Goal: Task Accomplishment & Management: Manage account settings

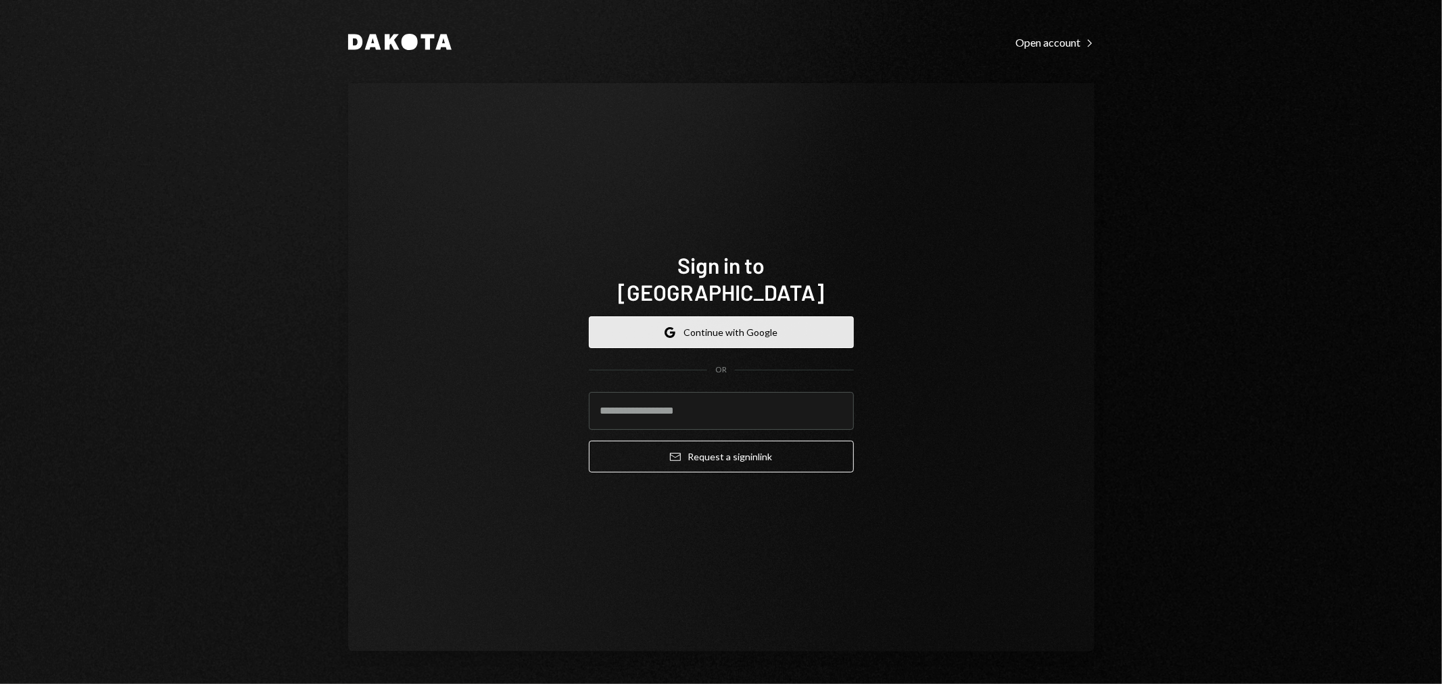
click at [735, 318] on button "Google Continue with Google" at bounding box center [721, 332] width 265 height 32
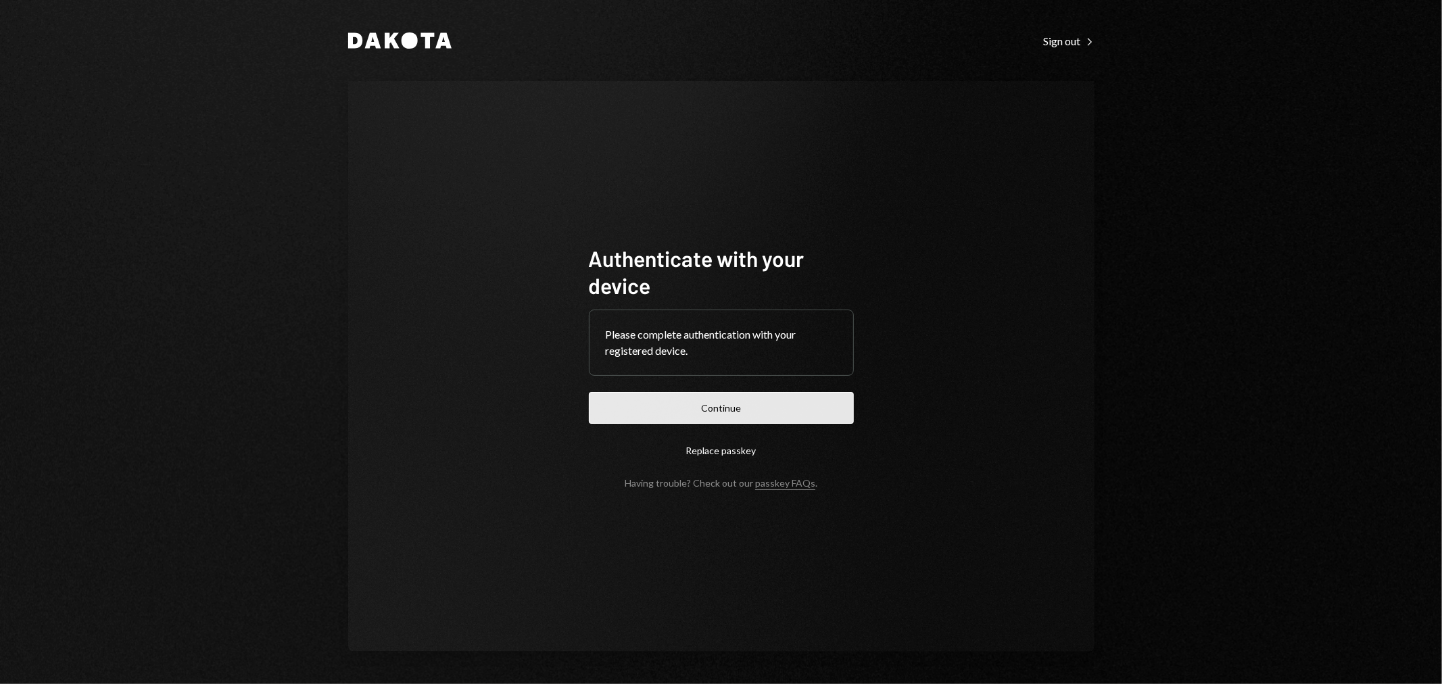
click at [778, 406] on button "Continue" at bounding box center [721, 408] width 265 height 32
click at [771, 404] on button "Continue" at bounding box center [721, 408] width 265 height 32
click at [786, 395] on button "Continue" at bounding box center [721, 408] width 265 height 32
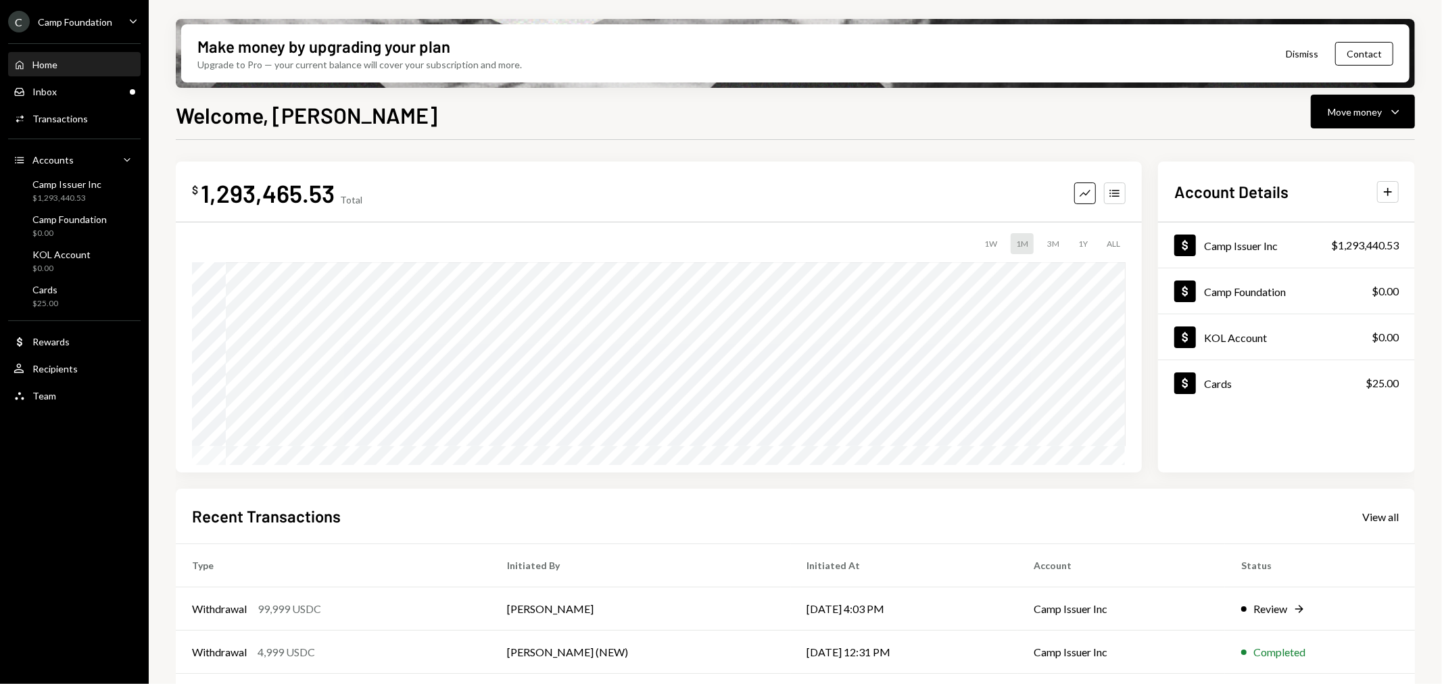
click at [857, 78] on div "Make money by upgrading your plan Upgrade to Pro — your current balance will co…" at bounding box center [795, 53] width 1228 height 58
click at [1403, 127] on button "Move money Caret Down" at bounding box center [1363, 112] width 104 height 34
click at [1352, 205] on div "Deposit" at bounding box center [1352, 212] width 99 height 14
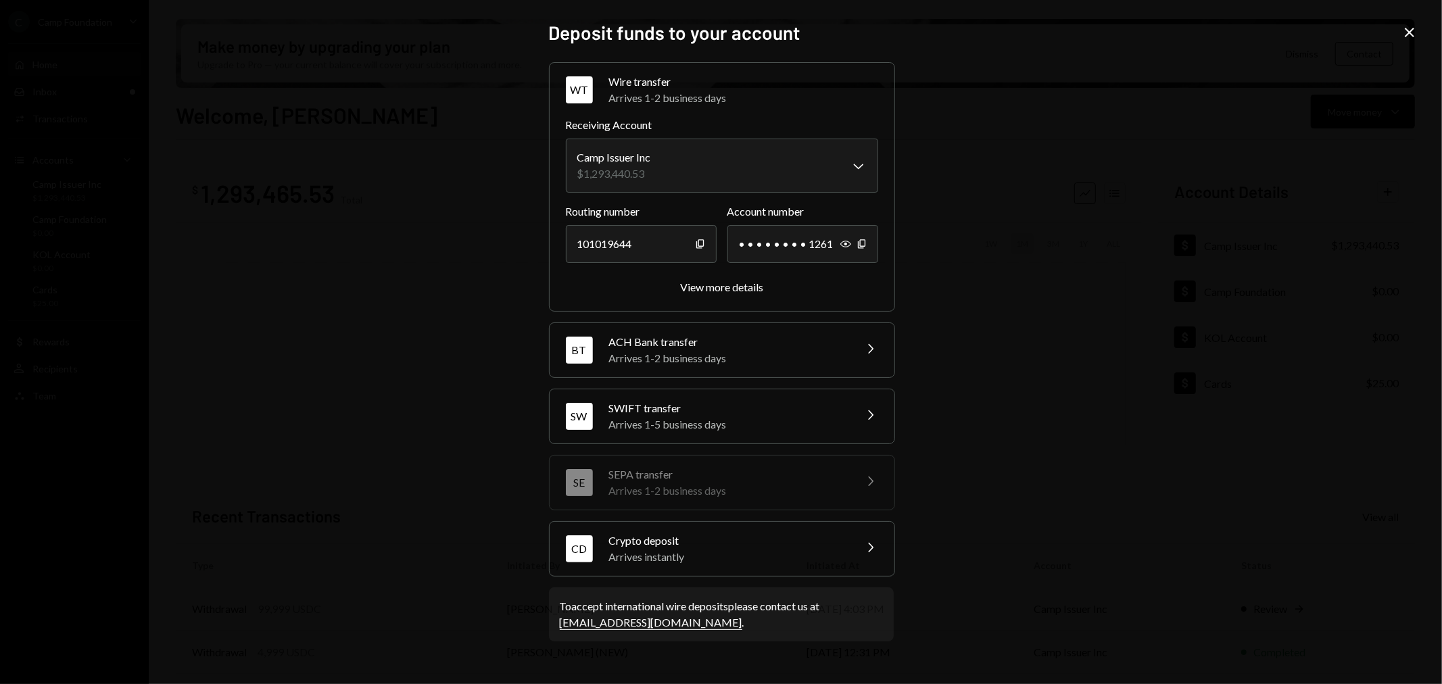
click at [822, 547] on div "Crypto deposit" at bounding box center [727, 541] width 237 height 16
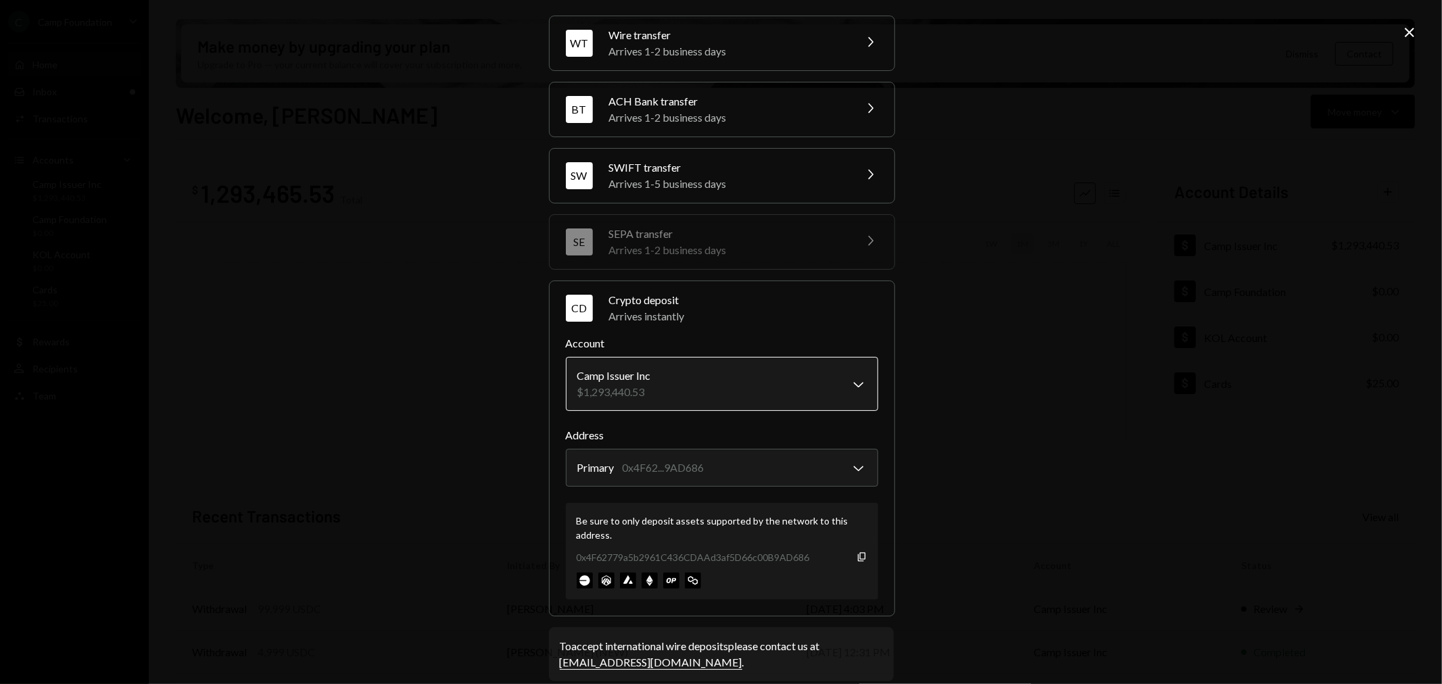
scroll to position [61, 0]
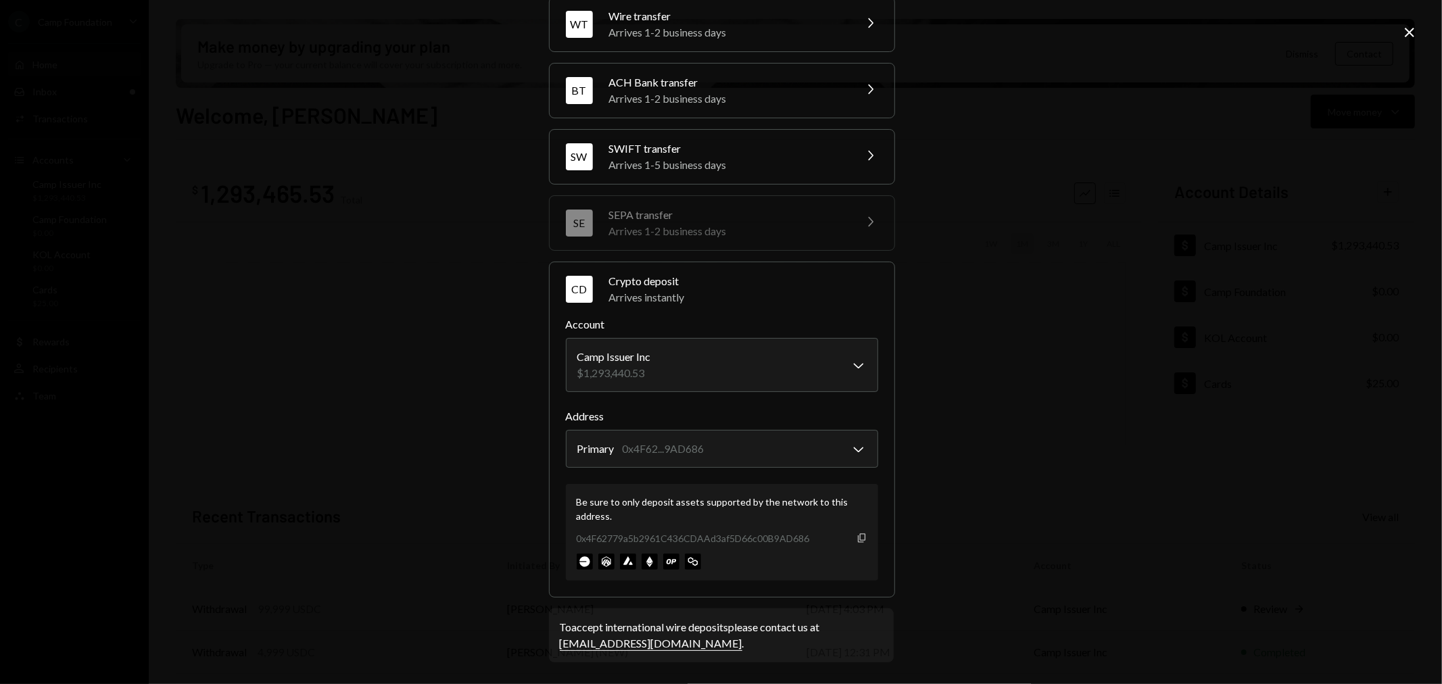
click at [858, 541] on icon "button" at bounding box center [861, 537] width 7 height 9
click at [1175, 70] on div "**********" at bounding box center [721, 342] width 1442 height 684
drag, startPoint x: 1409, startPoint y: 34, endPoint x: 954, endPoint y: 116, distance: 462.2
click at [1409, 34] on icon "Close" at bounding box center [1409, 32] width 16 height 16
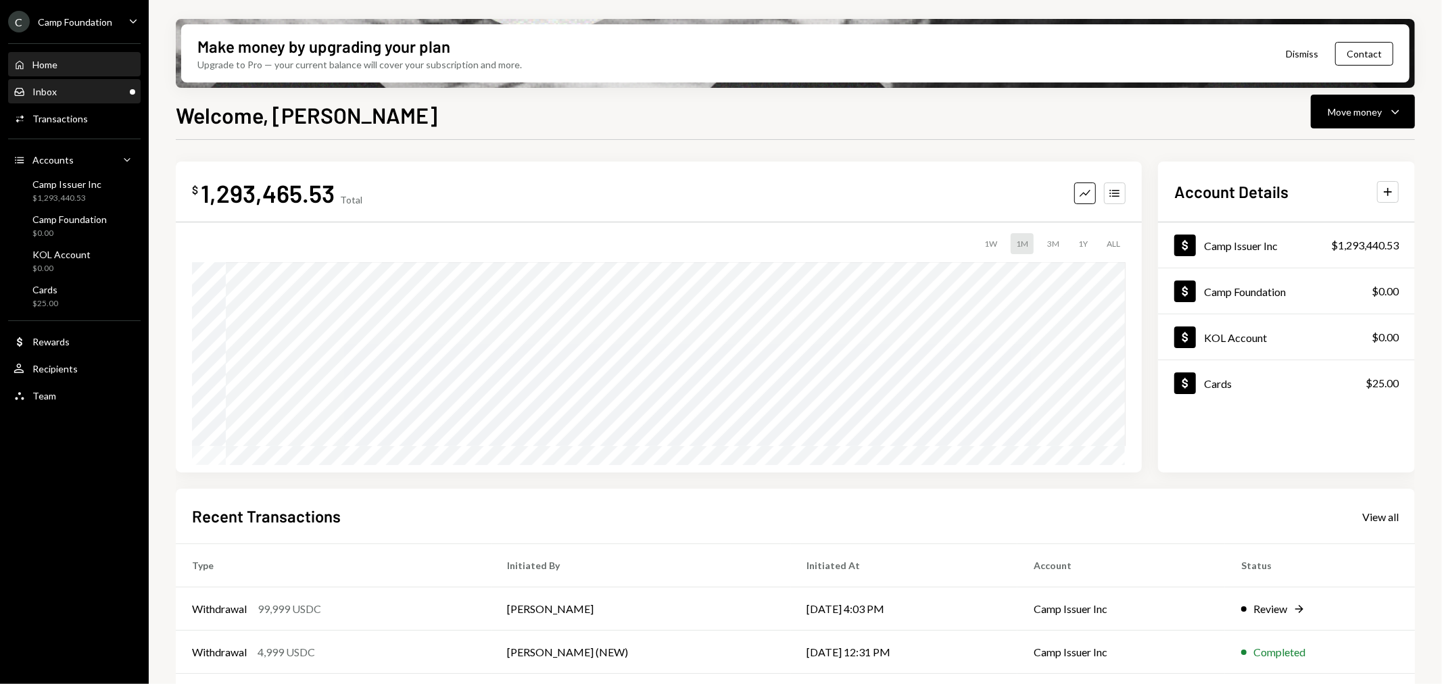
click at [117, 89] on div "Inbox Inbox" at bounding box center [75, 92] width 122 height 12
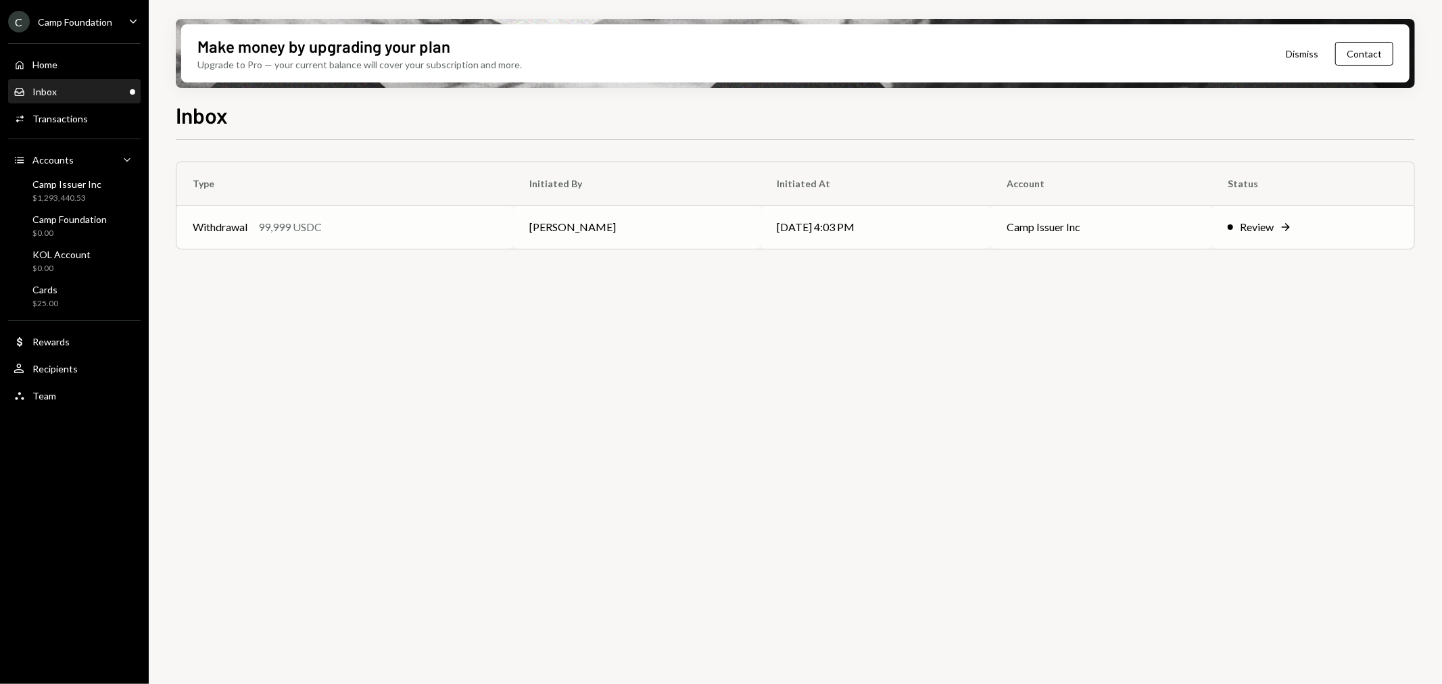
click at [300, 225] on div "99,999 USDC" at bounding box center [290, 227] width 64 height 16
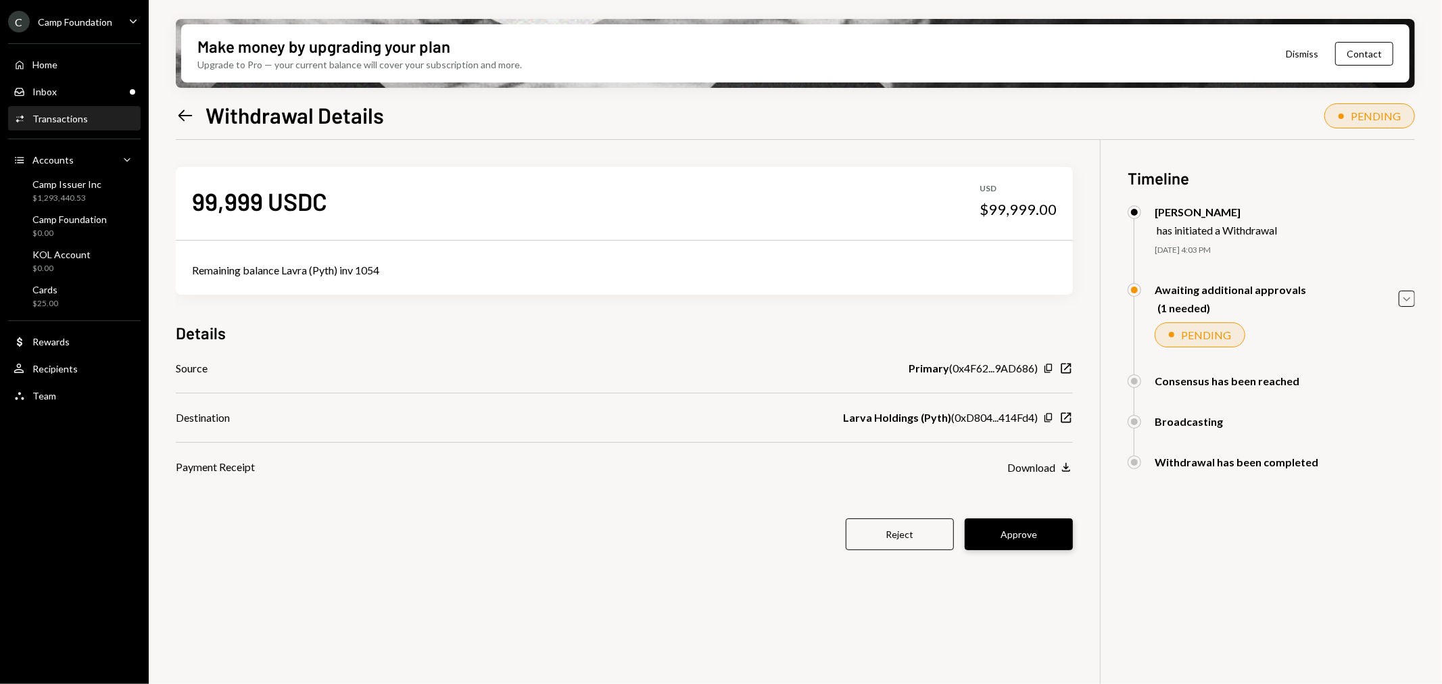
click at [1018, 538] on button "Approve" at bounding box center [1018, 534] width 108 height 32
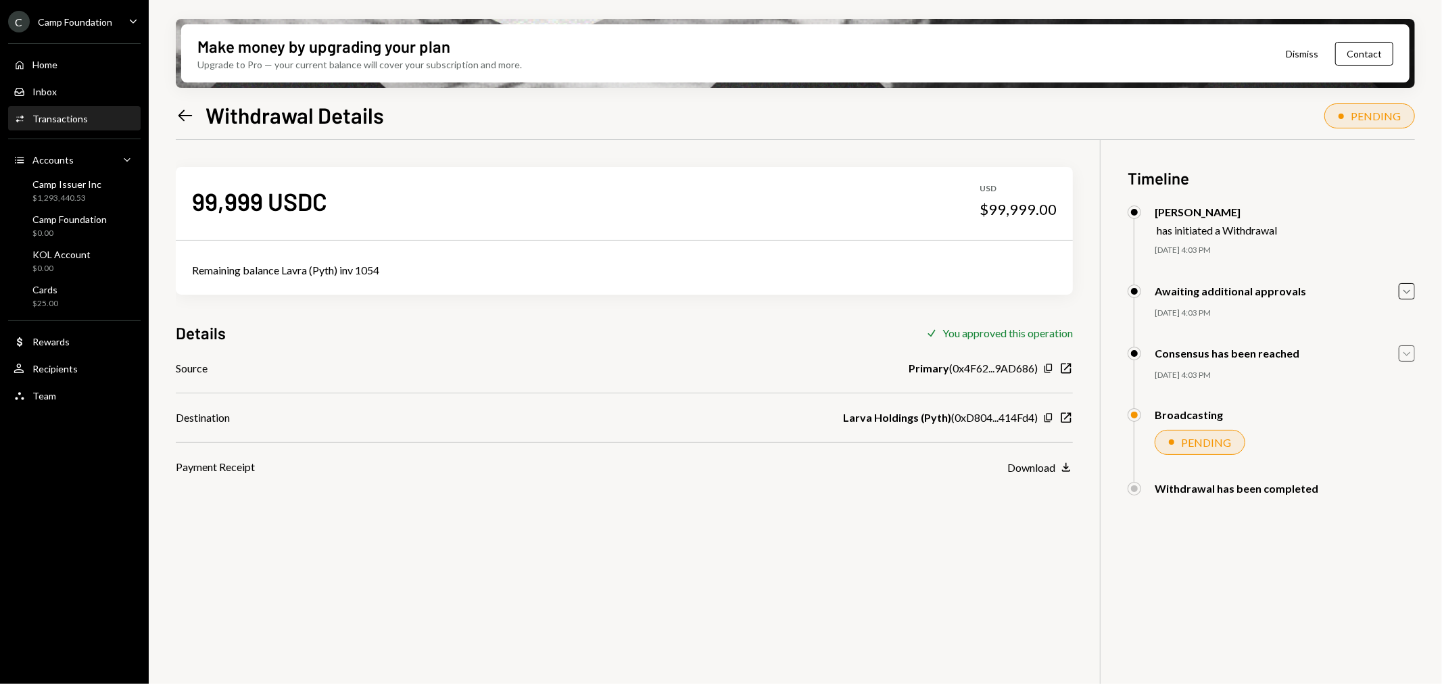
click at [1402, 359] on icon "Caret Down" at bounding box center [1406, 353] width 15 height 15
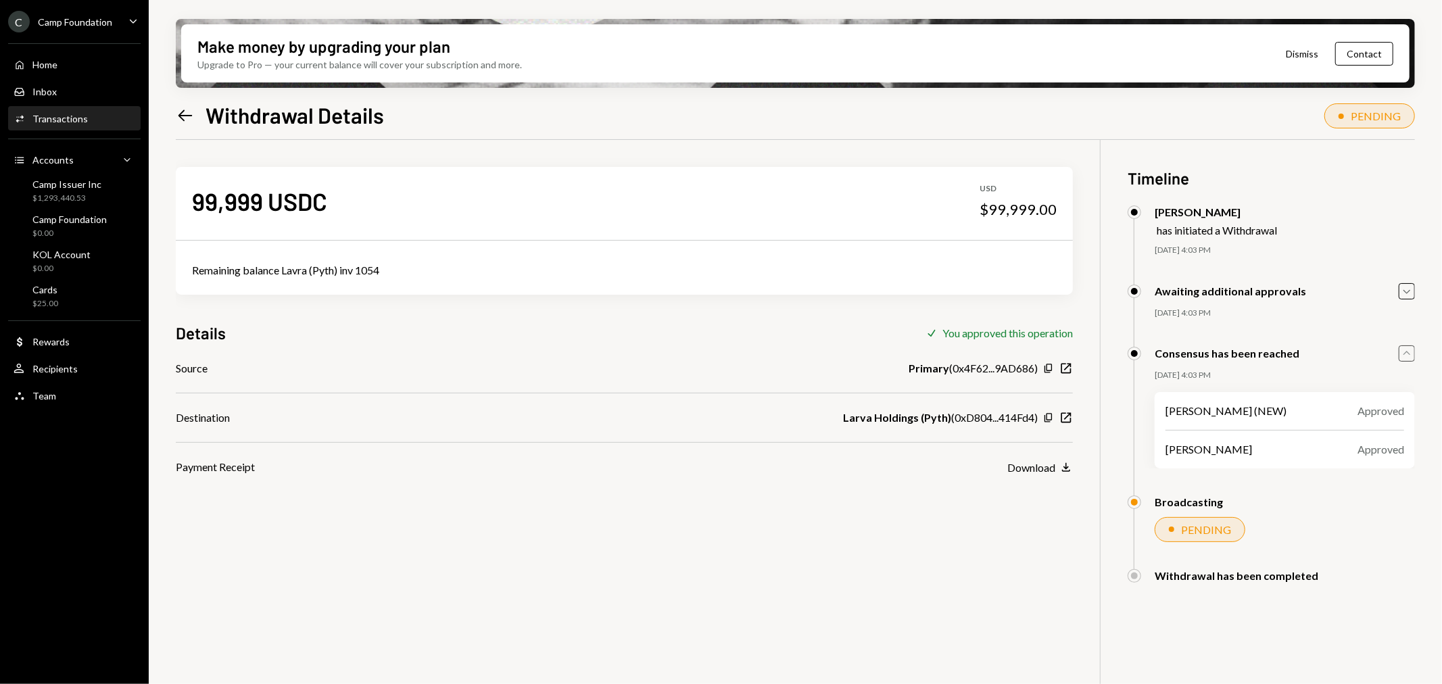
click at [1409, 351] on icon "Caret Up" at bounding box center [1406, 353] width 15 height 15
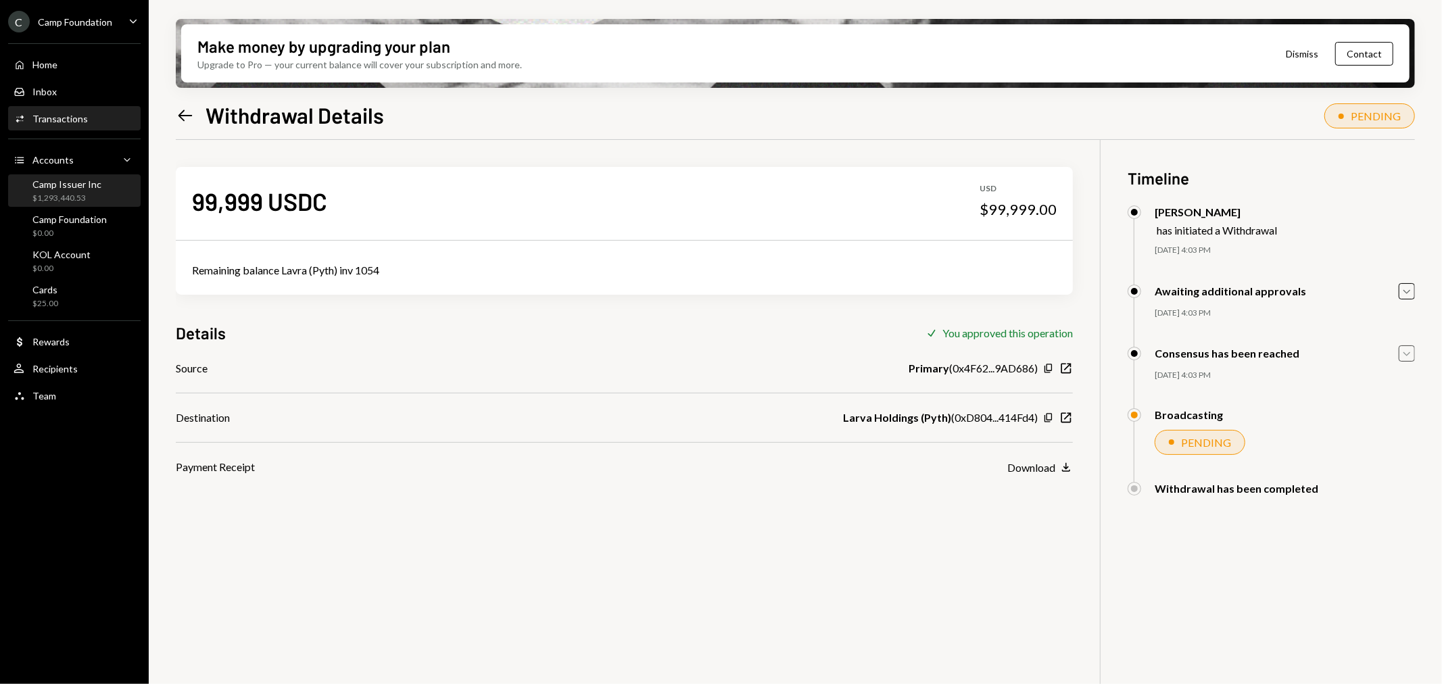
click at [86, 187] on div "Camp Issuer Inc" at bounding box center [66, 183] width 69 height 11
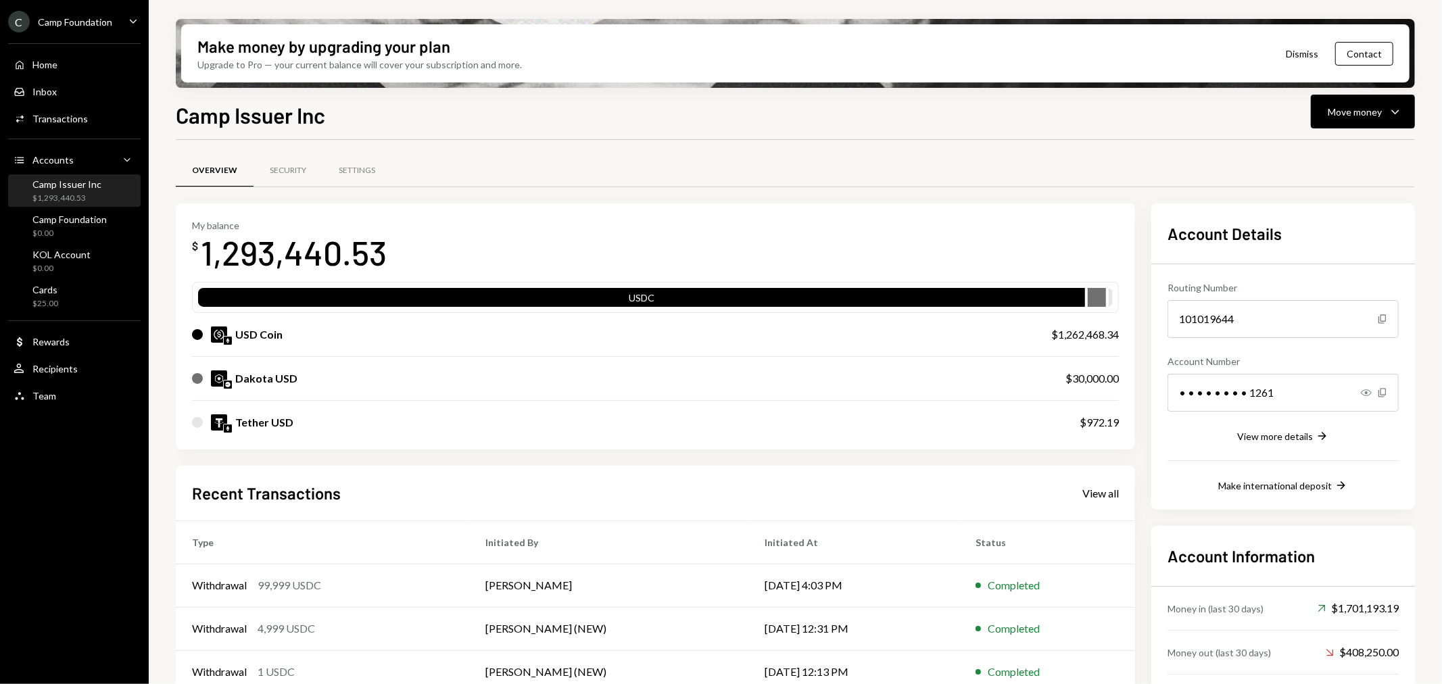
click at [88, 178] on div "Camp Issuer Inc" at bounding box center [66, 183] width 69 height 11
click at [59, 228] on div "$0.00" at bounding box center [69, 233] width 74 height 11
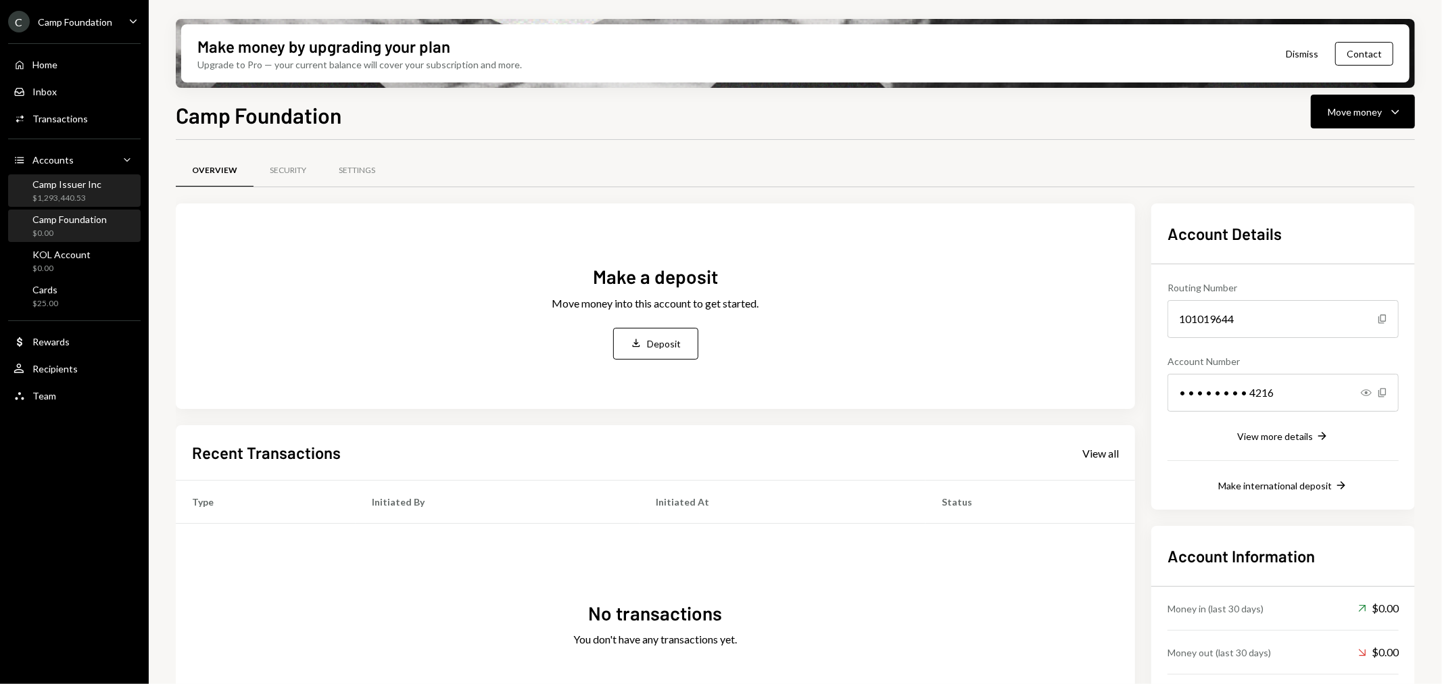
click at [62, 191] on div "Camp Issuer Inc $1,293,440.53" at bounding box center [66, 191] width 69 height 26
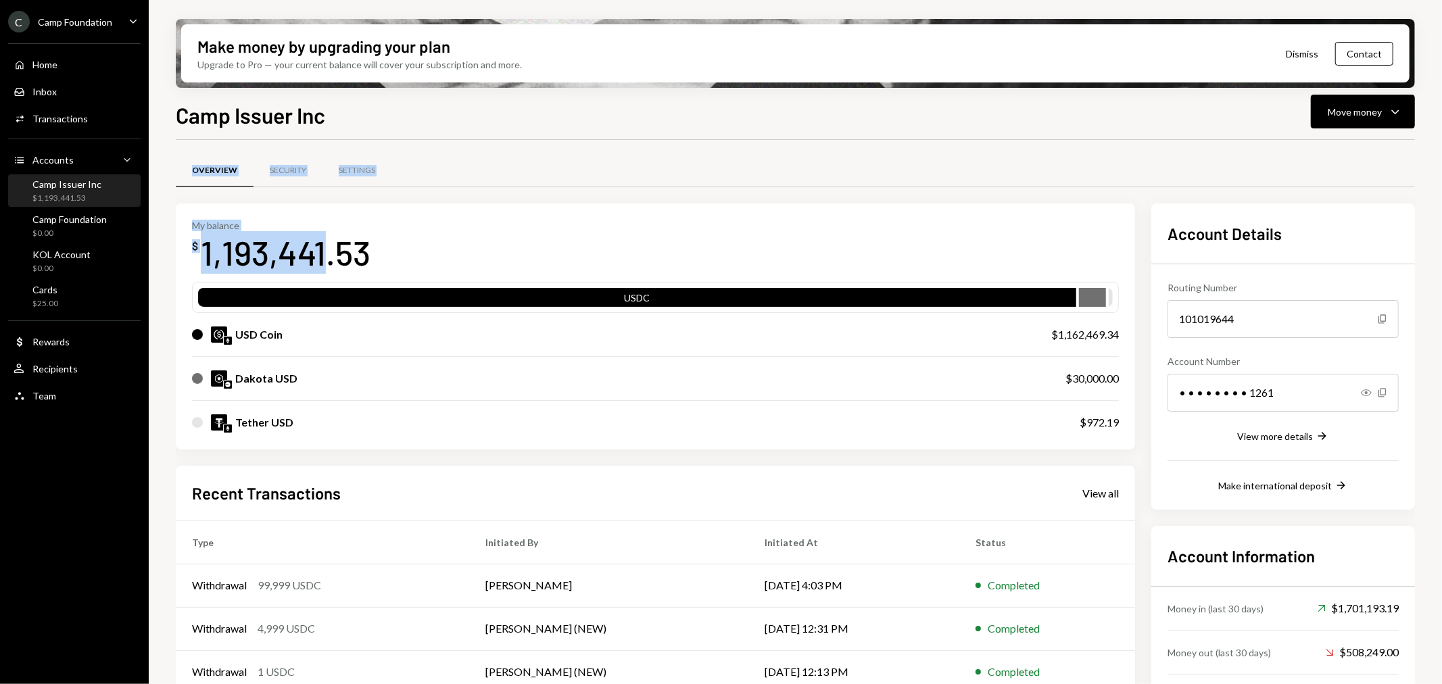
drag, startPoint x: 320, startPoint y: 253, endPoint x: 172, endPoint y: 246, distance: 148.9
click at [172, 246] on div "Make money by upgrading your plan Upgrade to Pro — your current balance will co…" at bounding box center [795, 342] width 1293 height 684
click at [260, 252] on div "1,193,441.53" at bounding box center [286, 252] width 170 height 43
drag, startPoint x: 322, startPoint y: 254, endPoint x: 191, endPoint y: 253, distance: 130.4
click at [192, 253] on div "$ 1,193,441.53" at bounding box center [281, 252] width 178 height 43
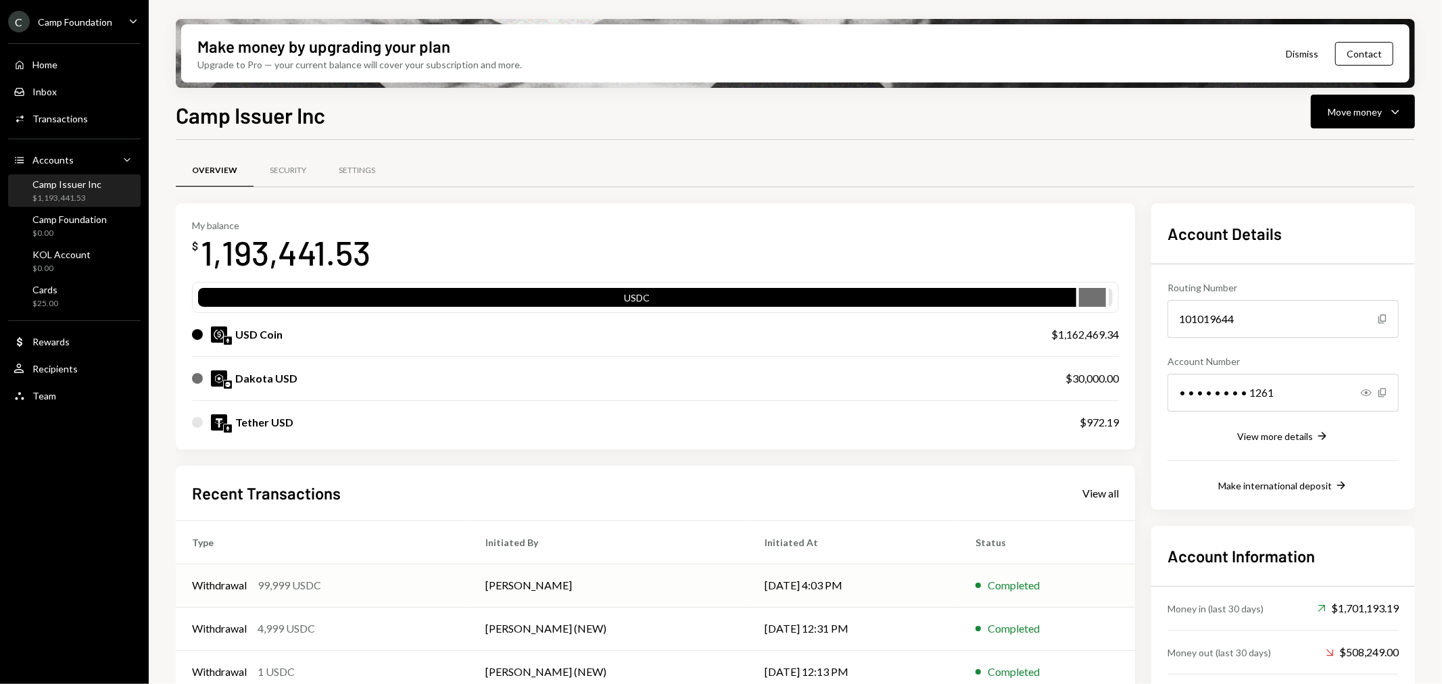
click at [275, 592] on div "99,999 USDC" at bounding box center [290, 585] width 64 height 16
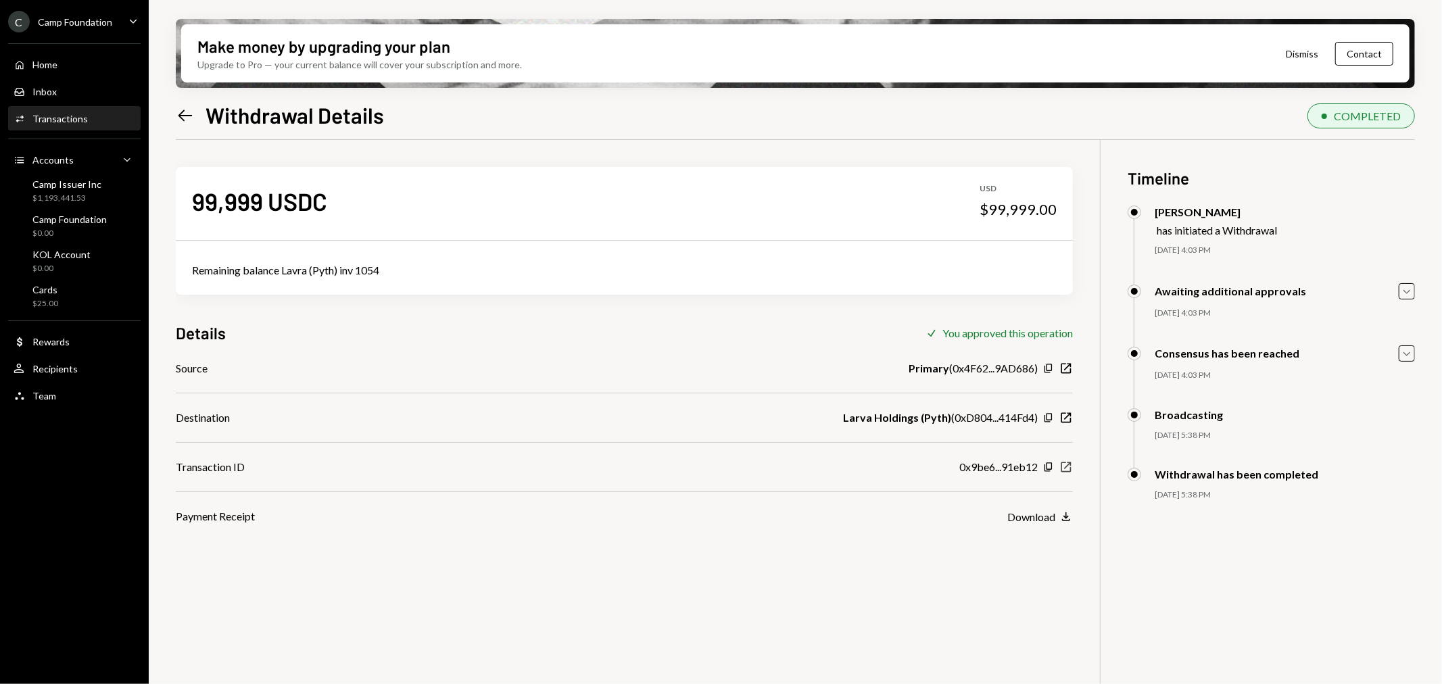
click at [1065, 466] on icon "New Window" at bounding box center [1066, 467] width 14 height 14
click at [118, 22] on div "C Camp Foundation Caret Down" at bounding box center [74, 22] width 149 height 22
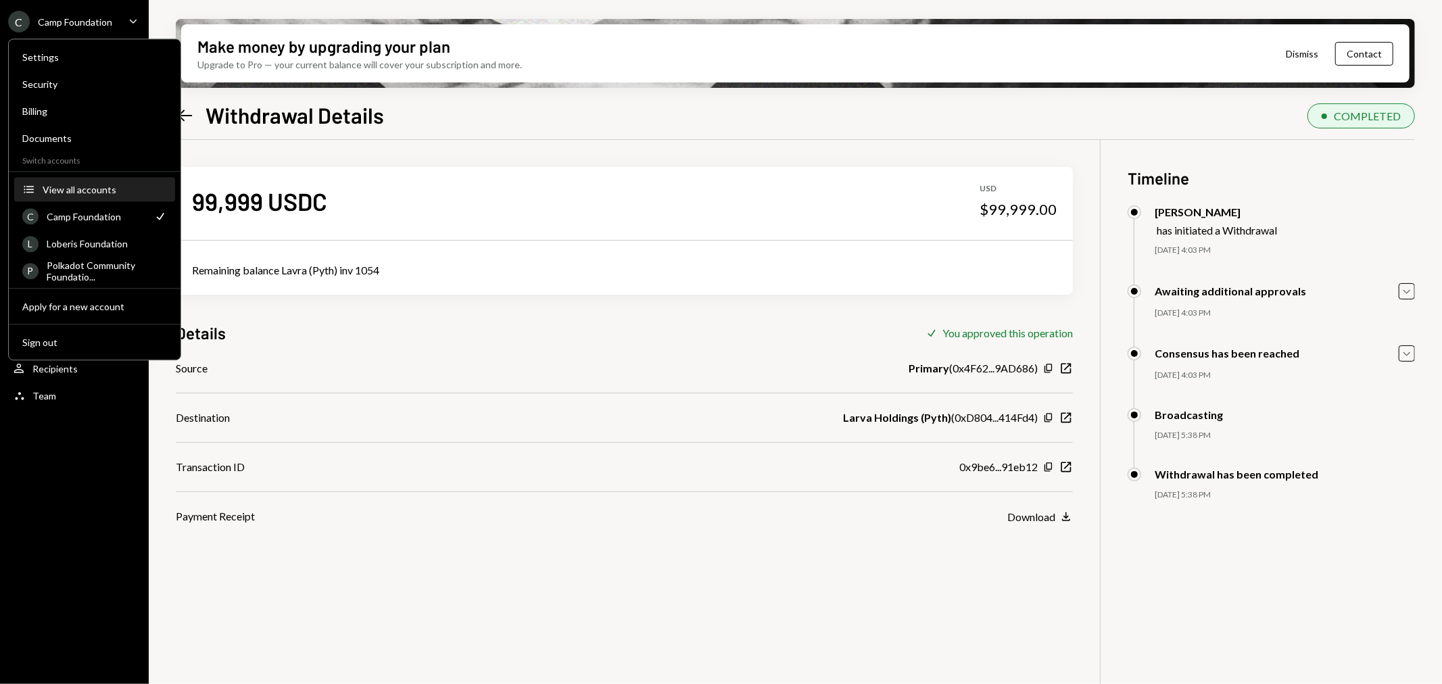
click at [113, 186] on div "View all accounts" at bounding box center [105, 189] width 124 height 11
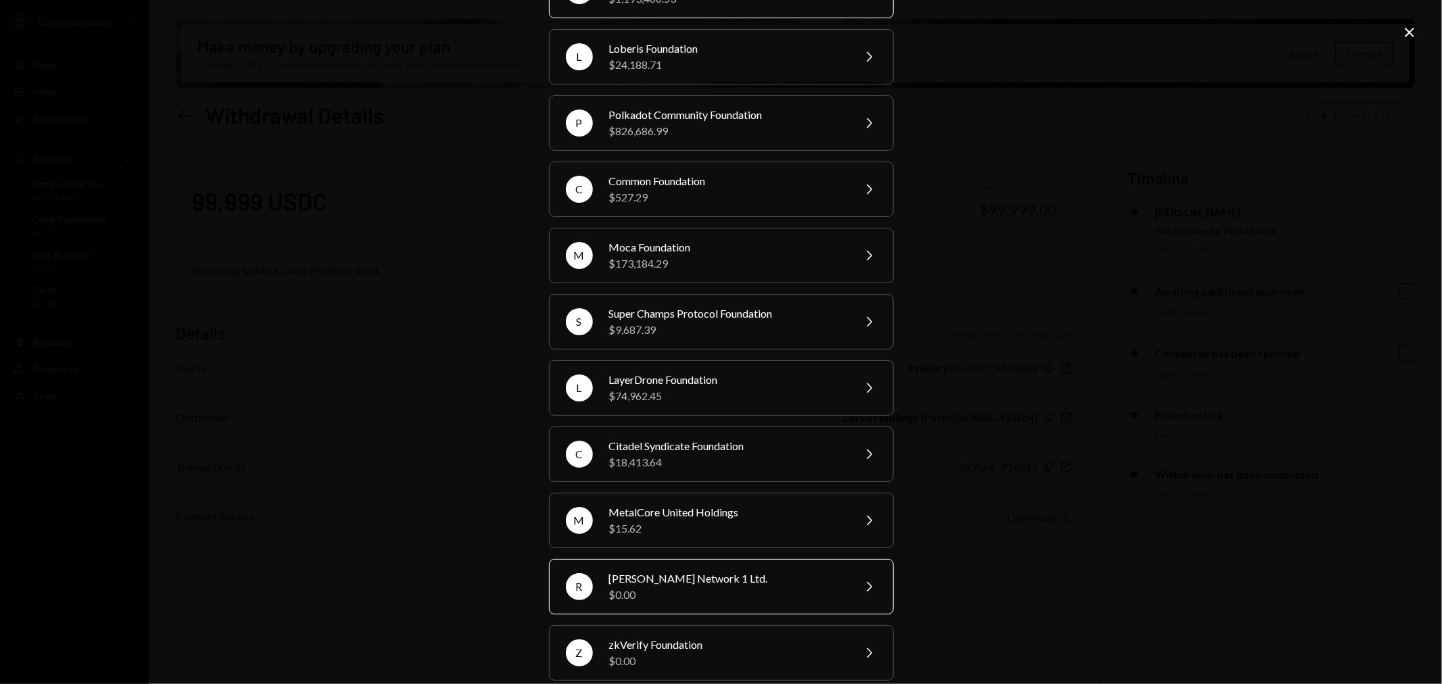
scroll to position [225, 0]
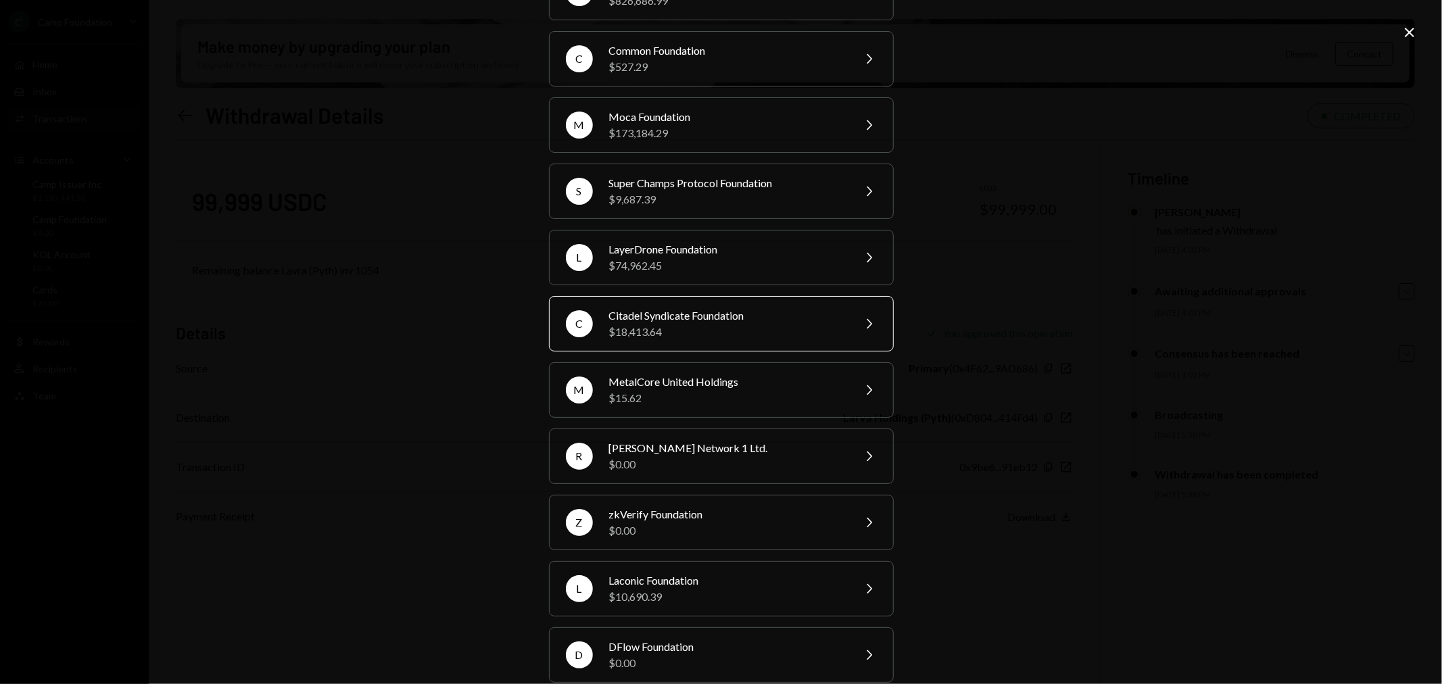
click at [691, 331] on div "$18,413.64" at bounding box center [726, 332] width 235 height 16
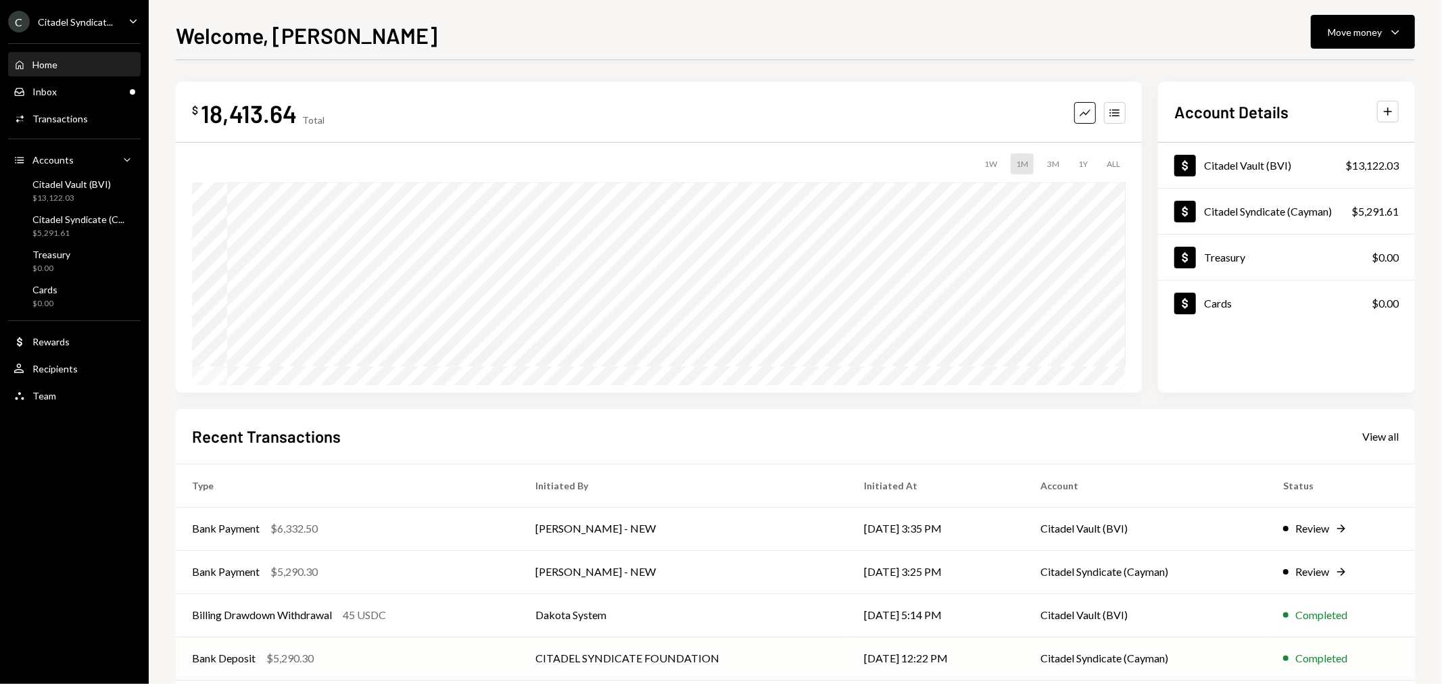
scroll to position [66, 0]
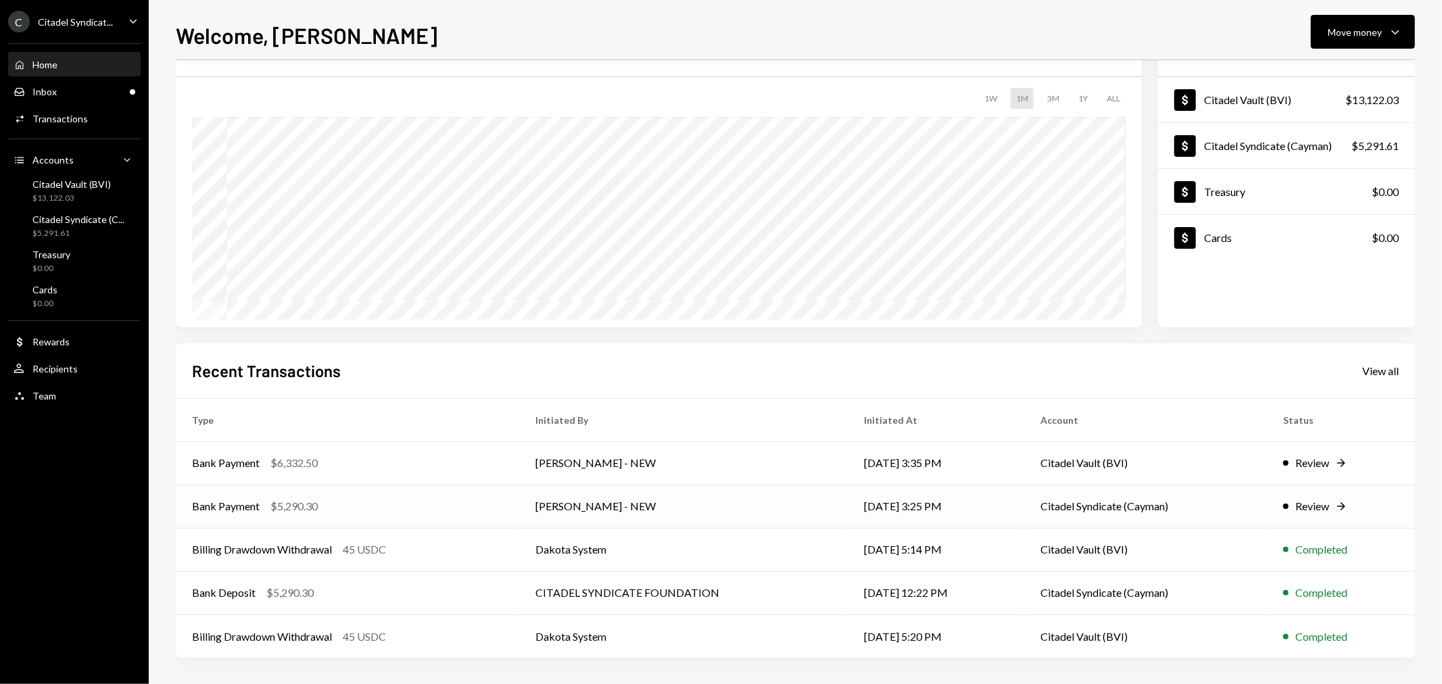
click at [1325, 502] on div "Review" at bounding box center [1312, 506] width 34 height 16
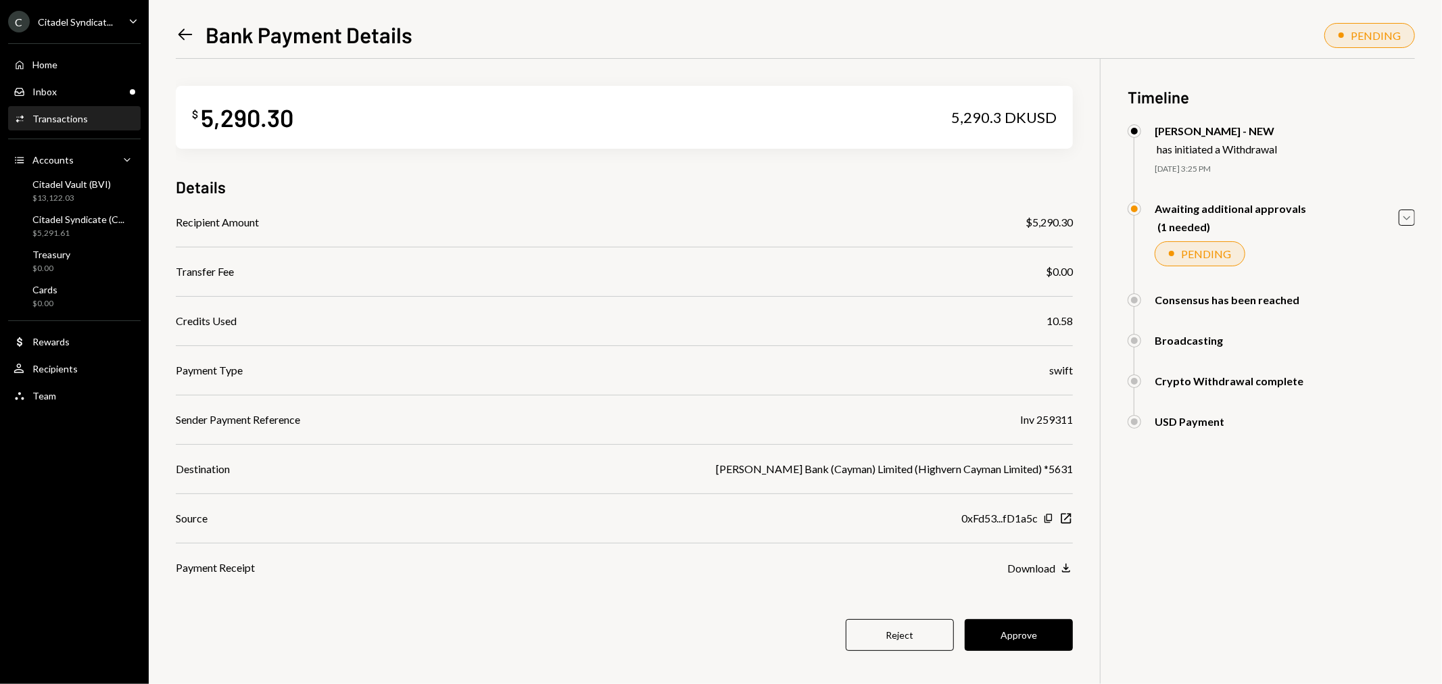
click at [187, 32] on icon "Left Arrow" at bounding box center [185, 34] width 19 height 19
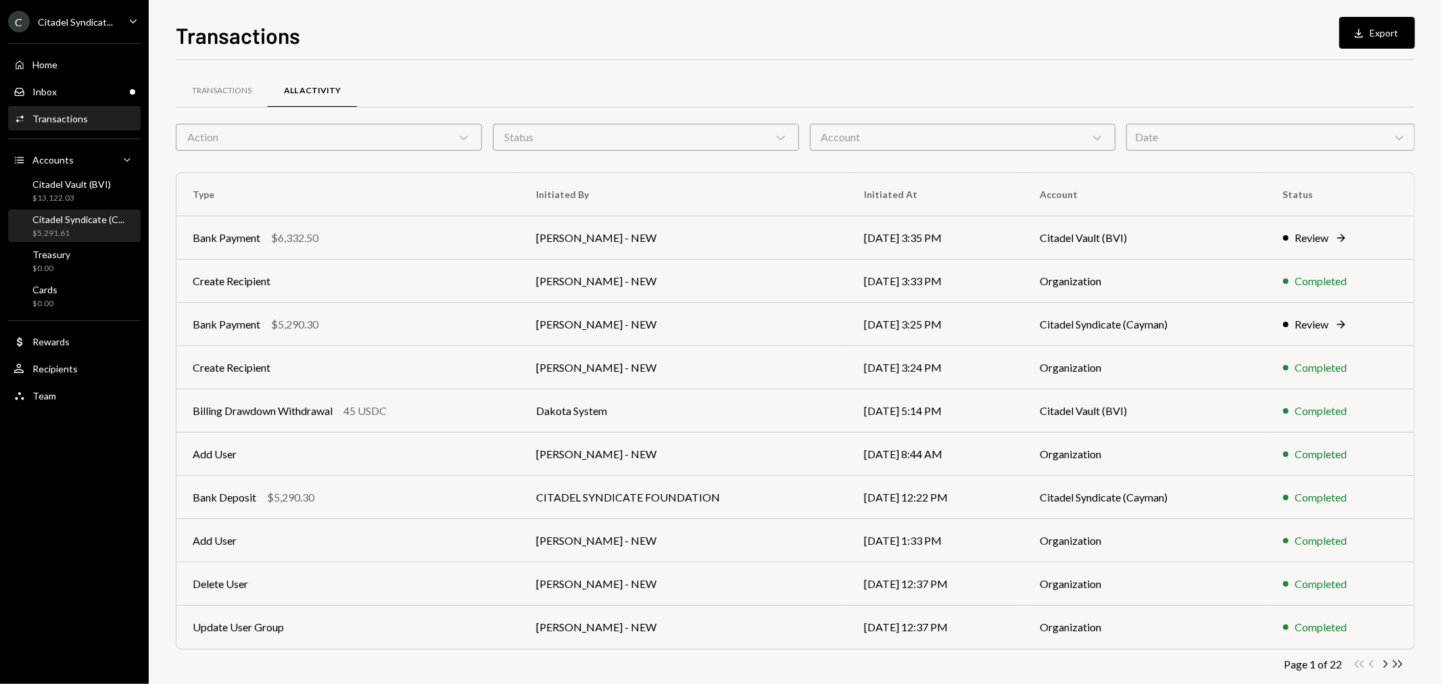
click at [78, 215] on div "Citadel Syndicate (C..." at bounding box center [78, 219] width 92 height 11
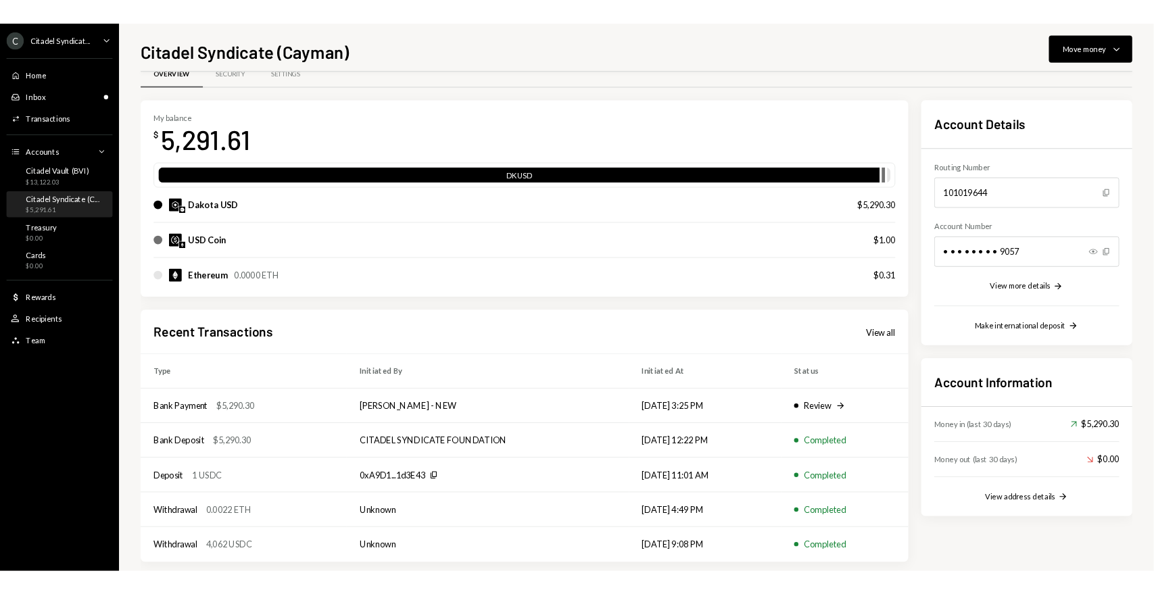
scroll to position [43, 0]
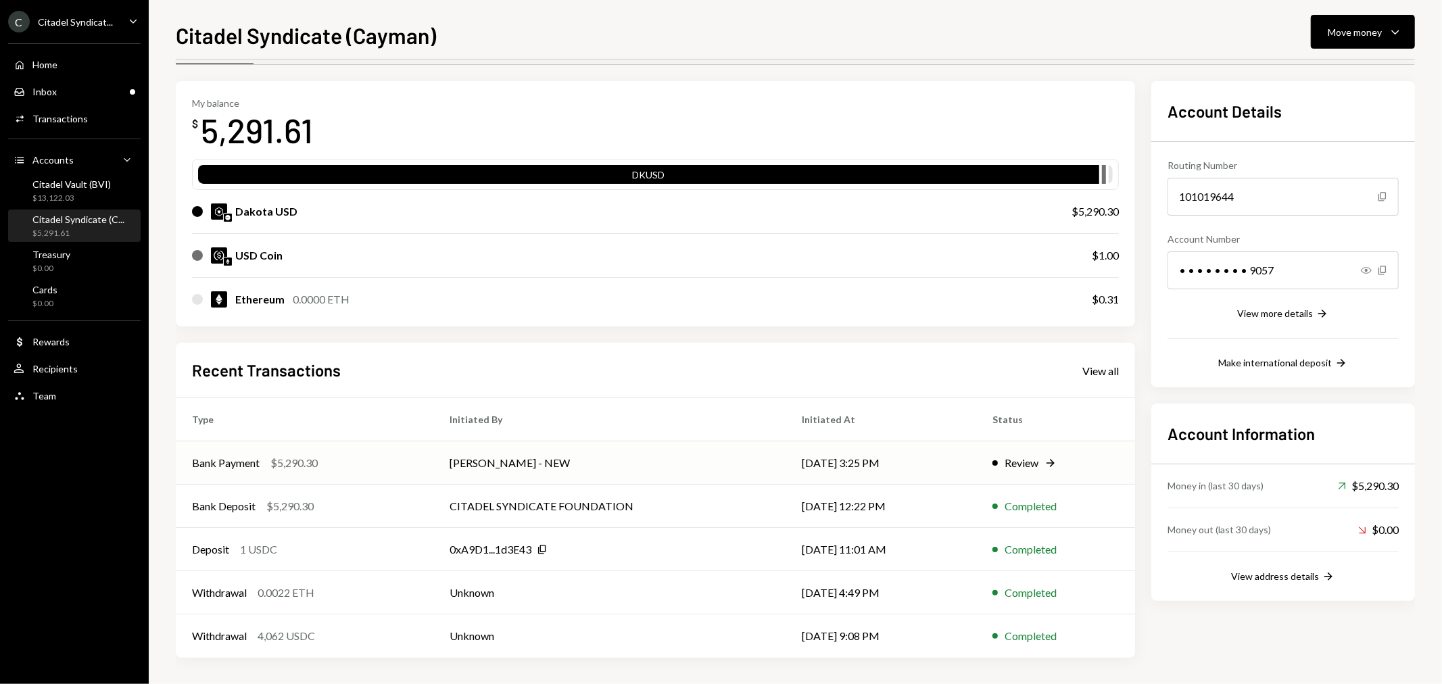
click at [1022, 464] on div "Review" at bounding box center [1021, 463] width 34 height 16
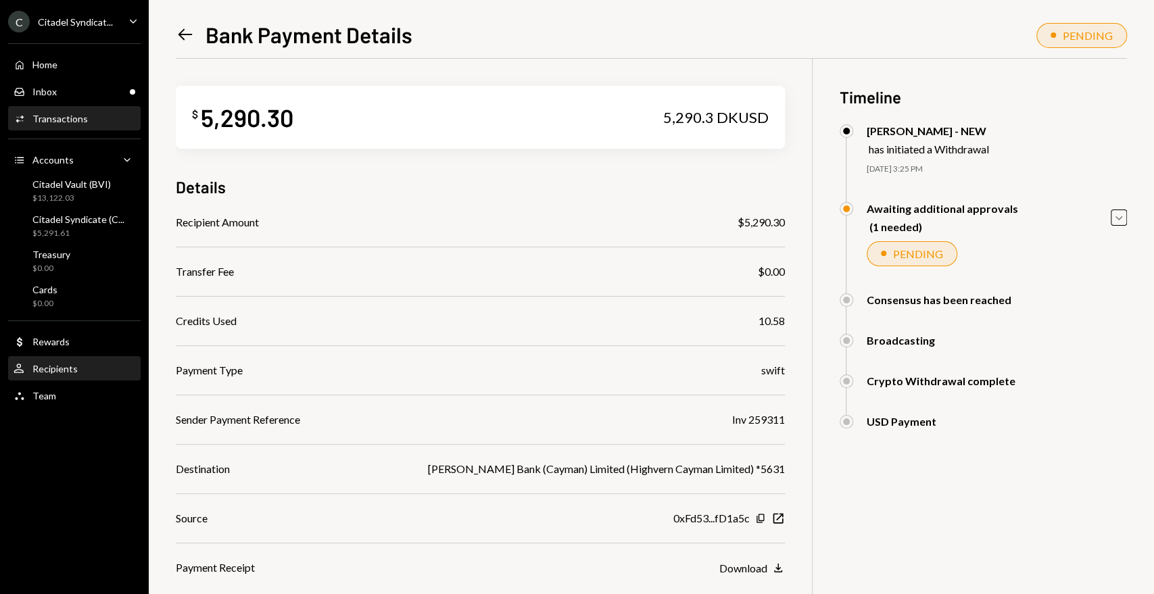
click at [76, 367] on div "Recipients" at bounding box center [54, 368] width 45 height 11
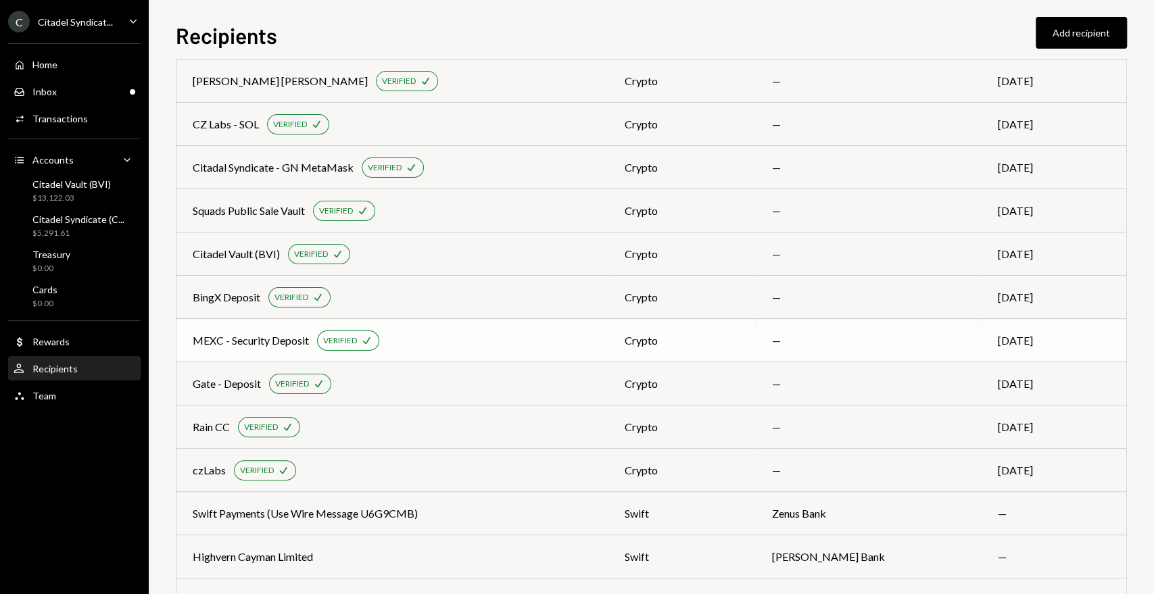
scroll to position [251, 0]
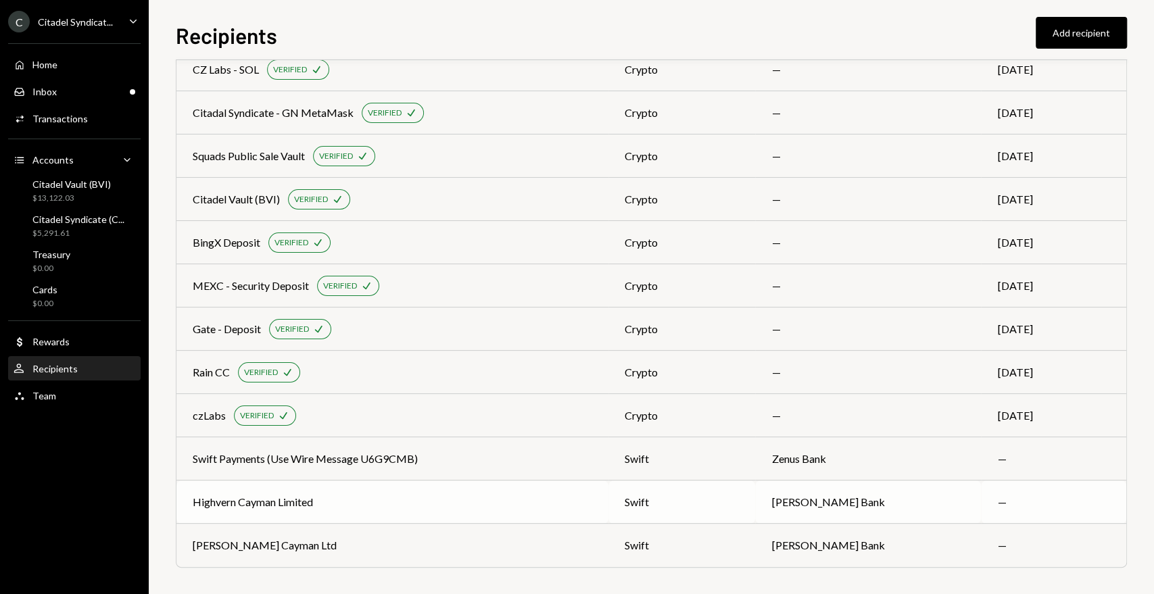
click at [301, 499] on div "Highvern Cayman Limited" at bounding box center [253, 502] width 120 height 16
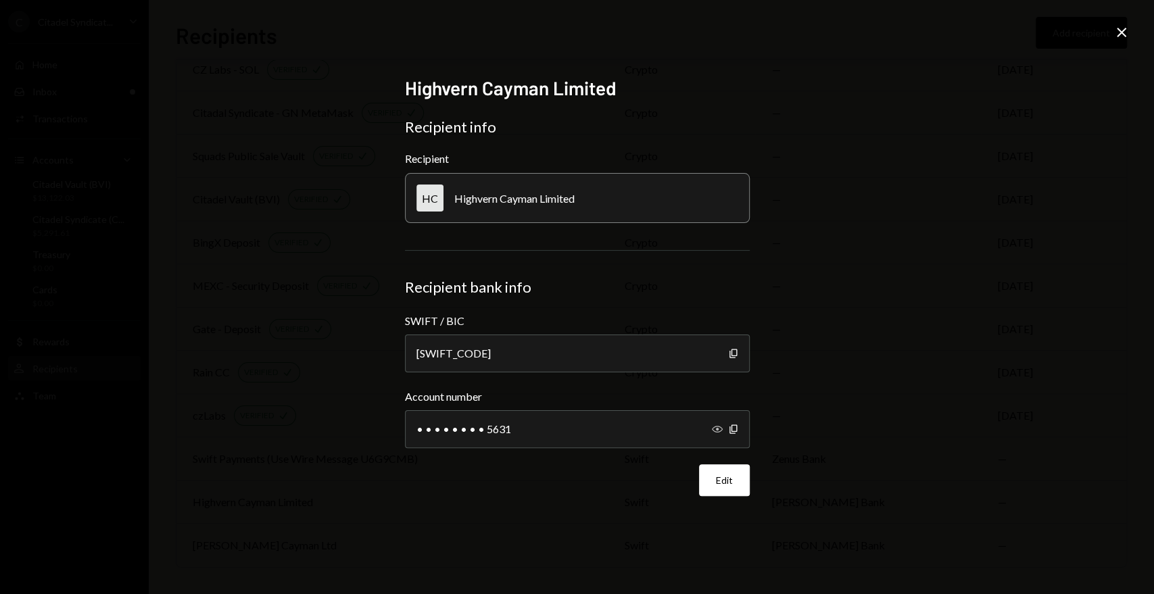
click at [720, 427] on icon "button" at bounding box center [717, 429] width 11 height 7
click at [741, 487] on button "Edit" at bounding box center [724, 480] width 51 height 32
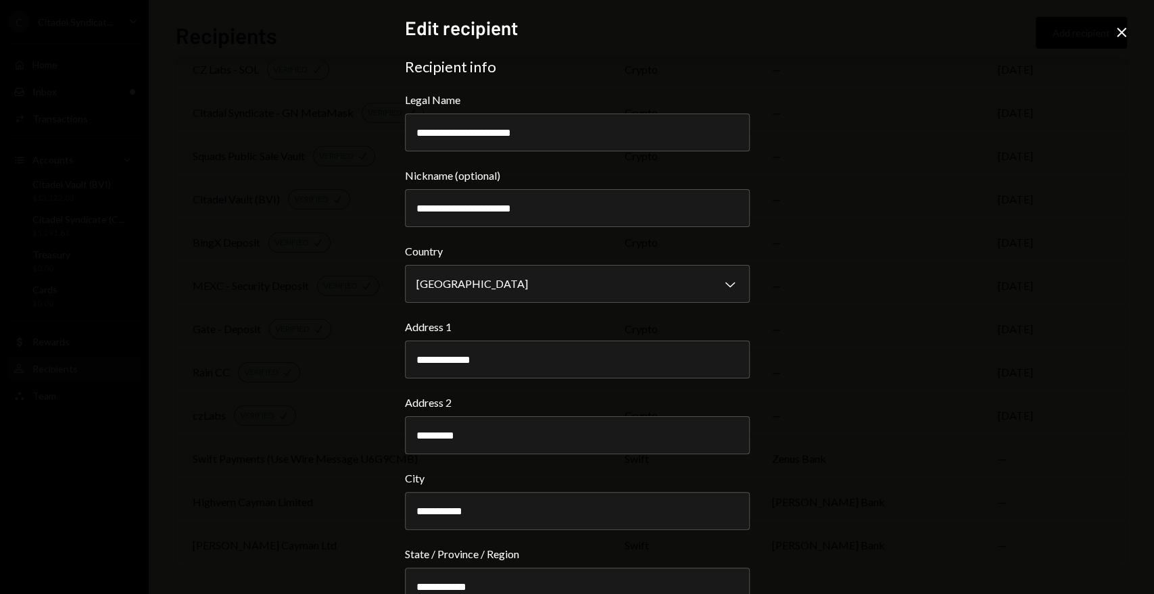
click at [1129, 31] on div "**********" at bounding box center [577, 297] width 1154 height 594
click at [1116, 34] on icon "Close" at bounding box center [1121, 32] width 16 height 16
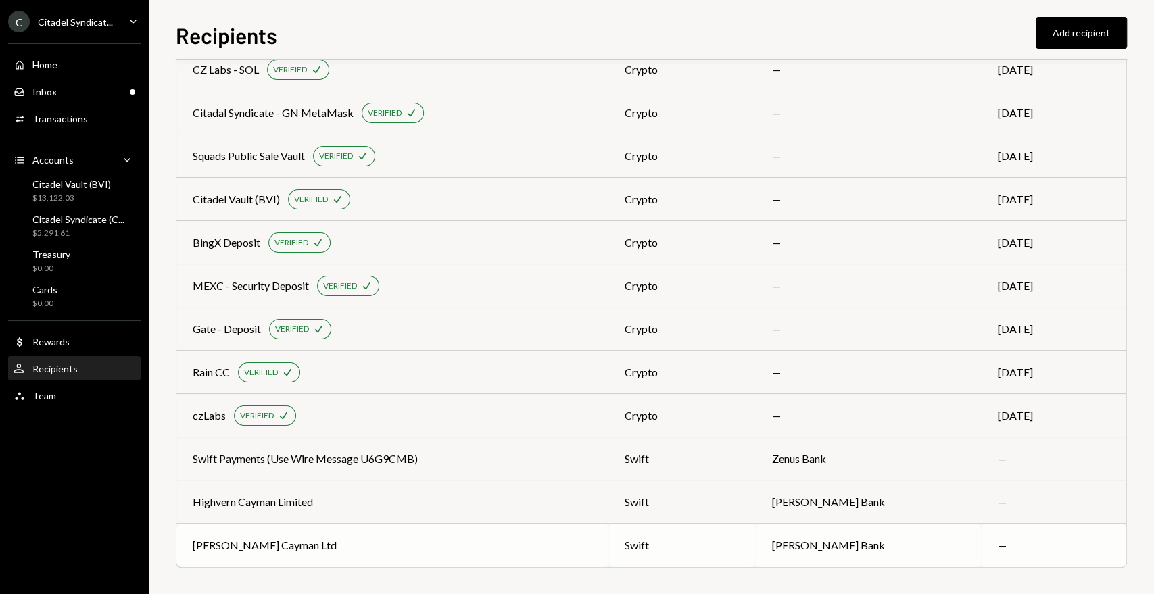
click at [266, 550] on div "[PERSON_NAME] Cayman Ltd" at bounding box center [265, 545] width 144 height 16
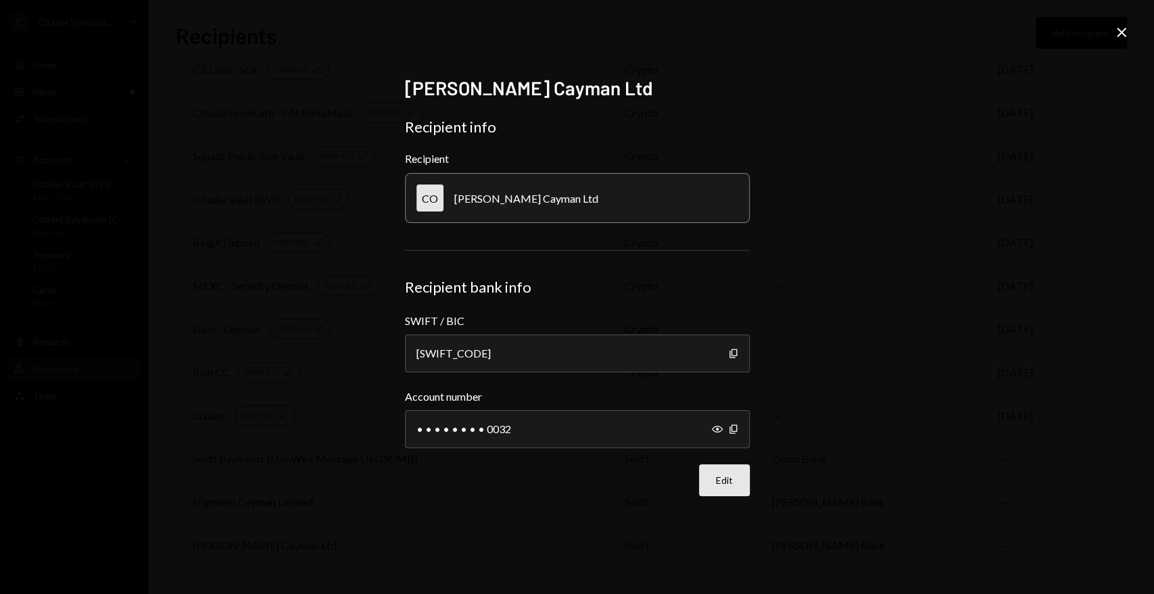
click at [733, 494] on button "Edit" at bounding box center [724, 480] width 51 height 32
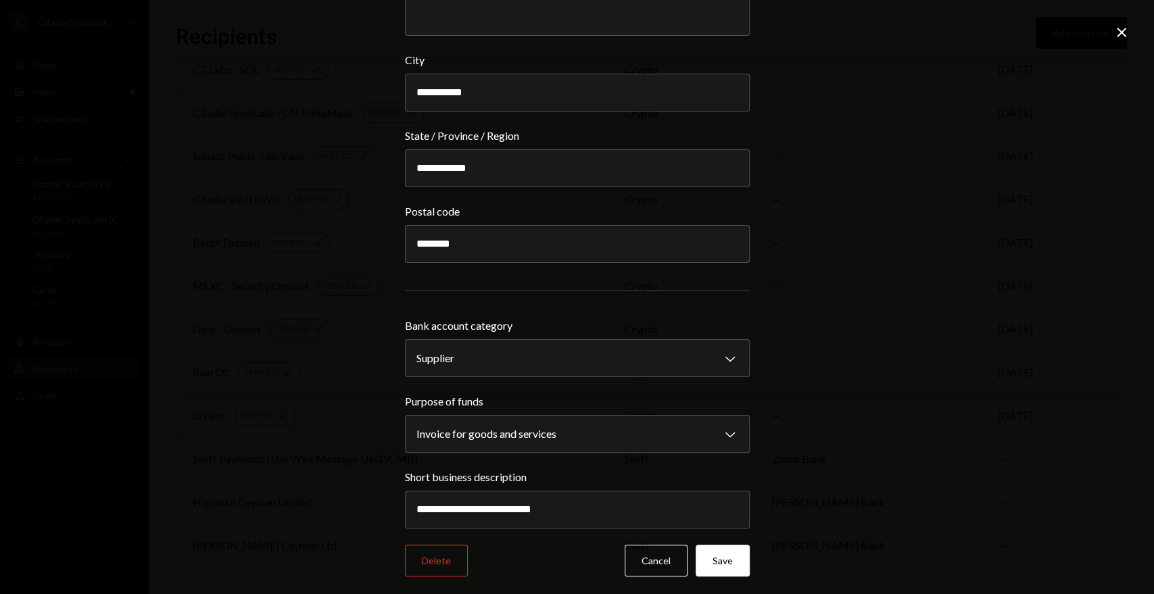
scroll to position [1291, 0]
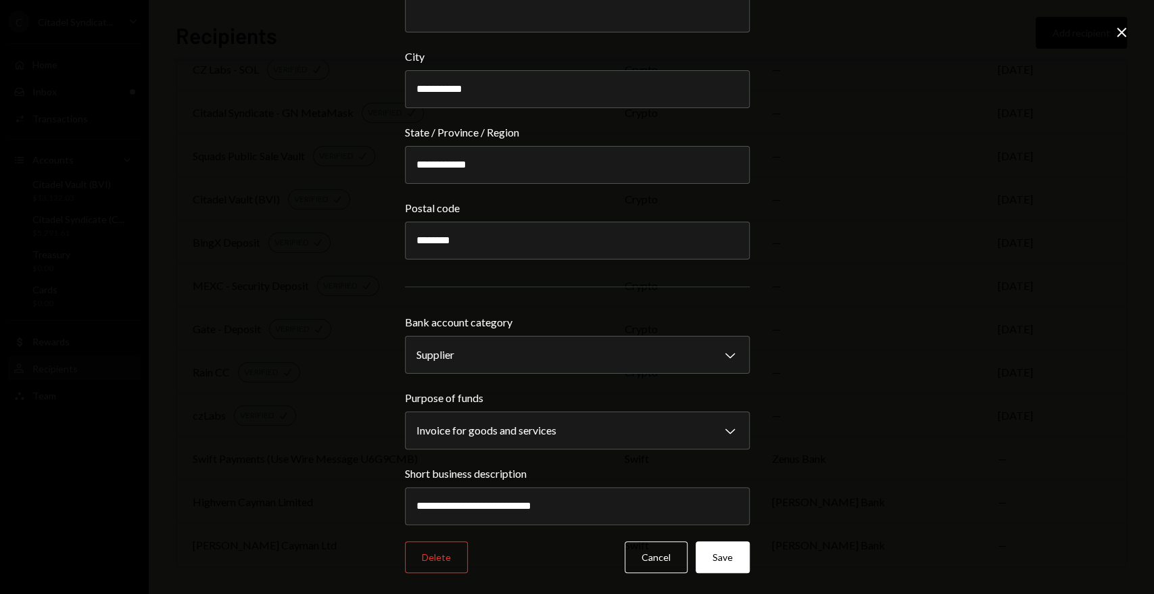
click at [1123, 31] on icon at bounding box center [1121, 32] width 9 height 9
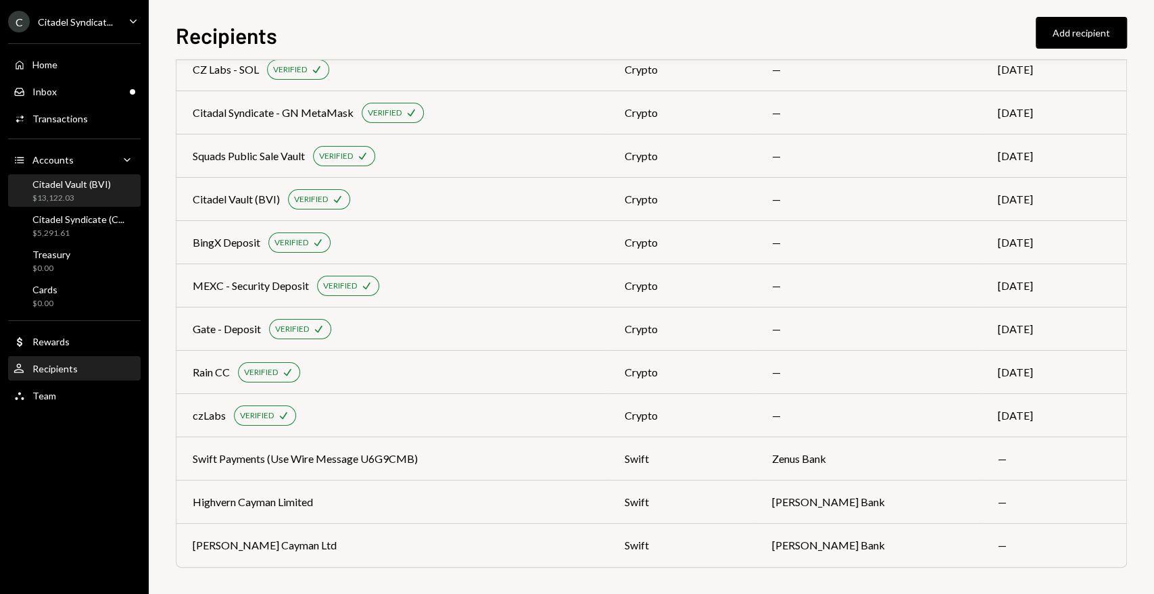
click at [54, 194] on div "$13,122.03" at bounding box center [71, 198] width 78 height 11
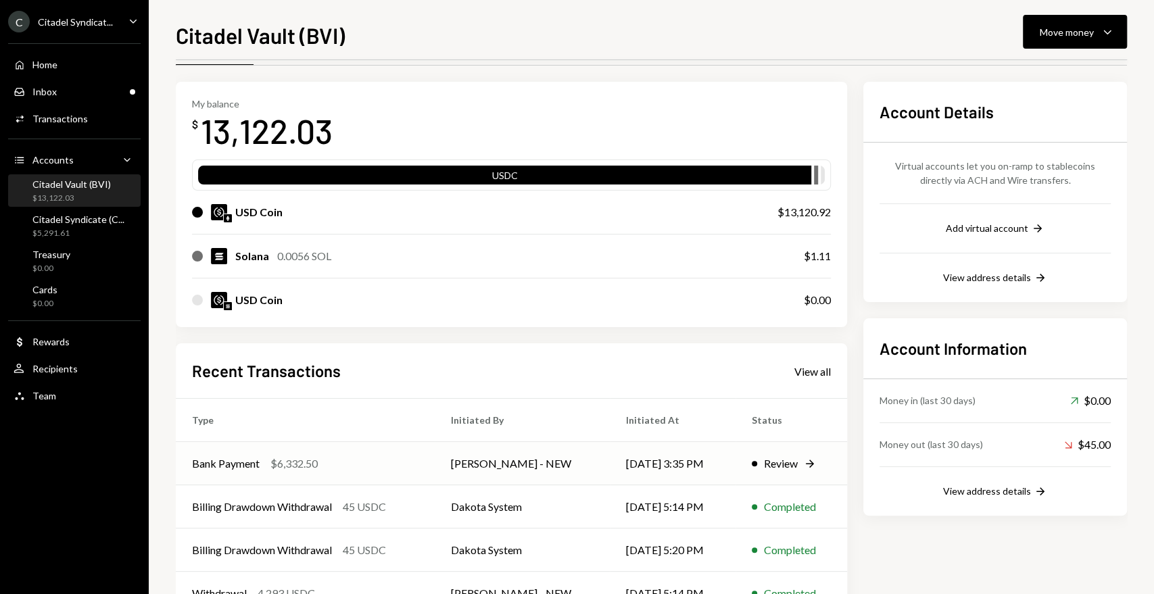
scroll to position [75, 0]
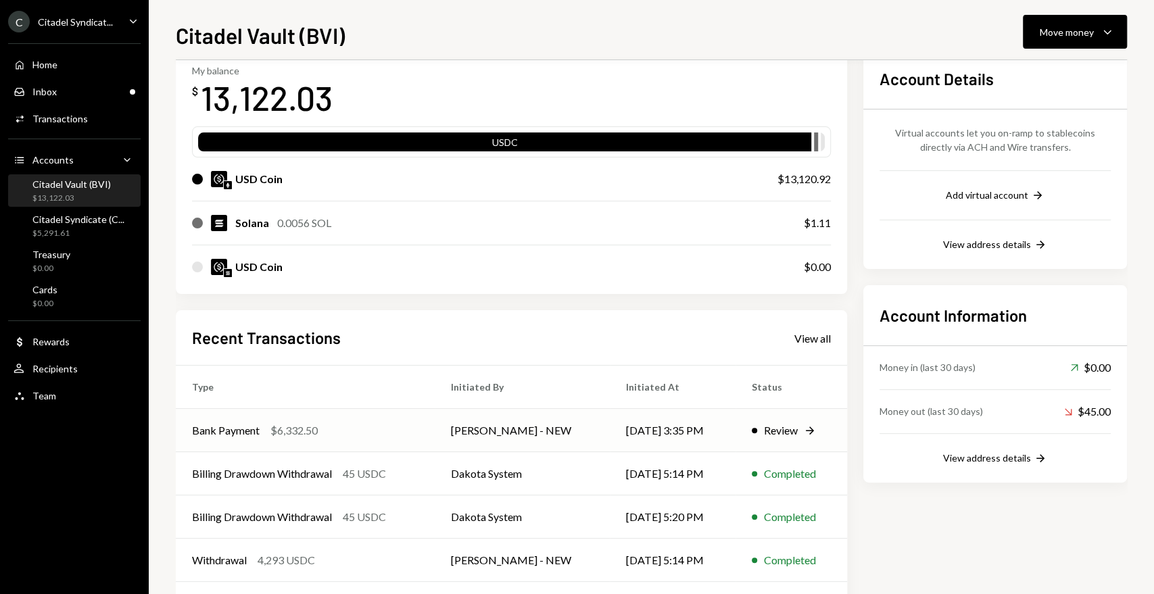
click at [287, 430] on div "$6,332.50" at bounding box center [293, 430] width 47 height 16
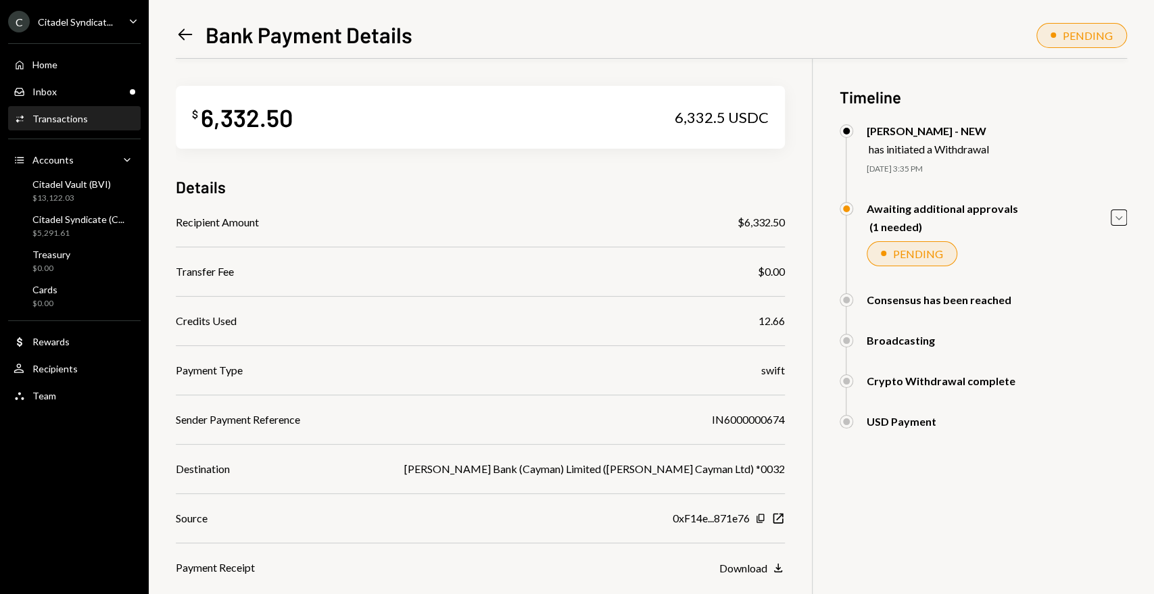
scroll to position [99, 0]
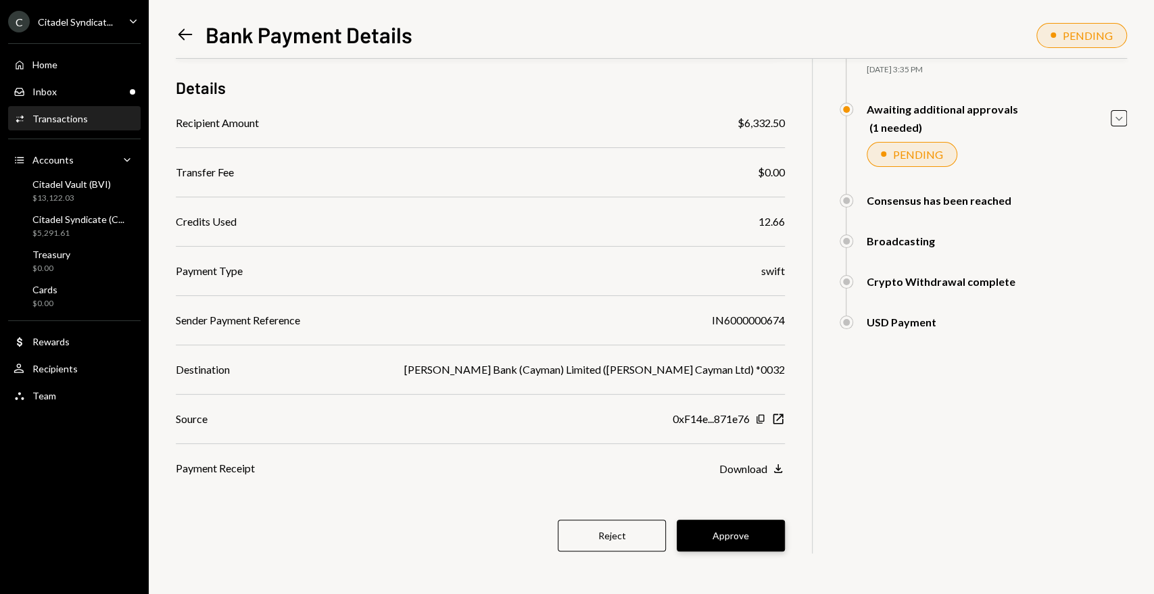
click at [720, 537] on button "Approve" at bounding box center [731, 536] width 108 height 32
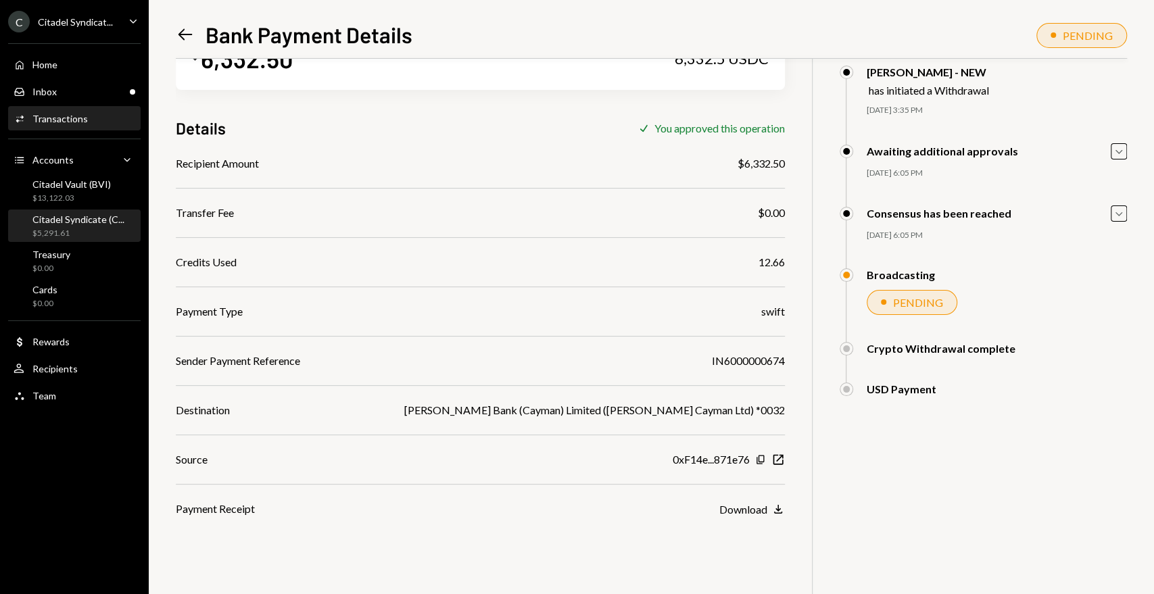
click at [57, 229] on div "$5,291.61" at bounding box center [78, 233] width 92 height 11
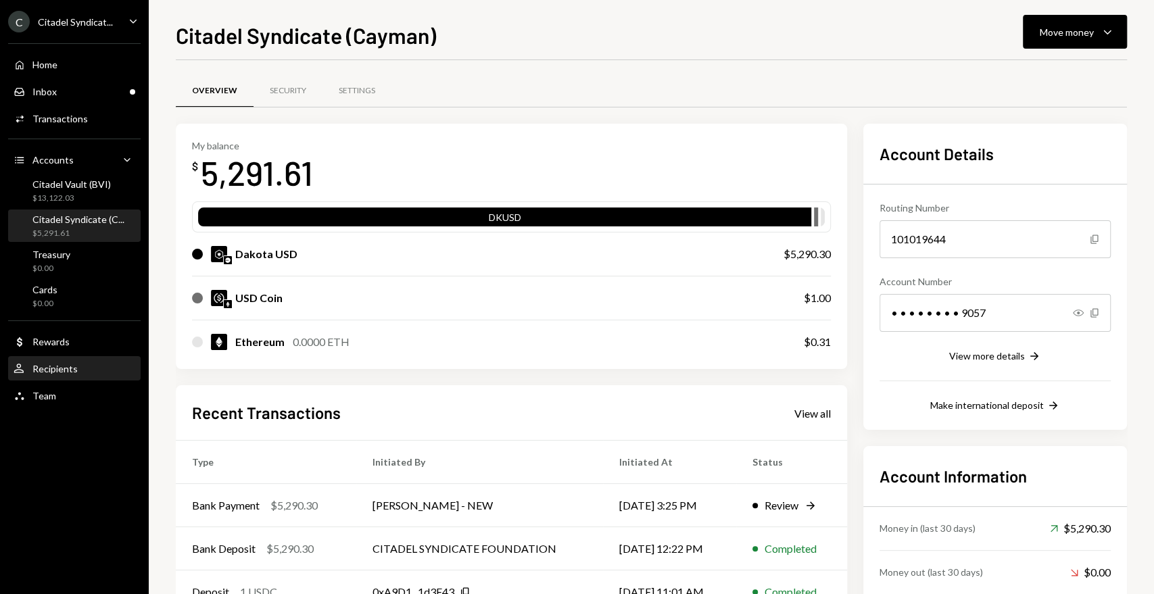
click at [66, 372] on div "Recipients" at bounding box center [54, 368] width 45 height 11
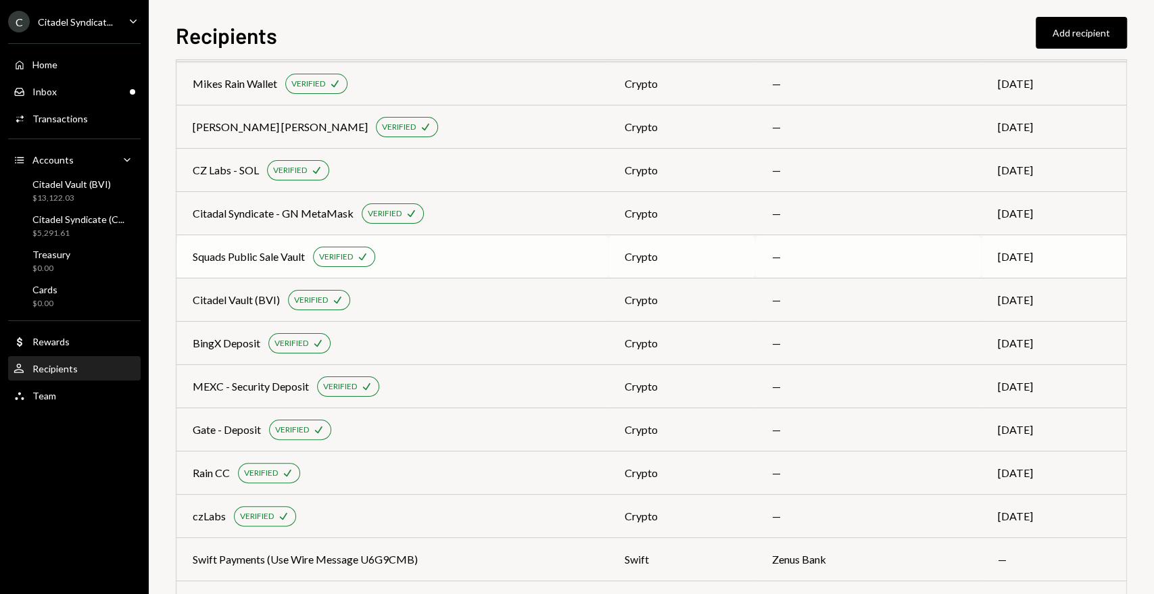
scroll to position [251, 0]
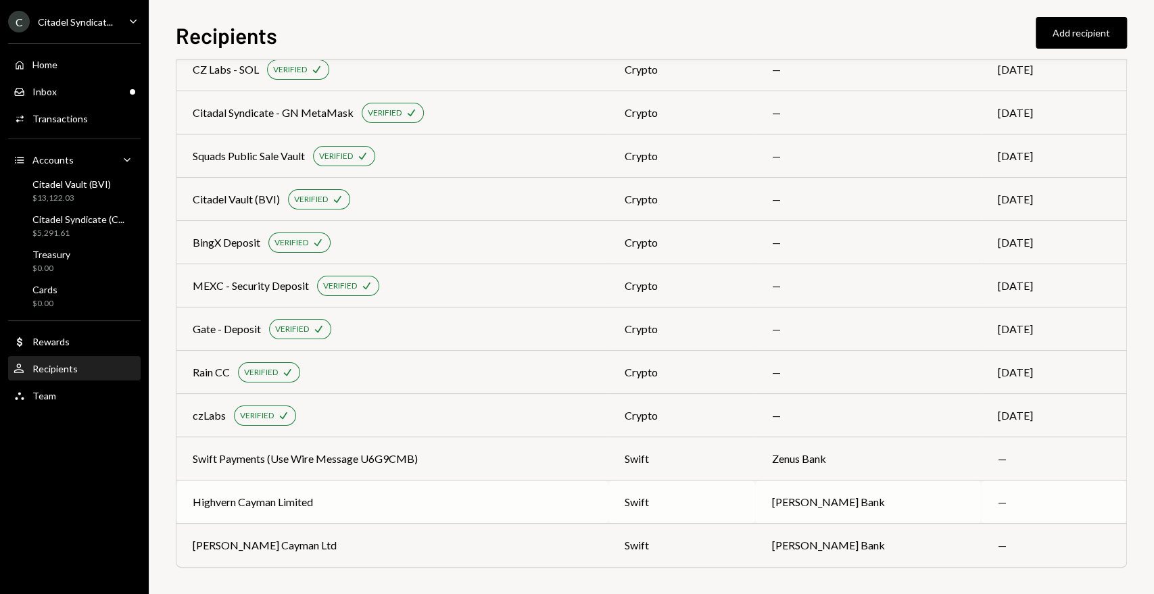
click at [282, 504] on div "Highvern Cayman Limited" at bounding box center [253, 502] width 120 height 16
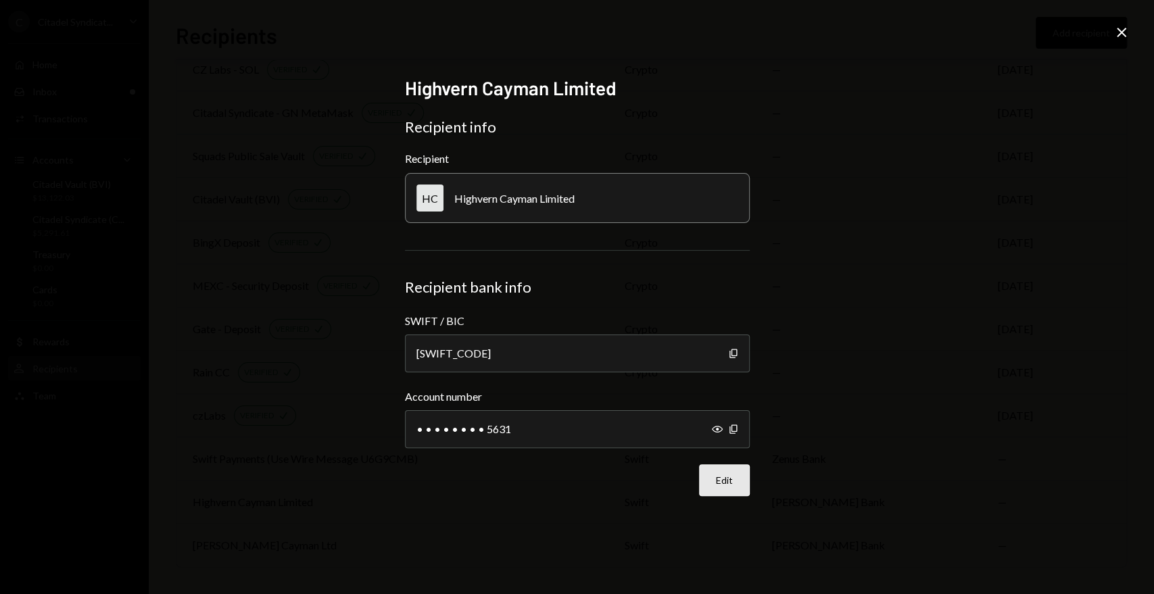
click at [720, 487] on button "Edit" at bounding box center [724, 480] width 51 height 32
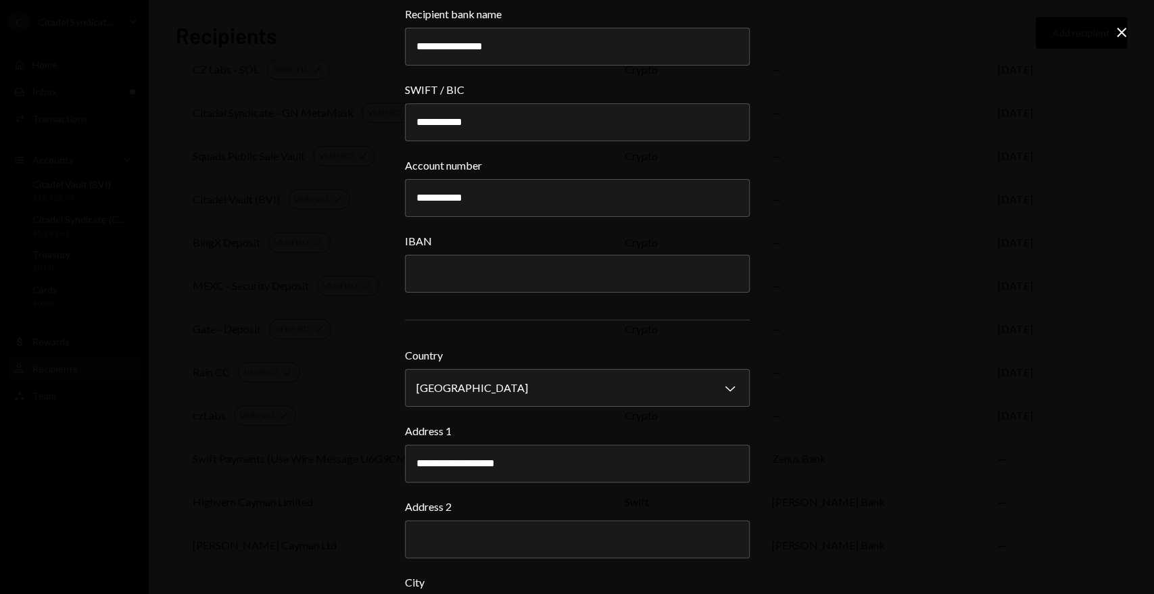
scroll to position [1291, 0]
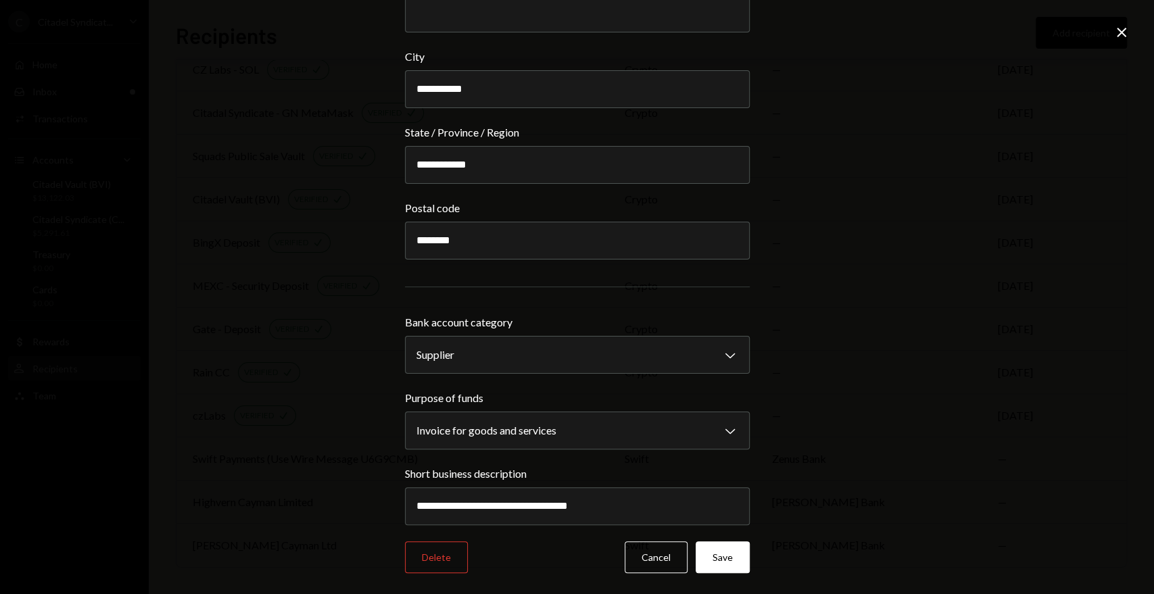
click at [1123, 29] on icon "Close" at bounding box center [1121, 32] width 16 height 16
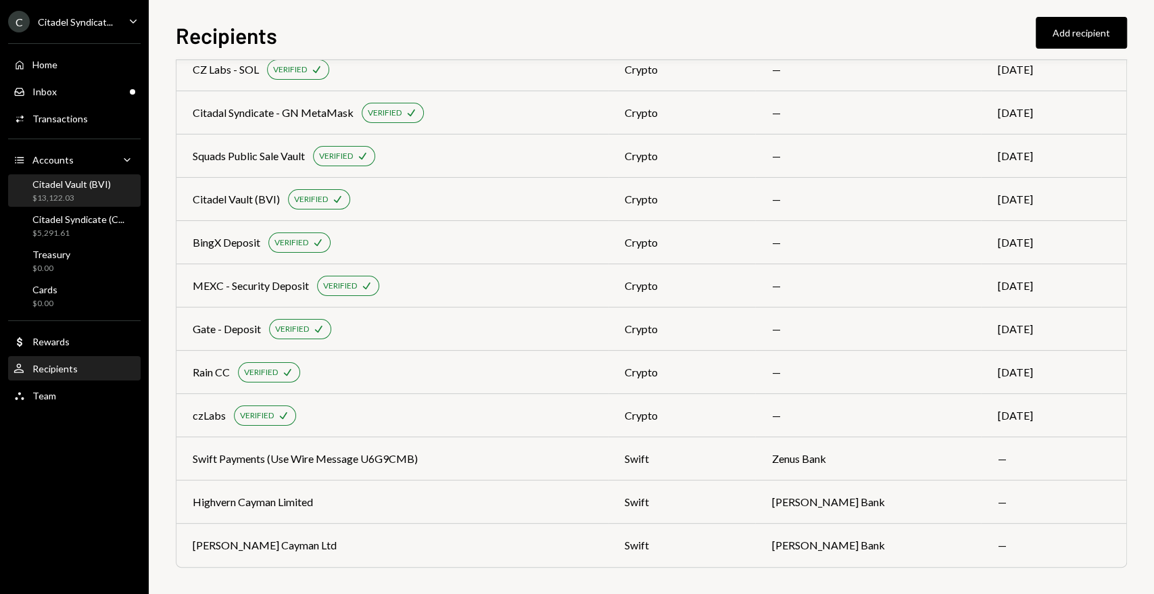
click at [116, 193] on div "Citadel Vault (BVI) $13,122.03" at bounding box center [75, 191] width 122 height 26
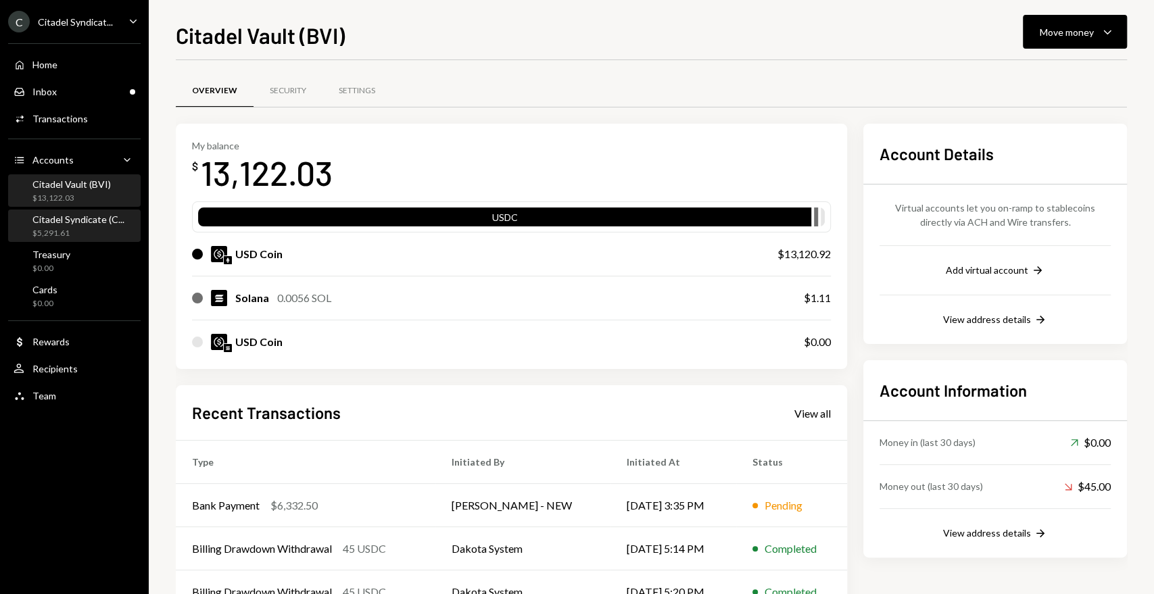
click at [76, 228] on div "$5,291.61" at bounding box center [78, 233] width 92 height 11
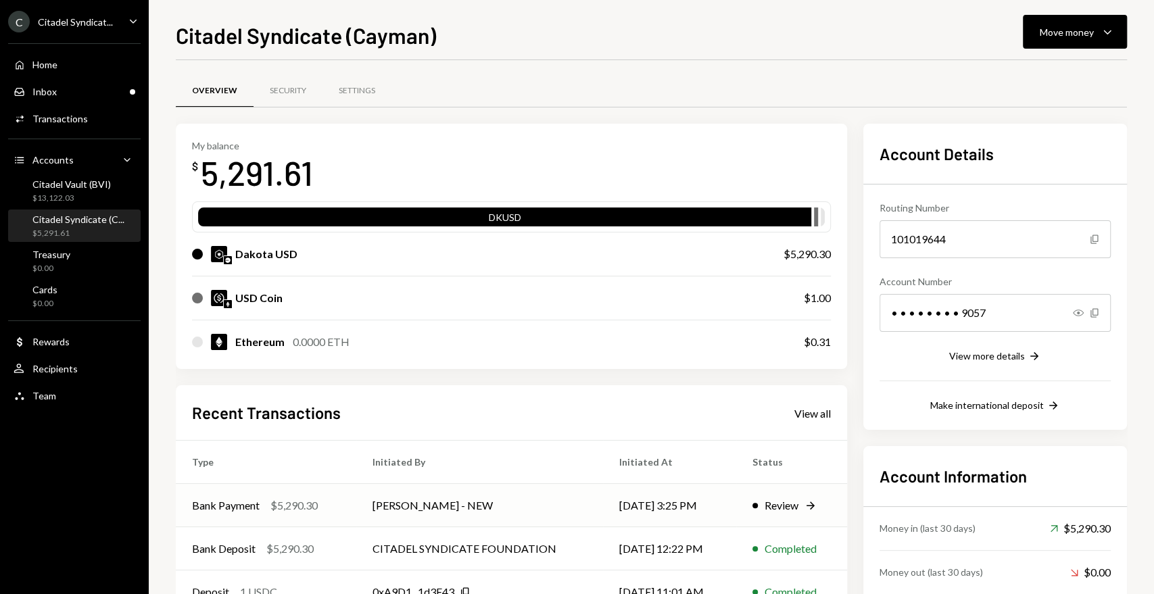
click at [784, 506] on div "Review" at bounding box center [781, 505] width 34 height 16
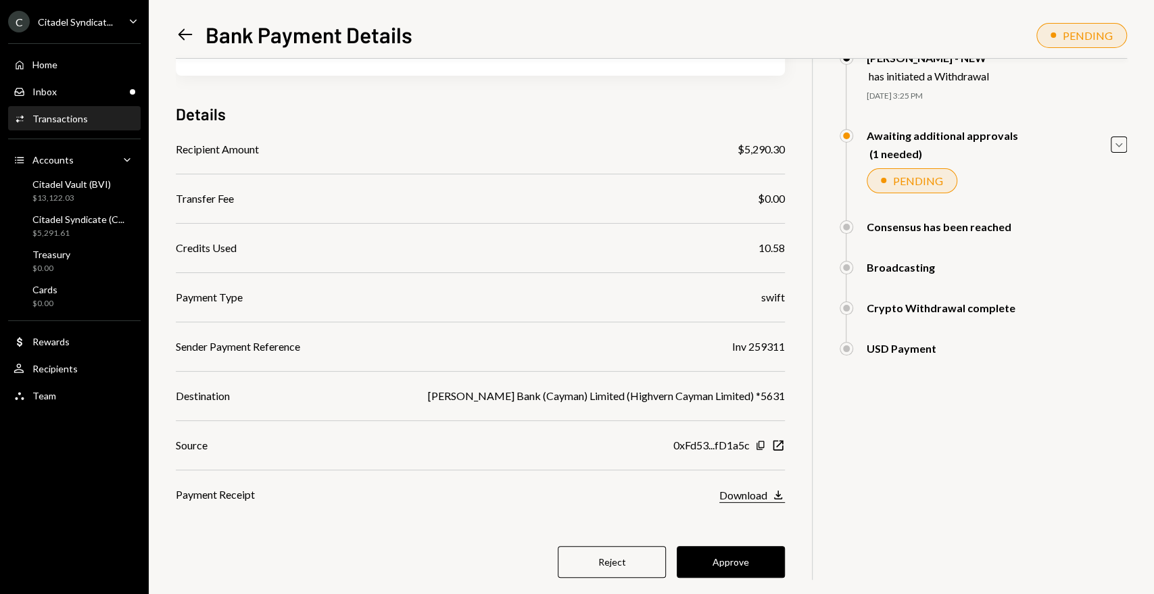
scroll to position [99, 0]
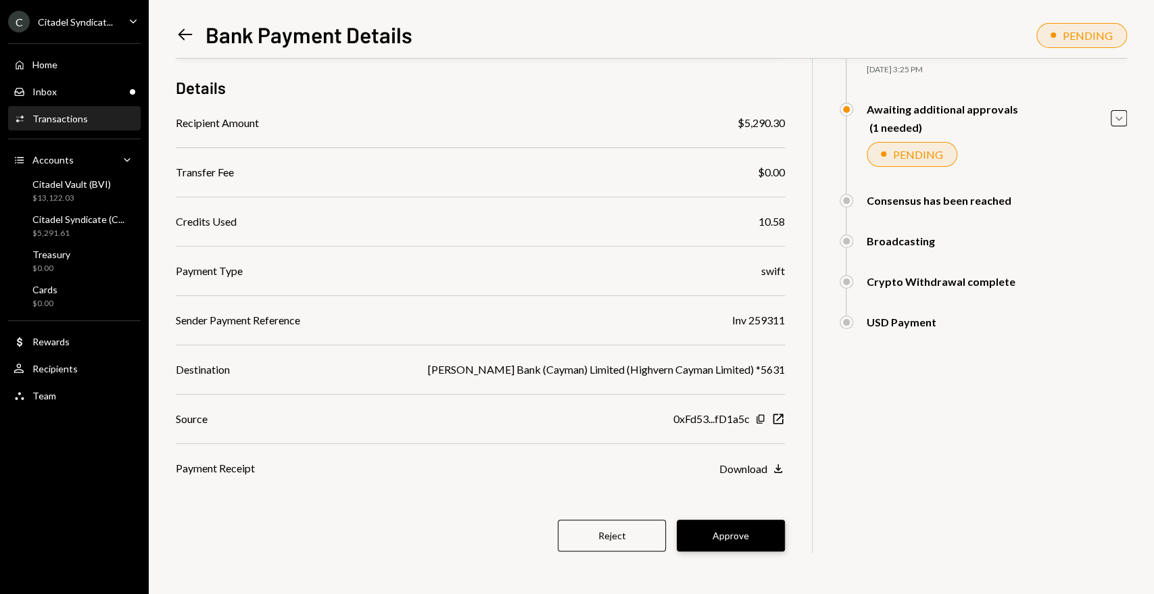
click at [746, 537] on button "Approve" at bounding box center [731, 536] width 108 height 32
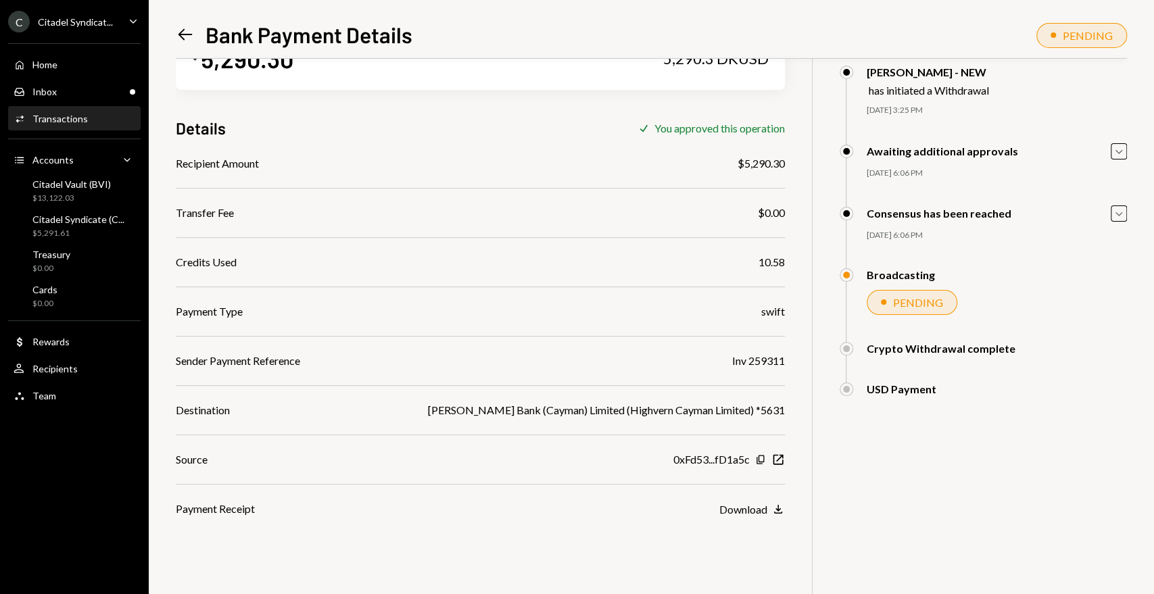
scroll to position [0, 0]
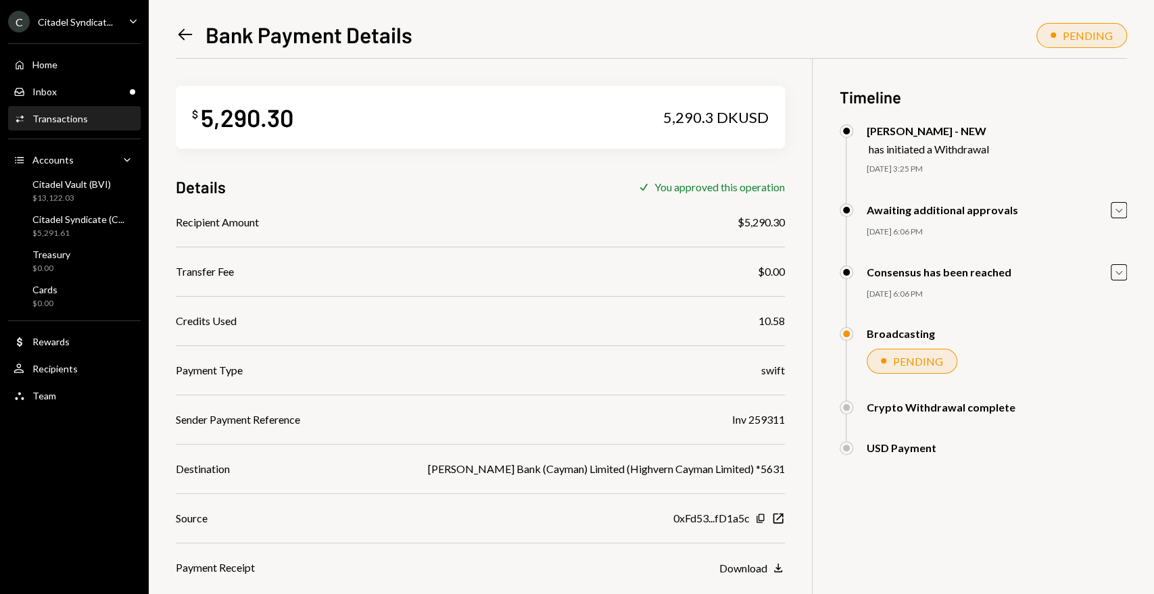
click at [135, 22] on icon "Caret Down" at bounding box center [133, 21] width 15 height 15
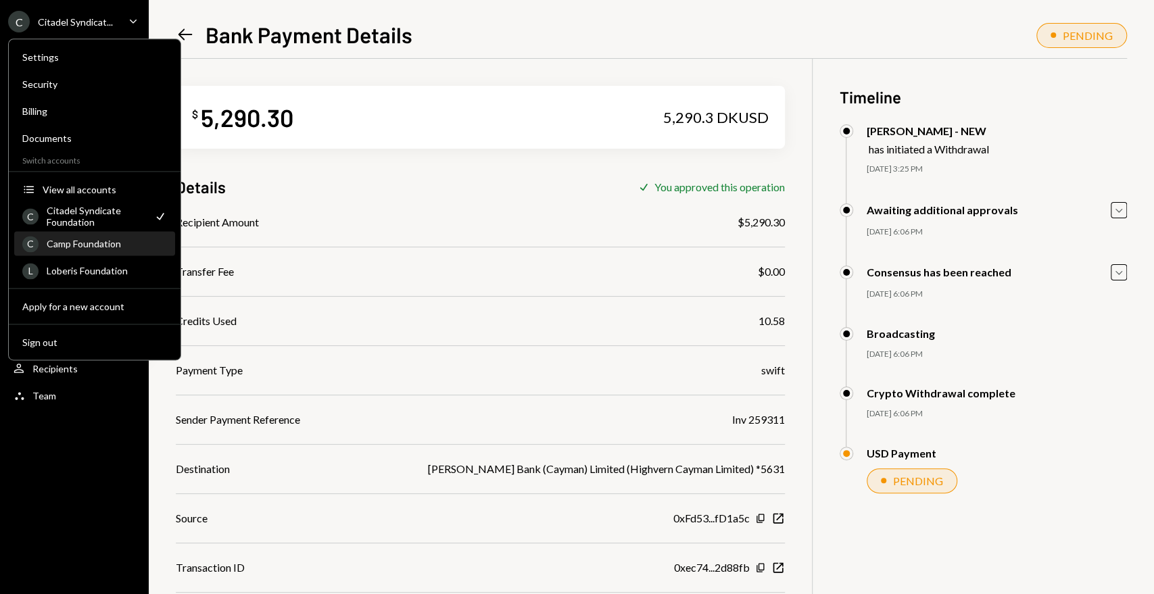
click at [83, 243] on div "Camp Foundation" at bounding box center [107, 243] width 120 height 11
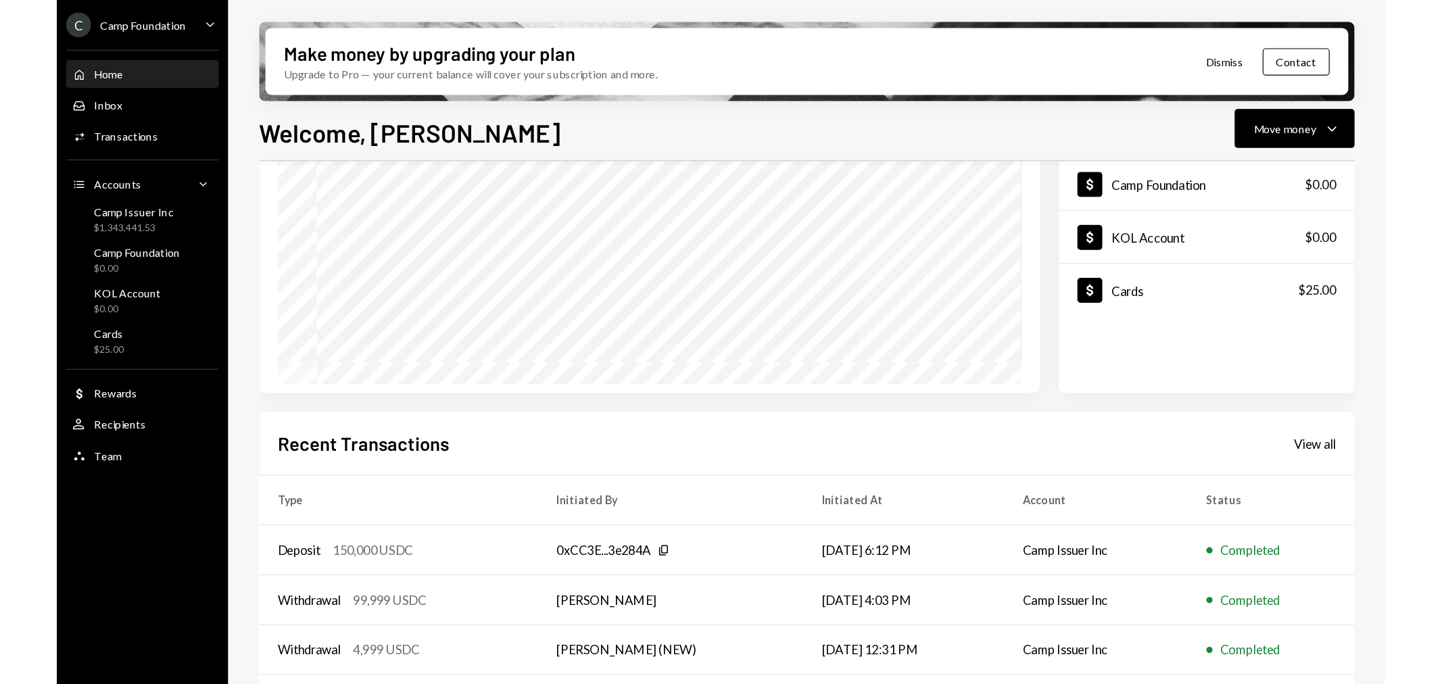
scroll to position [220, 0]
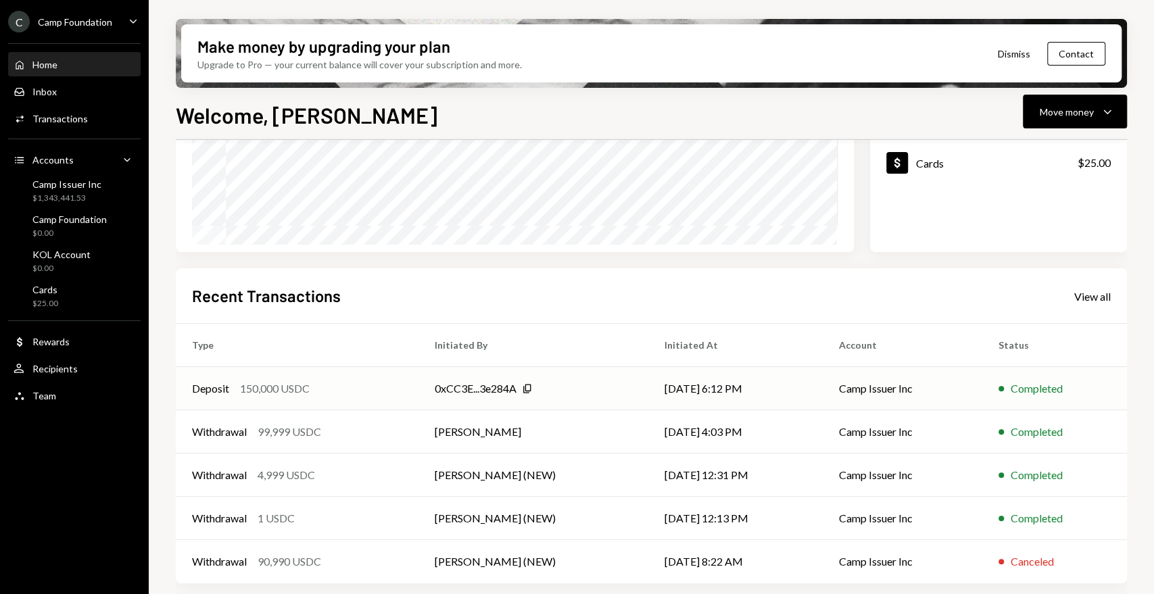
click at [280, 384] on div "150,000 USDC" at bounding box center [275, 389] width 70 height 16
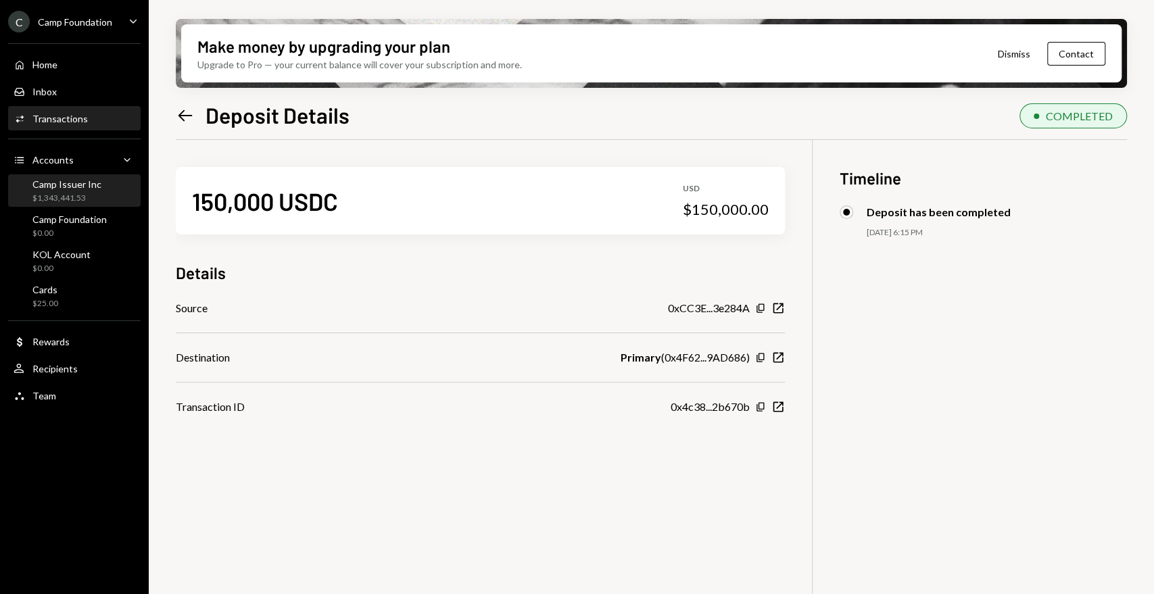
click at [100, 187] on div "Camp Issuer Inc $1,343,441.53" at bounding box center [75, 191] width 122 height 26
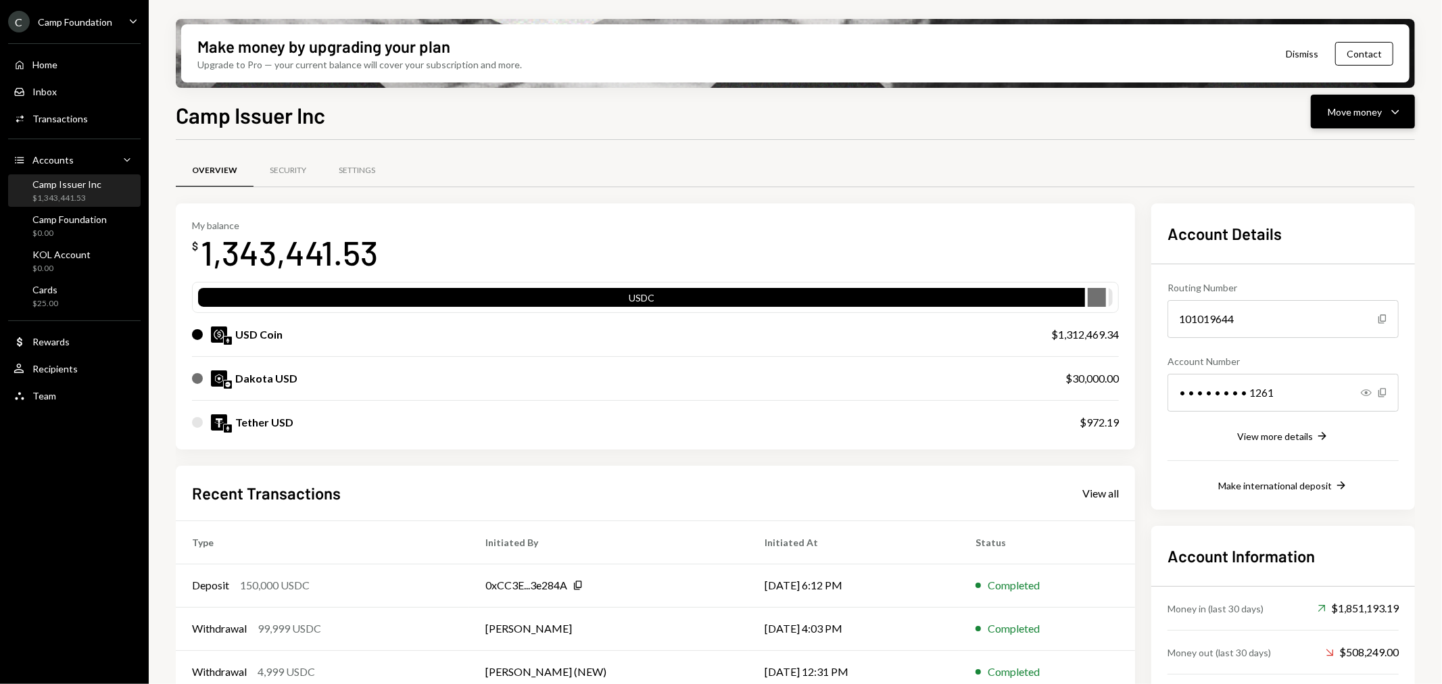
click at [1153, 109] on icon "Caret Down" at bounding box center [1395, 111] width 16 height 16
click at [1153, 156] on div "Send" at bounding box center [1352, 152] width 99 height 14
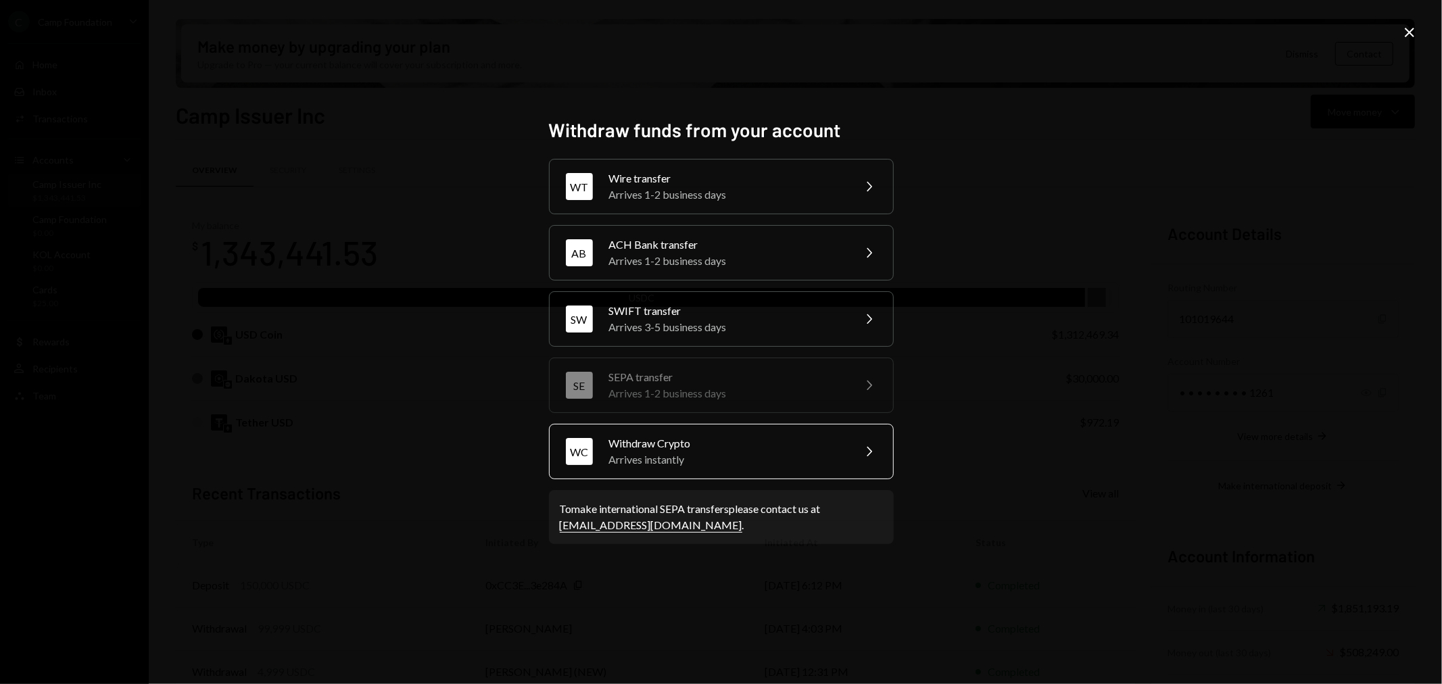
click at [768, 458] on div "Arrives instantly" at bounding box center [726, 459] width 235 height 16
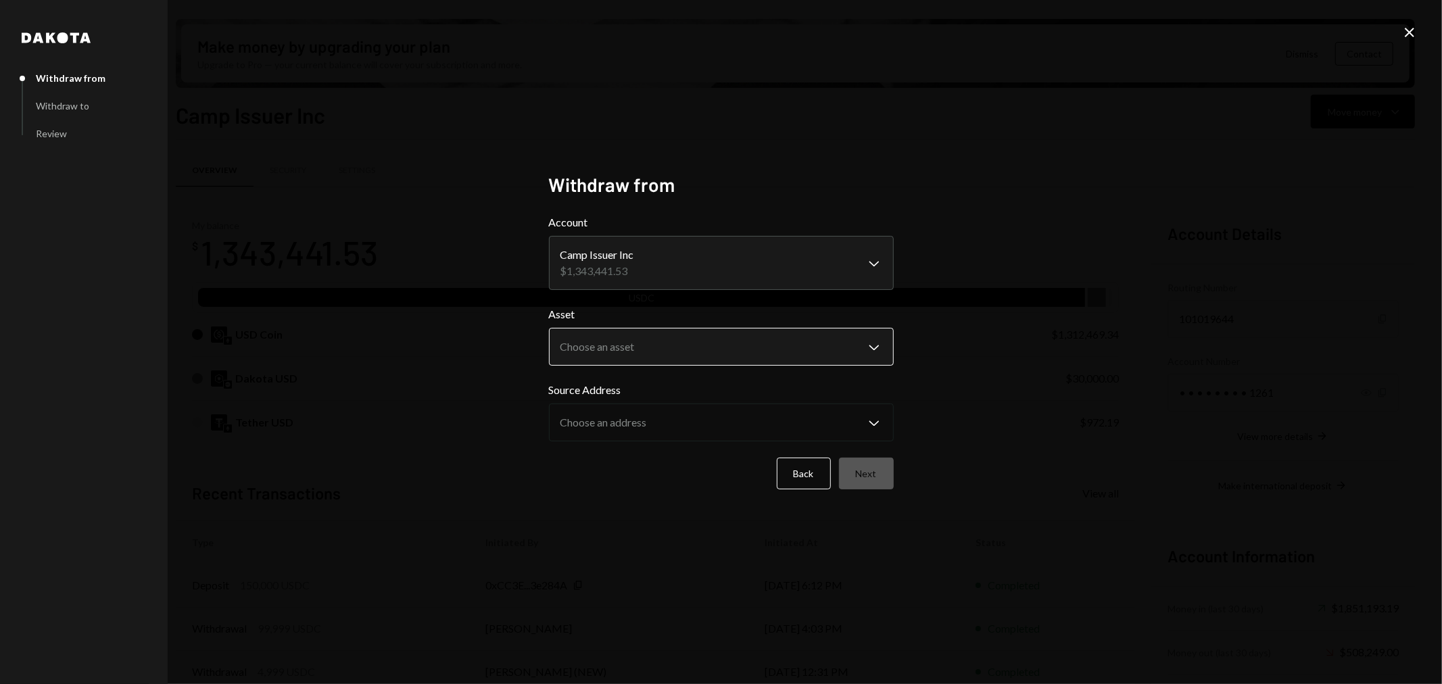
click at [696, 353] on body "C Camp Foundation Caret Down Home Home Inbox Inbox Activities Transactions Acco…" at bounding box center [721, 342] width 1442 height 684
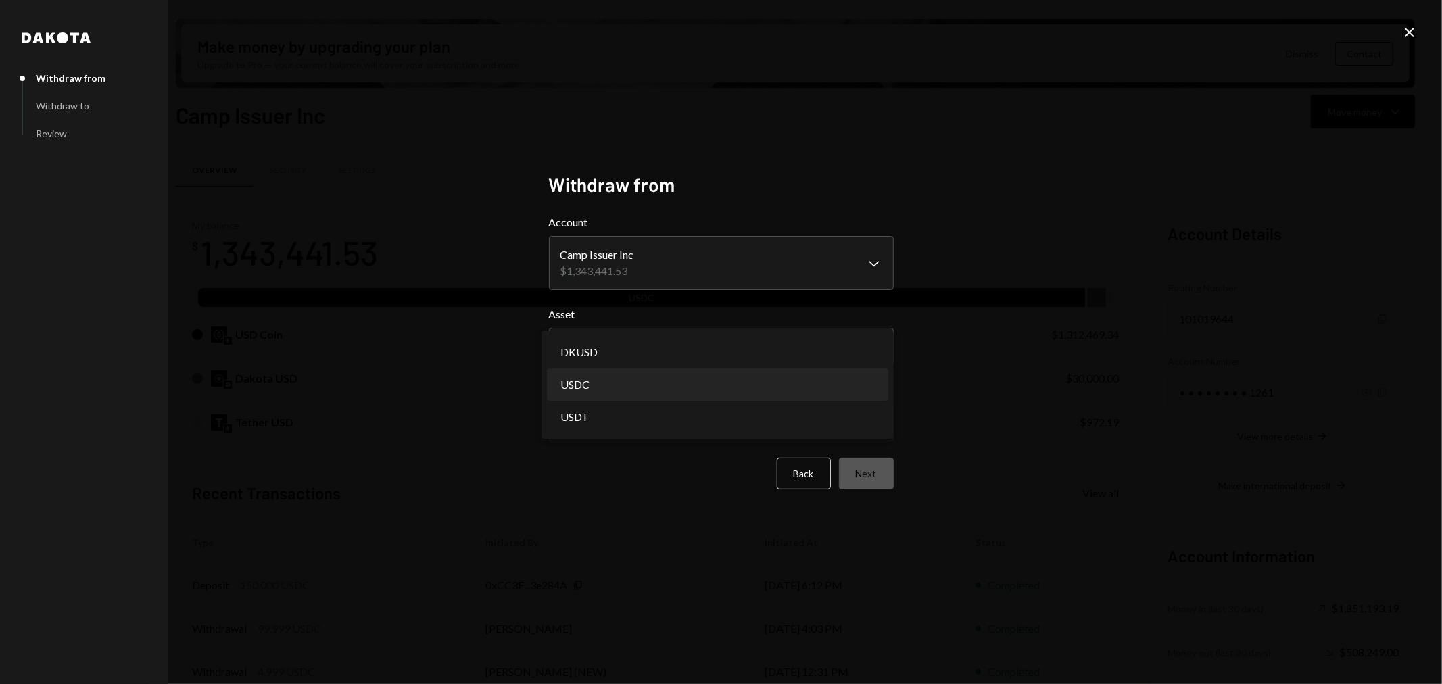
select select "****"
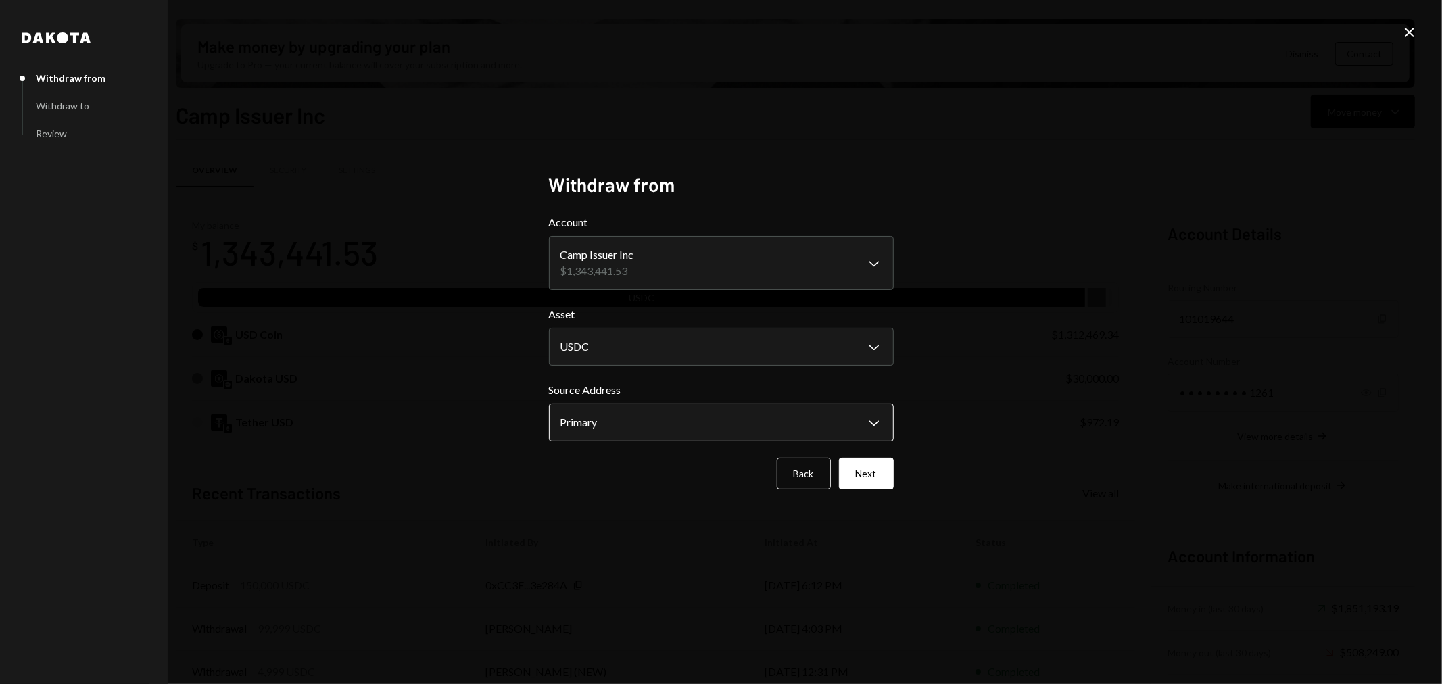
click at [690, 410] on body "C Camp Foundation Caret Down Home Home Inbox Inbox Activities Transactions Acco…" at bounding box center [721, 342] width 1442 height 684
click at [869, 483] on button "Next" at bounding box center [866, 474] width 55 height 32
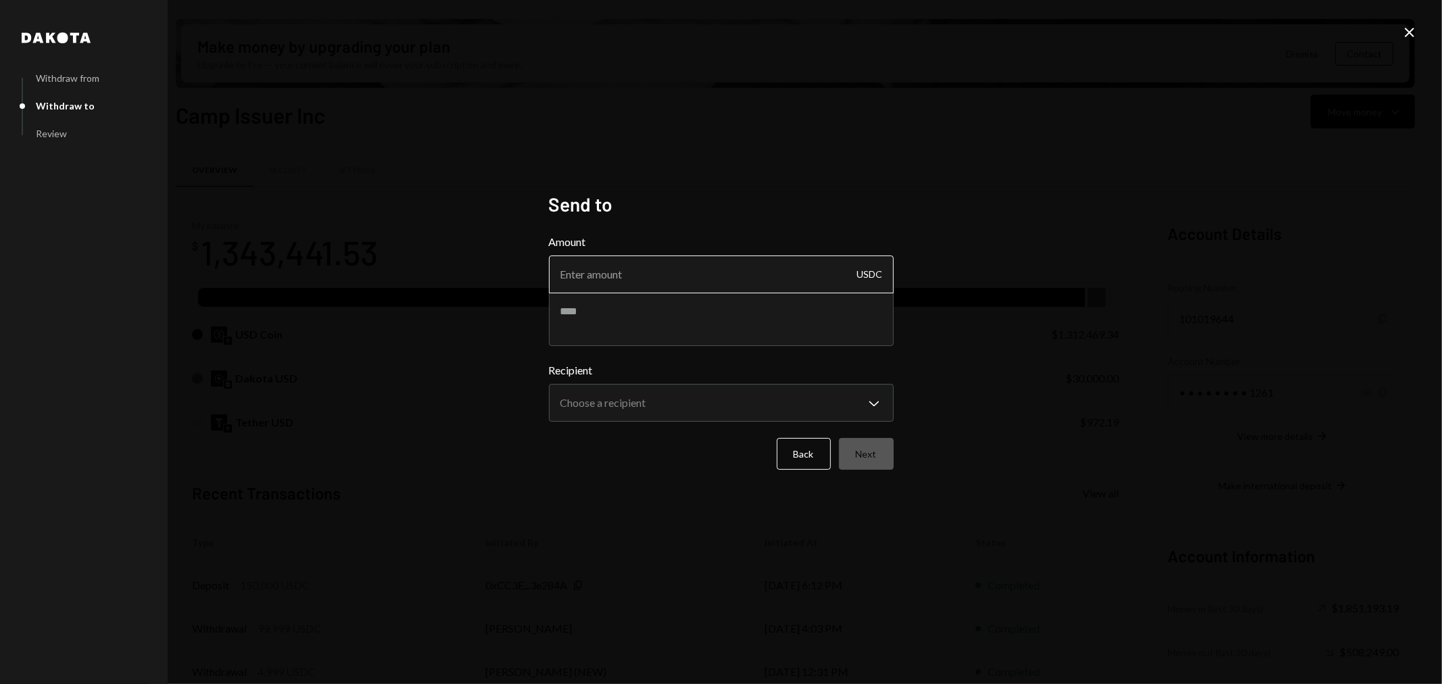
click at [625, 273] on input "Amount" at bounding box center [721, 274] width 345 height 38
click at [643, 391] on body "C Camp Foundation Caret Down Home Home Inbox Inbox Activities Transactions Acco…" at bounding box center [721, 342] width 1442 height 684
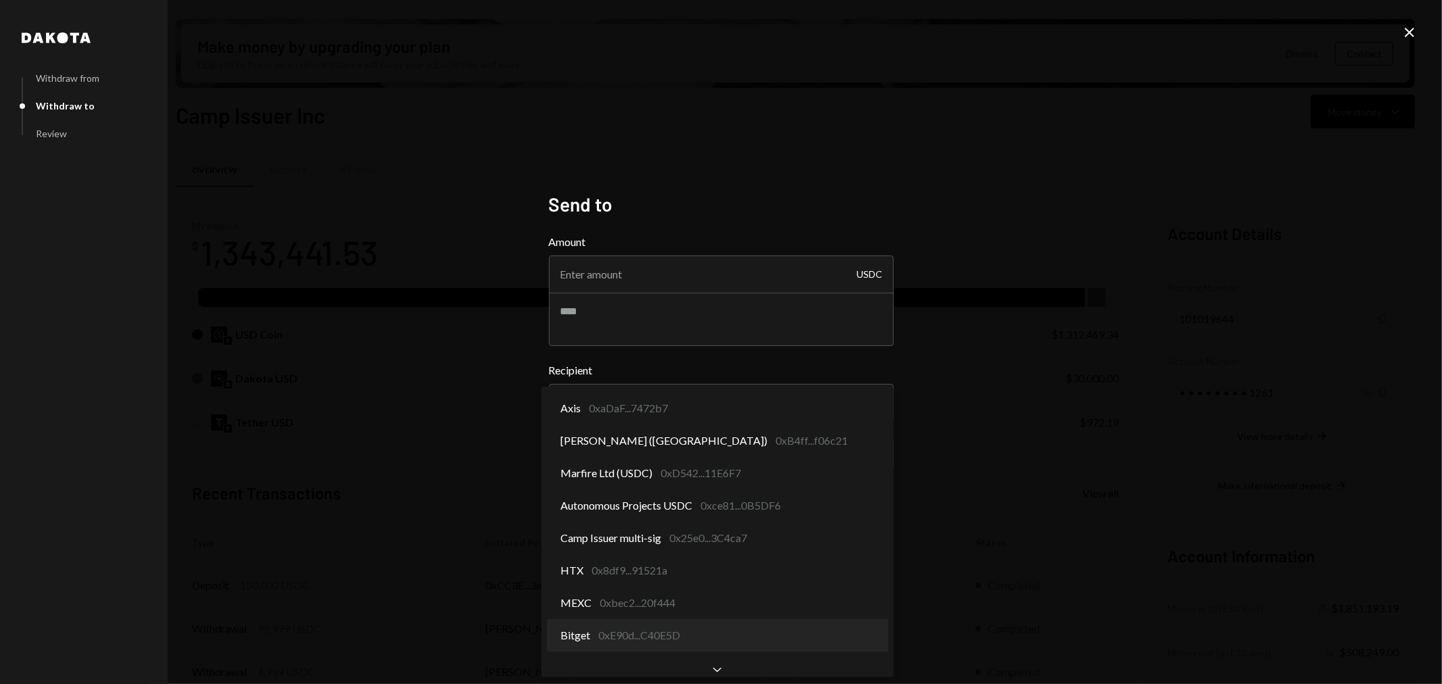
select select "**********"
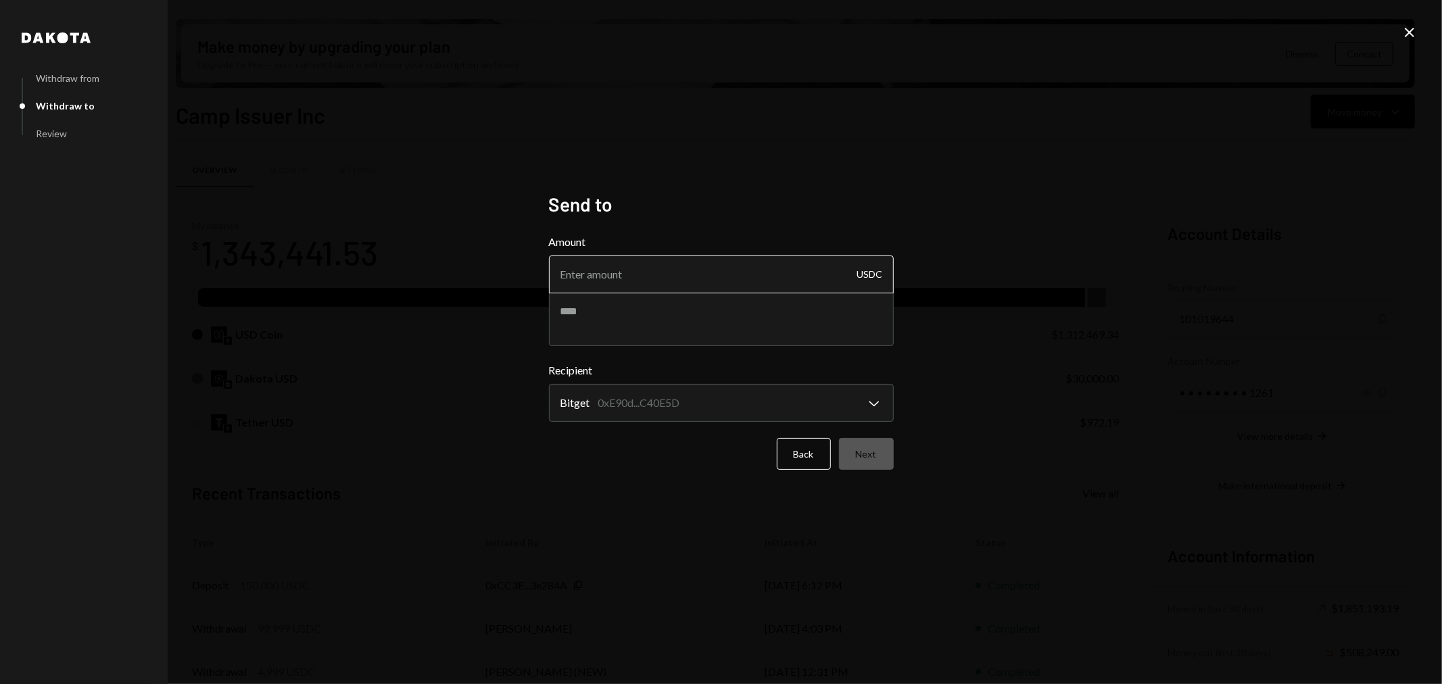
click at [706, 266] on input "Amount" at bounding box center [721, 274] width 345 height 38
drag, startPoint x: 1404, startPoint y: 36, endPoint x: 1242, endPoint y: 126, distance: 185.5
click at [1153, 36] on icon "Close" at bounding box center [1409, 32] width 16 height 16
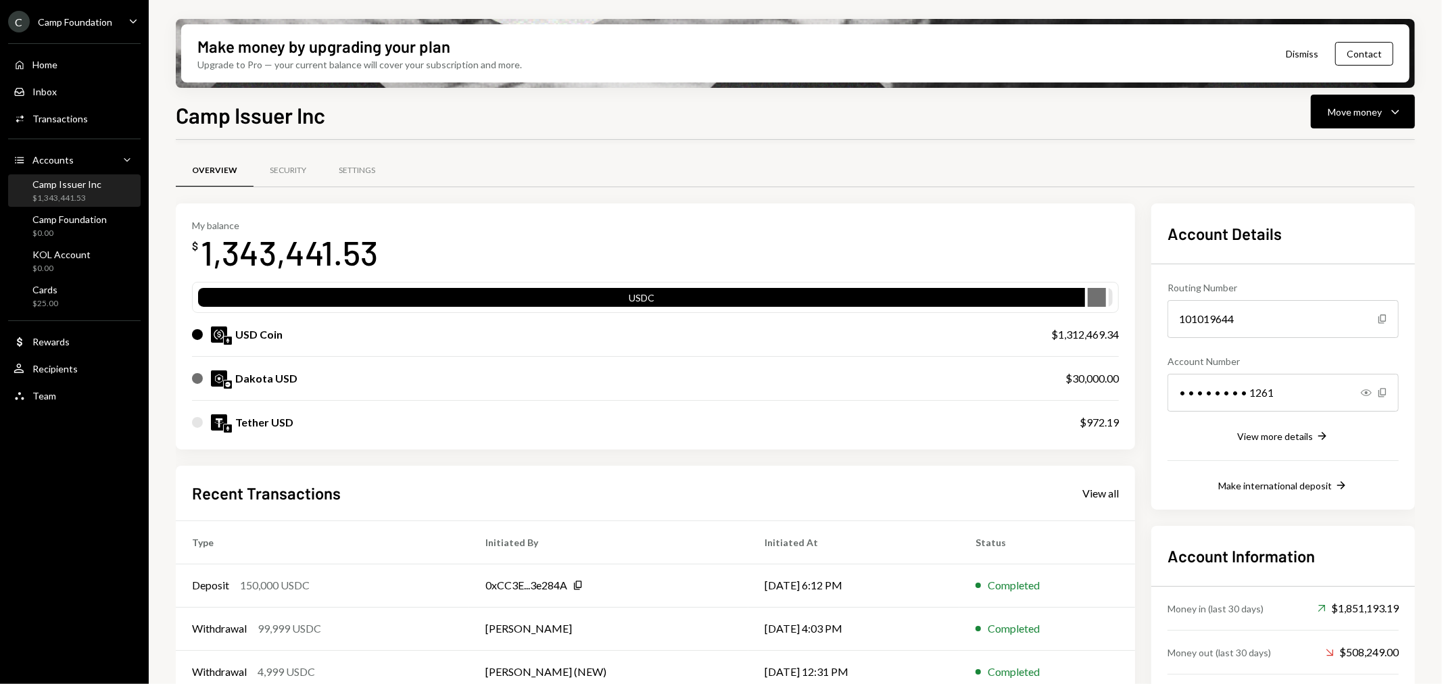
scroll to position [75, 0]
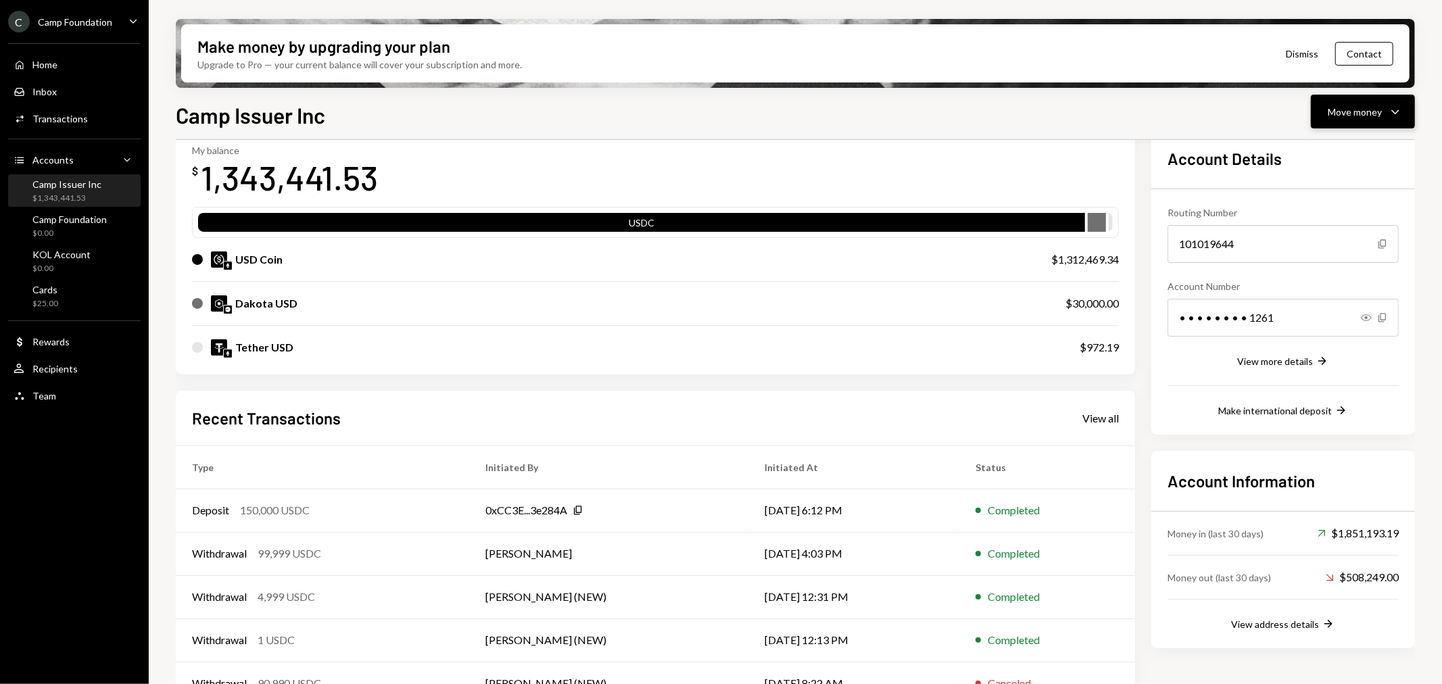
click at [1153, 118] on div "Move money" at bounding box center [1354, 112] width 54 height 14
click at [1153, 216] on div "Deposit" at bounding box center [1352, 212] width 99 height 14
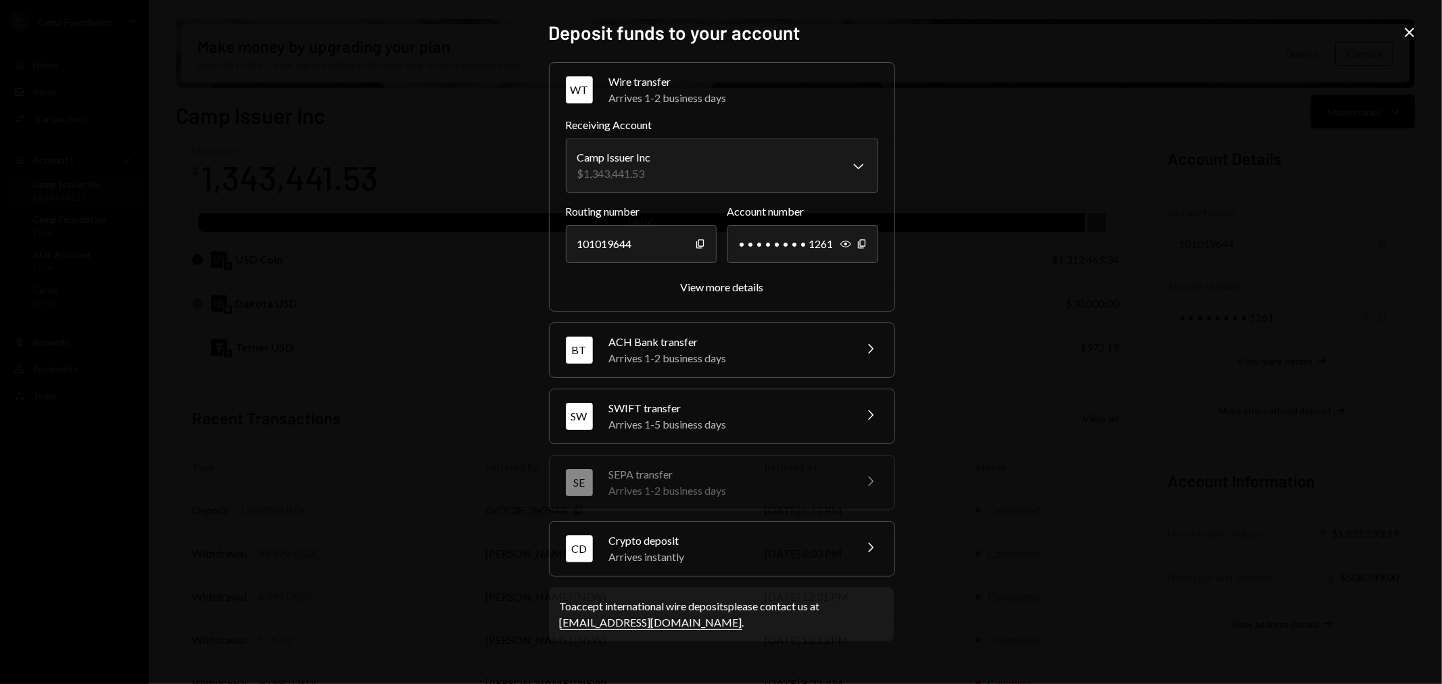
click at [742, 556] on div "Arrives instantly" at bounding box center [727, 557] width 237 height 16
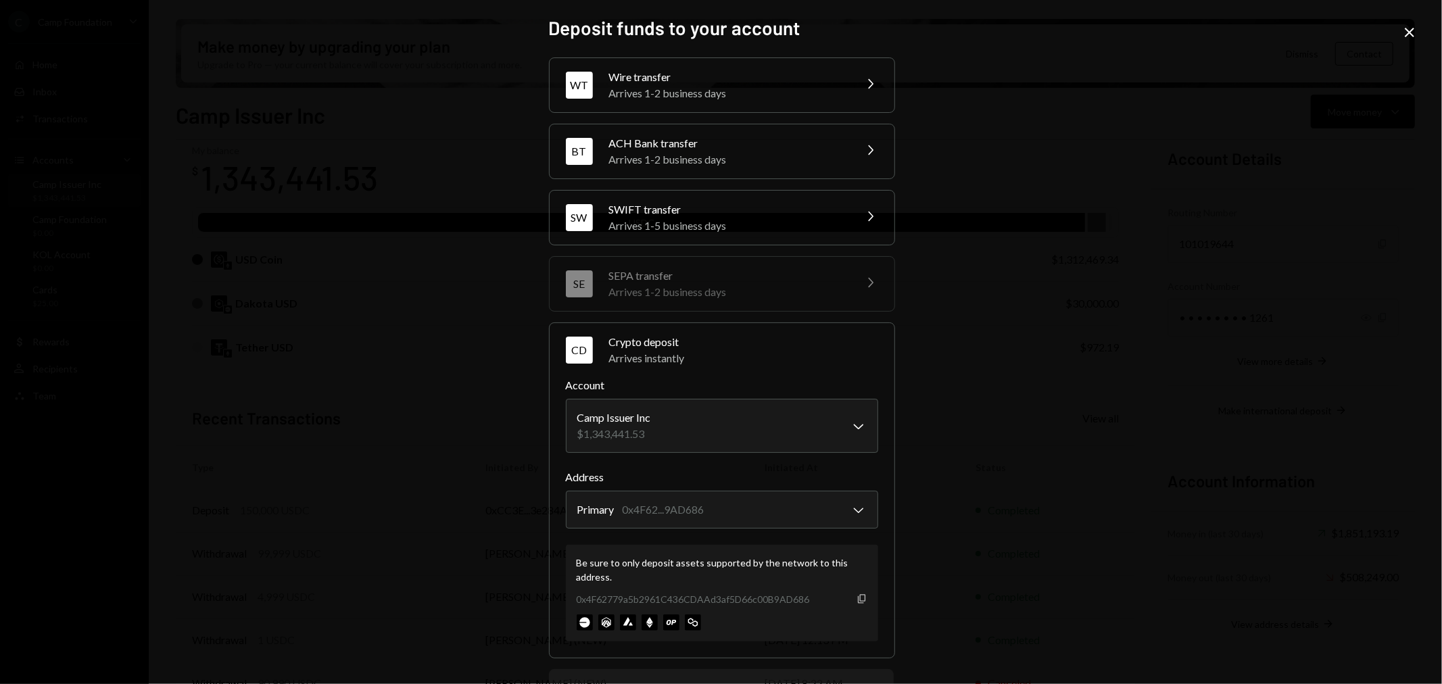
click at [856, 593] on icon "Copy" at bounding box center [861, 598] width 11 height 11
click at [1123, 358] on div "**********" at bounding box center [721, 342] width 1442 height 684
click at [1153, 26] on icon "Close" at bounding box center [1409, 32] width 16 height 16
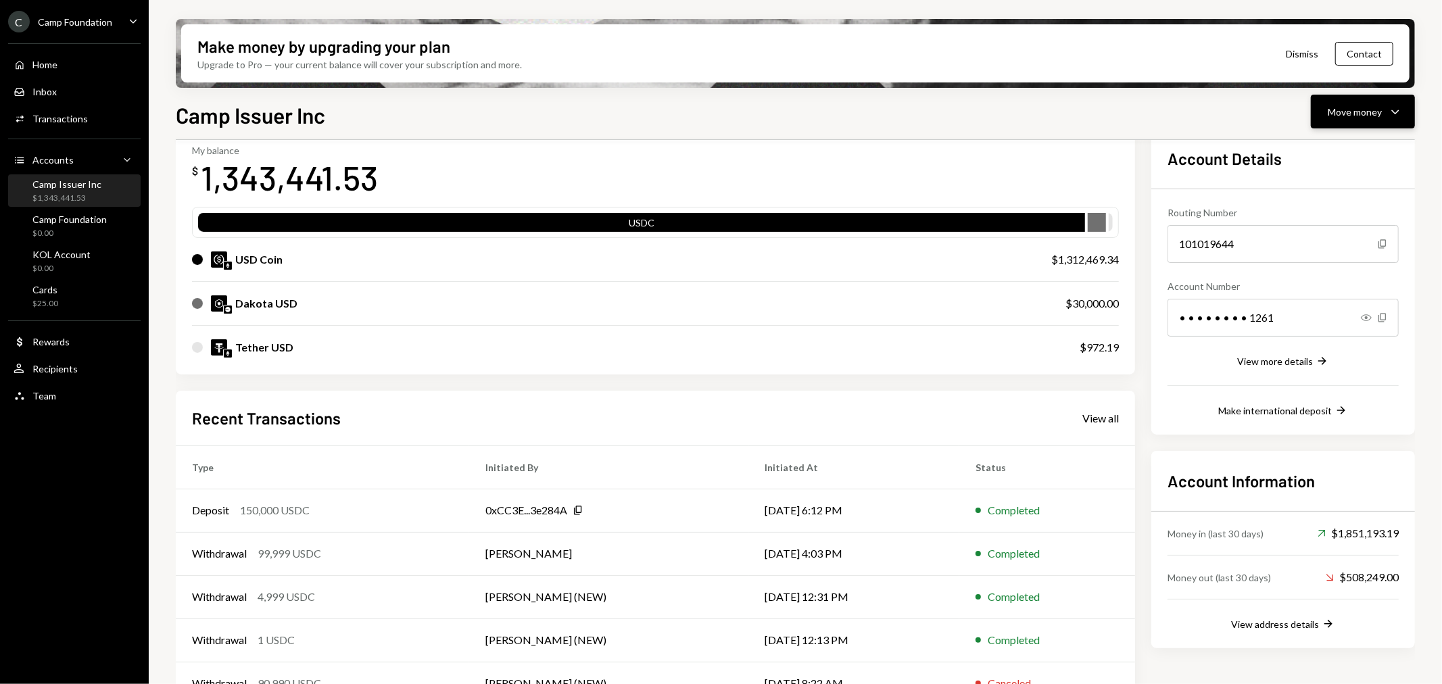
click at [1153, 105] on div "Move money" at bounding box center [1354, 112] width 54 height 14
click at [1153, 153] on div "Send" at bounding box center [1352, 152] width 99 height 14
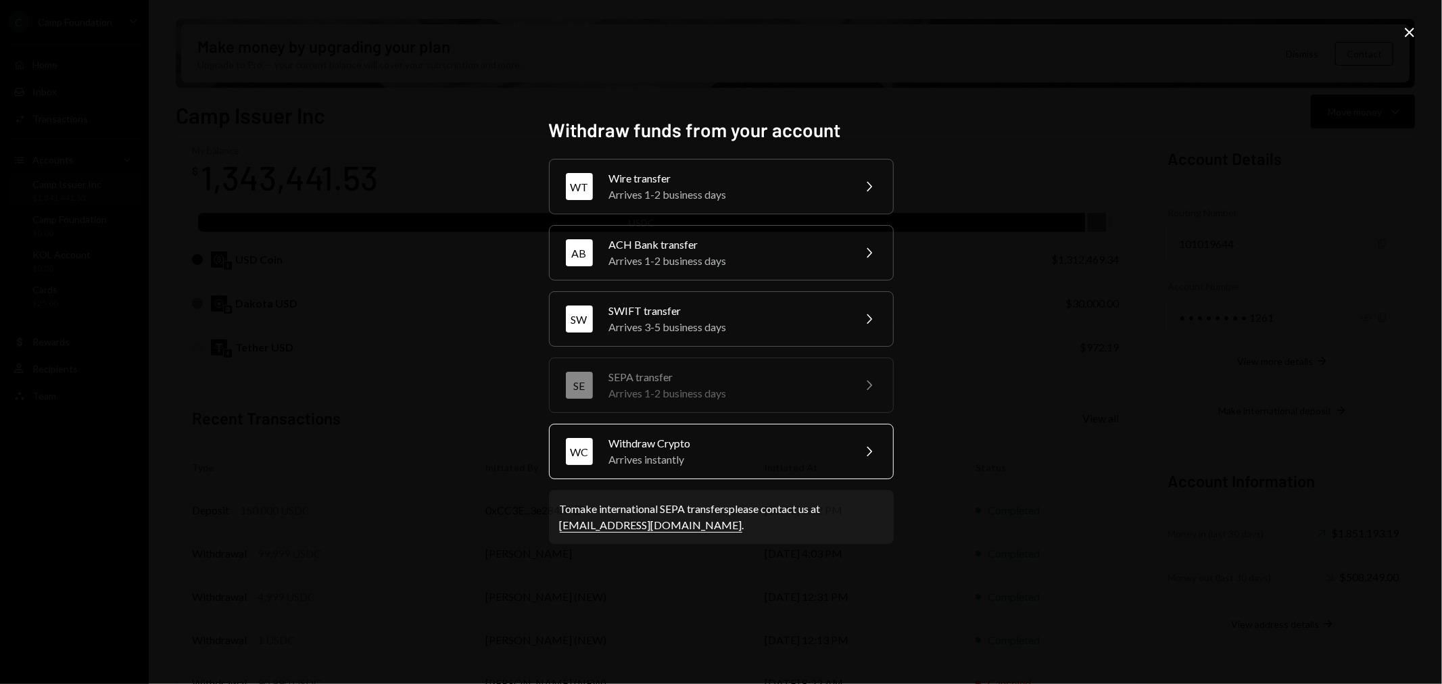
click at [727, 458] on div "Arrives instantly" at bounding box center [726, 459] width 235 height 16
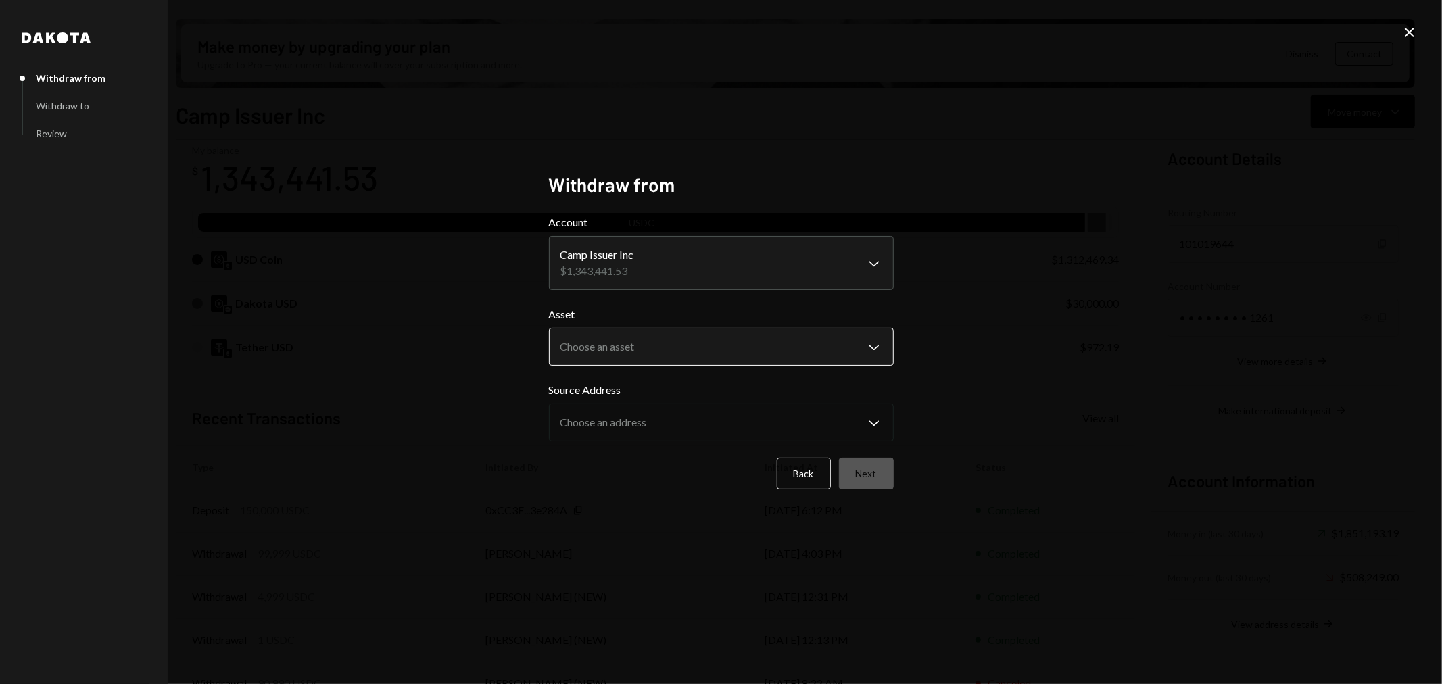
click at [691, 349] on body "C Camp Foundation Caret Down Home Home Inbox Inbox Activities Transactions Acco…" at bounding box center [721, 342] width 1442 height 684
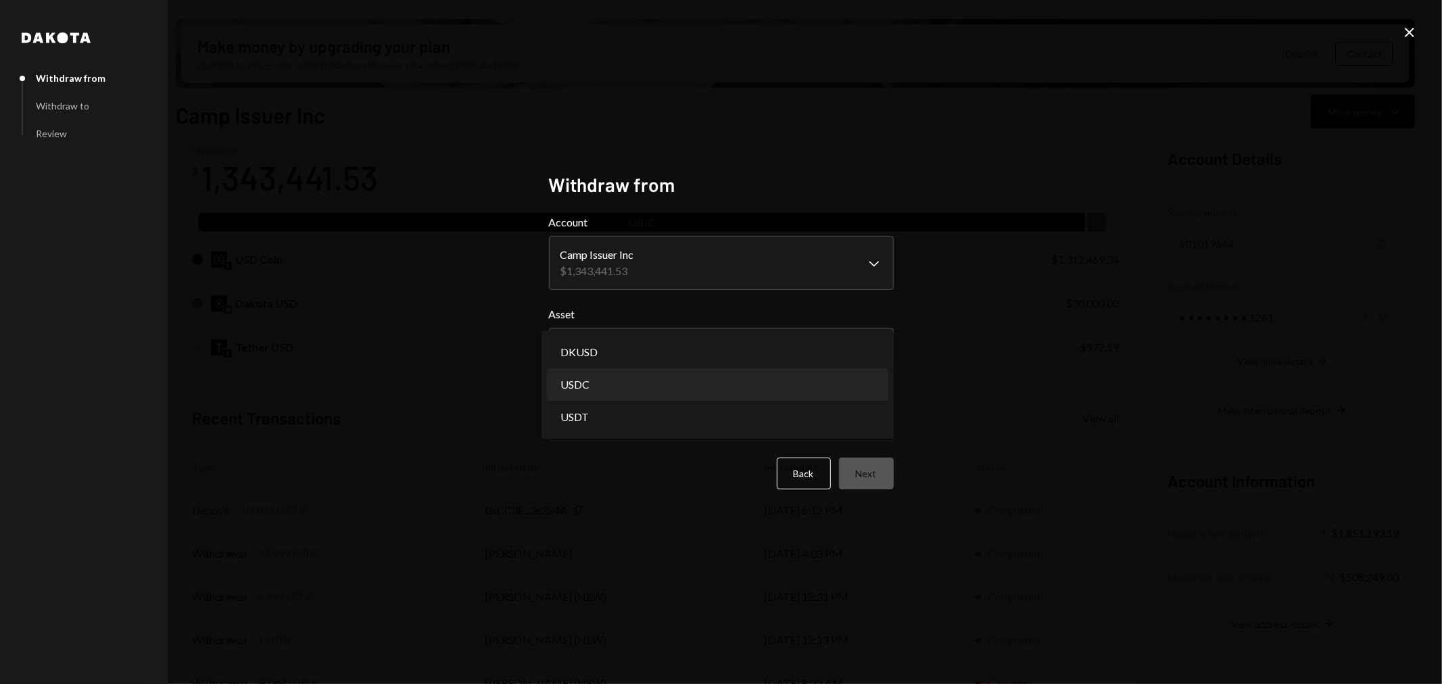
select select "****"
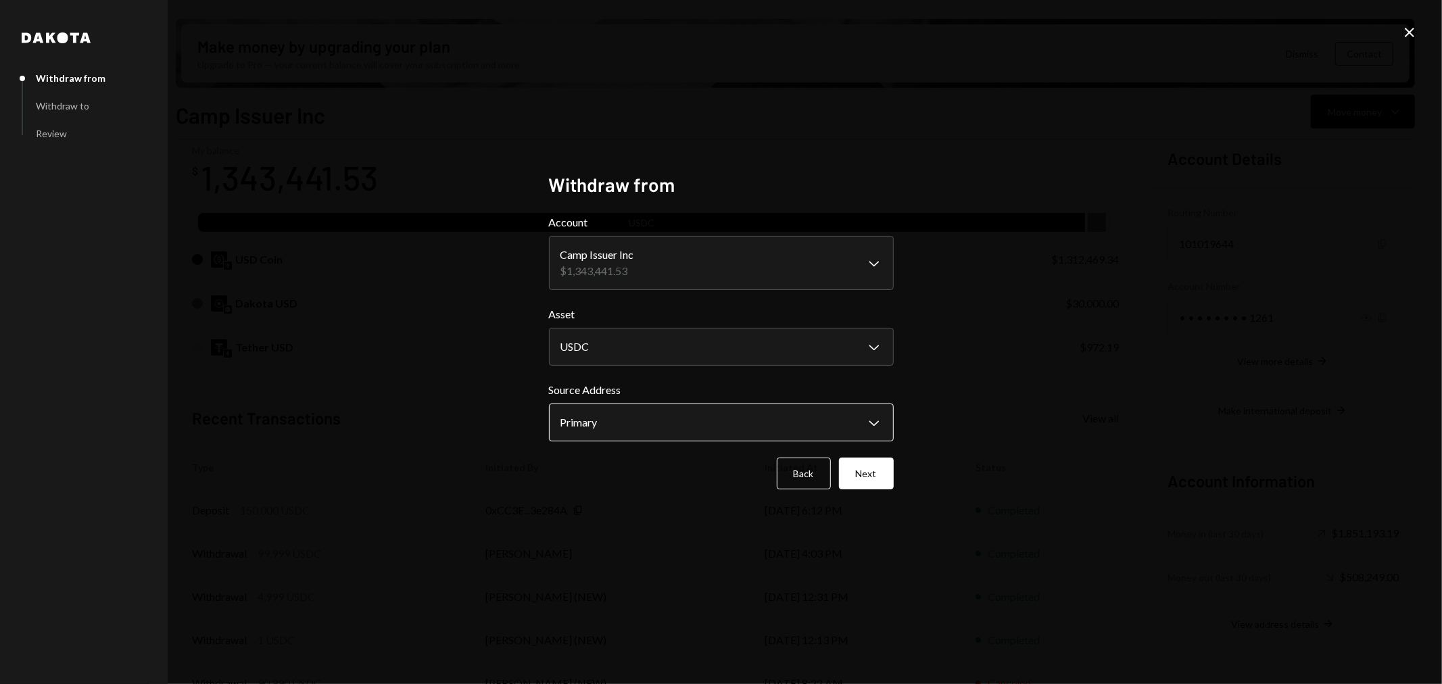
click at [691, 414] on body "C Camp Foundation Caret Down Home Home Inbox Inbox Activities Transactions Acco…" at bounding box center [721, 342] width 1442 height 684
click at [701, 502] on div "**********" at bounding box center [721, 342] width 345 height 338
click at [866, 471] on button "Next" at bounding box center [866, 474] width 55 height 32
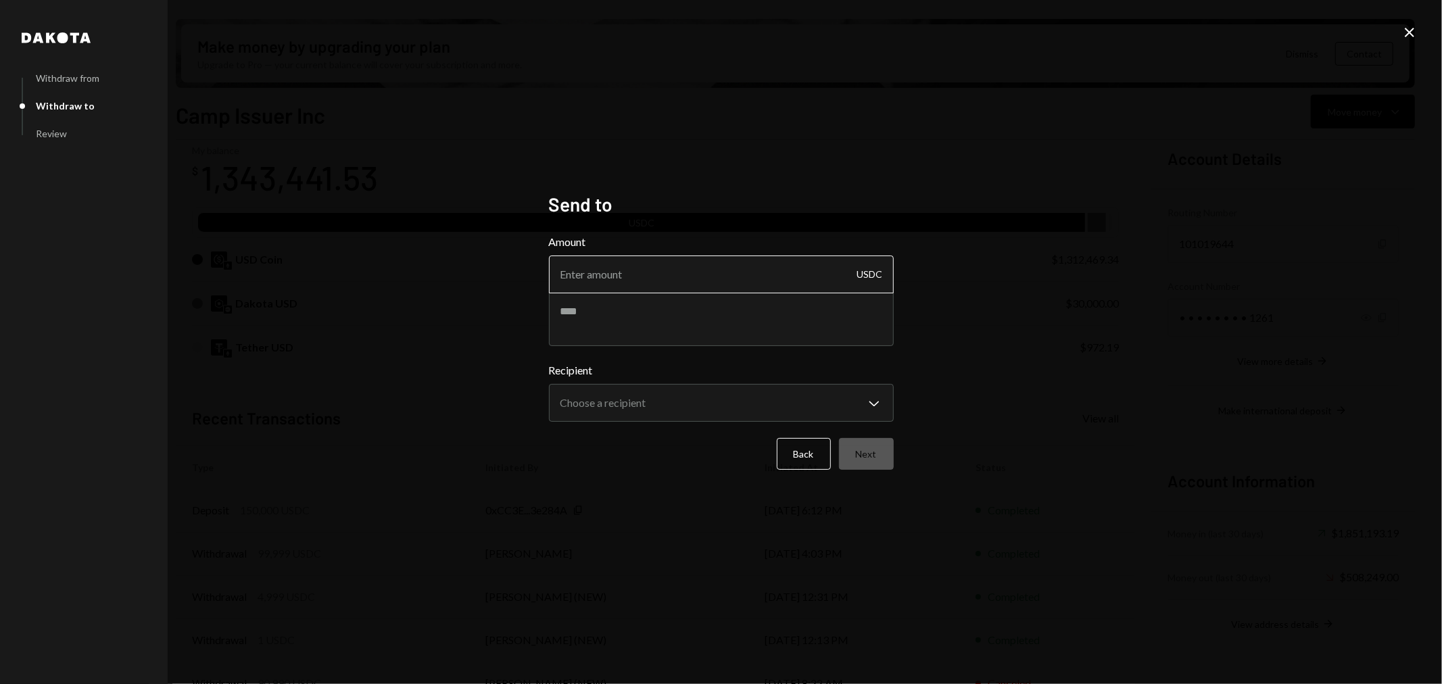
click at [706, 289] on input "Amount" at bounding box center [721, 274] width 345 height 38
type input "499999"
click at [708, 313] on textarea at bounding box center [721, 319] width 345 height 54
type textarea "**********"
click at [708, 411] on body "C Camp Foundation Caret Down Home Home Inbox Inbox Activities Transactions Acco…" at bounding box center [721, 342] width 1442 height 684
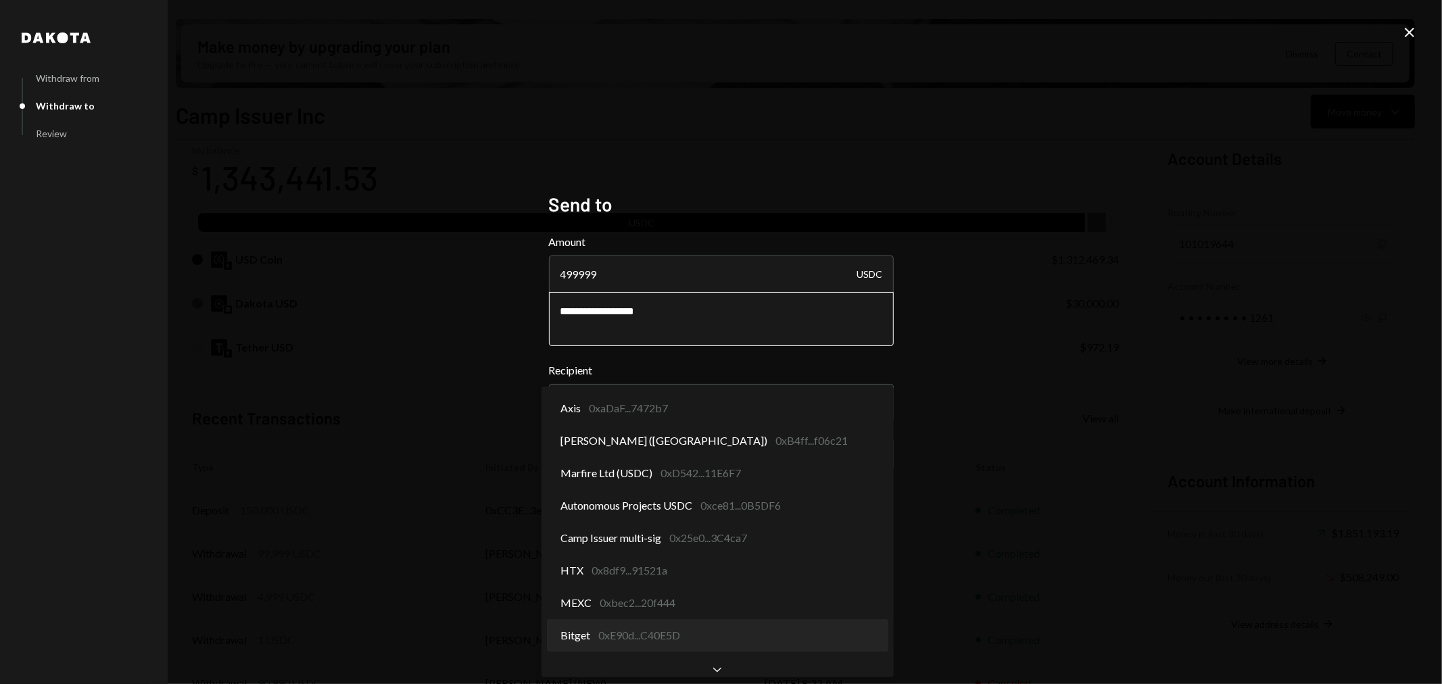
select select "**********"
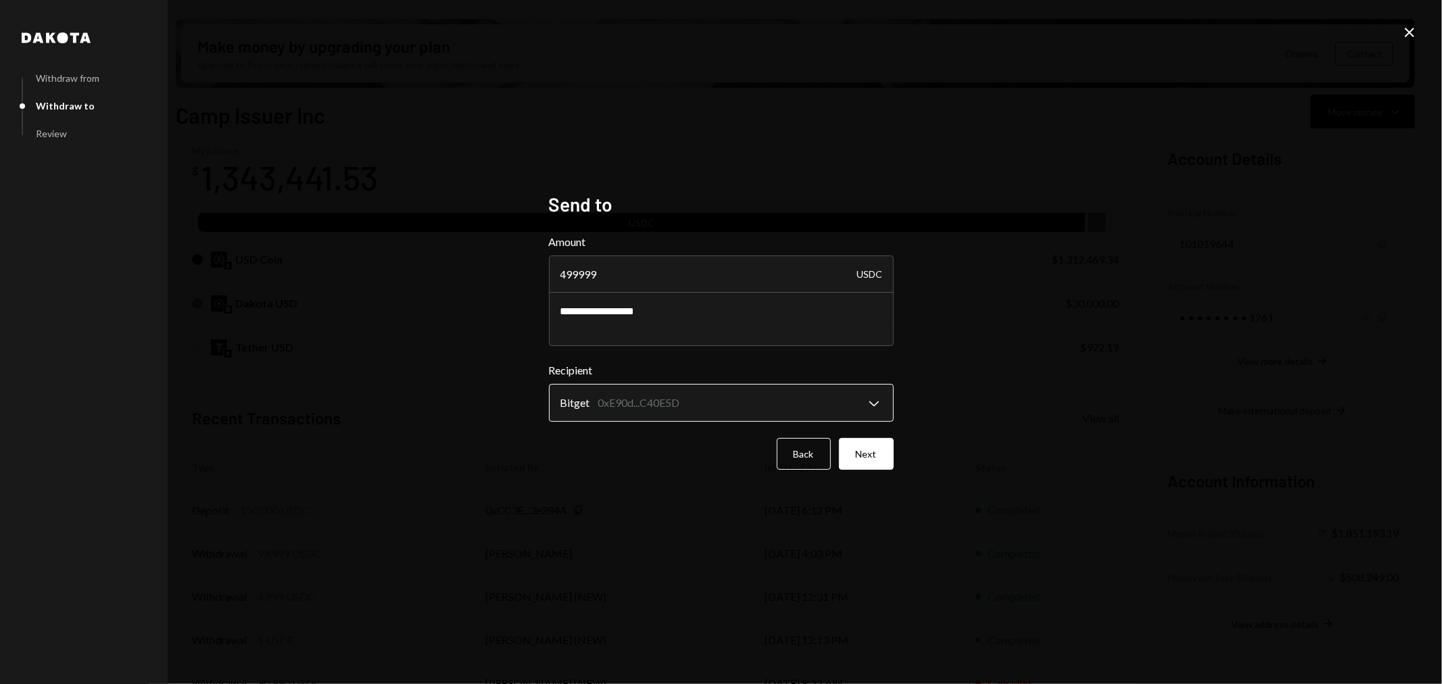
click at [694, 403] on body "C Camp Foundation Caret Down Home Home Inbox Inbox Activities Transactions Acco…" at bounding box center [721, 342] width 1442 height 684
click at [578, 272] on input "499999" at bounding box center [721, 274] width 345 height 38
click at [881, 457] on button "Next" at bounding box center [866, 454] width 55 height 32
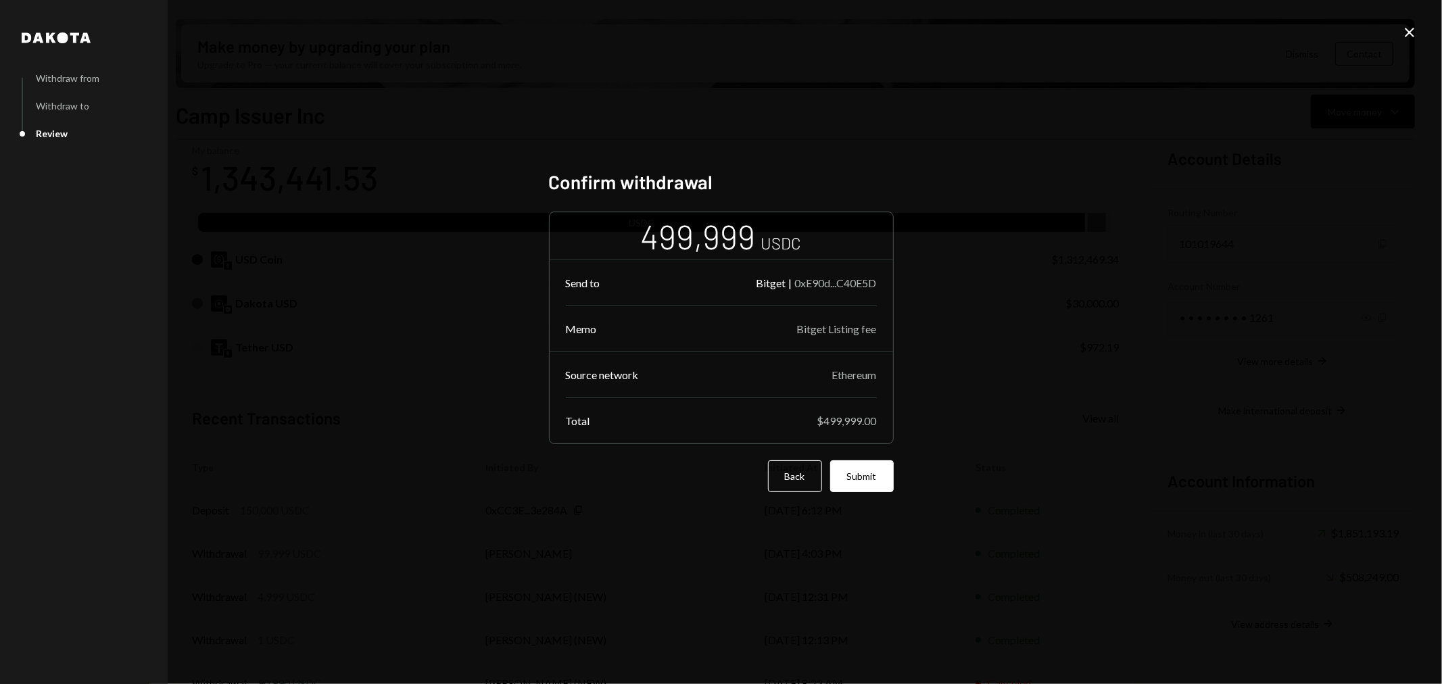
click at [834, 281] on div "0xE90d...C40E5D" at bounding box center [836, 282] width 82 height 13
click at [779, 470] on button "Back" at bounding box center [795, 476] width 54 height 32
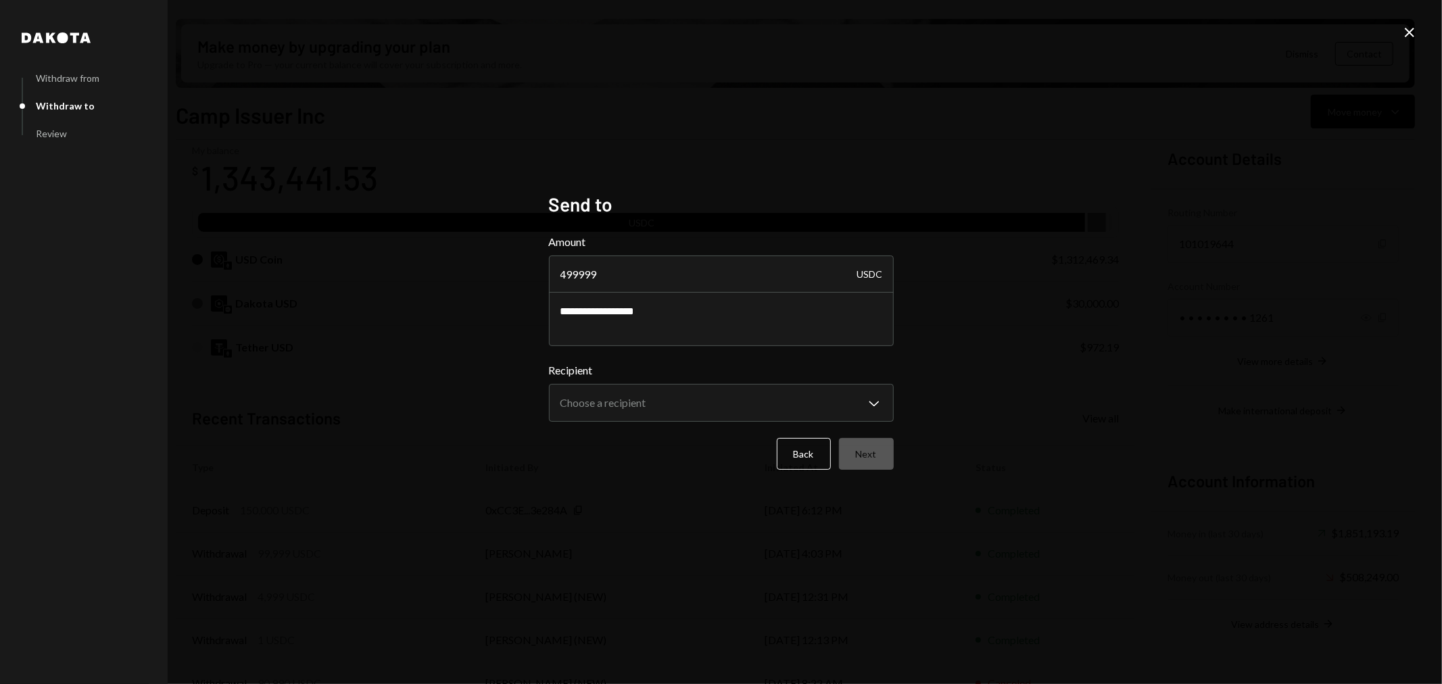
click at [1153, 27] on icon "Close" at bounding box center [1409, 32] width 16 height 16
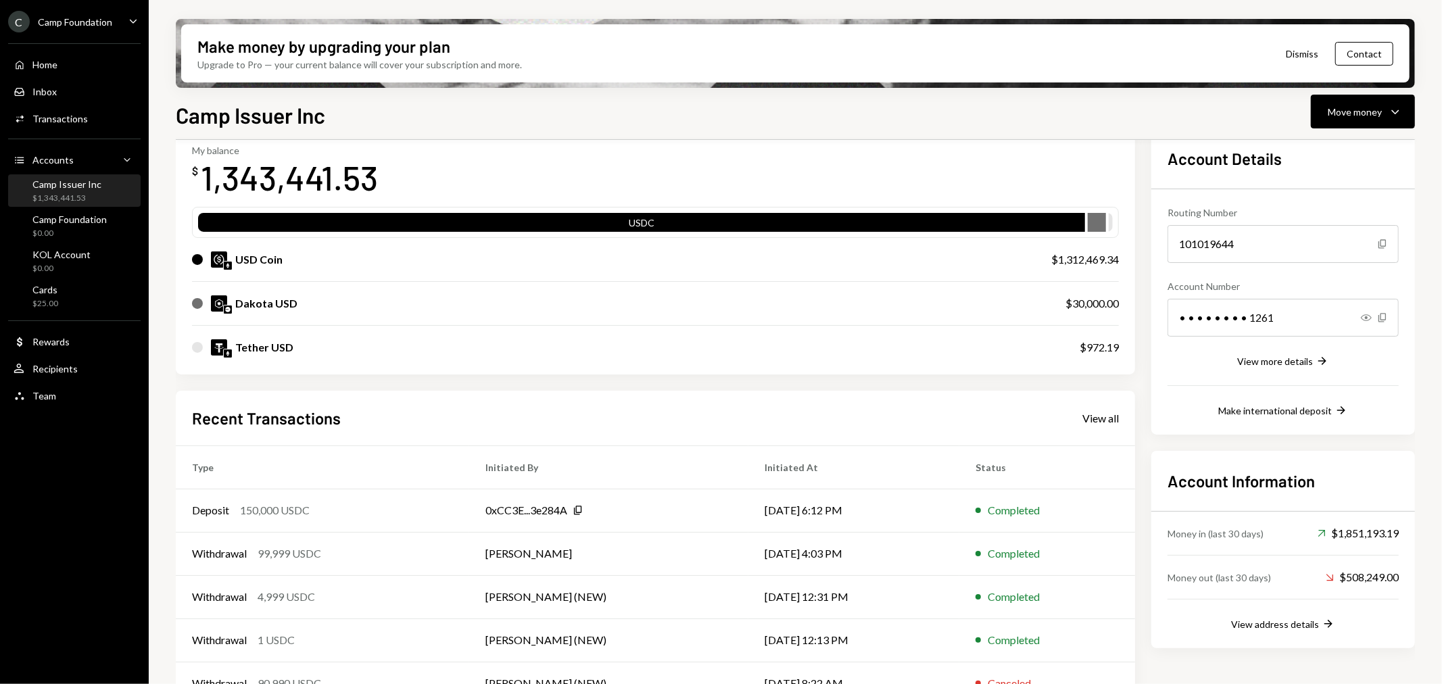
click at [83, 354] on div "Home Home Inbox Inbox Activities Transactions Accounts Accounts Caret Down Camp…" at bounding box center [74, 222] width 149 height 375
click at [84, 361] on div "User Recipients" at bounding box center [75, 369] width 122 height 23
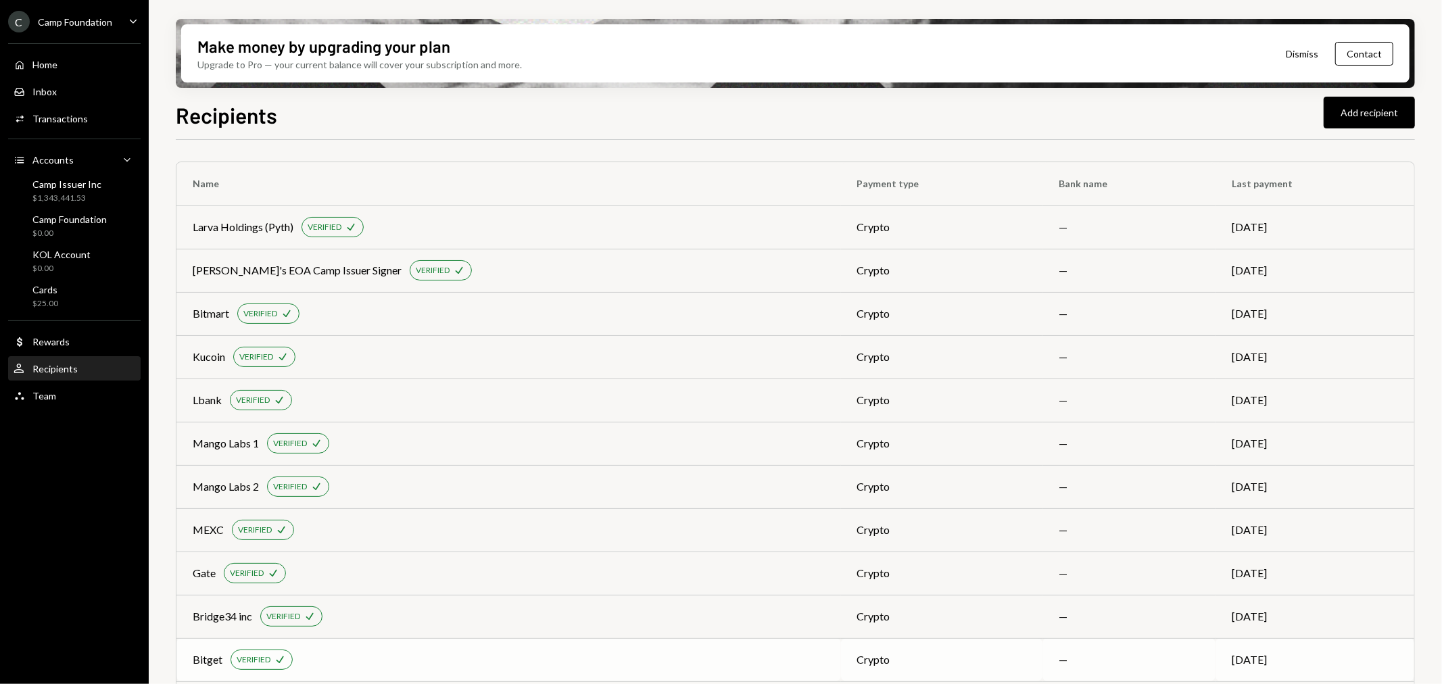
click at [218, 593] on div "Bitget" at bounding box center [208, 660] width 30 height 16
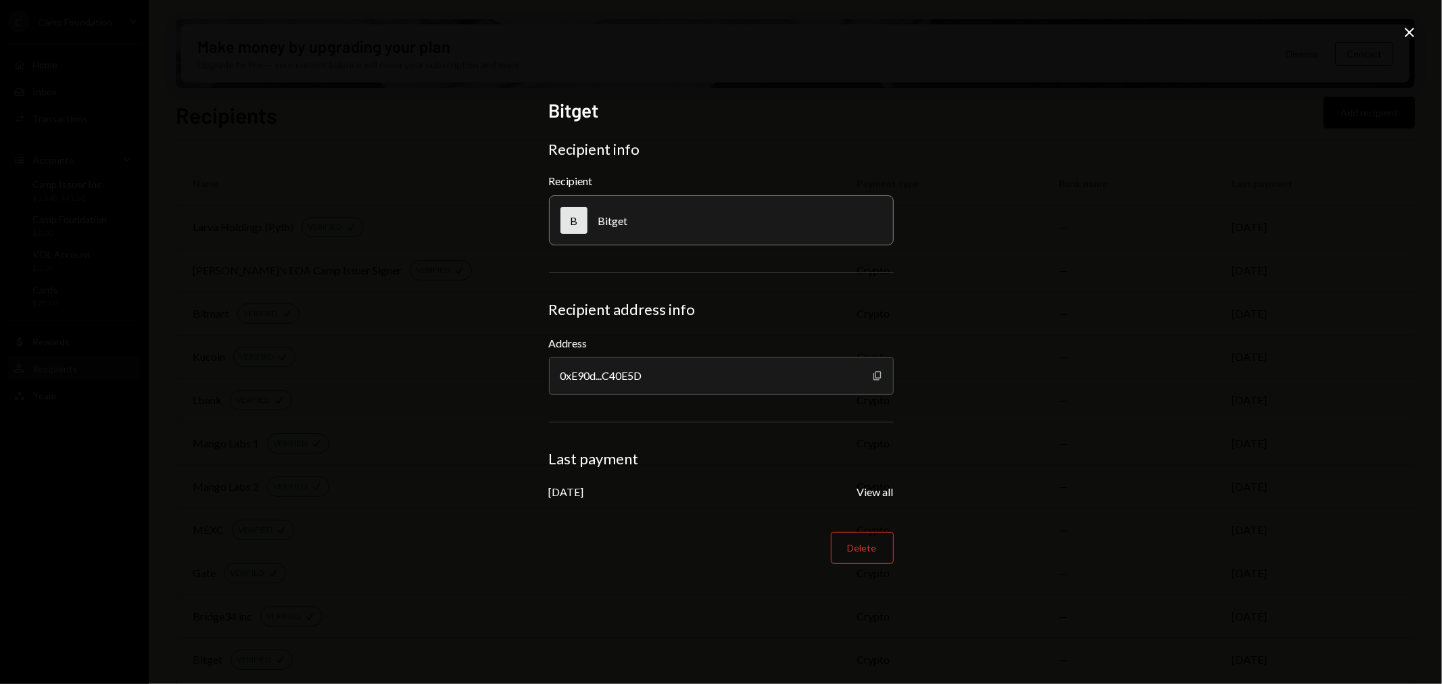
click at [875, 374] on icon "button" at bounding box center [876, 375] width 7 height 9
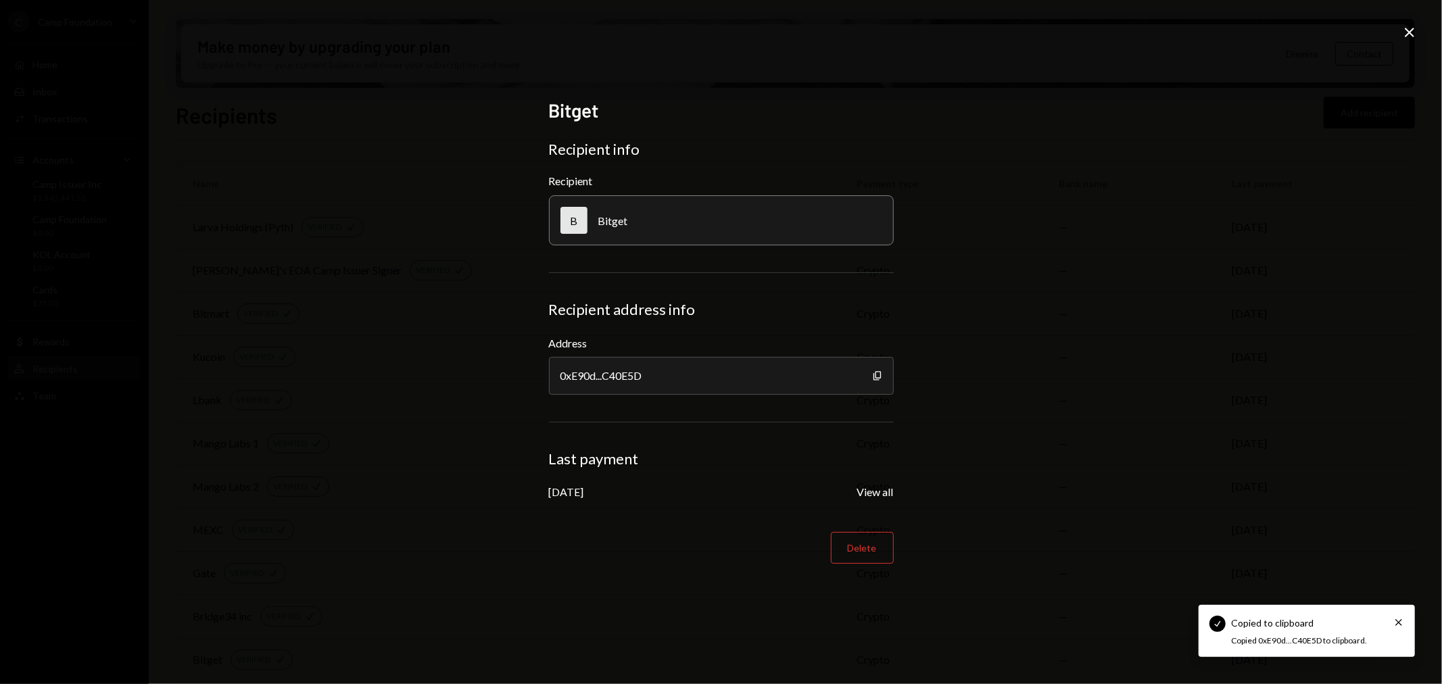
click at [1153, 32] on icon "Close" at bounding box center [1409, 32] width 16 height 16
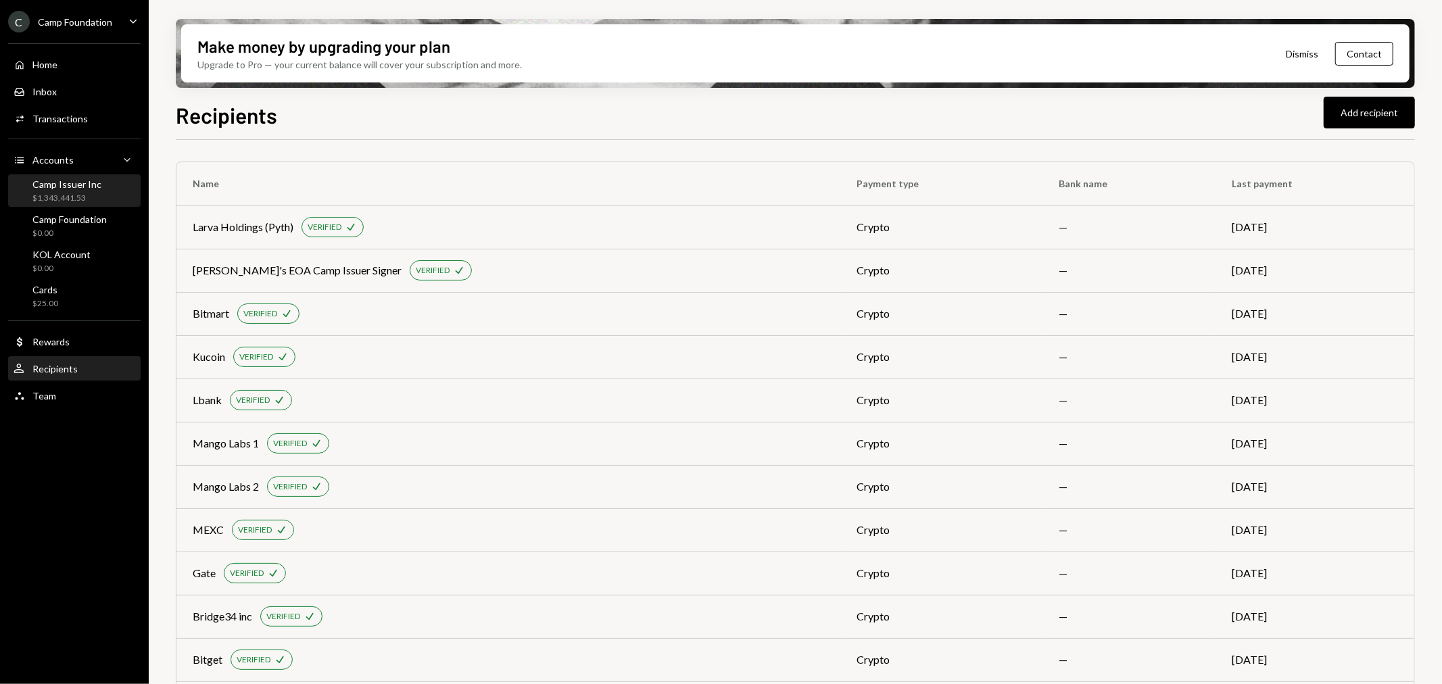
click at [78, 191] on div "Camp Issuer Inc $1,343,441.53" at bounding box center [66, 191] width 69 height 26
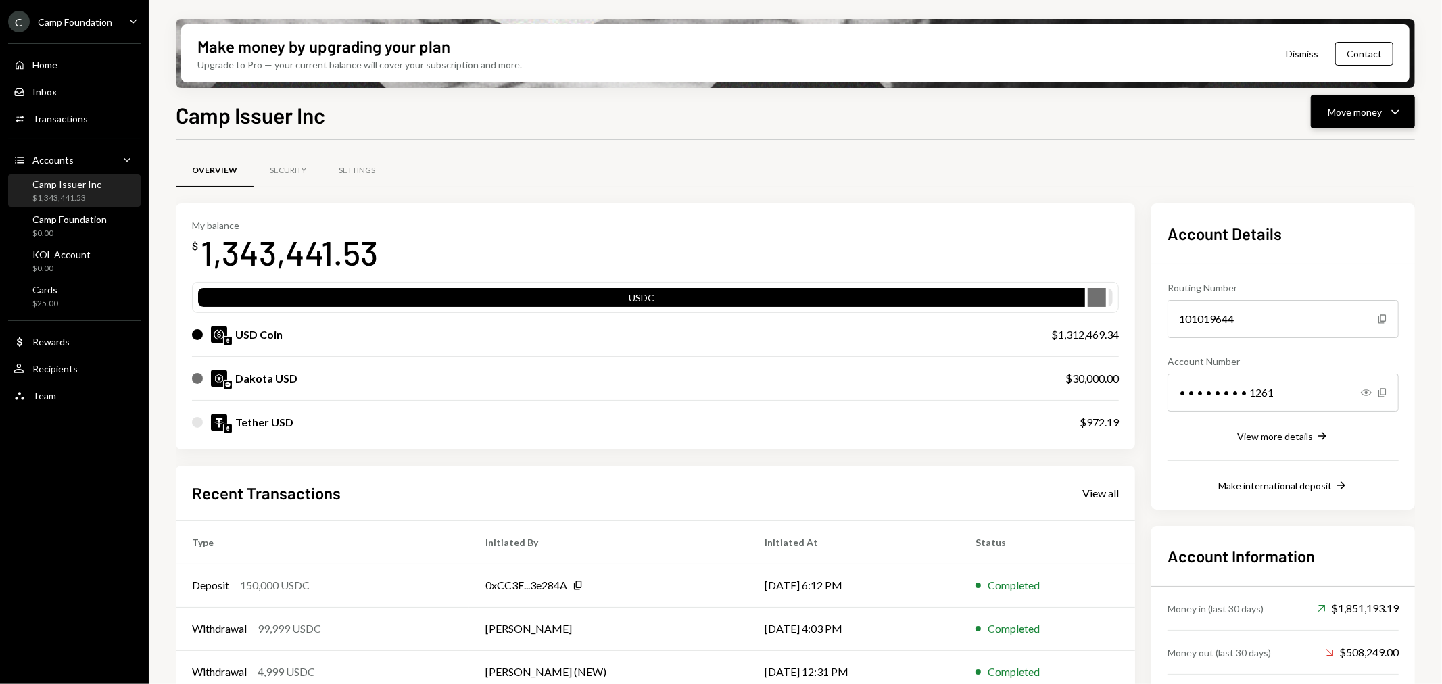
click at [1153, 106] on div "Move money" at bounding box center [1354, 112] width 54 height 14
click at [1153, 151] on div "Send" at bounding box center [1352, 152] width 99 height 14
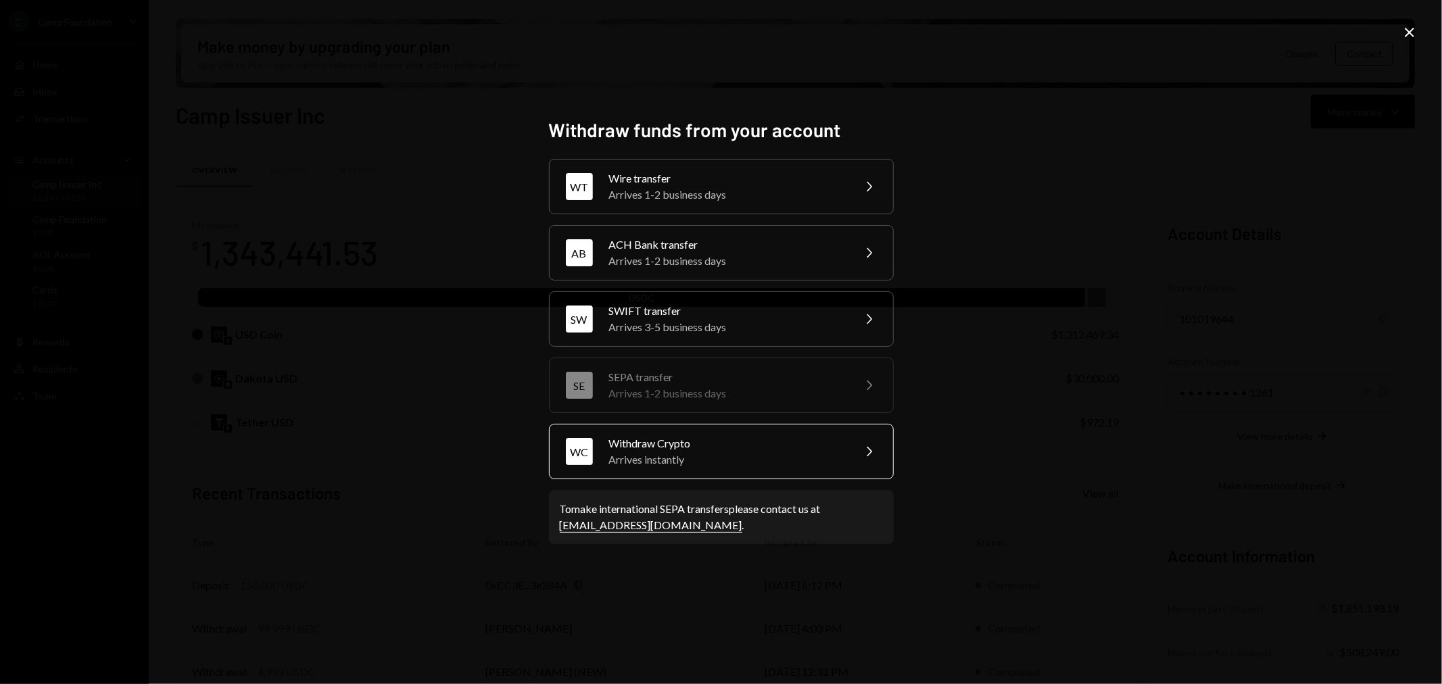
click at [757, 464] on div "Arrives instantly" at bounding box center [726, 459] width 235 height 16
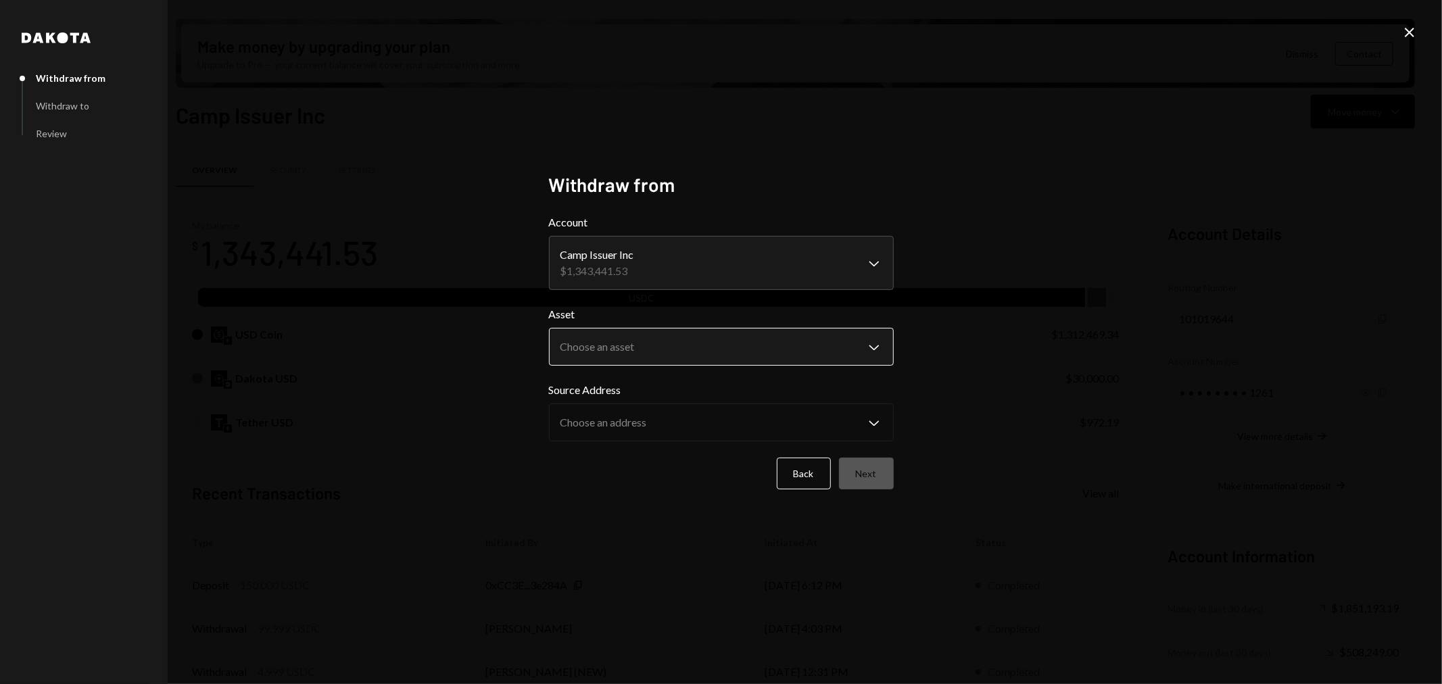
click at [698, 347] on body "C Camp Foundation Caret Down Home Home Inbox Inbox Activities Transactions Acco…" at bounding box center [721, 342] width 1442 height 684
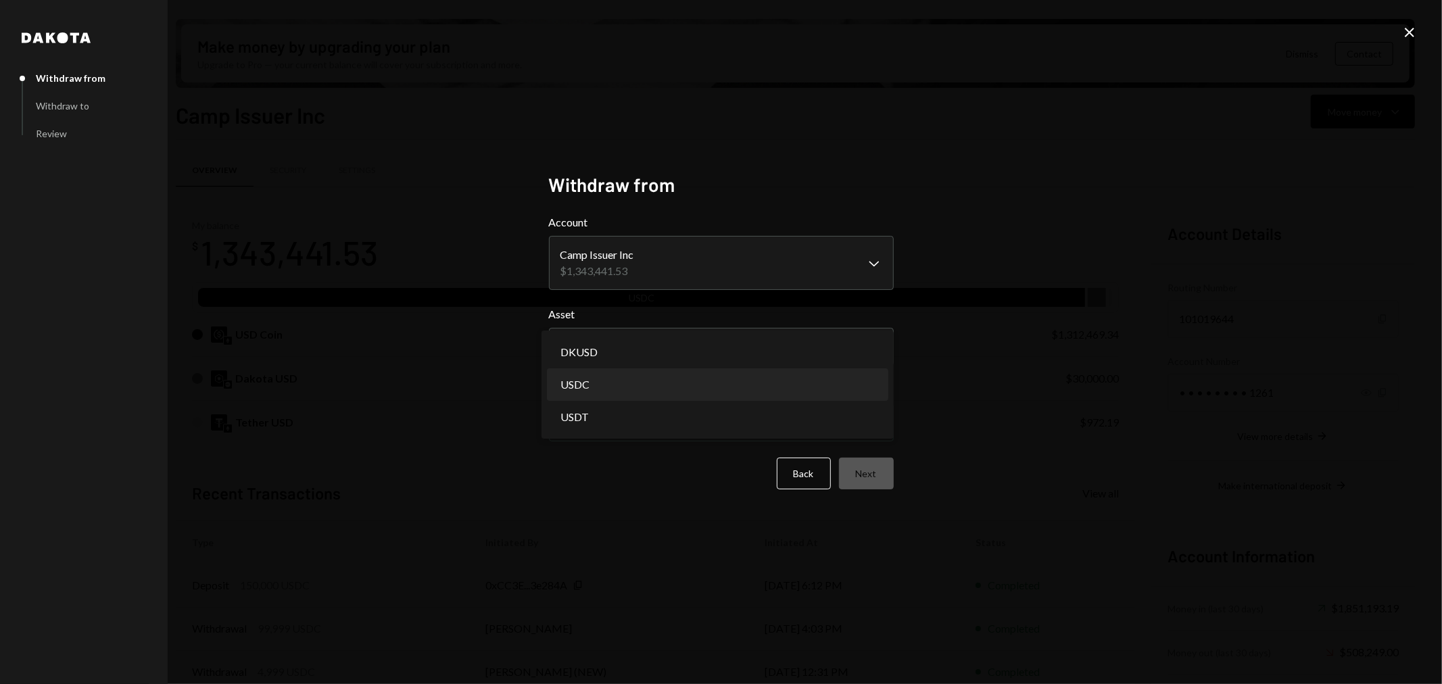
select select "****"
click at [856, 470] on button "Next" at bounding box center [866, 474] width 55 height 32
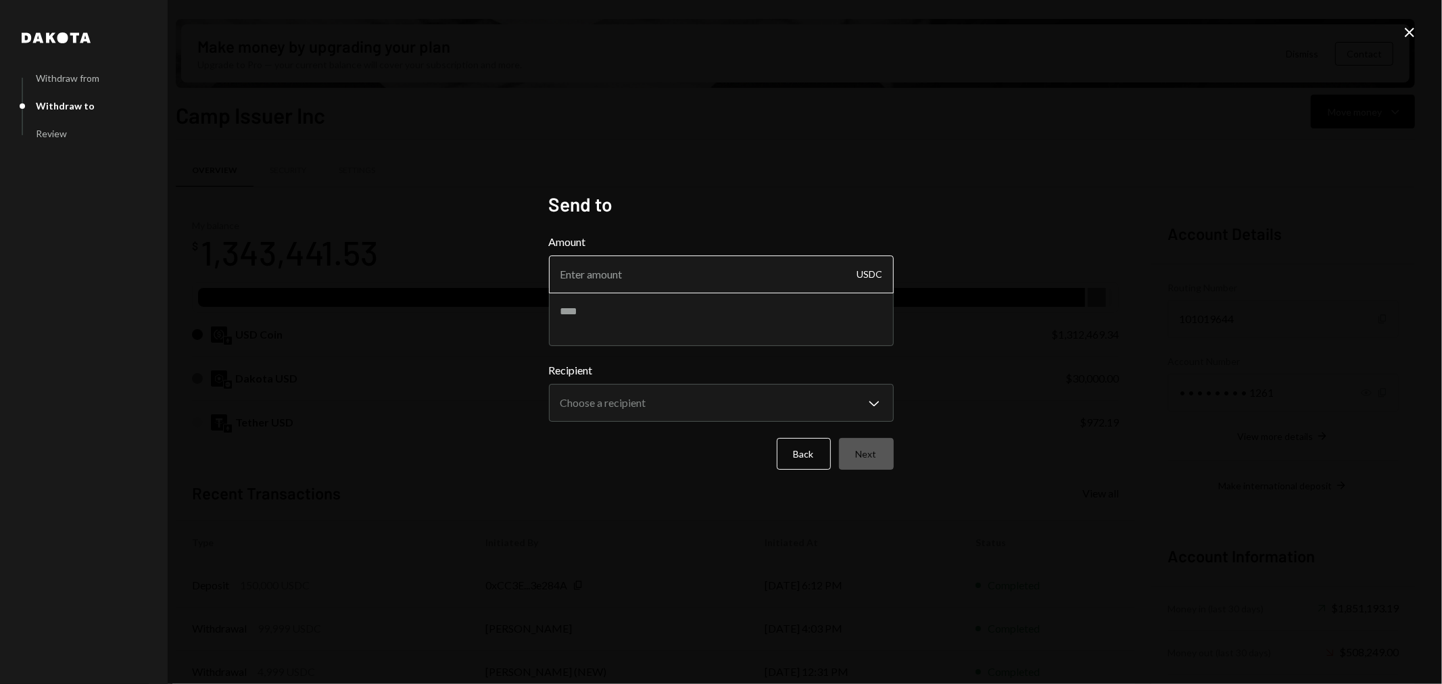
click at [679, 272] on input "Amount" at bounding box center [721, 274] width 345 height 38
type input "499999"
click at [681, 312] on textarea at bounding box center [721, 319] width 345 height 54
type textarea "*"
type textarea "**********"
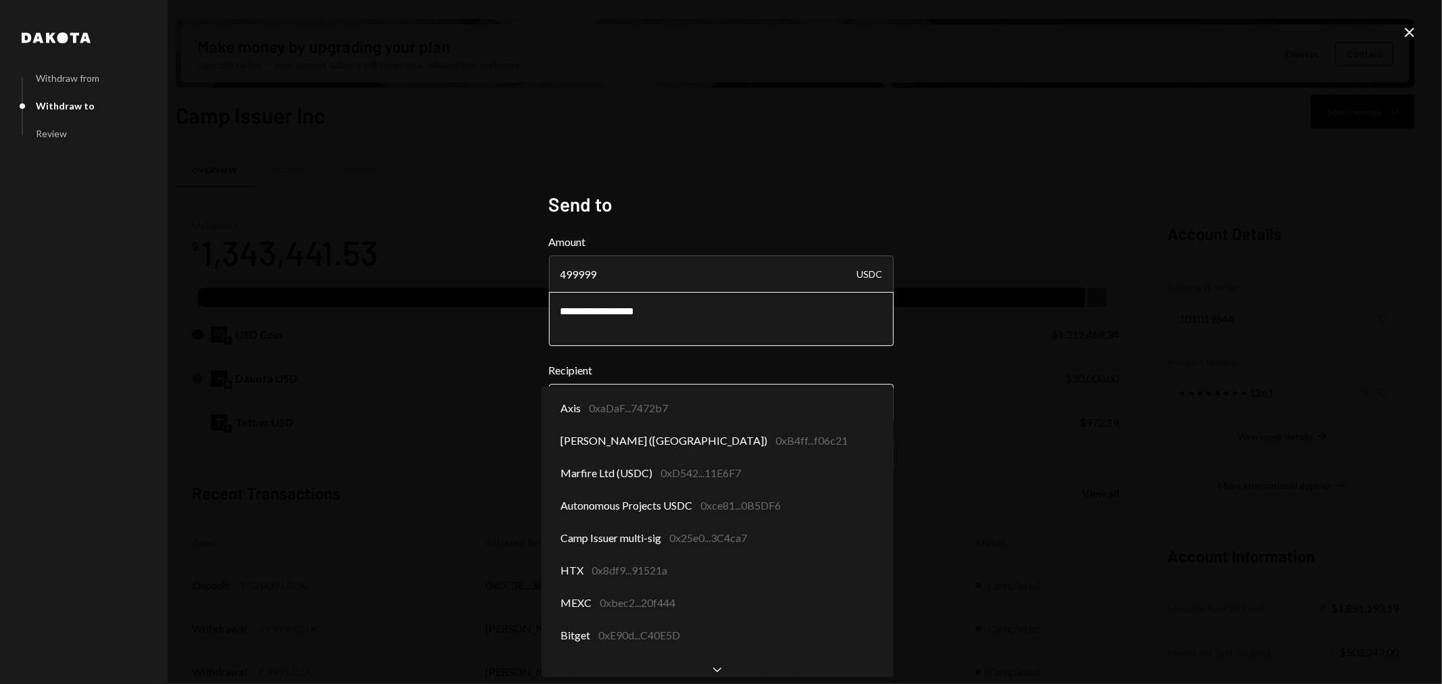
click at [677, 409] on body "C Camp Foundation Caret Down Home Home Inbox Inbox Activities Transactions Acco…" at bounding box center [721, 342] width 1442 height 684
select select "**********"
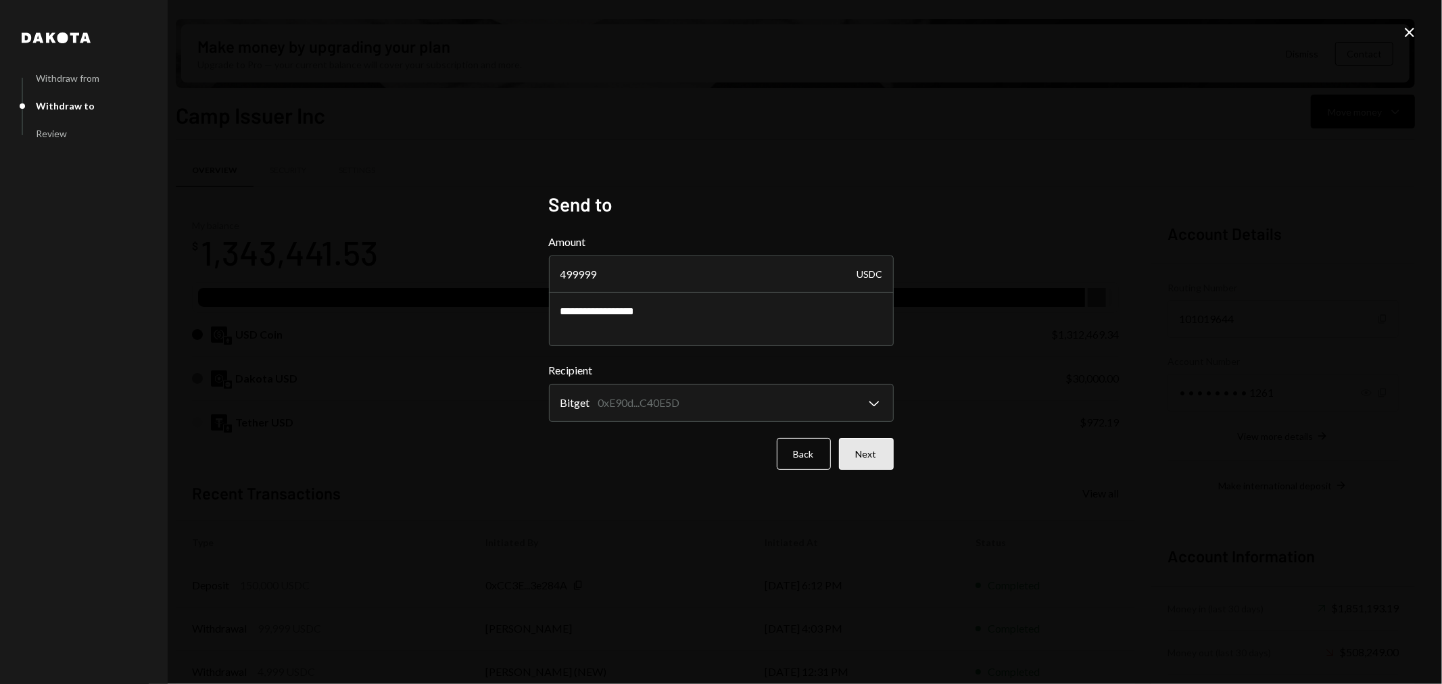
click at [882, 450] on button "Next" at bounding box center [866, 454] width 55 height 32
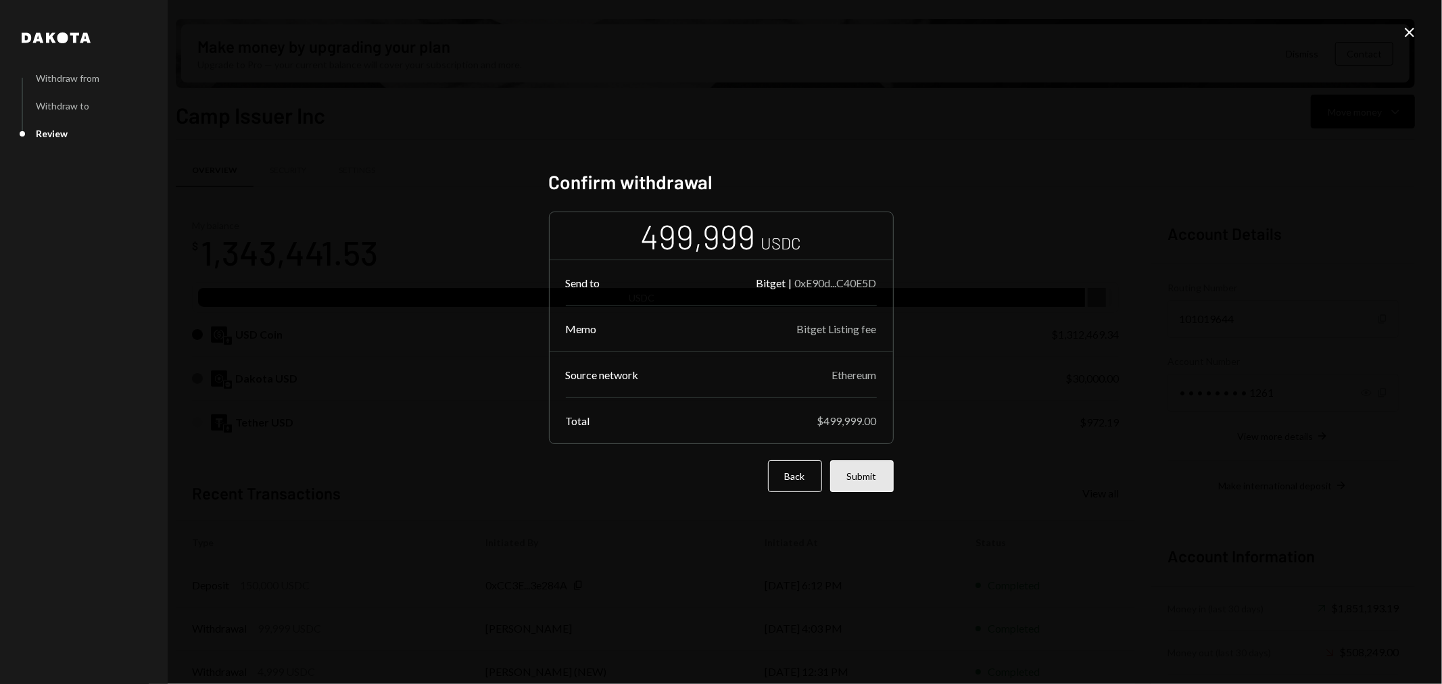
click at [870, 478] on button "Submit" at bounding box center [862, 476] width 64 height 32
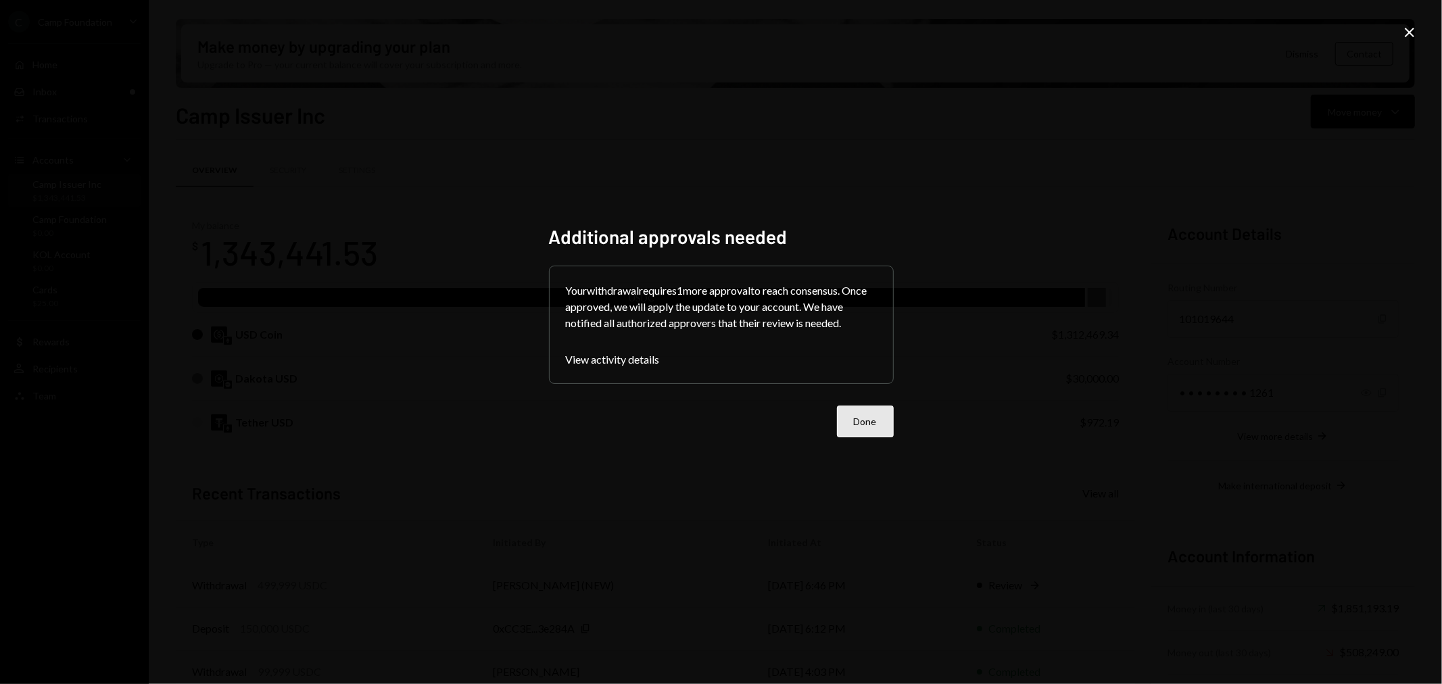
click at [863, 427] on button "Done" at bounding box center [865, 422] width 57 height 32
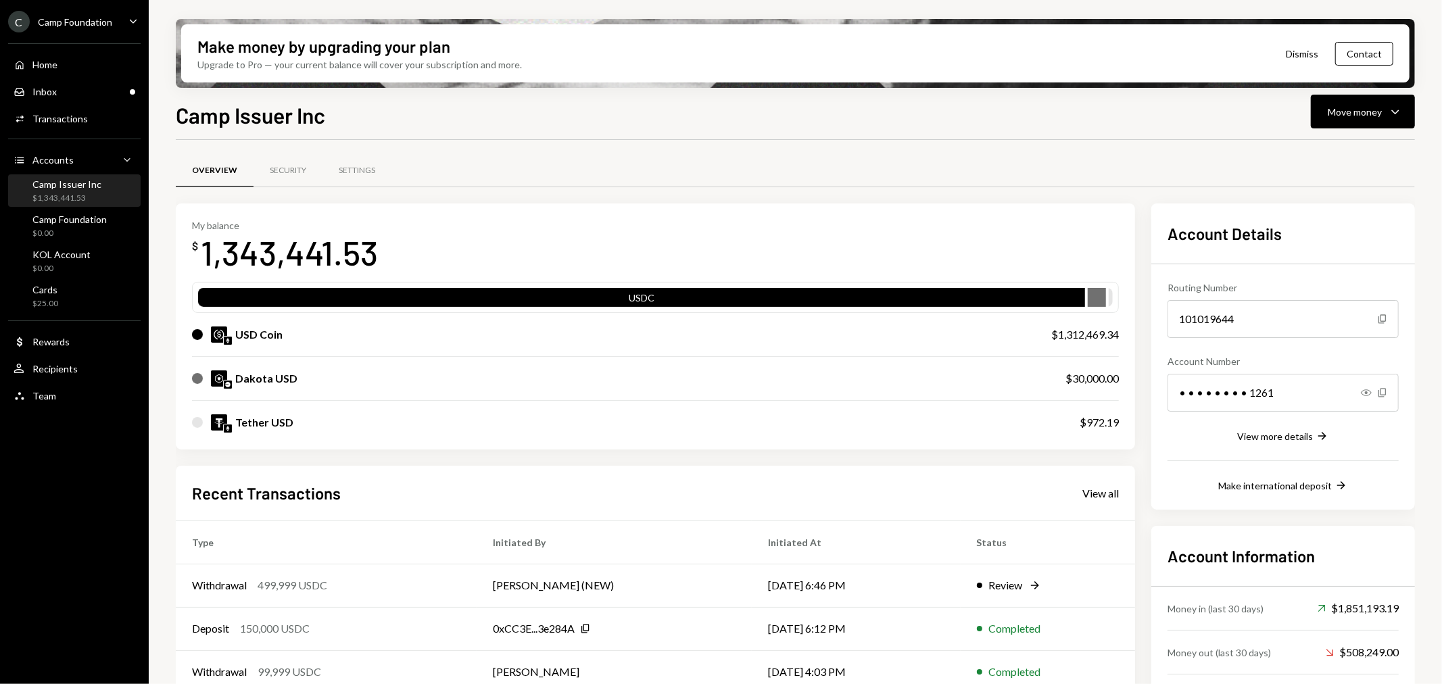
click at [89, 23] on div "Camp Foundation" at bounding box center [75, 21] width 74 height 11
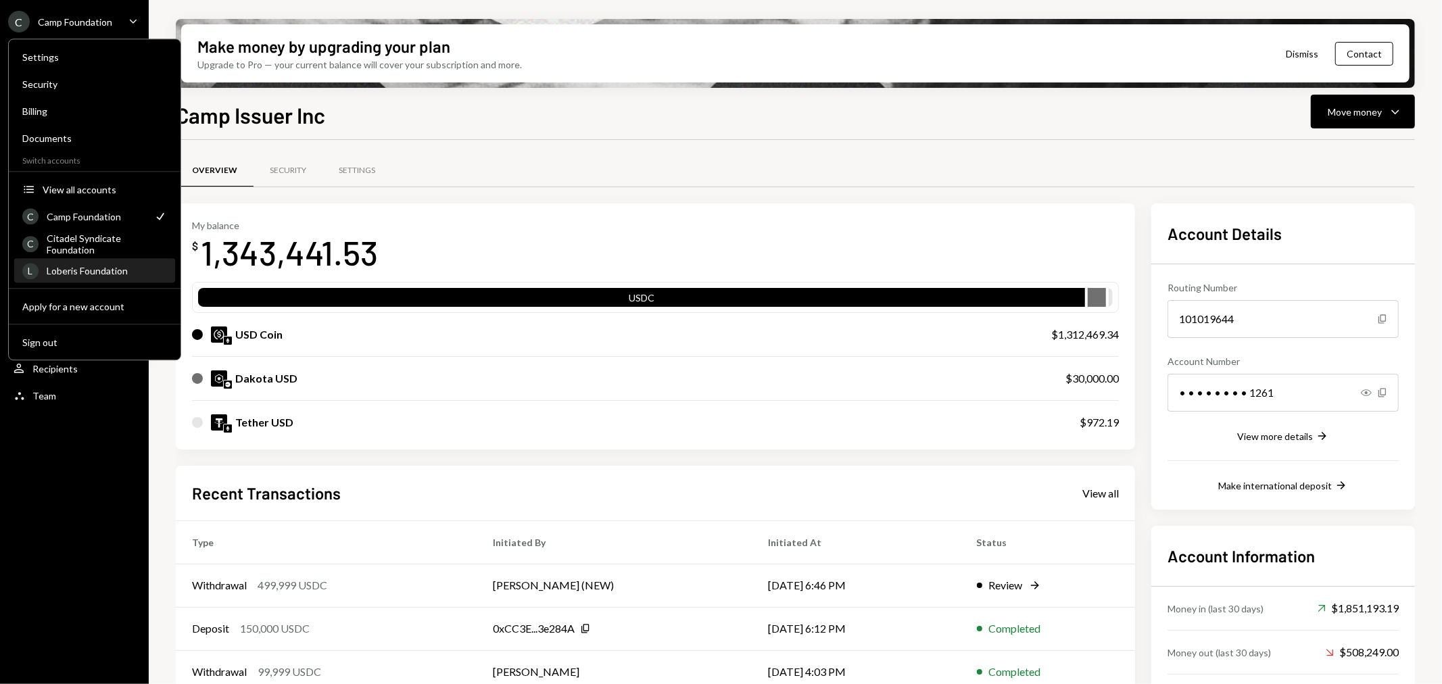
click at [98, 272] on div "Loberis Foundation" at bounding box center [107, 270] width 120 height 11
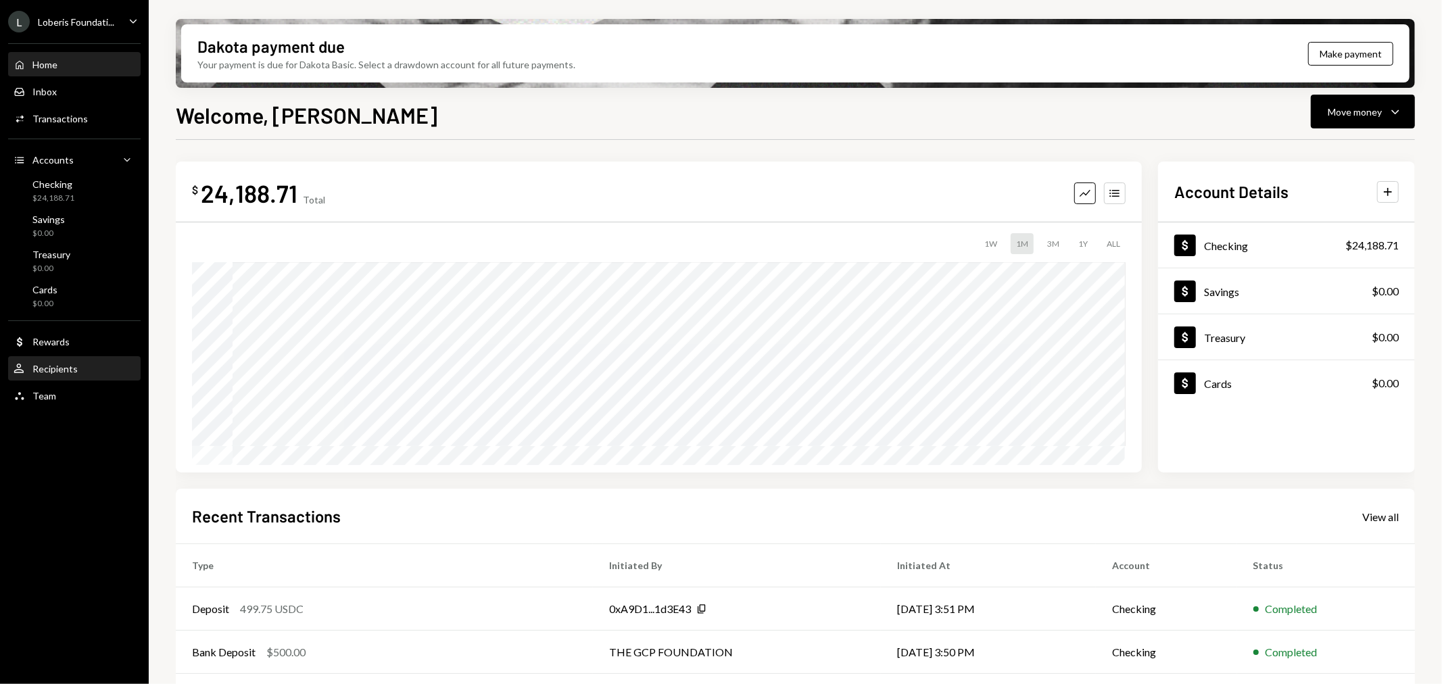
click at [53, 374] on div "Recipients" at bounding box center [54, 368] width 45 height 11
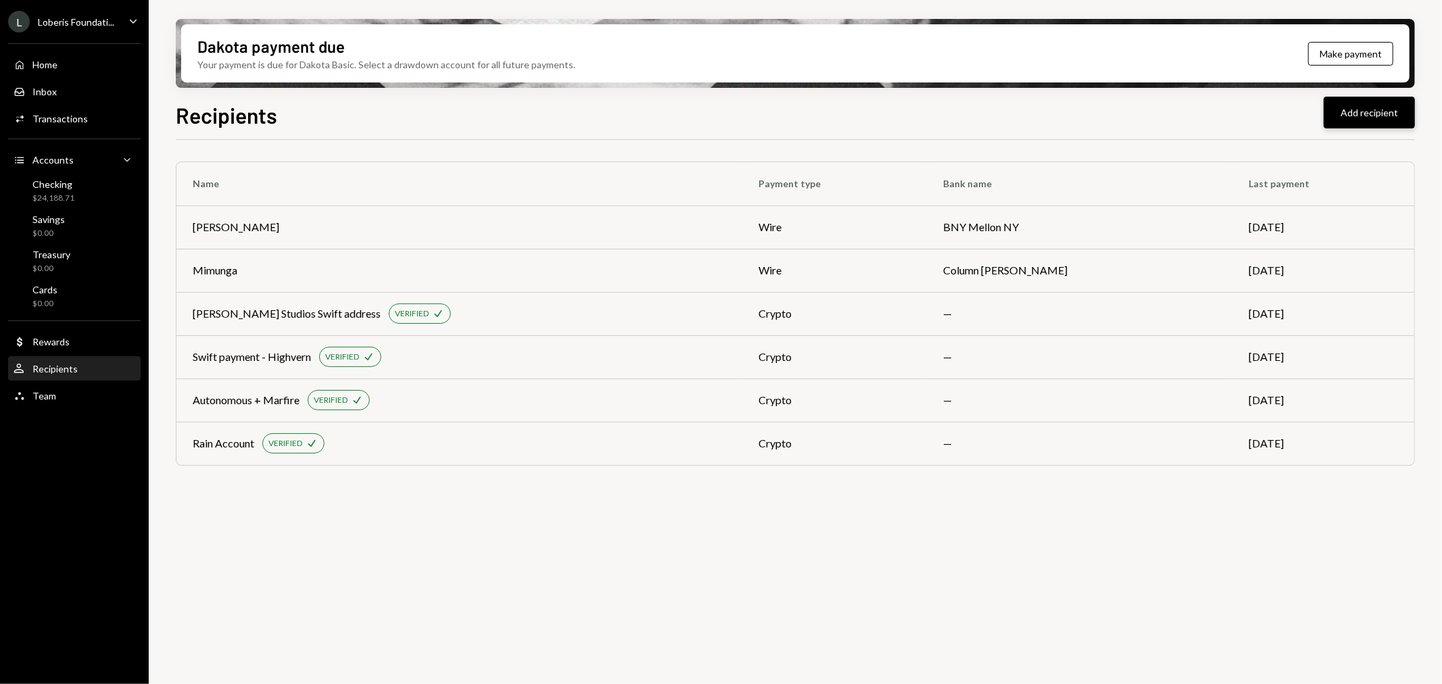
click at [1367, 109] on button "Add recipient" at bounding box center [1368, 113] width 91 height 32
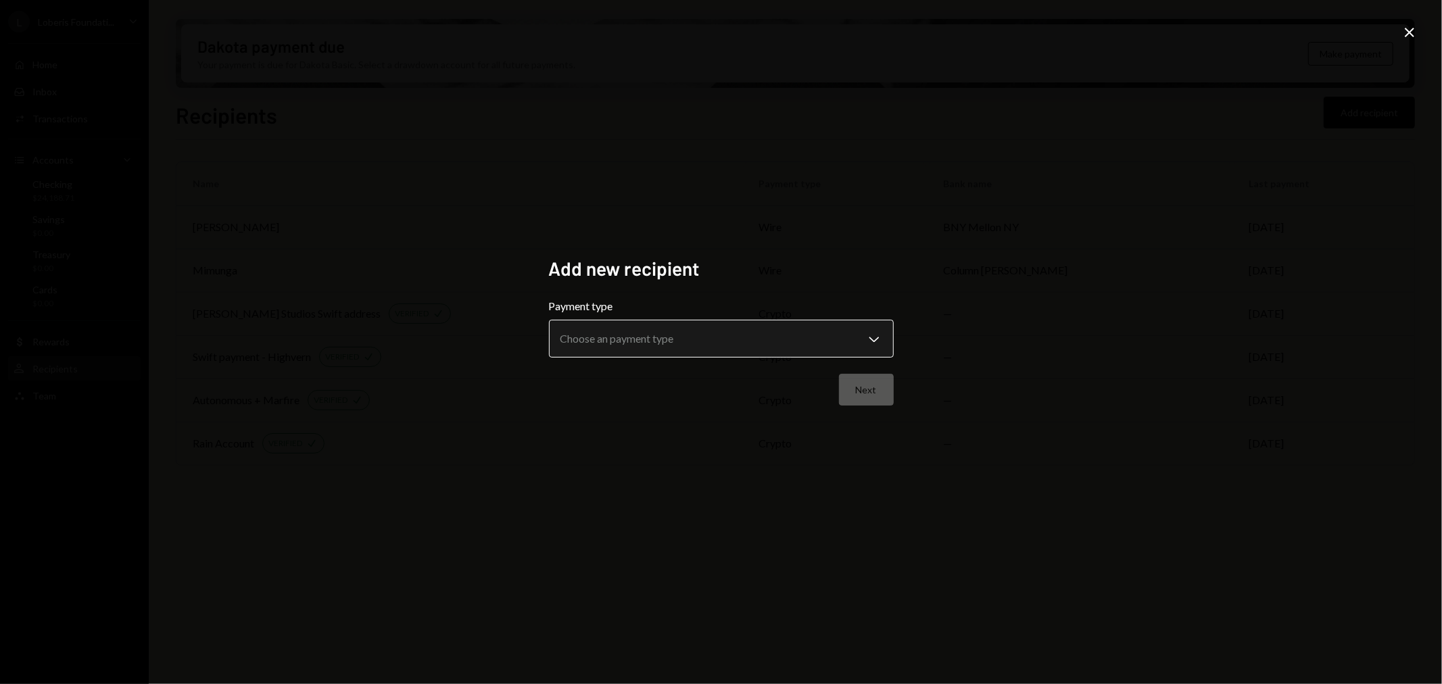
click at [761, 328] on body "**********" at bounding box center [721, 342] width 1442 height 684
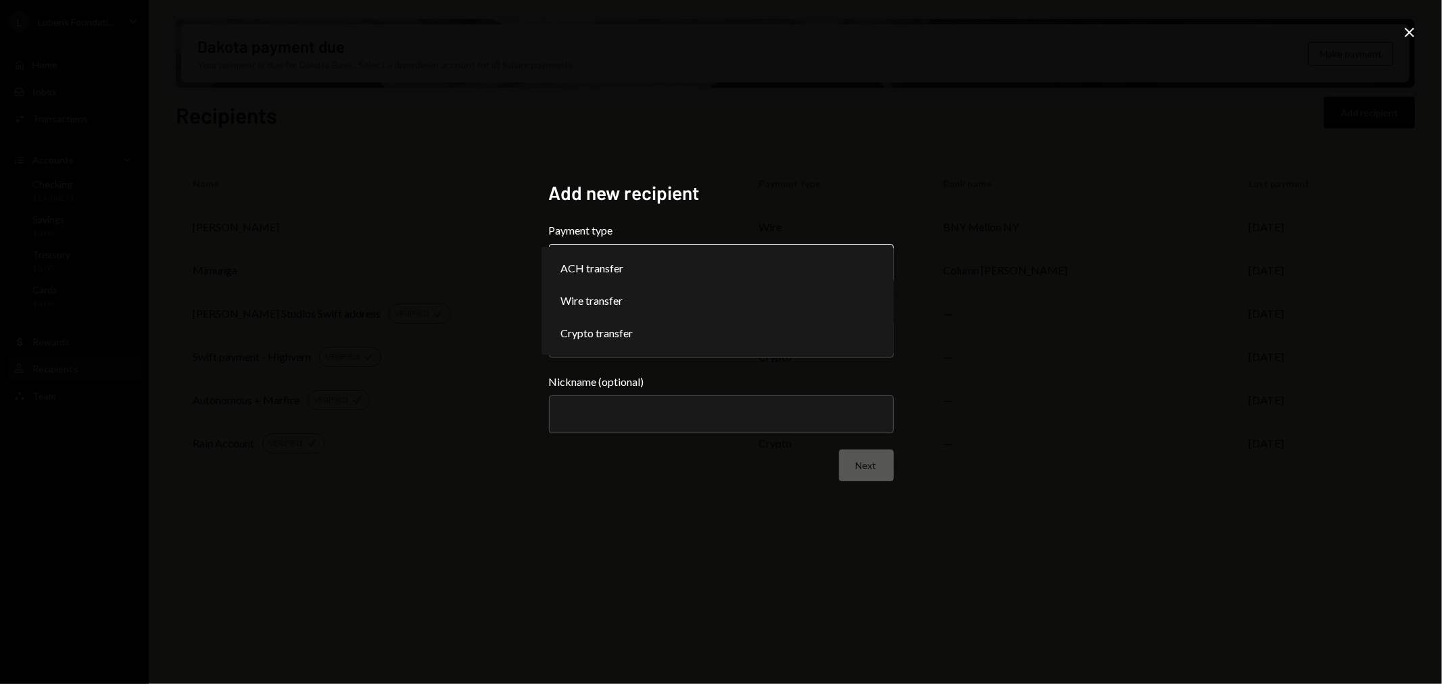
click at [749, 261] on body "**********" at bounding box center [721, 342] width 1442 height 684
select select "******"
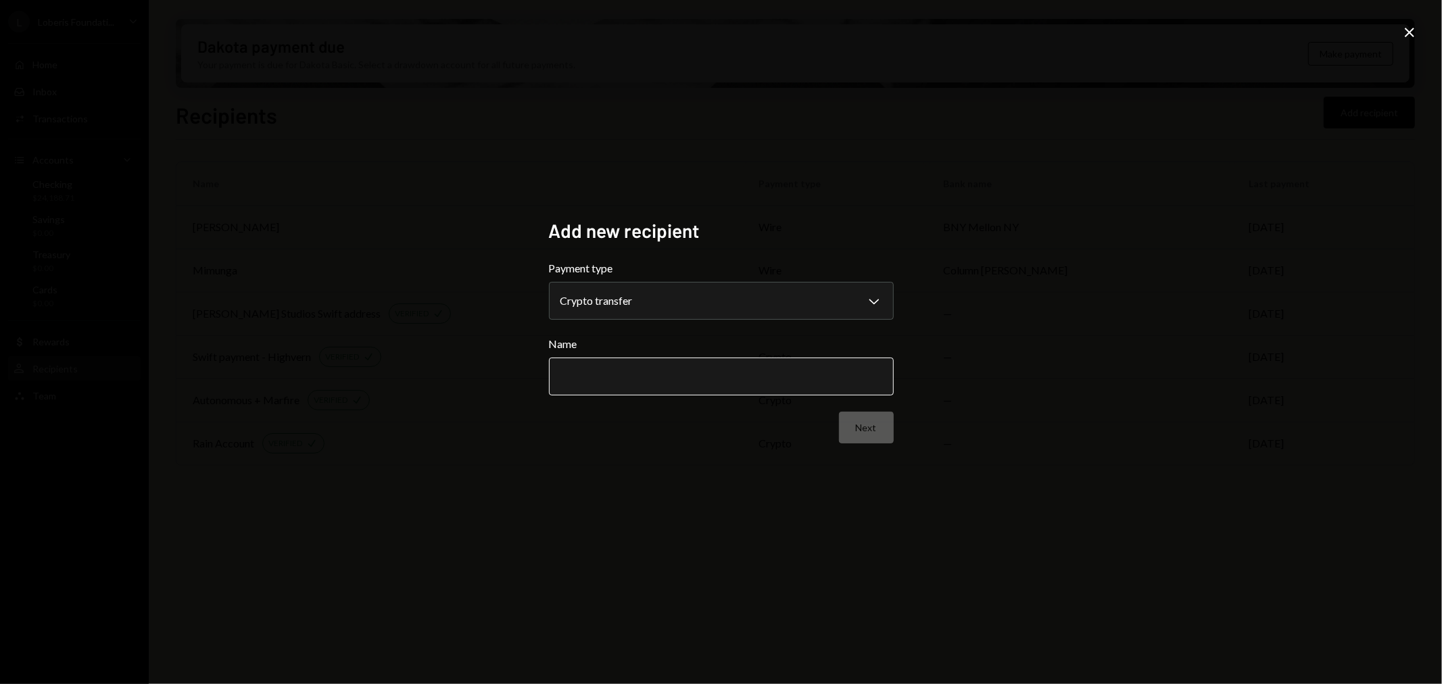
click at [650, 381] on input "Name" at bounding box center [721, 377] width 345 height 38
type input "********"
click at [865, 433] on button "Next" at bounding box center [866, 428] width 55 height 32
click at [635, 297] on body "L Loberis Foundati... Caret Down Home Home Inbox Inbox Activities Transactions …" at bounding box center [721, 342] width 1442 height 684
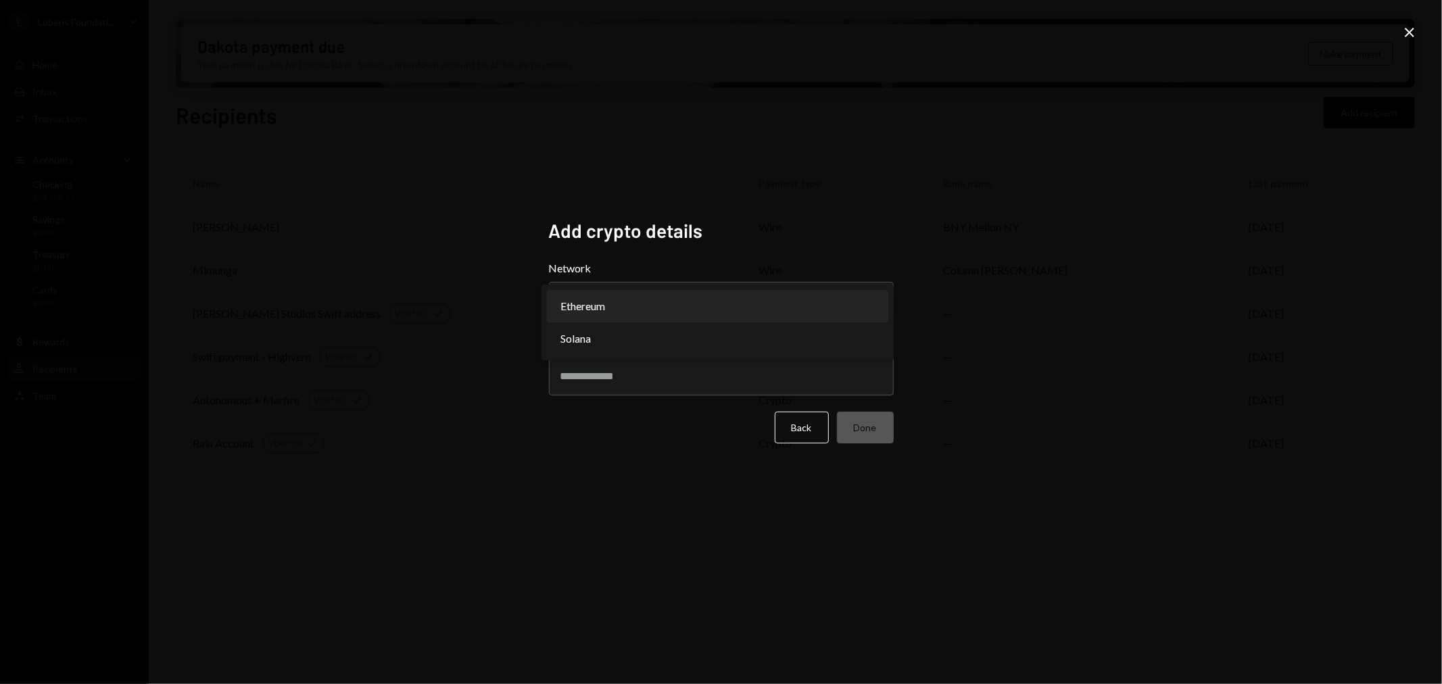
select select "**********"
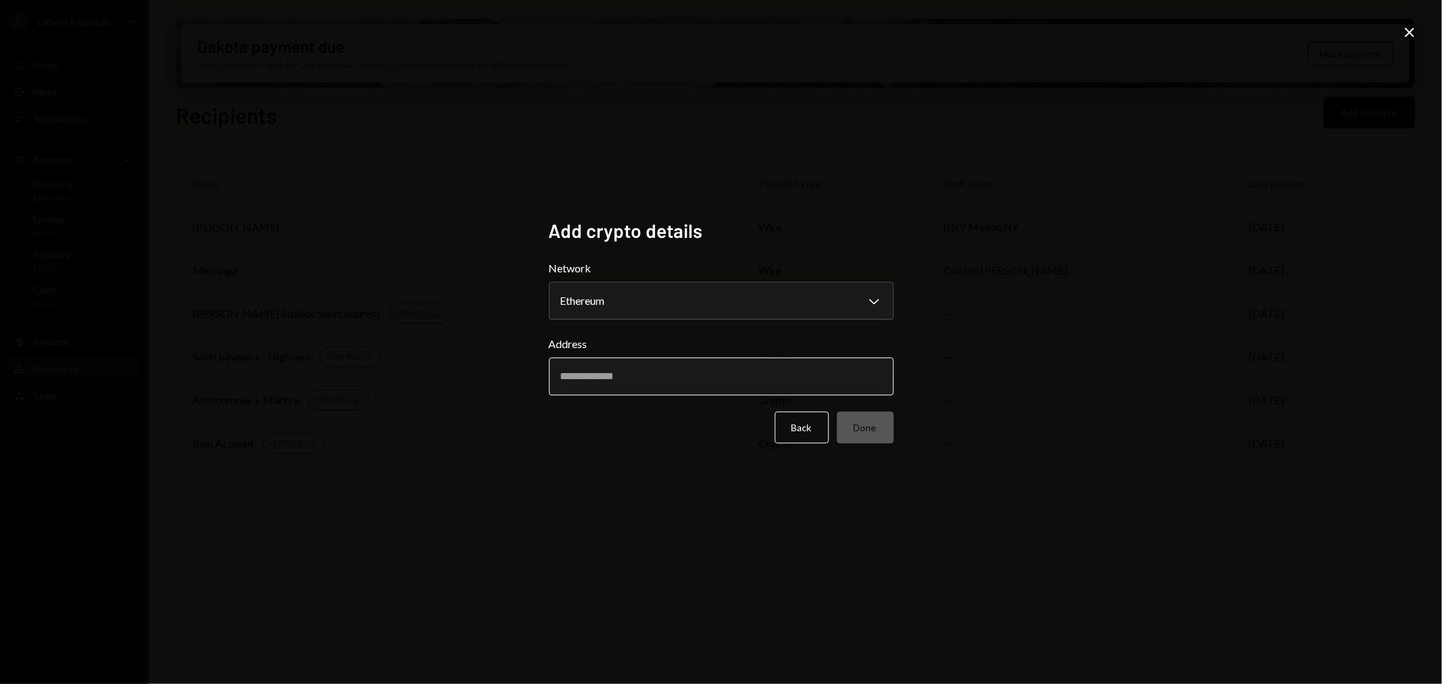
click at [637, 370] on input "Address" at bounding box center [721, 377] width 345 height 38
paste input "**********"
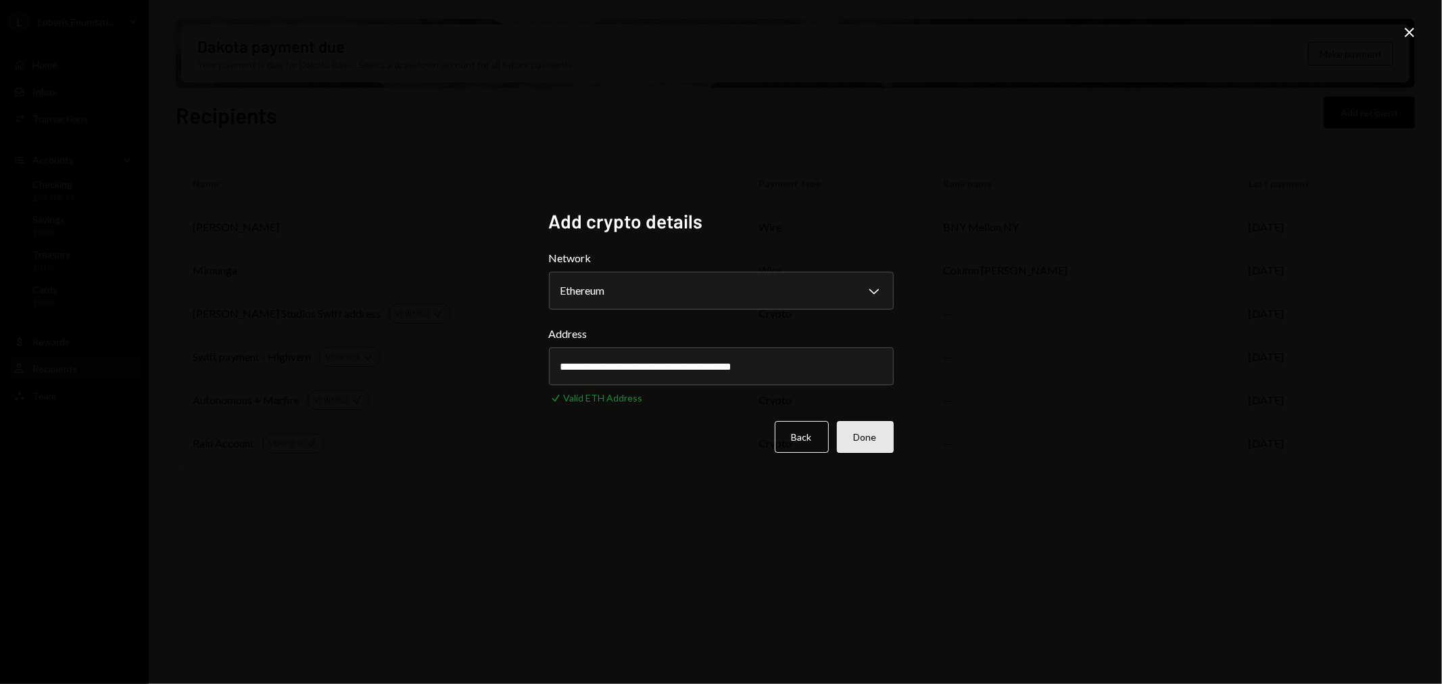
type input "**********"
click at [871, 441] on button "Done" at bounding box center [865, 437] width 57 height 32
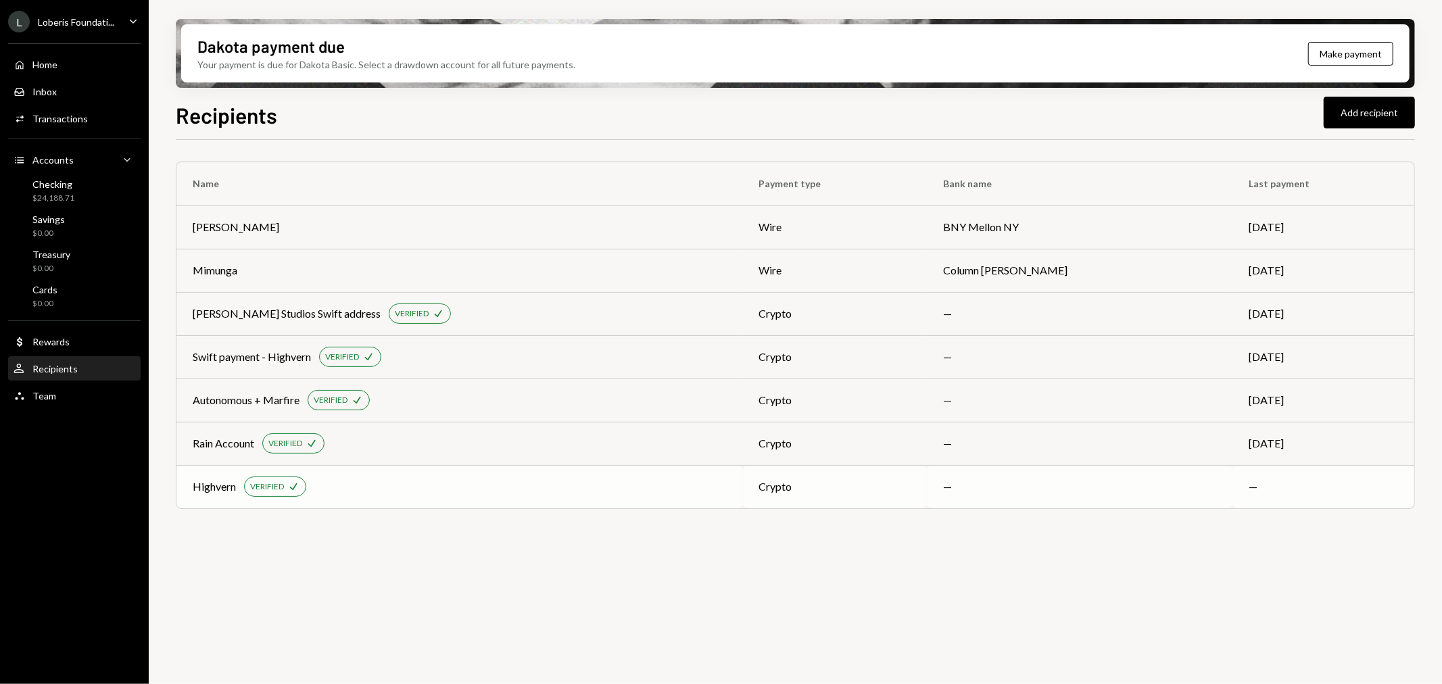
click at [223, 489] on div "Highvern" at bounding box center [214, 487] width 43 height 16
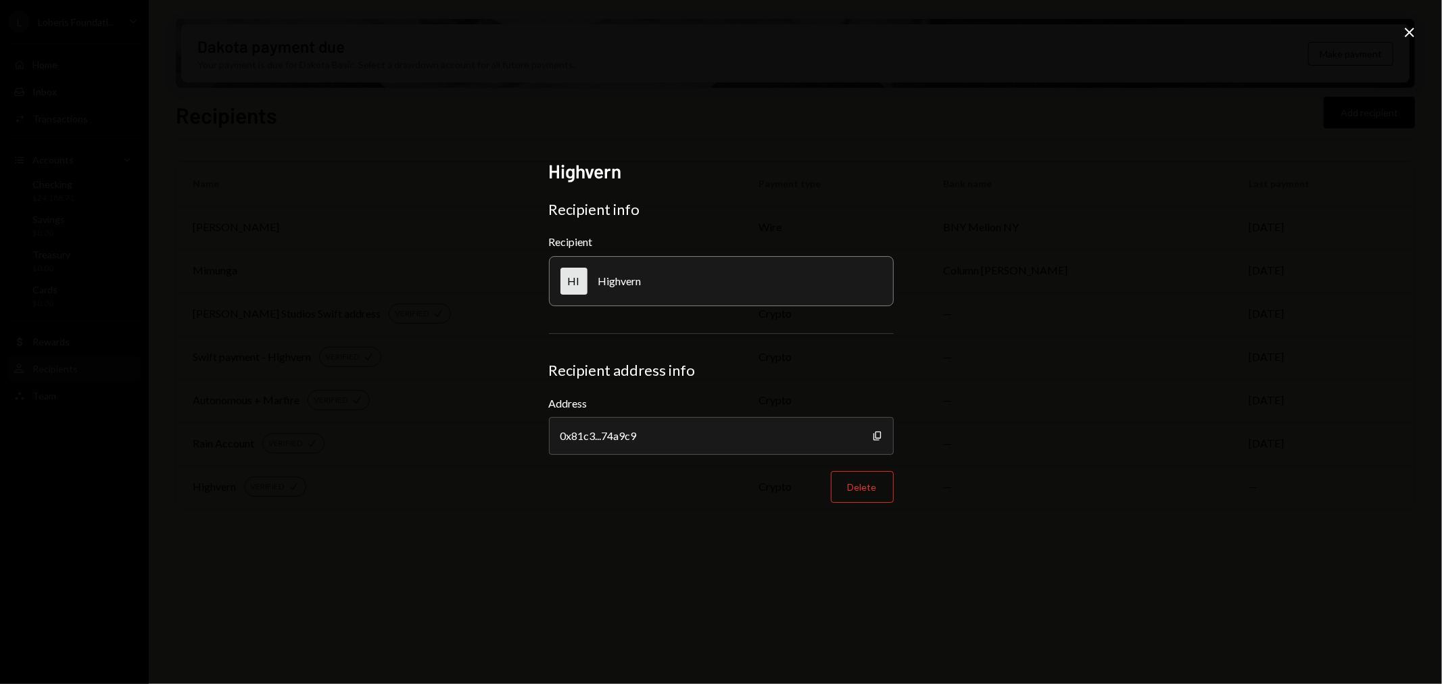
click at [1411, 31] on icon "Close" at bounding box center [1409, 32] width 16 height 16
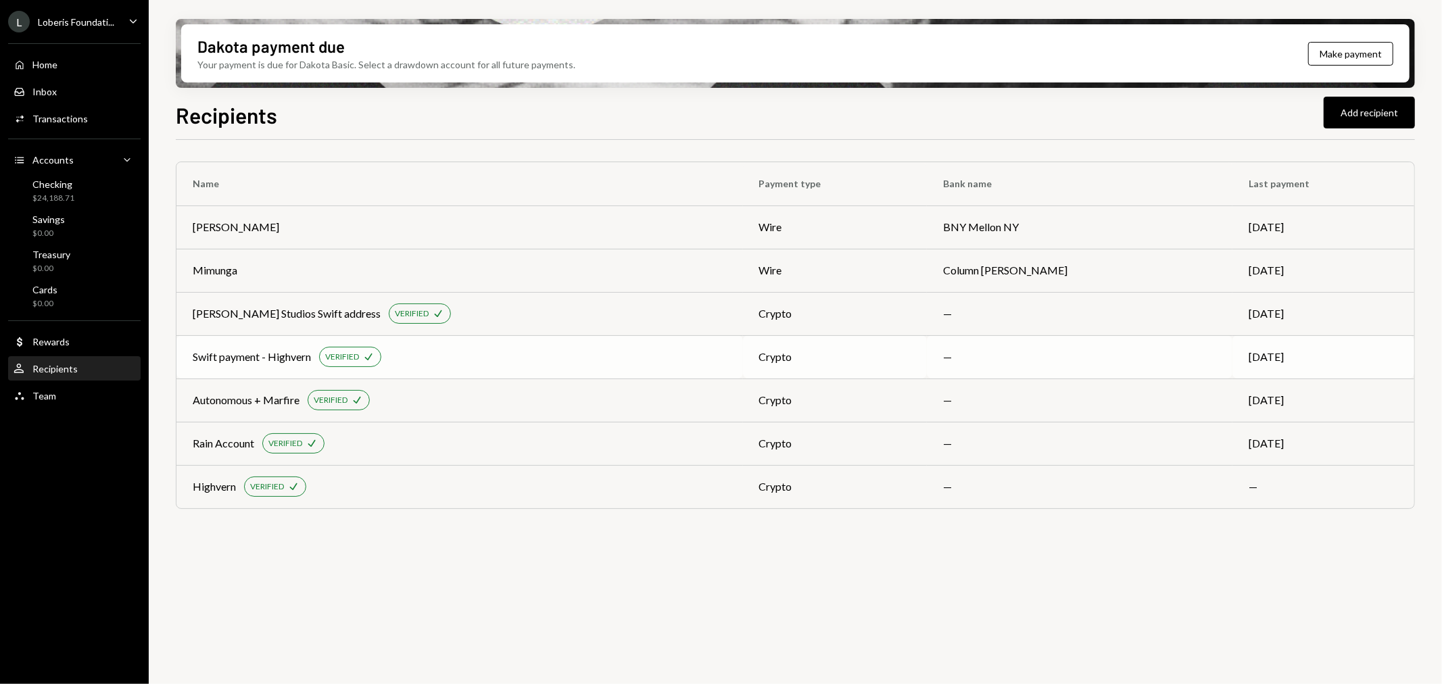
click at [612, 353] on div "Swift payment - Highvern VERIFIED Check" at bounding box center [460, 357] width 534 height 20
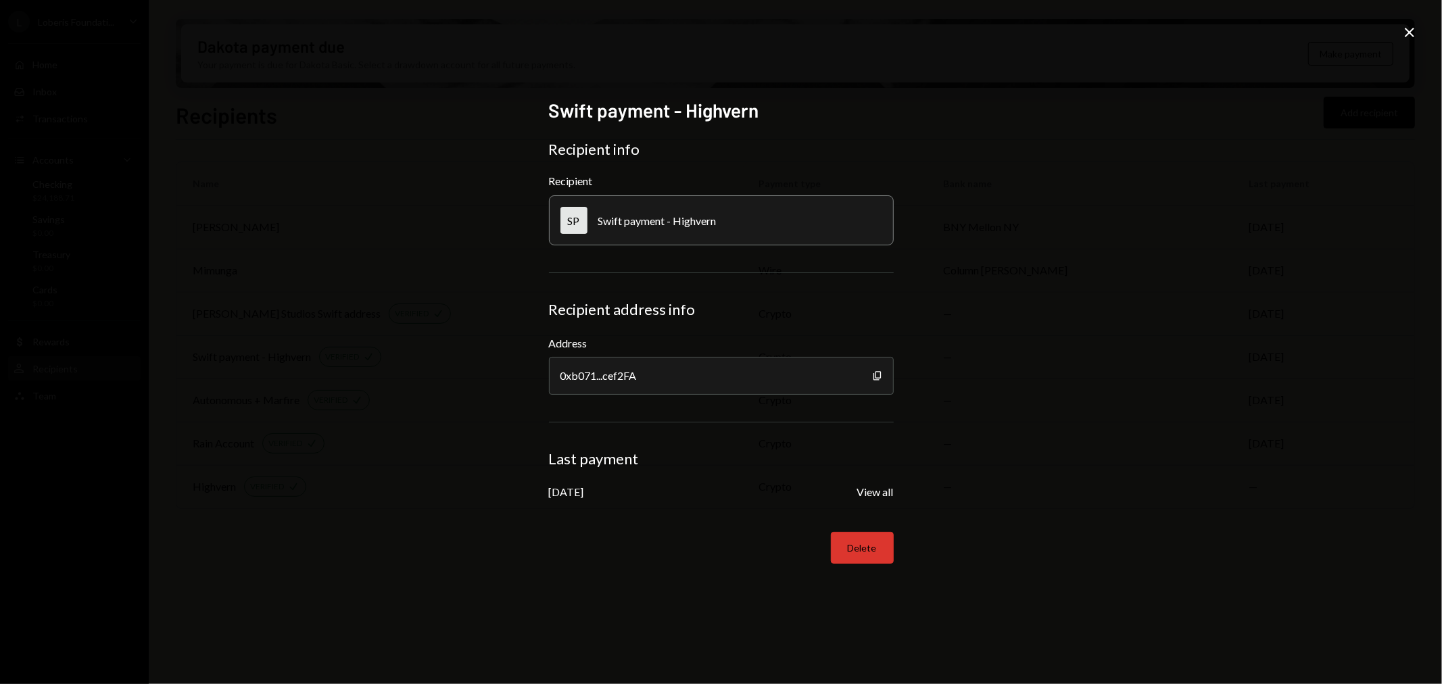
click at [875, 554] on button "Delete" at bounding box center [862, 548] width 63 height 32
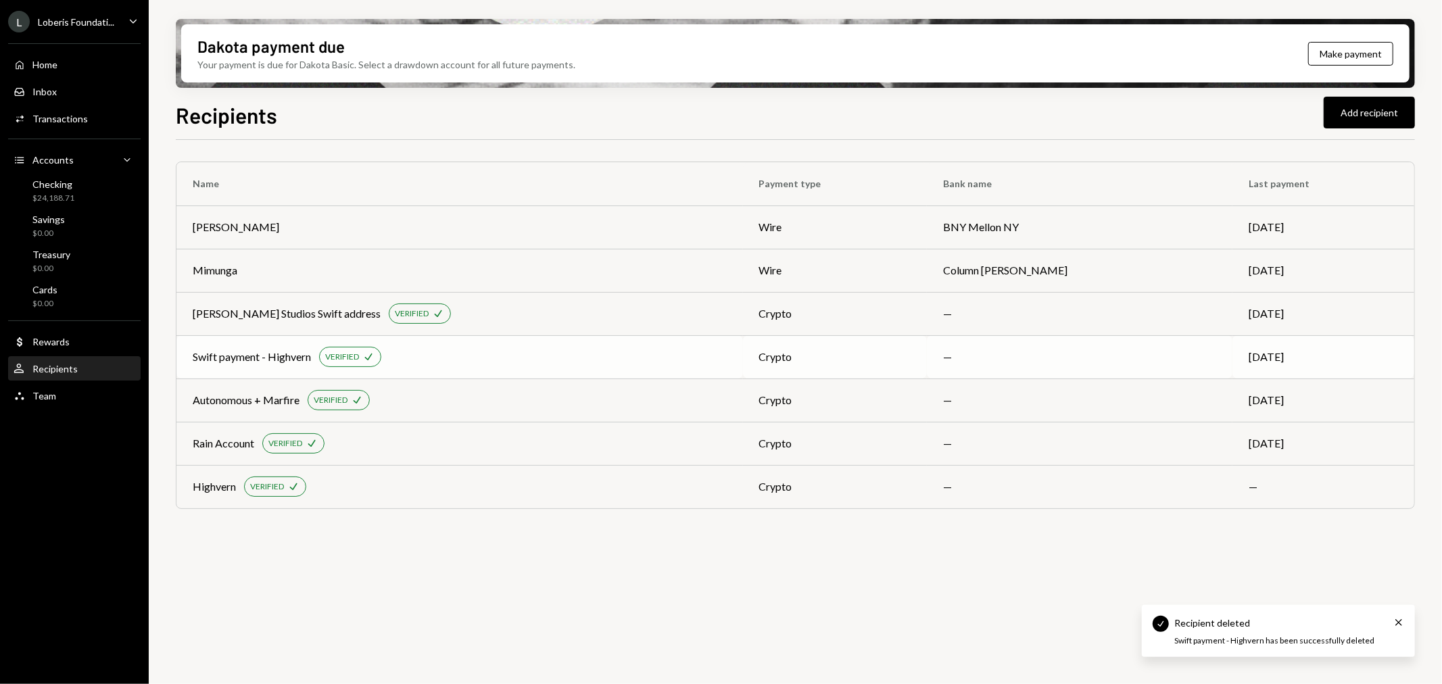
click at [504, 368] on td "Swift payment - Highvern VERIFIED Check" at bounding box center [459, 356] width 566 height 43
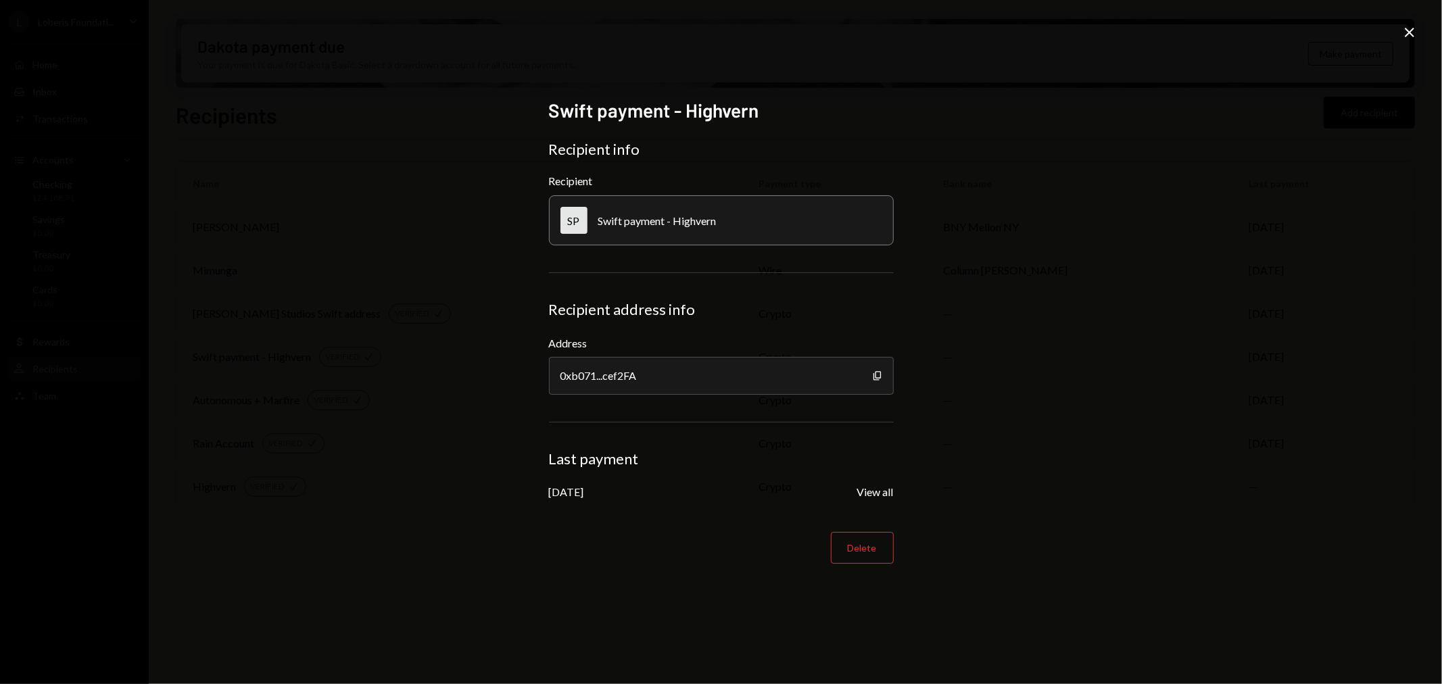
click at [1402, 32] on icon "Close" at bounding box center [1409, 32] width 16 height 16
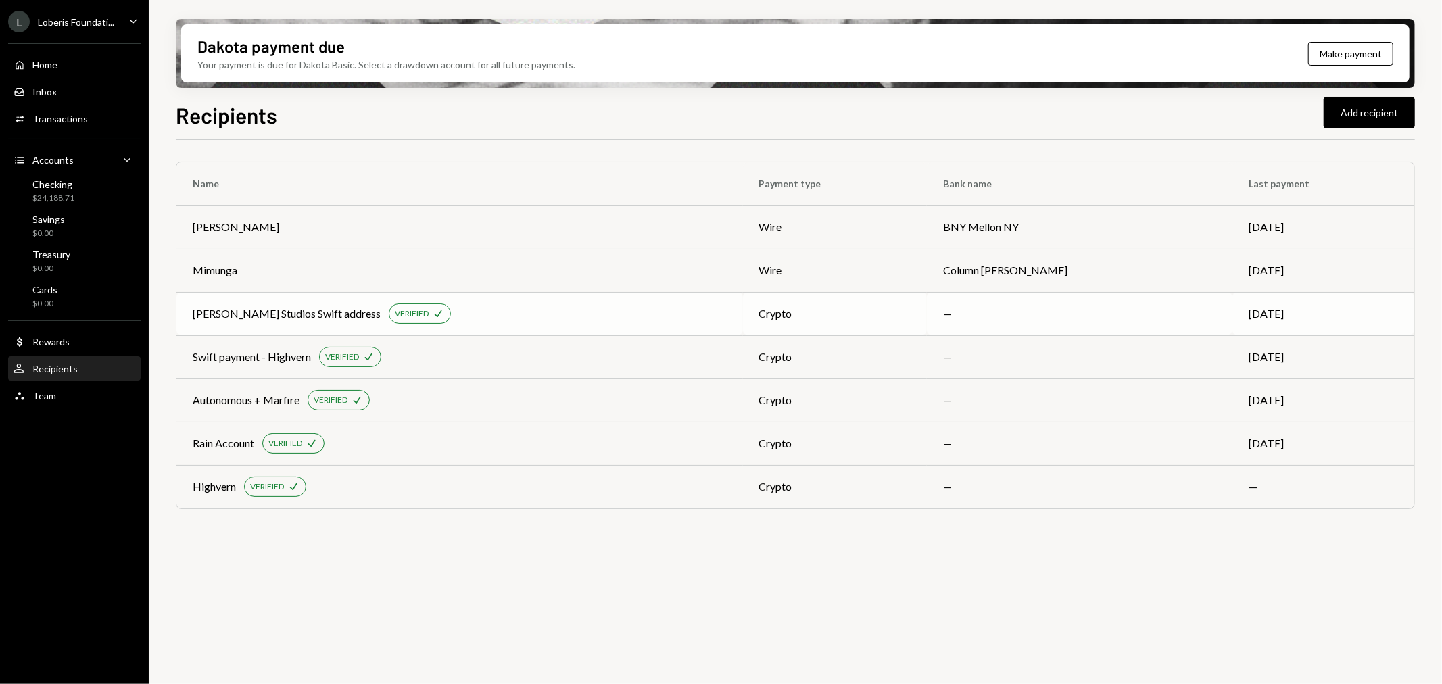
click at [435, 314] on div "Honig Studios Swift address VERIFIED Check" at bounding box center [460, 313] width 534 height 20
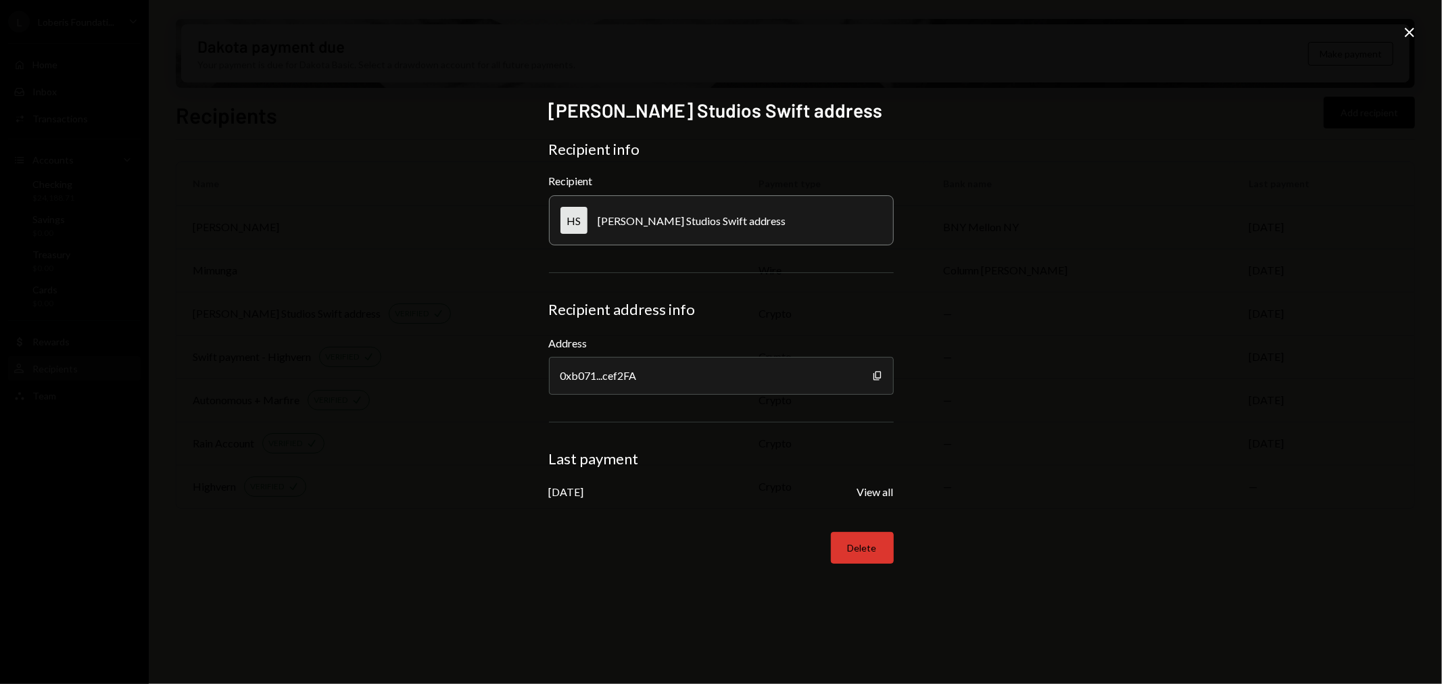
click at [858, 554] on button "Delete" at bounding box center [862, 548] width 63 height 32
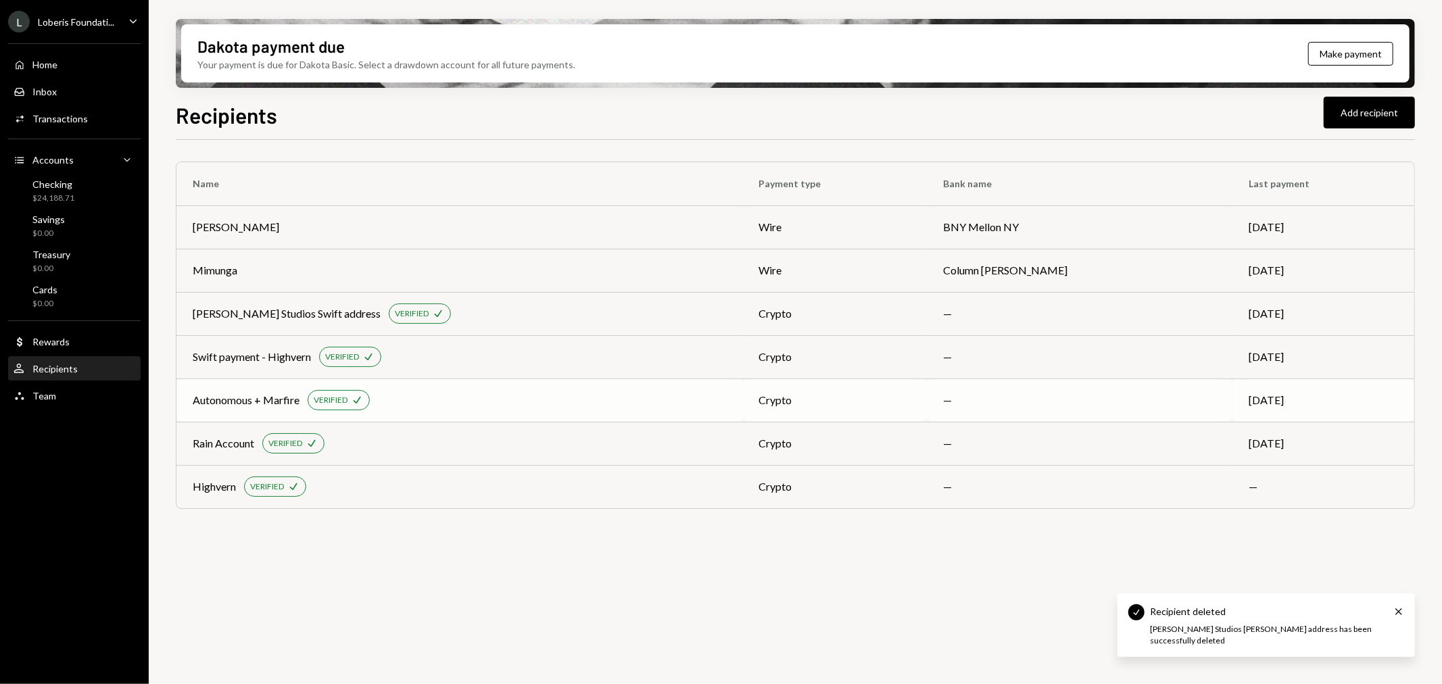
click at [431, 403] on div "Autonomous + Marfire VERIFIED Check" at bounding box center [460, 400] width 534 height 20
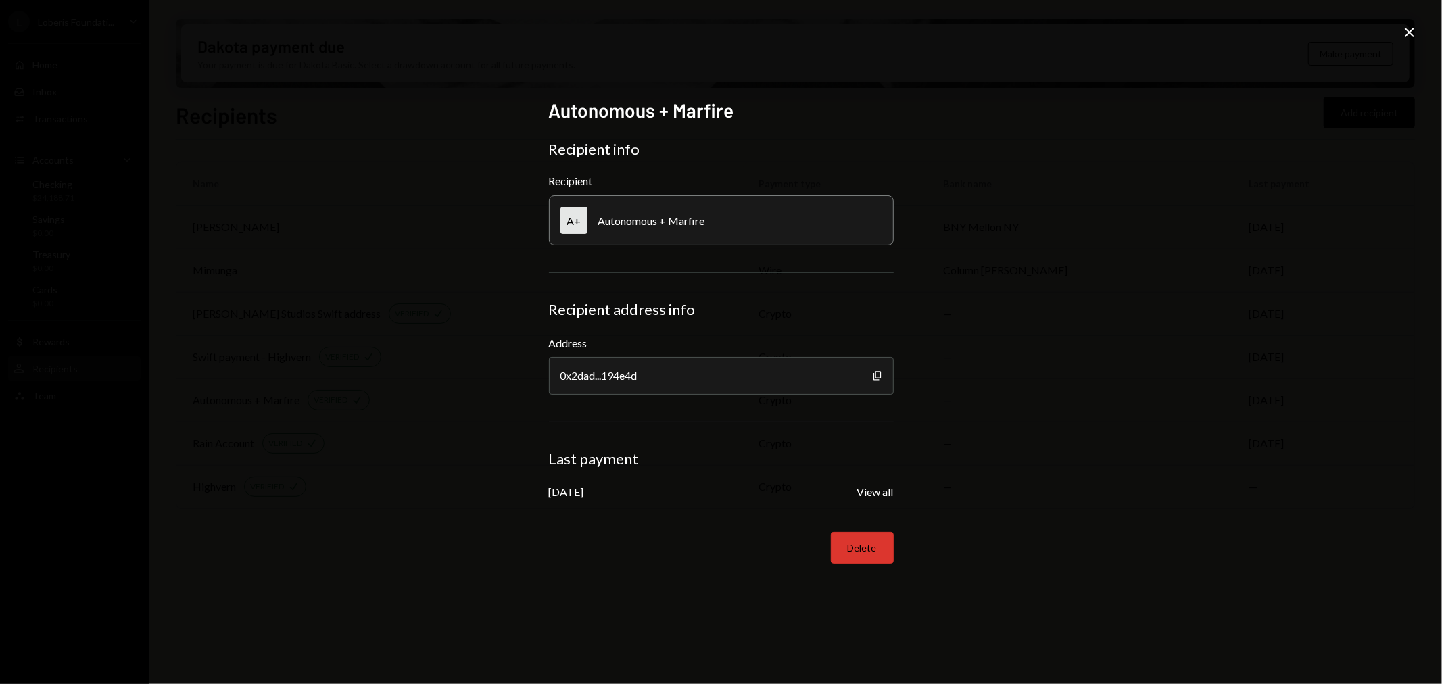
click at [858, 548] on button "Delete" at bounding box center [862, 548] width 63 height 32
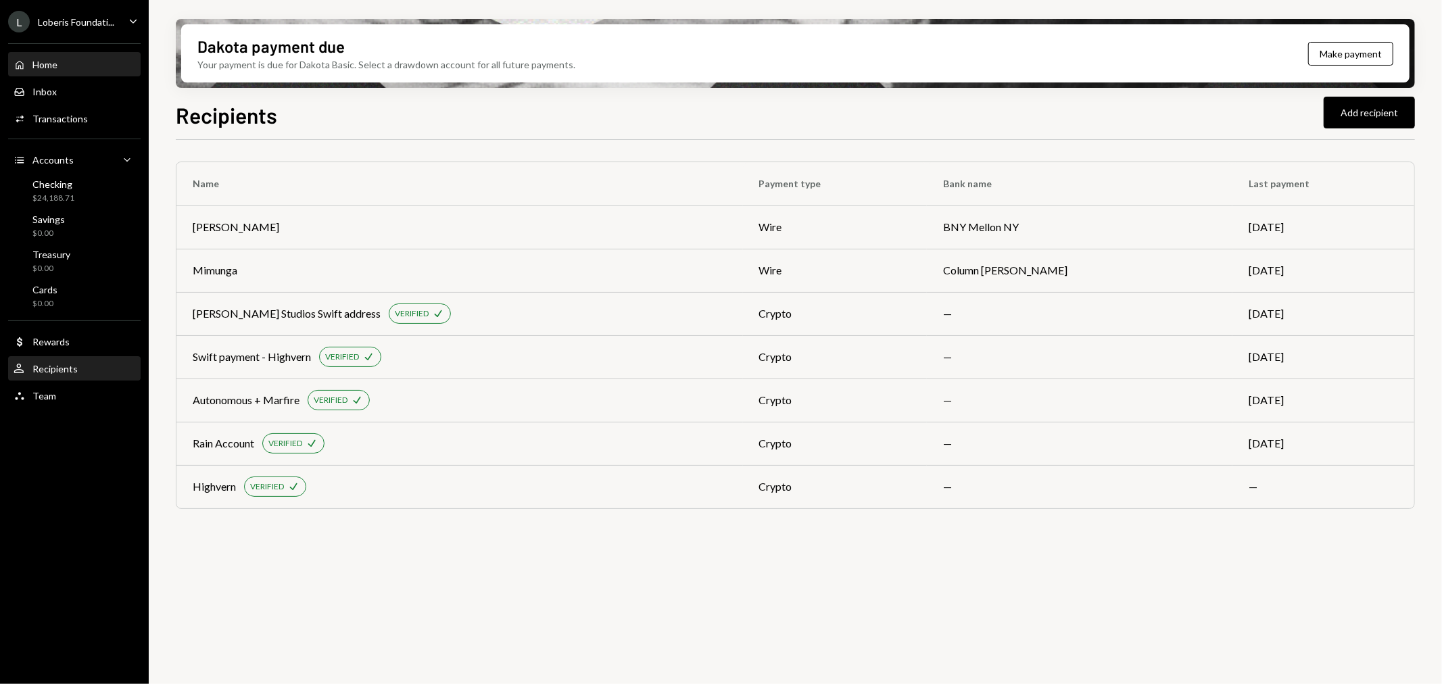
click at [69, 68] on div "Home Home" at bounding box center [75, 65] width 122 height 12
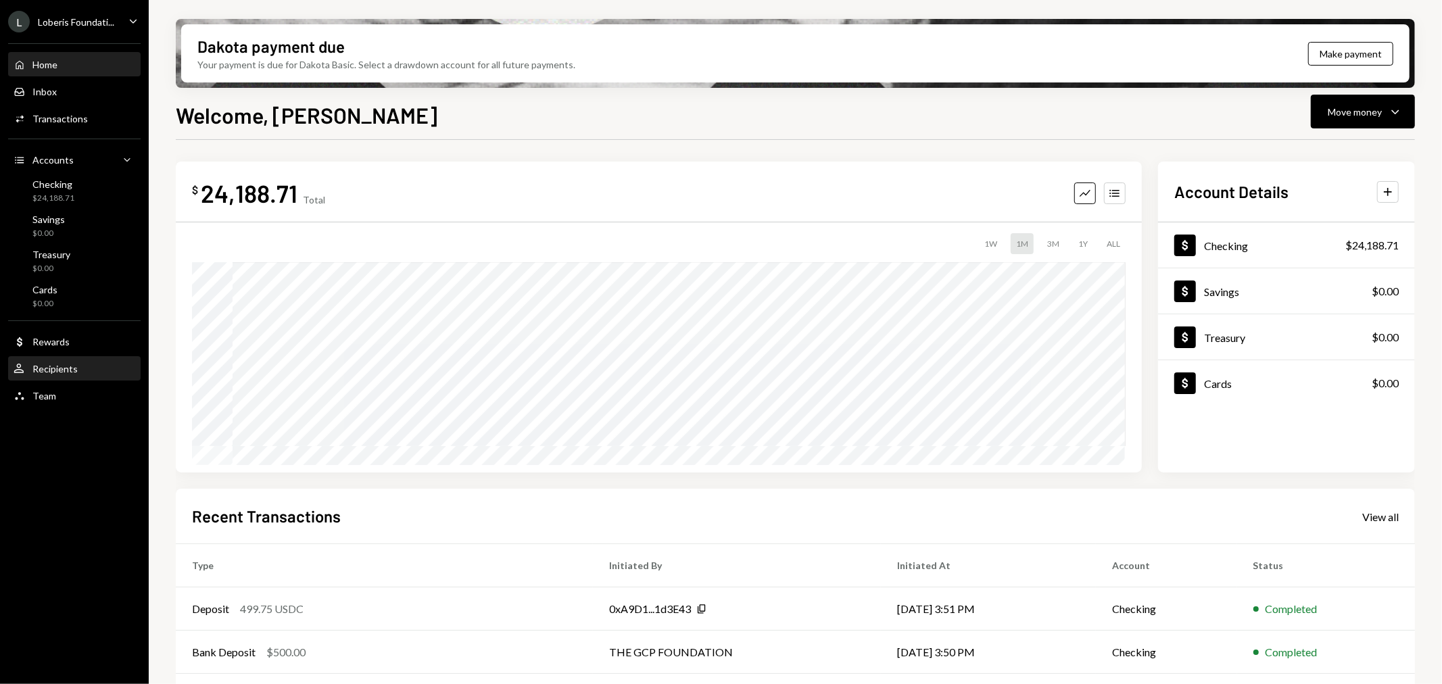
click at [82, 363] on div "User Recipients" at bounding box center [75, 369] width 122 height 12
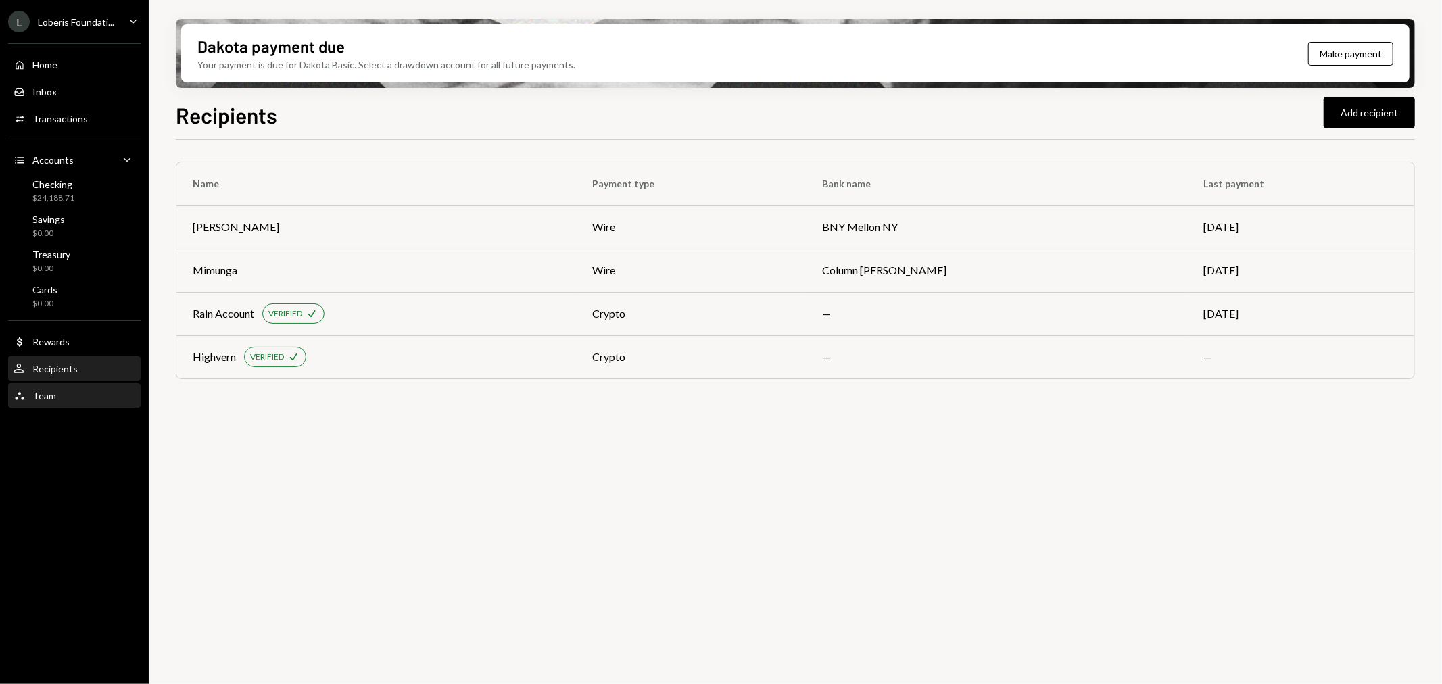
click at [82, 383] on link "Team Team" at bounding box center [74, 395] width 132 height 24
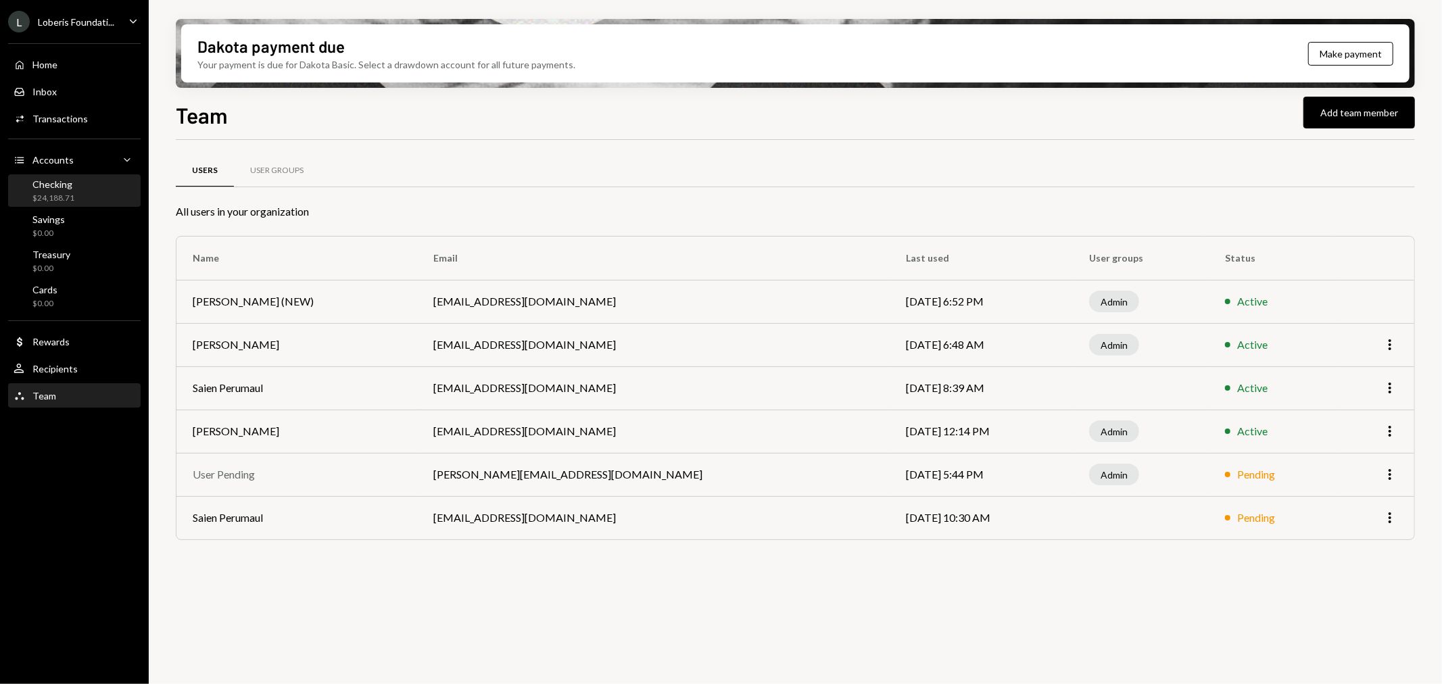
click at [70, 181] on div "Checking" at bounding box center [53, 183] width 42 height 11
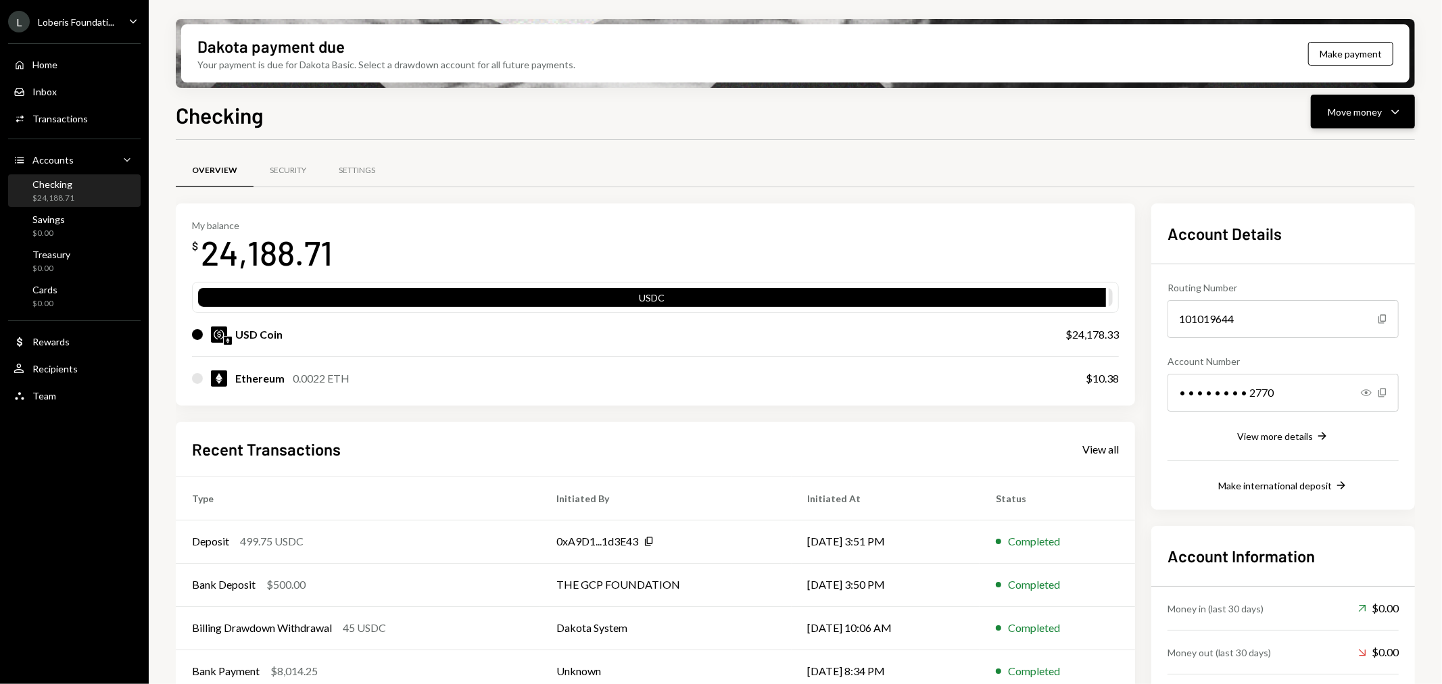
click at [1359, 102] on button "Move money Caret Down" at bounding box center [1363, 112] width 104 height 34
click at [1338, 156] on div "Send" at bounding box center [1352, 152] width 99 height 14
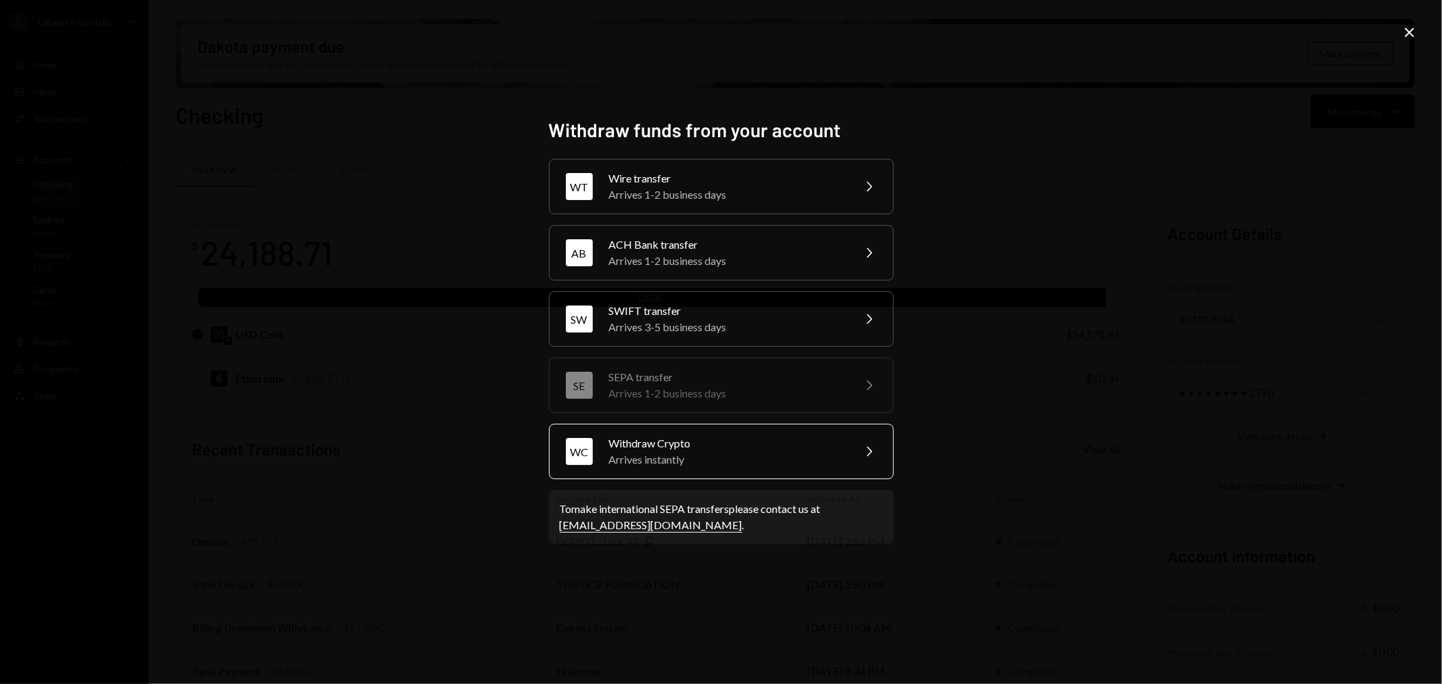
click at [710, 447] on div "Withdraw Crypto" at bounding box center [726, 443] width 235 height 16
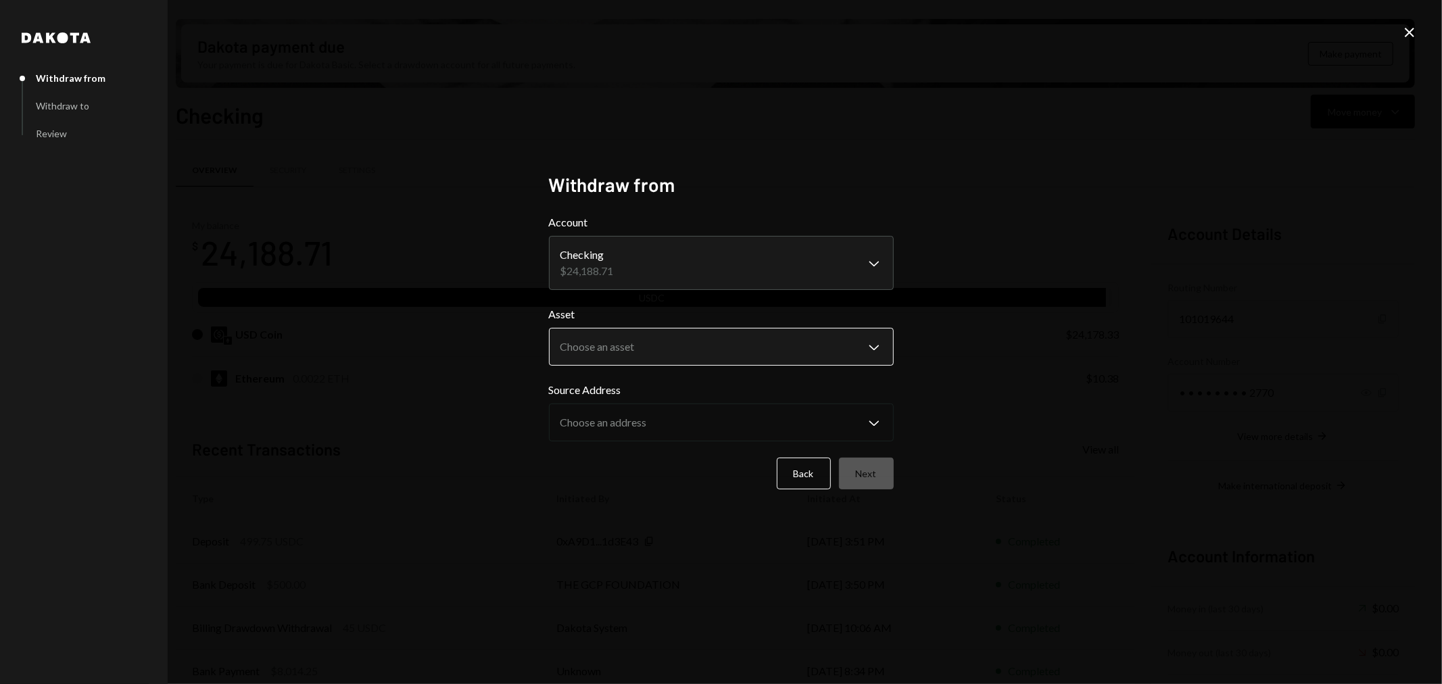
click at [657, 350] on body "L Loberis Foundati... Caret Down Home Home Inbox Inbox Activities Transactions …" at bounding box center [721, 342] width 1442 height 684
select select "****"
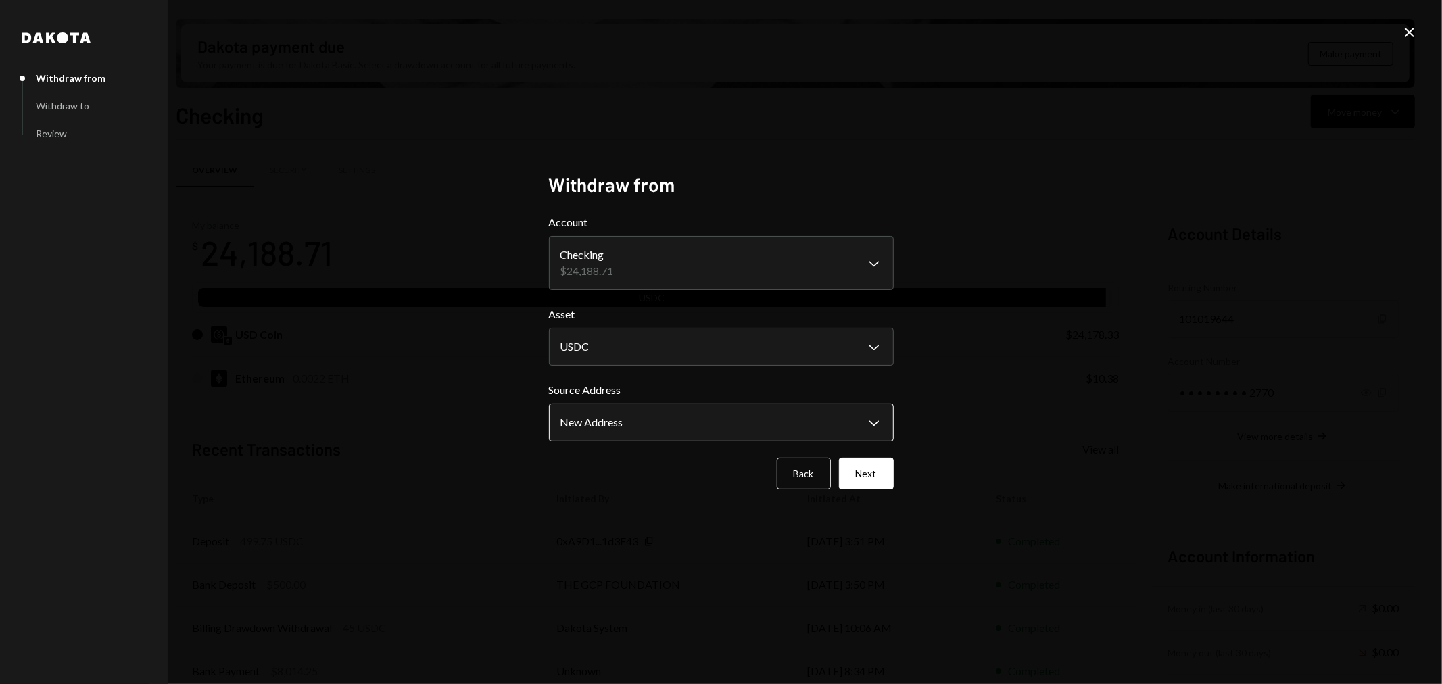
click at [649, 418] on body "L Loberis Foundati... Caret Down Home Home Inbox Inbox Activities Transactions …" at bounding box center [721, 342] width 1442 height 684
click at [876, 477] on button "Next" at bounding box center [866, 474] width 55 height 32
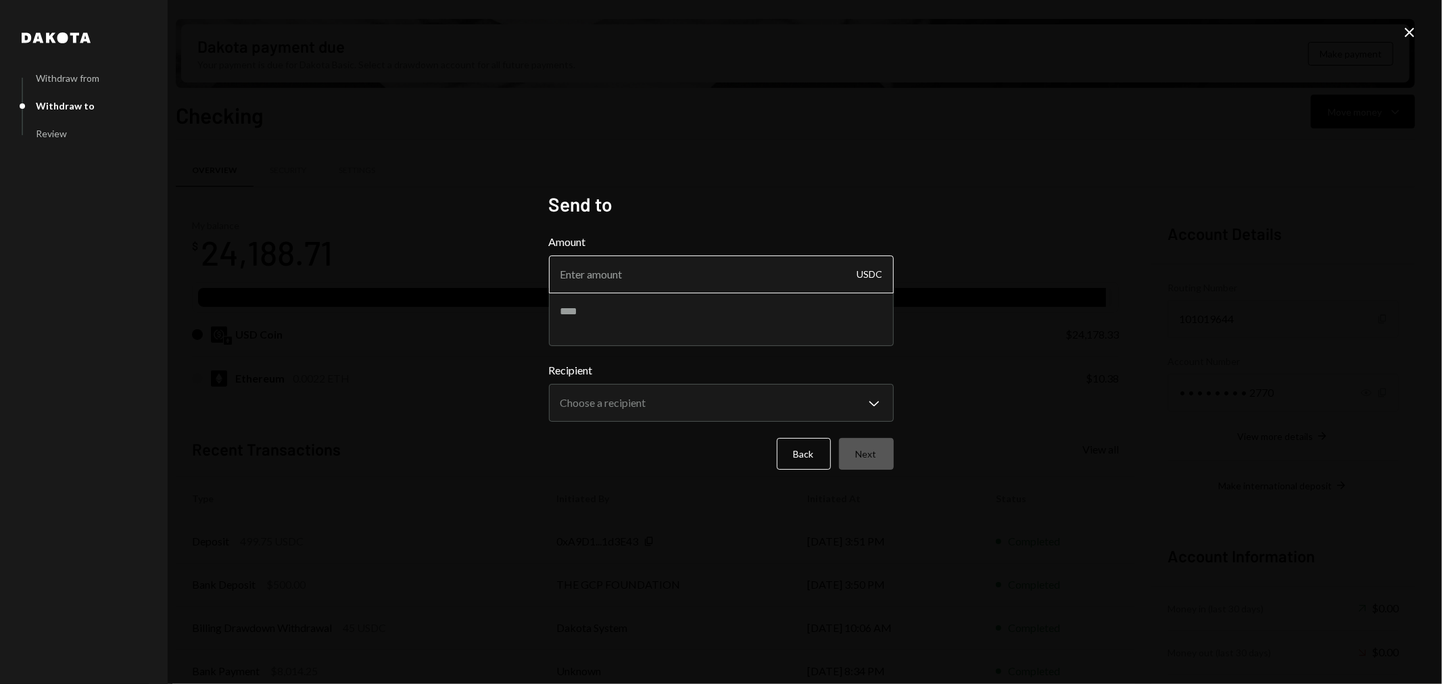
click at [602, 277] on input "Amount" at bounding box center [721, 274] width 345 height 38
type input "1"
click at [623, 315] on textarea at bounding box center [721, 319] width 345 height 54
type textarea "**********"
click at [712, 409] on body "L Loberis Foundati... Caret Down Home Home Inbox Inbox Activities Transactions …" at bounding box center [721, 342] width 1442 height 684
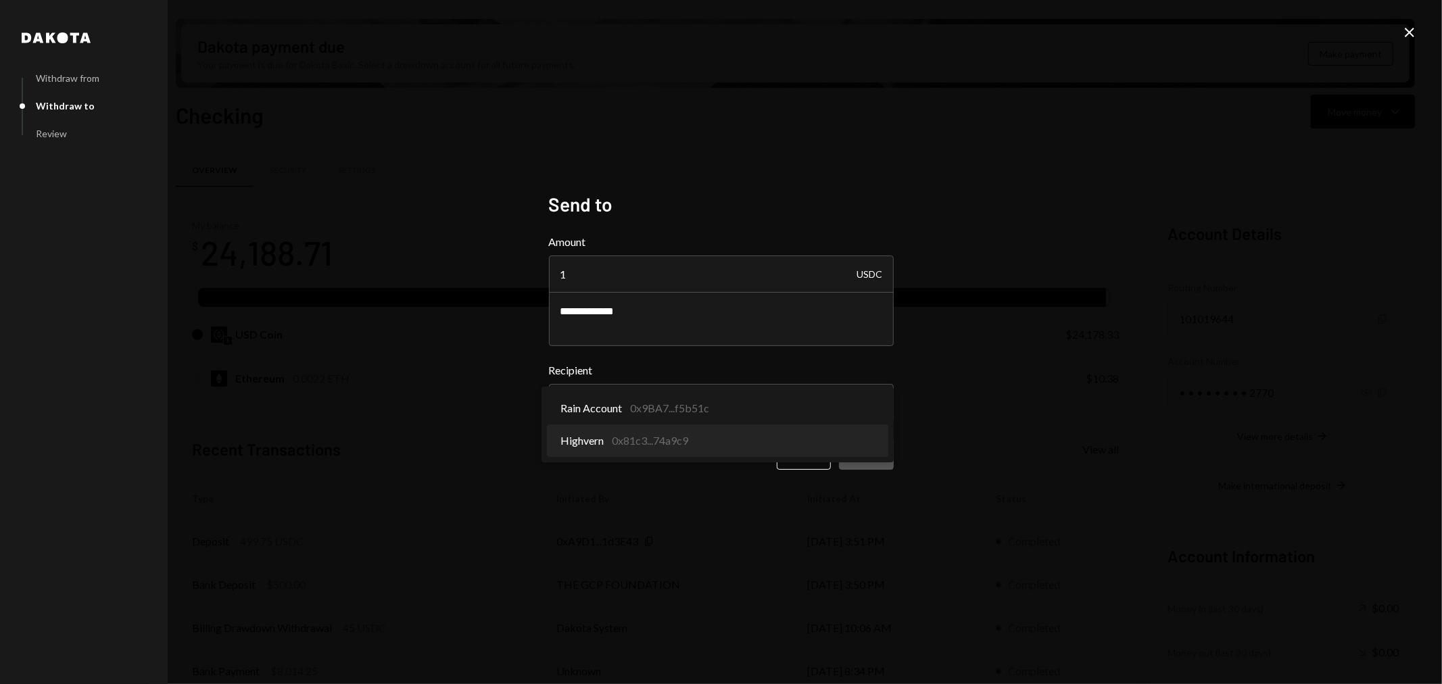
select select "**********"
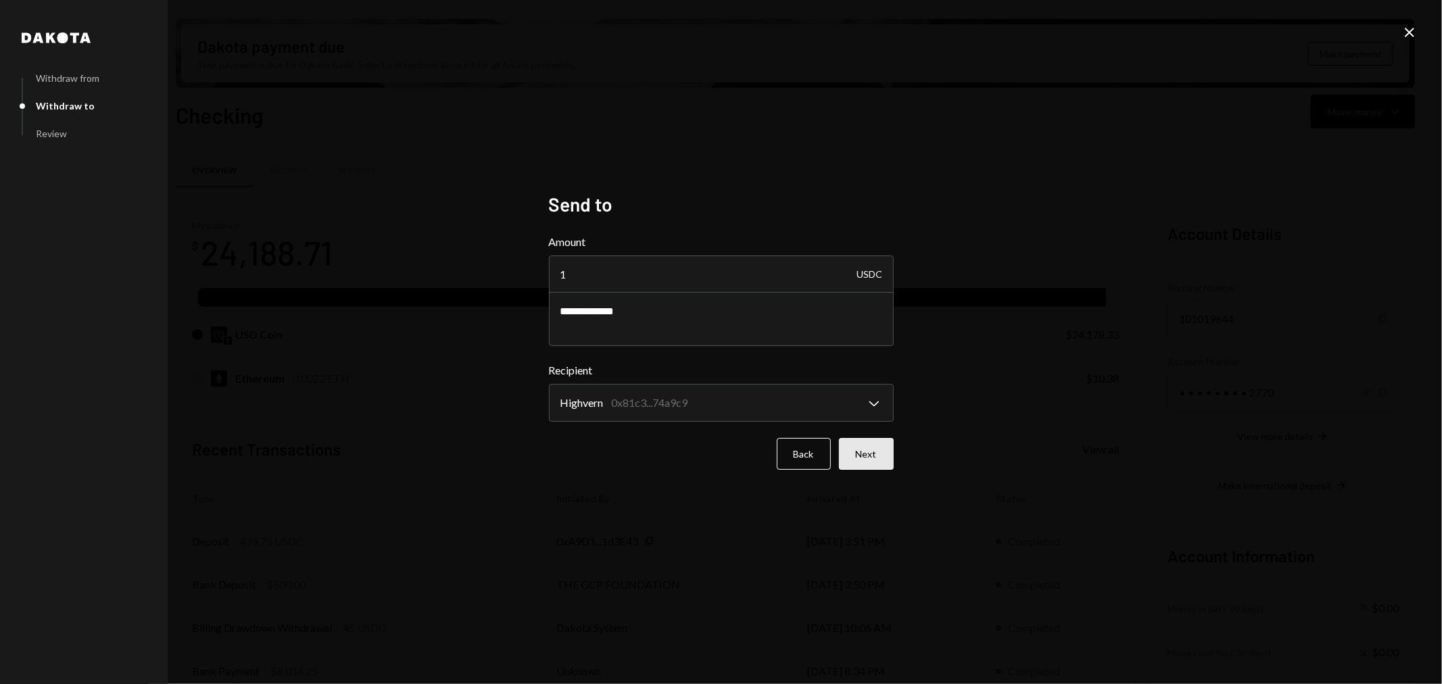
click at [886, 453] on button "Next" at bounding box center [866, 454] width 55 height 32
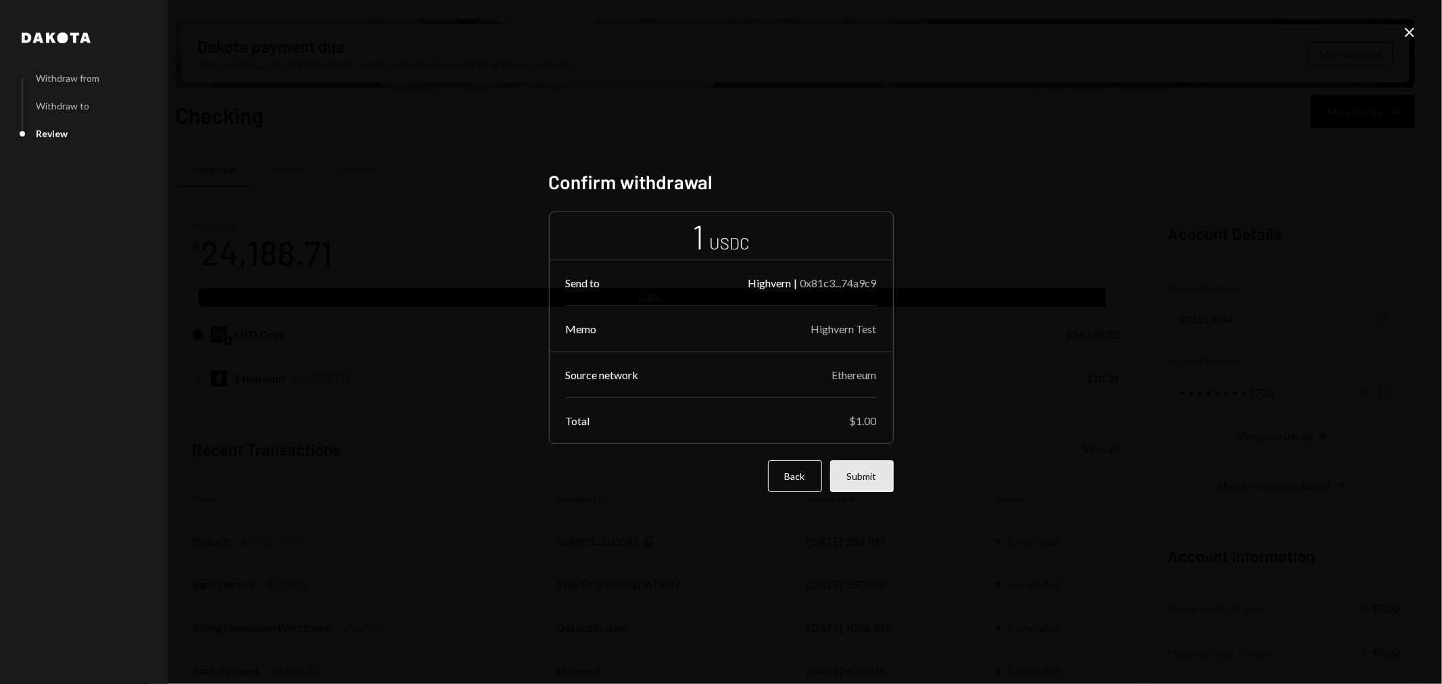
click at [879, 483] on button "Submit" at bounding box center [862, 476] width 64 height 32
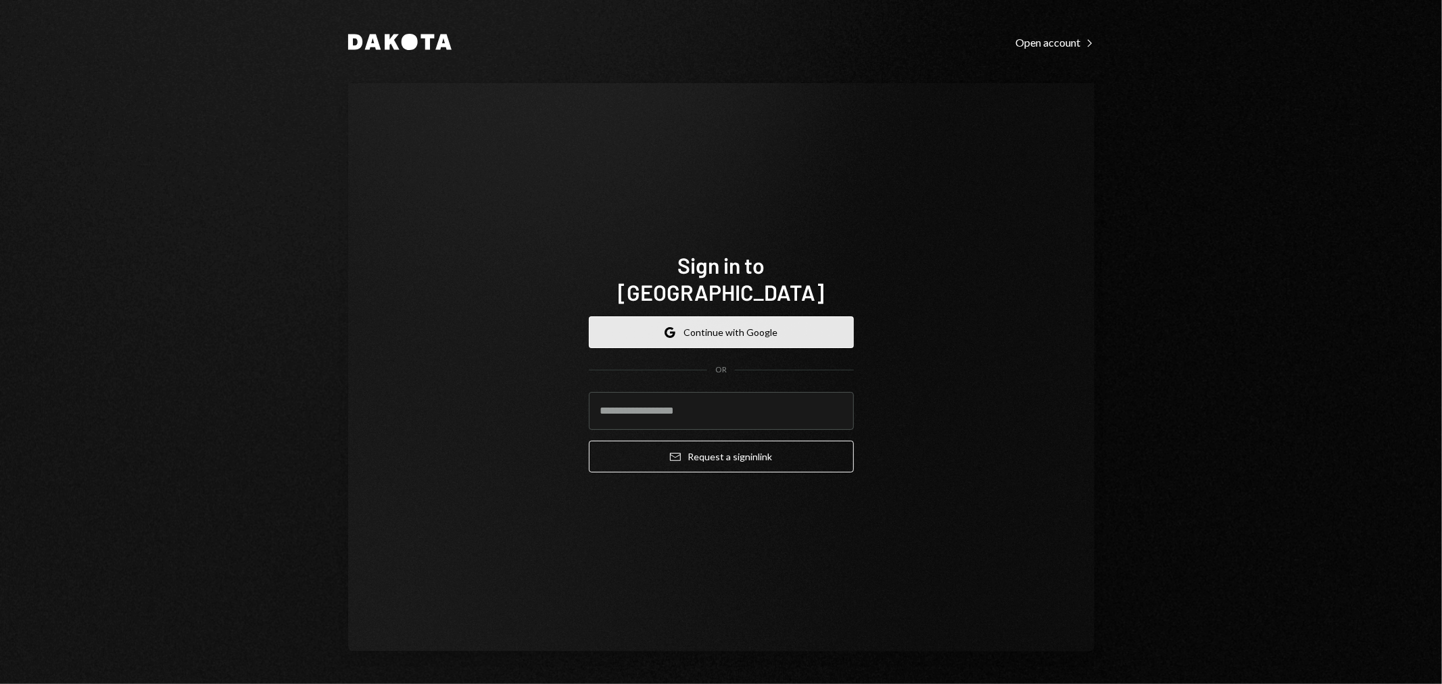
click at [715, 321] on button "Google Continue with Google" at bounding box center [721, 332] width 265 height 32
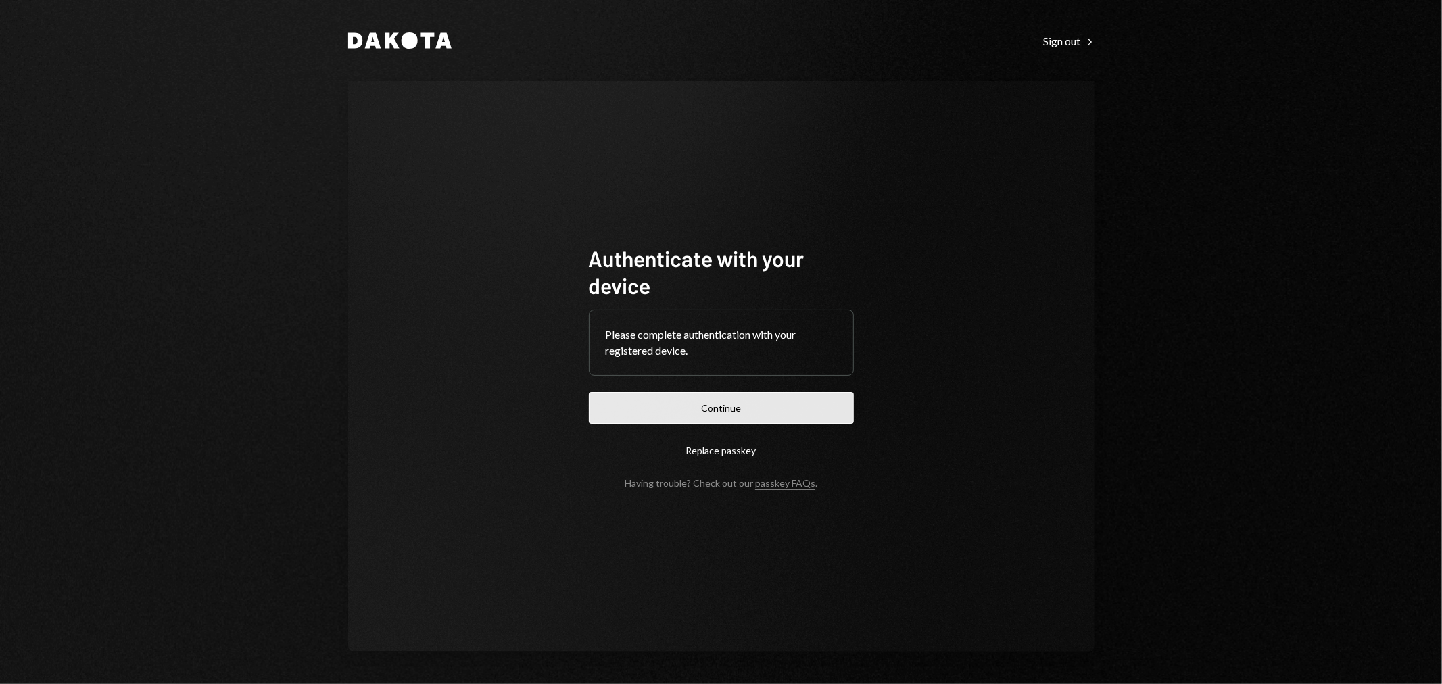
click at [767, 417] on button "Continue" at bounding box center [721, 408] width 265 height 32
click at [1346, 190] on div "Dakota Sign out Right Caret Authenticate with your device Please complete authe…" at bounding box center [721, 342] width 1442 height 684
click at [741, 416] on button "Continue" at bounding box center [721, 408] width 265 height 32
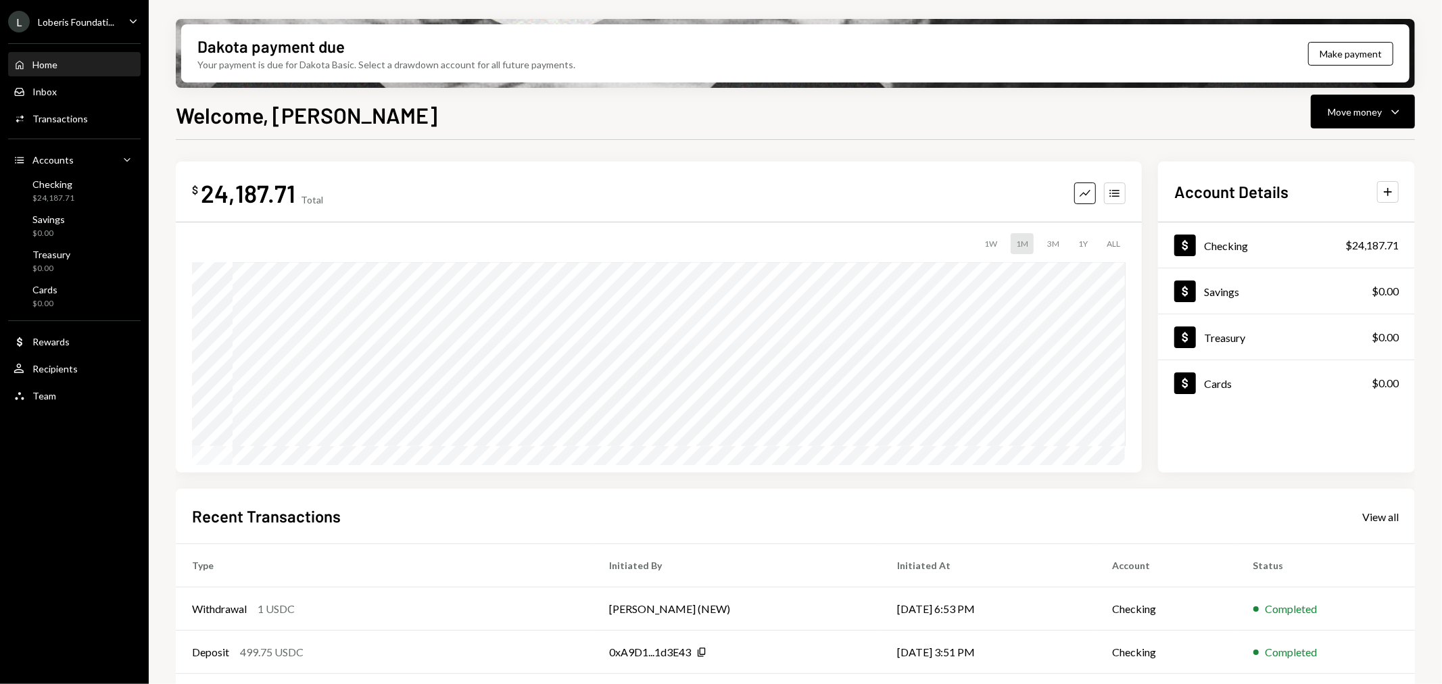
click at [101, 24] on div "Loberis Foundati..." at bounding box center [76, 21] width 76 height 11
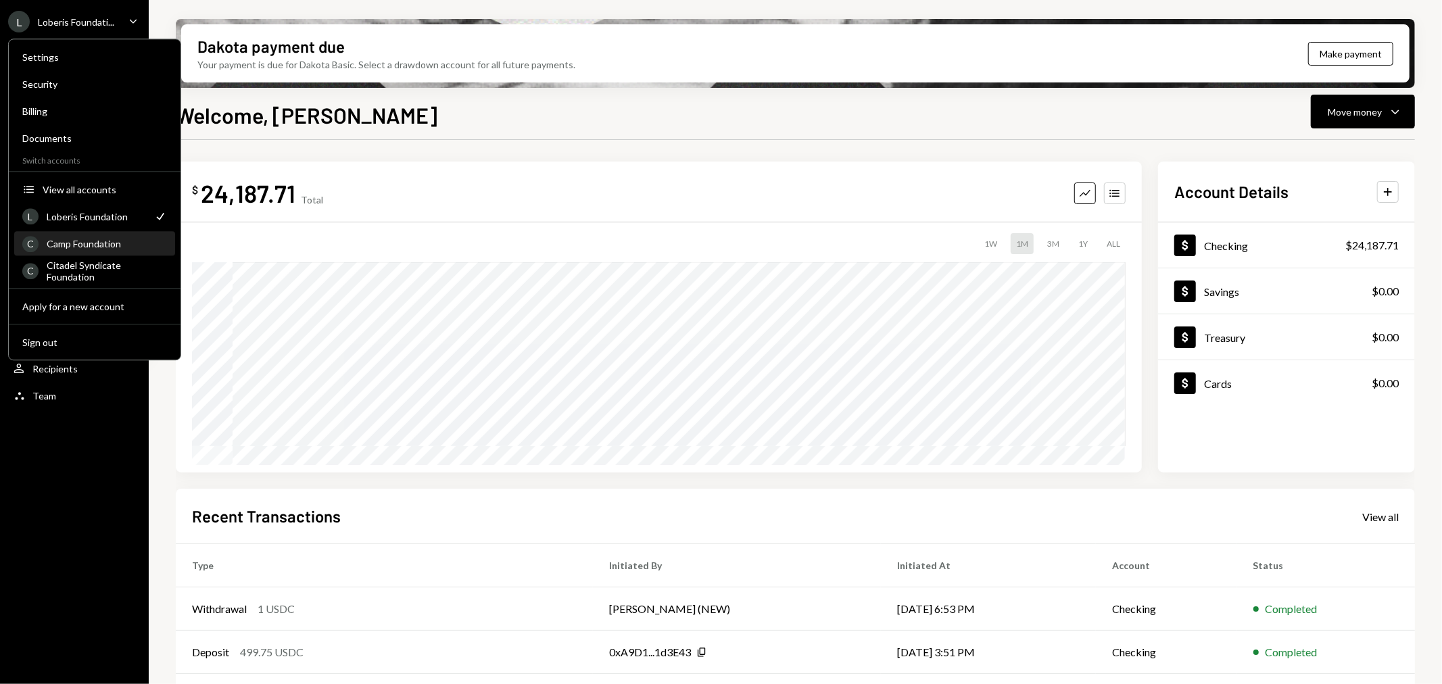
click at [86, 239] on div "Camp Foundation" at bounding box center [107, 243] width 120 height 11
click at [103, 239] on div "Camp Foundation" at bounding box center [107, 243] width 120 height 11
click at [112, 243] on div "Camp Foundation" at bounding box center [107, 243] width 120 height 11
click at [78, 242] on div "Camp Foundation" at bounding box center [107, 243] width 120 height 11
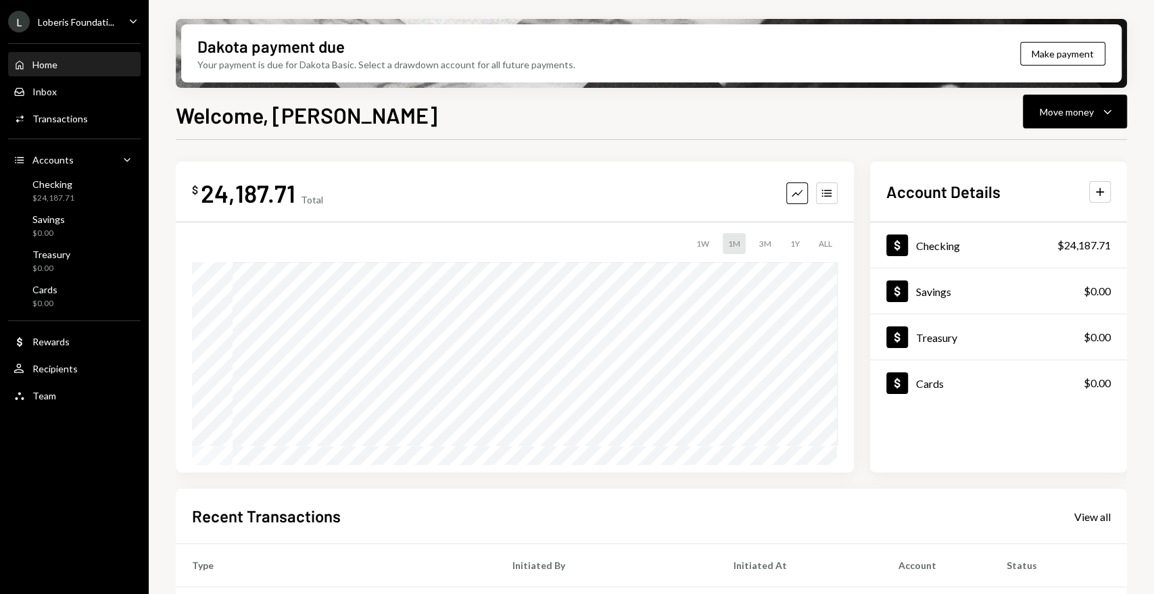
click at [93, 21] on div "Loberis Foundati..." at bounding box center [76, 21] width 76 height 11
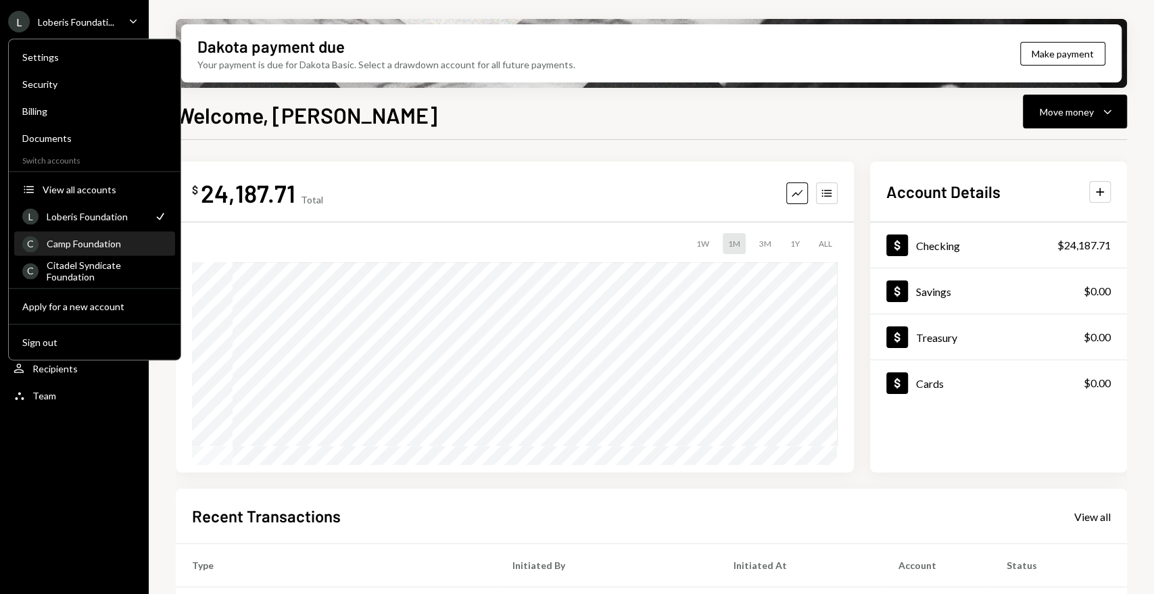
click at [93, 243] on div "Camp Foundation" at bounding box center [107, 243] width 120 height 11
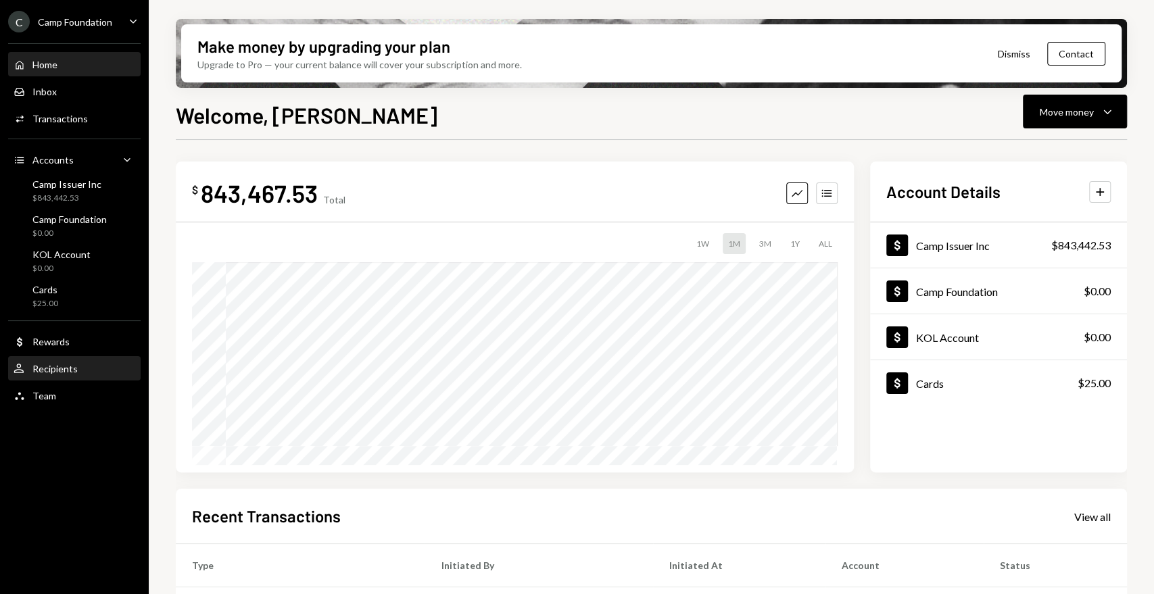
click at [64, 366] on div "Recipients" at bounding box center [54, 368] width 45 height 11
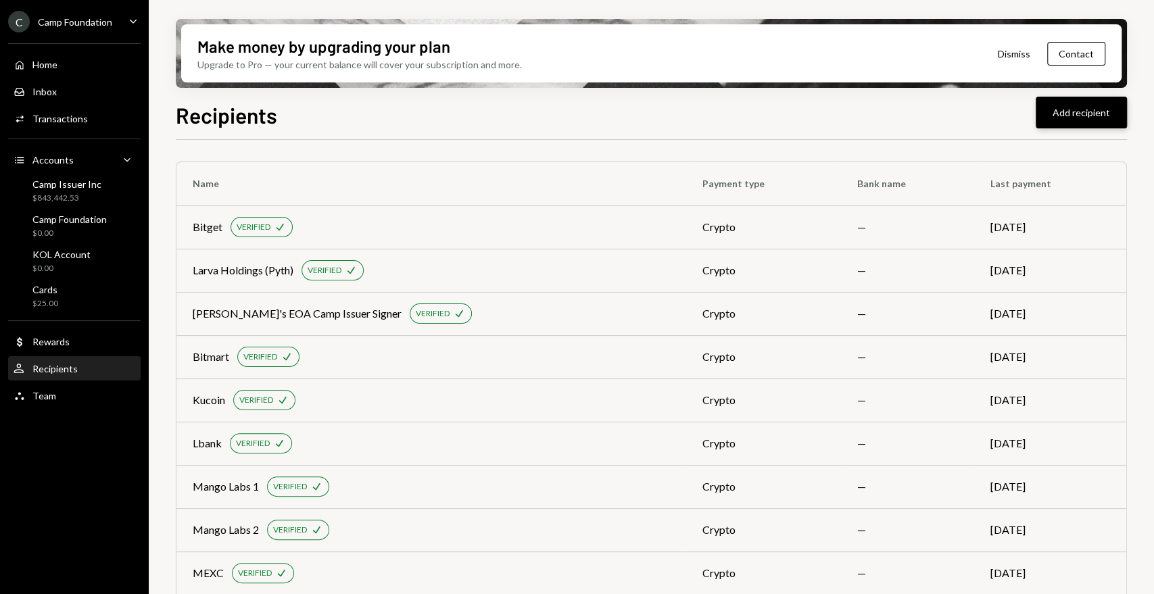
click at [1087, 118] on button "Add recipient" at bounding box center [1080, 113] width 91 height 32
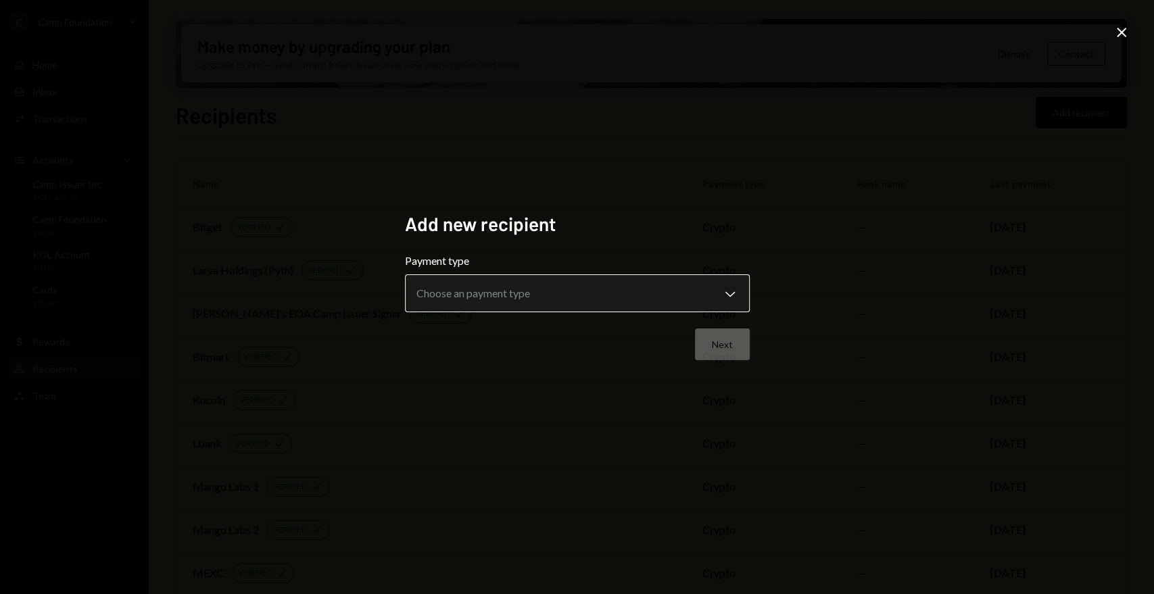
click at [662, 298] on body "C Camp Foundation Caret Down Home Home Inbox Inbox Activities Transactions Acco…" at bounding box center [577, 297] width 1154 height 594
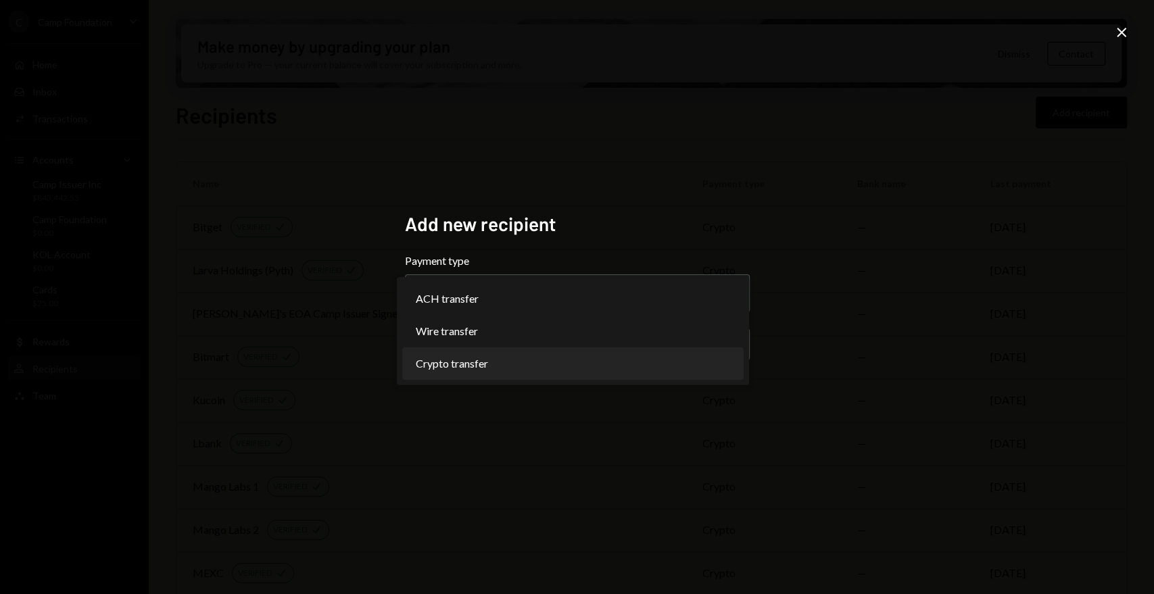
select select "******"
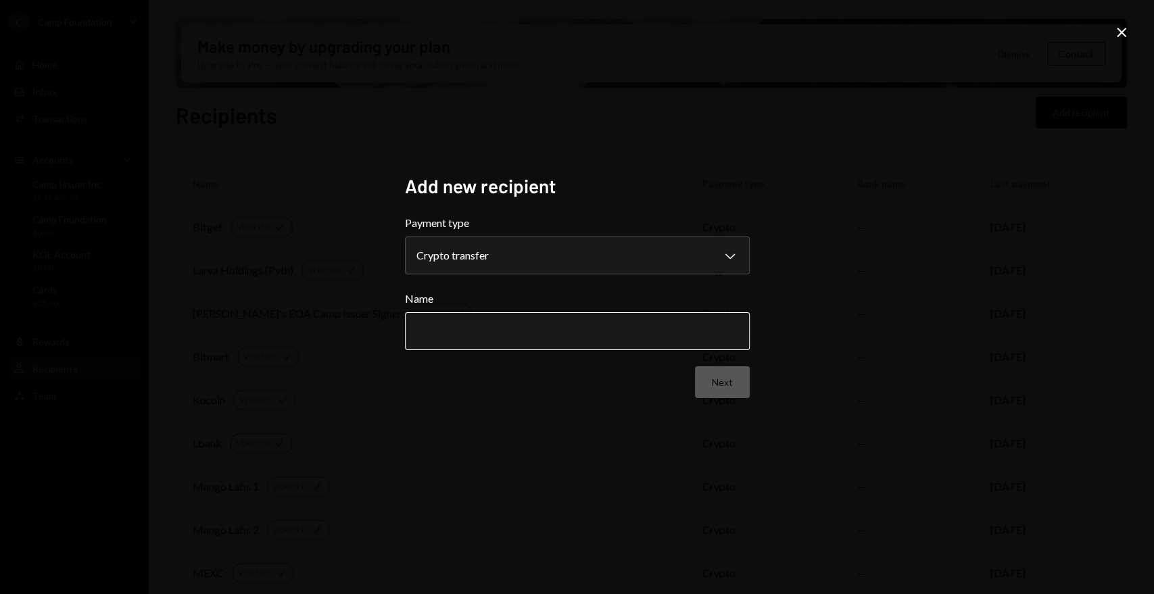
click at [487, 324] on input "Name" at bounding box center [577, 331] width 345 height 38
type input "******"
click at [710, 389] on button "Next" at bounding box center [722, 382] width 55 height 32
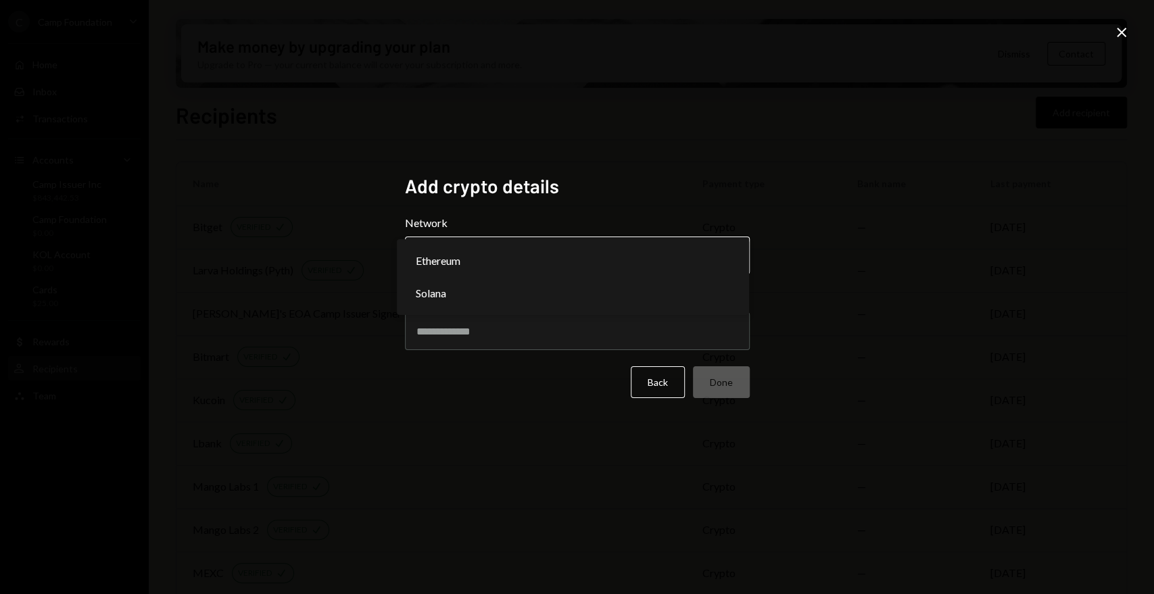
click at [530, 258] on body "C Camp Foundation Caret Down Home Home Inbox Inbox Activities Transactions Acco…" at bounding box center [577, 297] width 1154 height 594
select select "**********"
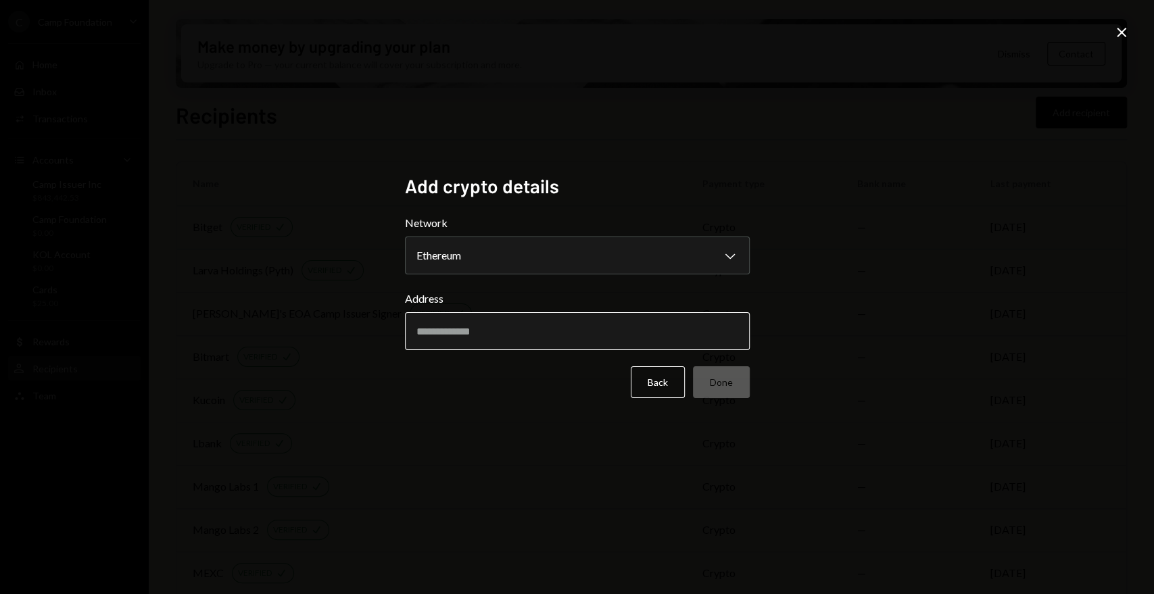
click at [496, 341] on input "Address" at bounding box center [577, 331] width 345 height 38
click at [477, 327] on input "Address" at bounding box center [577, 331] width 345 height 38
paste input "**********"
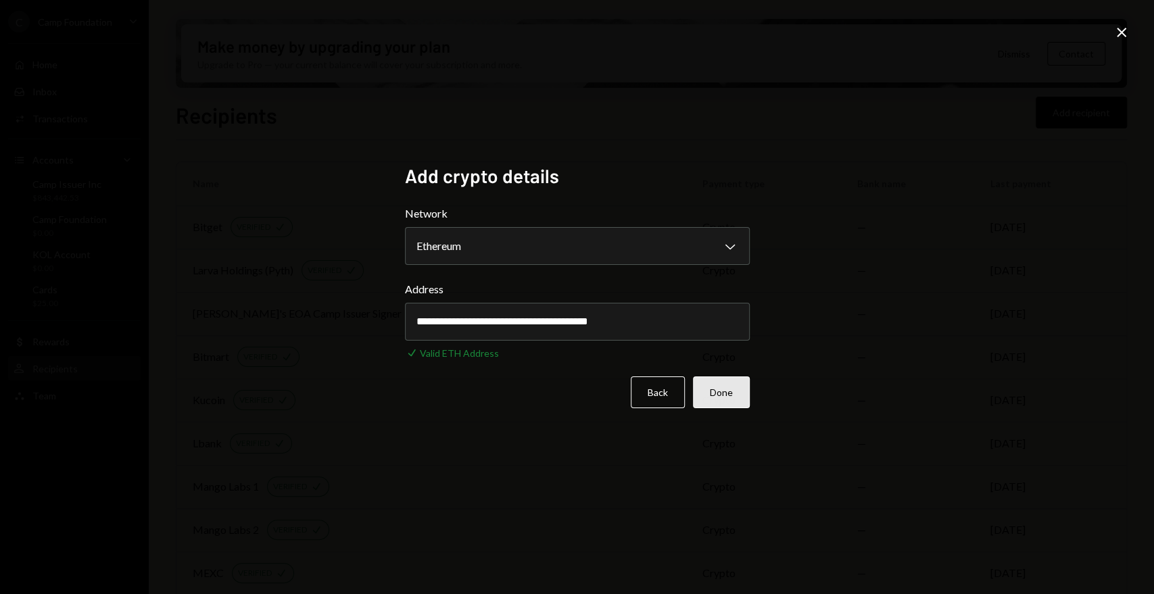
type input "**********"
click at [727, 394] on button "Done" at bounding box center [721, 392] width 57 height 32
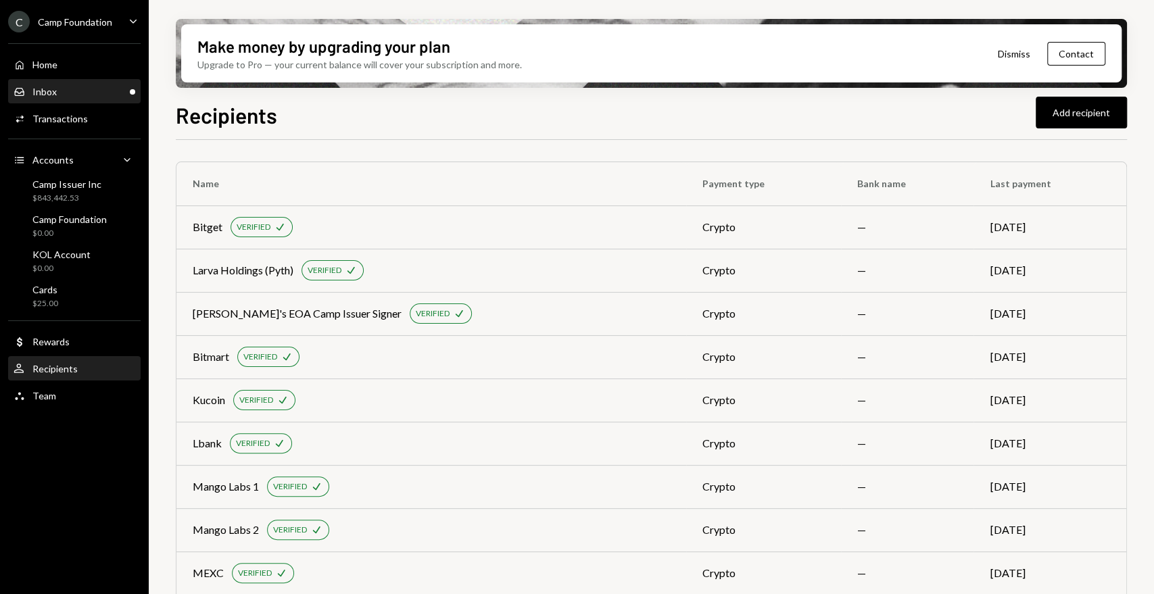
click at [56, 88] on div "Inbox Inbox" at bounding box center [75, 92] width 122 height 12
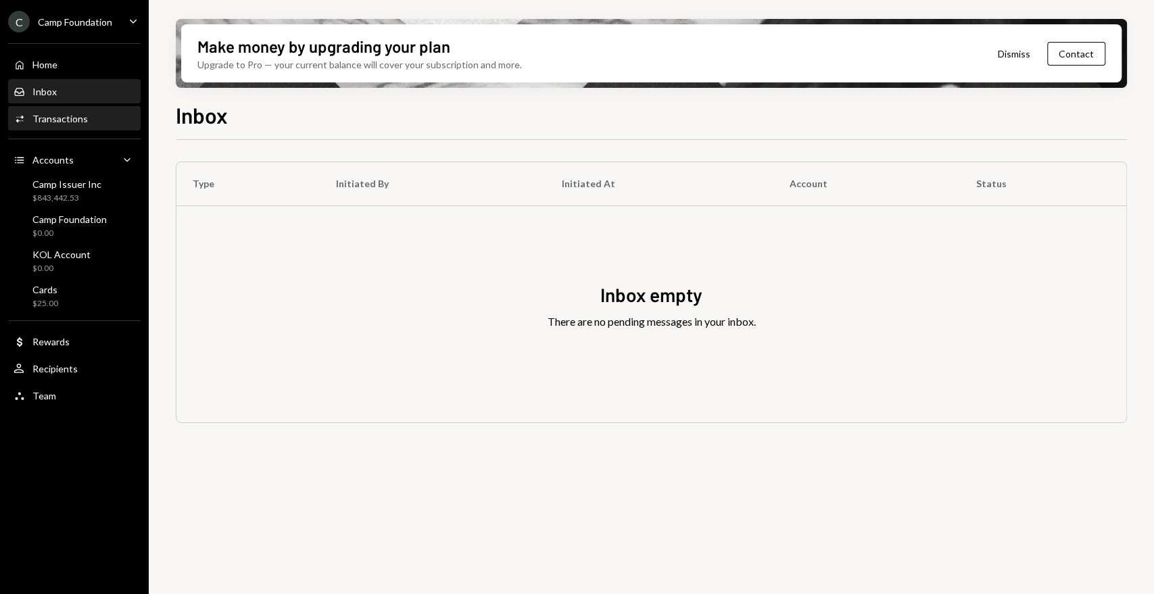
click at [66, 117] on div "Transactions" at bounding box center [59, 118] width 55 height 11
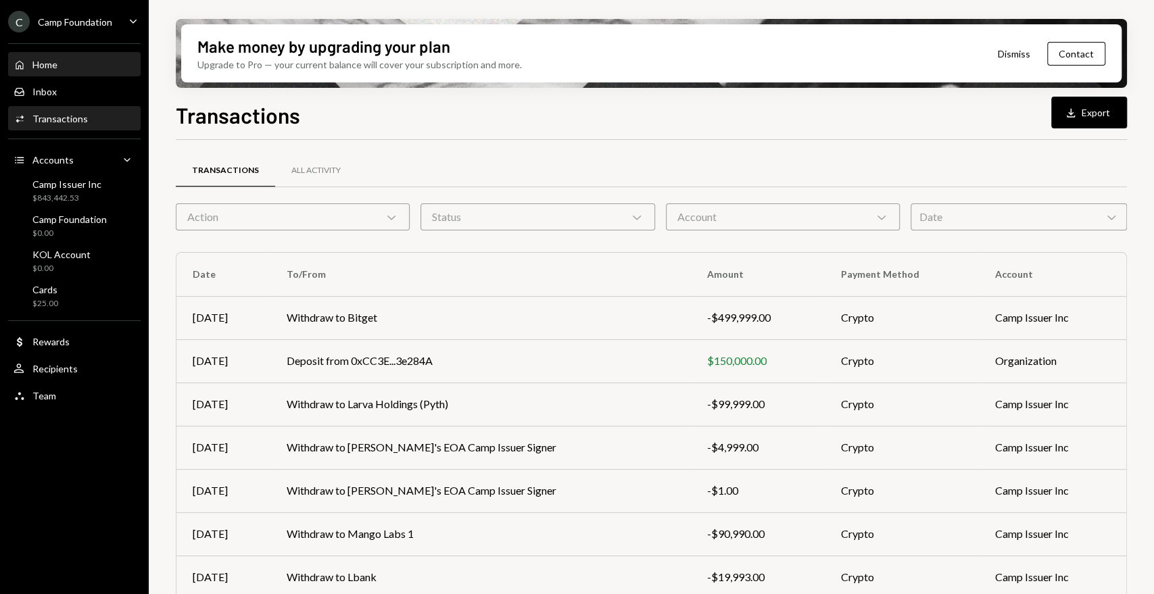
click at [59, 67] on div "Home Home" at bounding box center [75, 65] width 122 height 12
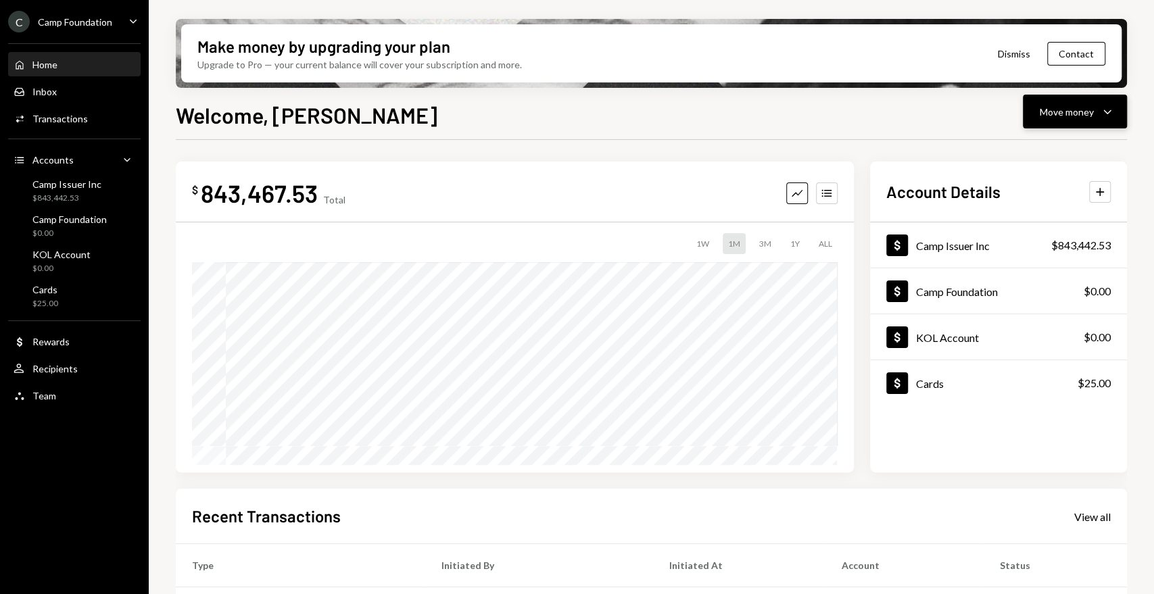
click at [1090, 112] on div "Move money" at bounding box center [1067, 112] width 54 height 14
click at [1029, 153] on div "Send" at bounding box center [1064, 152] width 99 height 14
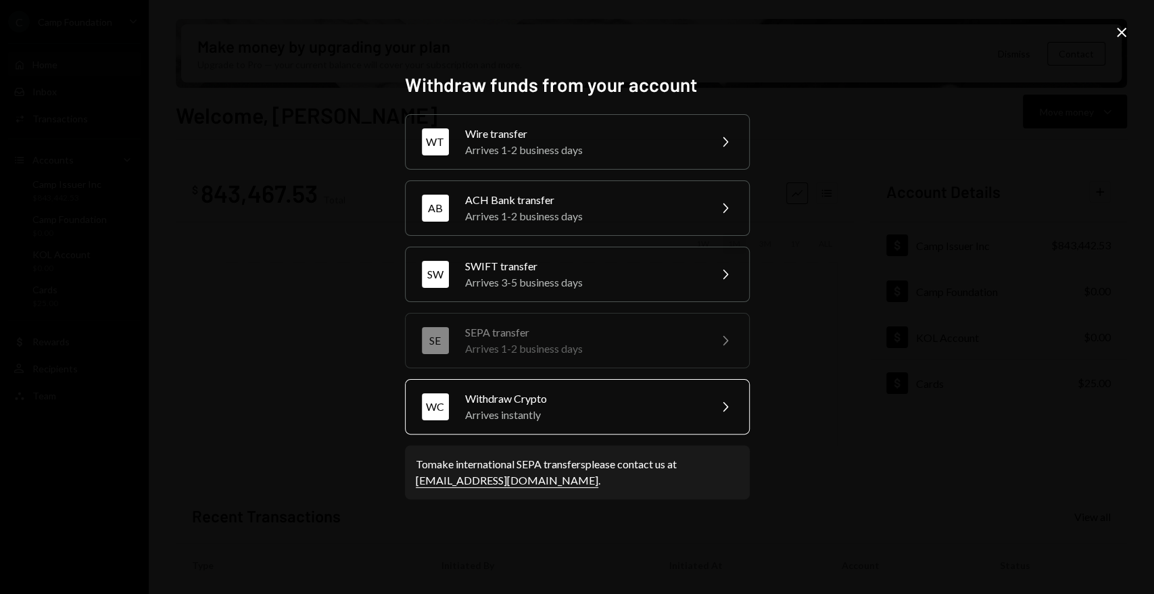
click at [558, 423] on div "WC Withdraw Crypto Arrives instantly Chevron Right" at bounding box center [577, 406] width 345 height 55
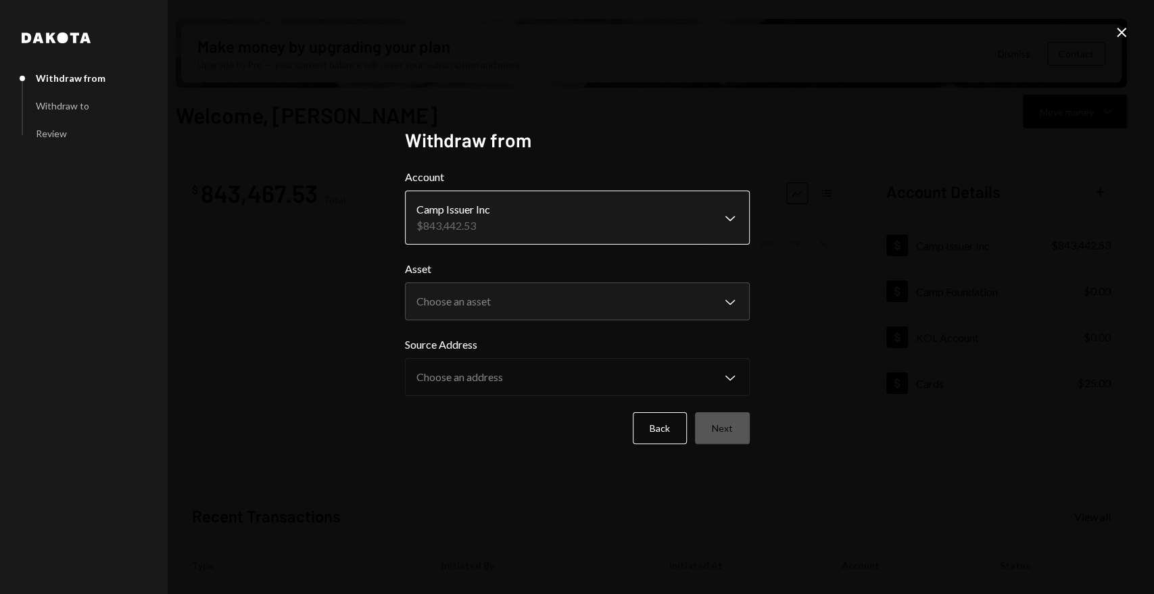
click at [529, 218] on body "C Camp Foundation Caret Down Home Home Inbox Inbox Activities Transactions Acco…" at bounding box center [577, 297] width 1154 height 594
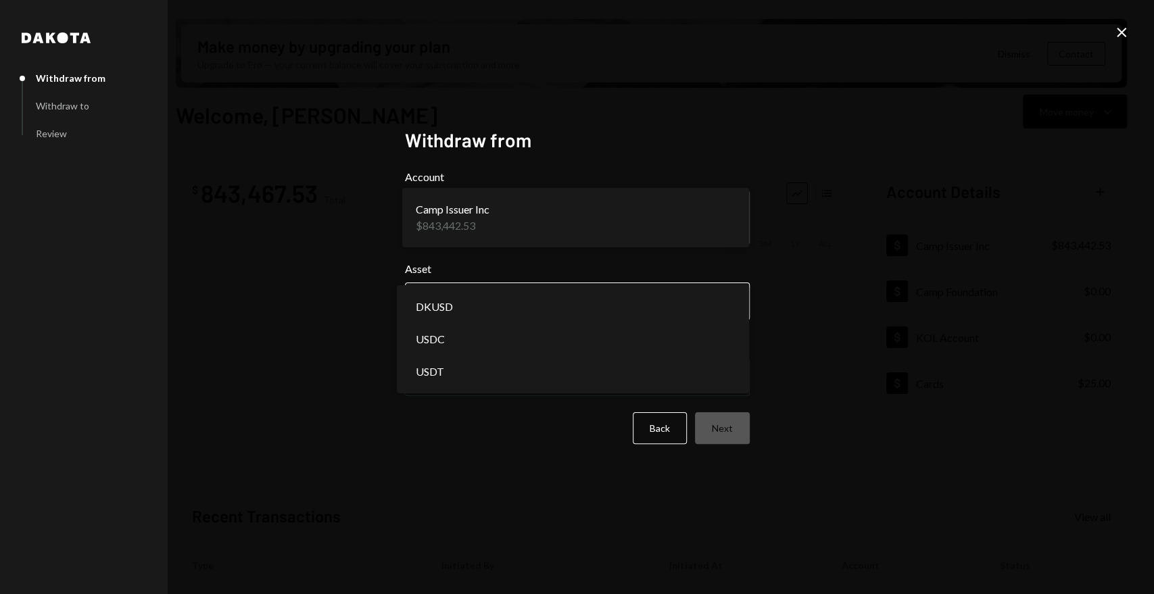
click at [537, 302] on body "C Camp Foundation Caret Down Home Home Inbox Inbox Activities Transactions Acco…" at bounding box center [577, 297] width 1154 height 594
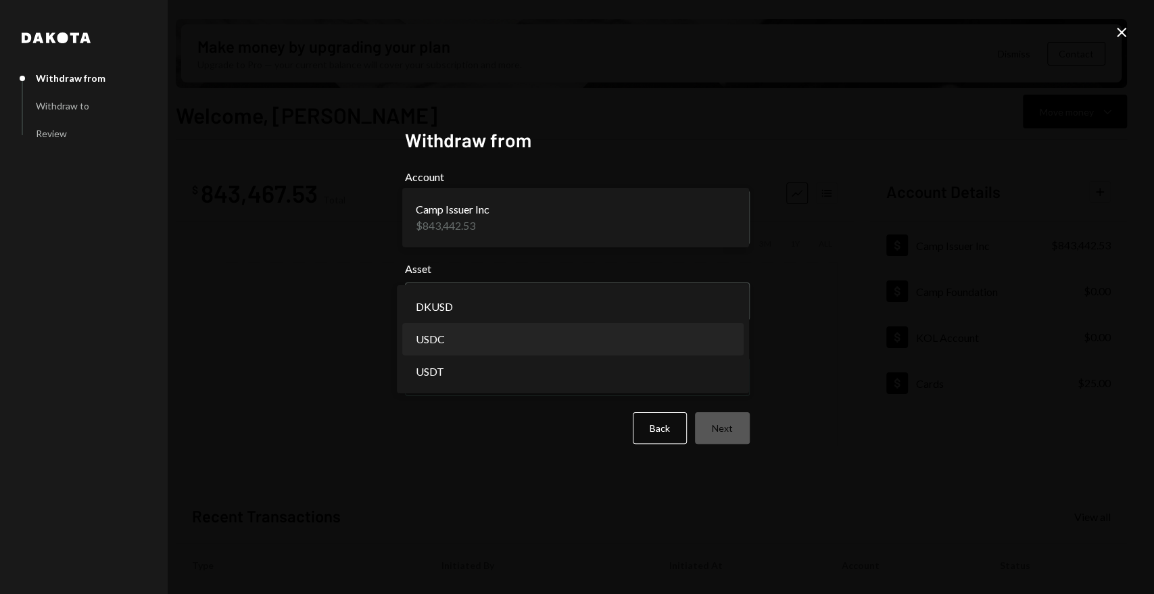
select select "****"
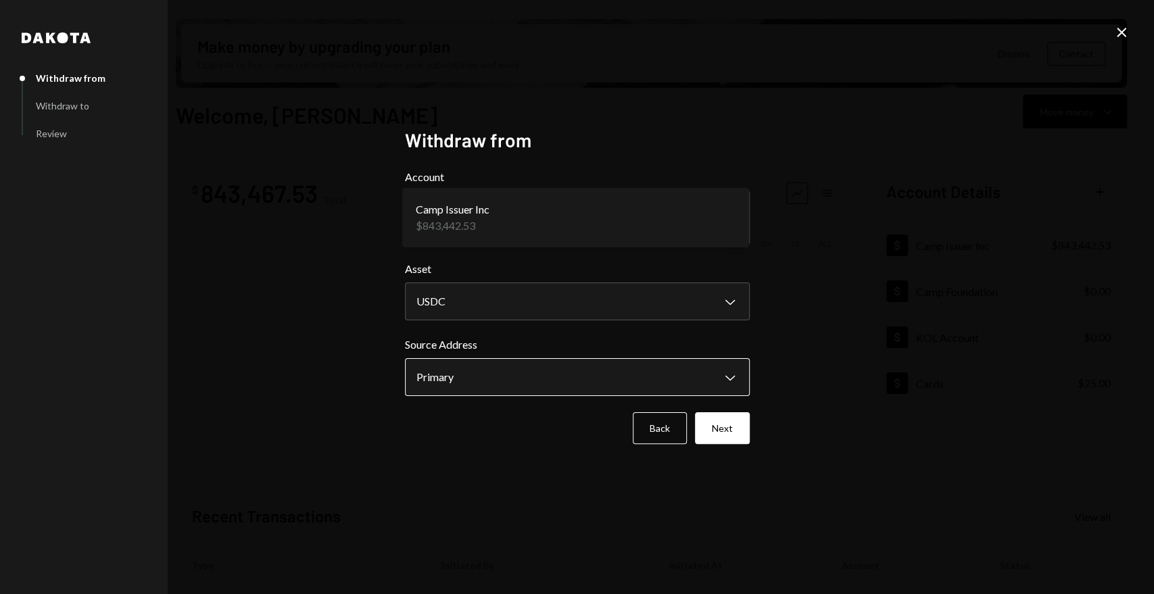
click at [514, 369] on body "C Camp Foundation Caret Down Home Home Inbox Inbox Activities Transactions Acco…" at bounding box center [577, 297] width 1154 height 594
click at [720, 429] on button "Next" at bounding box center [722, 428] width 55 height 32
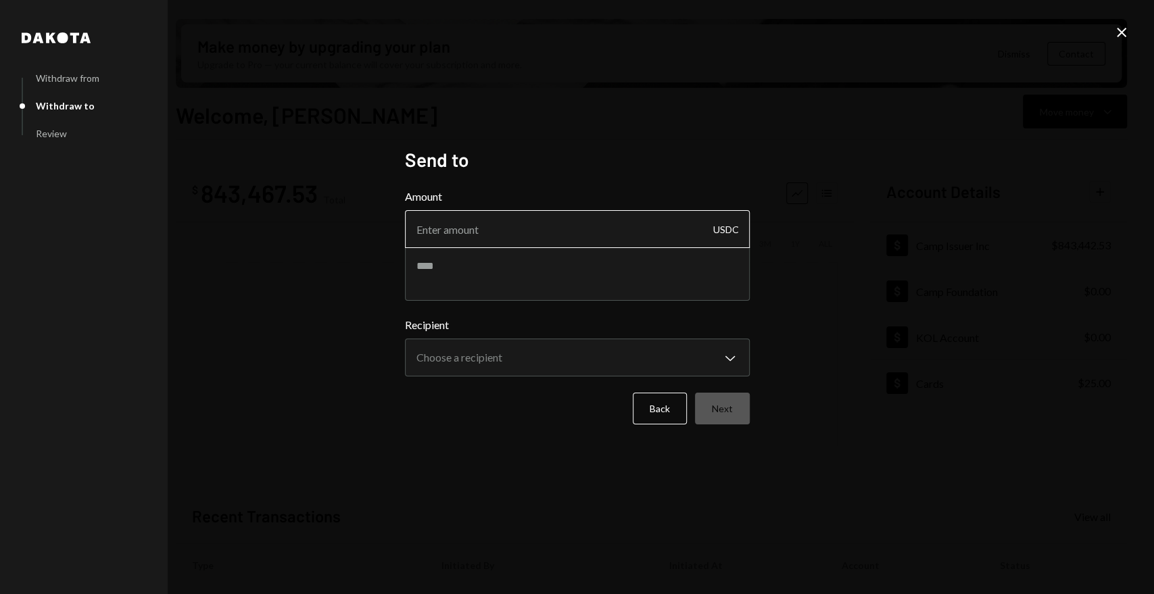
click at [520, 224] on input "Amount" at bounding box center [577, 229] width 345 height 38
type input "10"
click at [546, 269] on textarea at bounding box center [577, 274] width 345 height 54
type textarea "**********"
click at [544, 356] on body "C Camp Foundation Caret Down Home Home Inbox Inbox Activities Transactions Acco…" at bounding box center [577, 297] width 1154 height 594
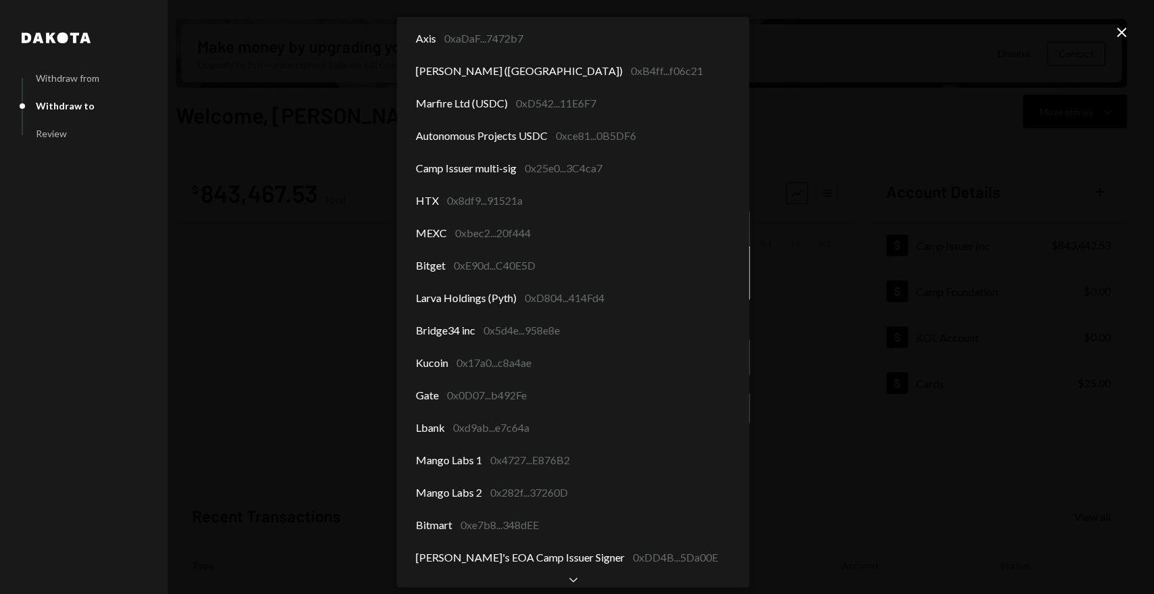
scroll to position [30, 0]
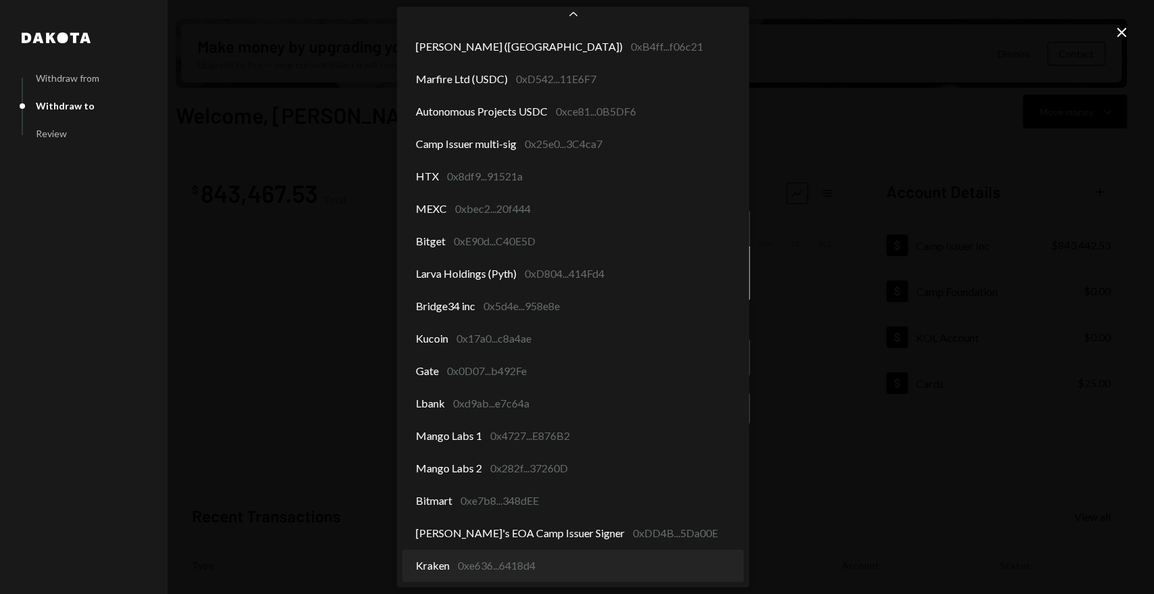
select select "**********"
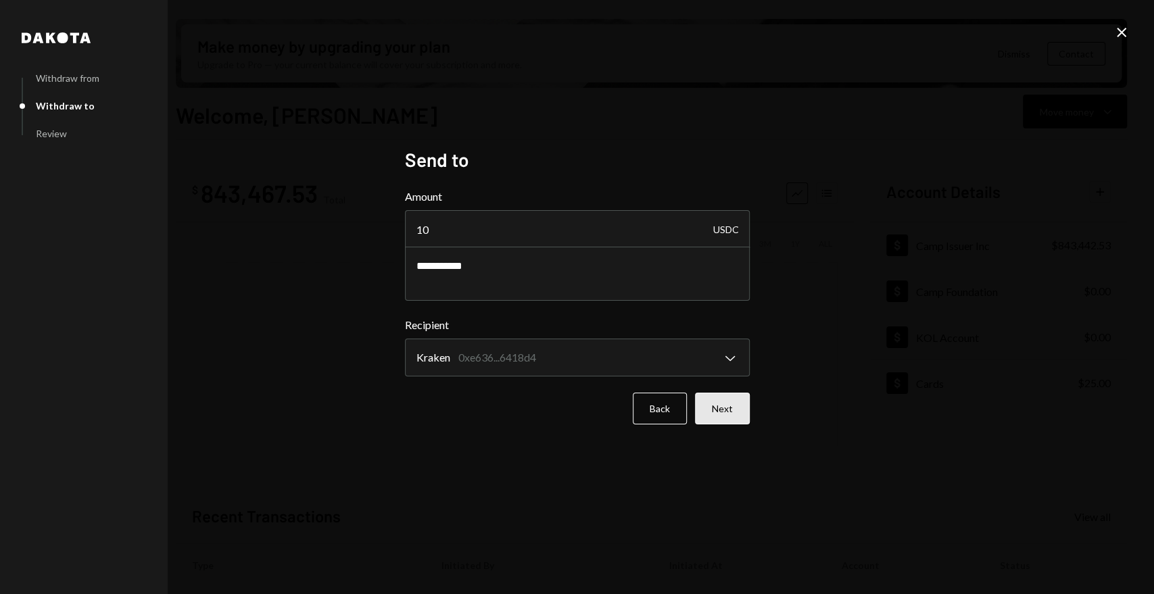
click at [723, 412] on button "Next" at bounding box center [722, 409] width 55 height 32
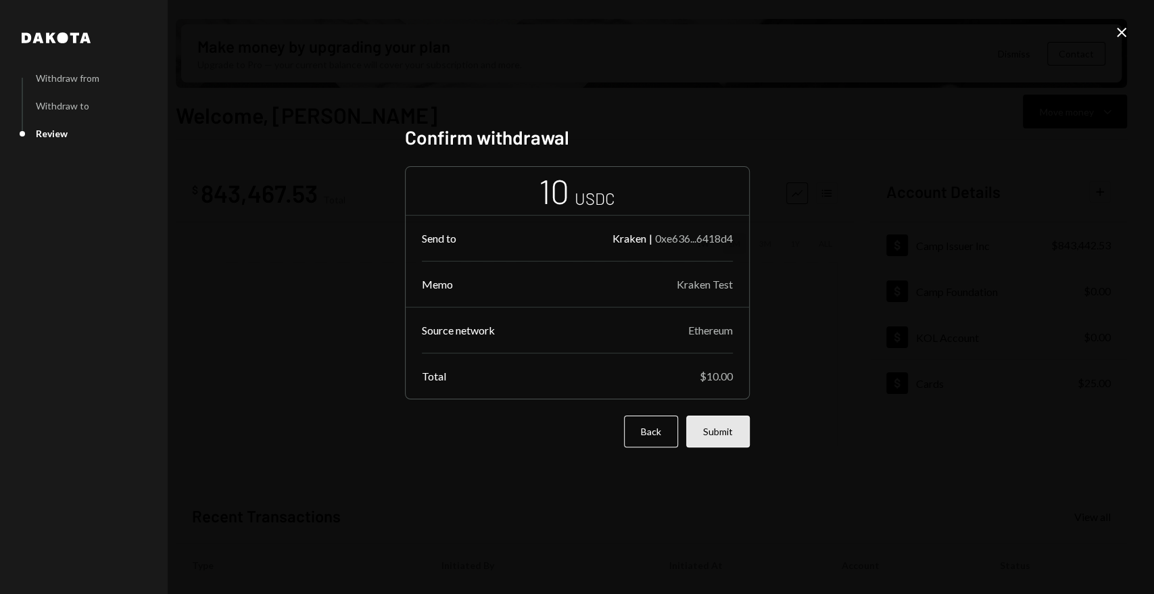
click at [728, 439] on button "Submit" at bounding box center [718, 432] width 64 height 32
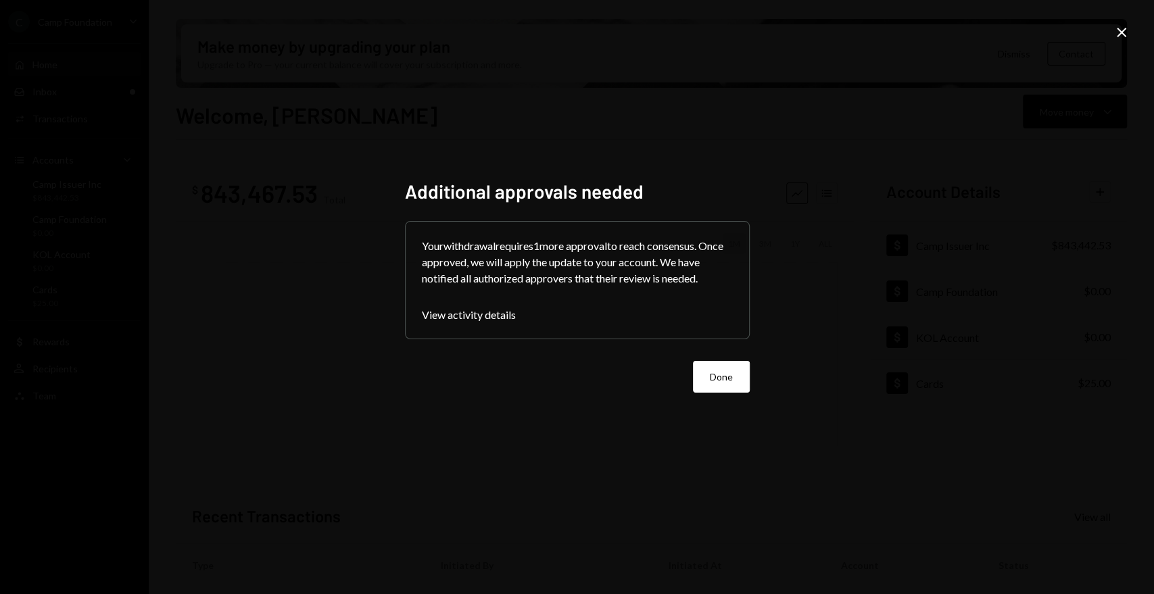
click at [1122, 30] on icon at bounding box center [1121, 32] width 9 height 9
